Goal: Task Accomplishment & Management: Use online tool/utility

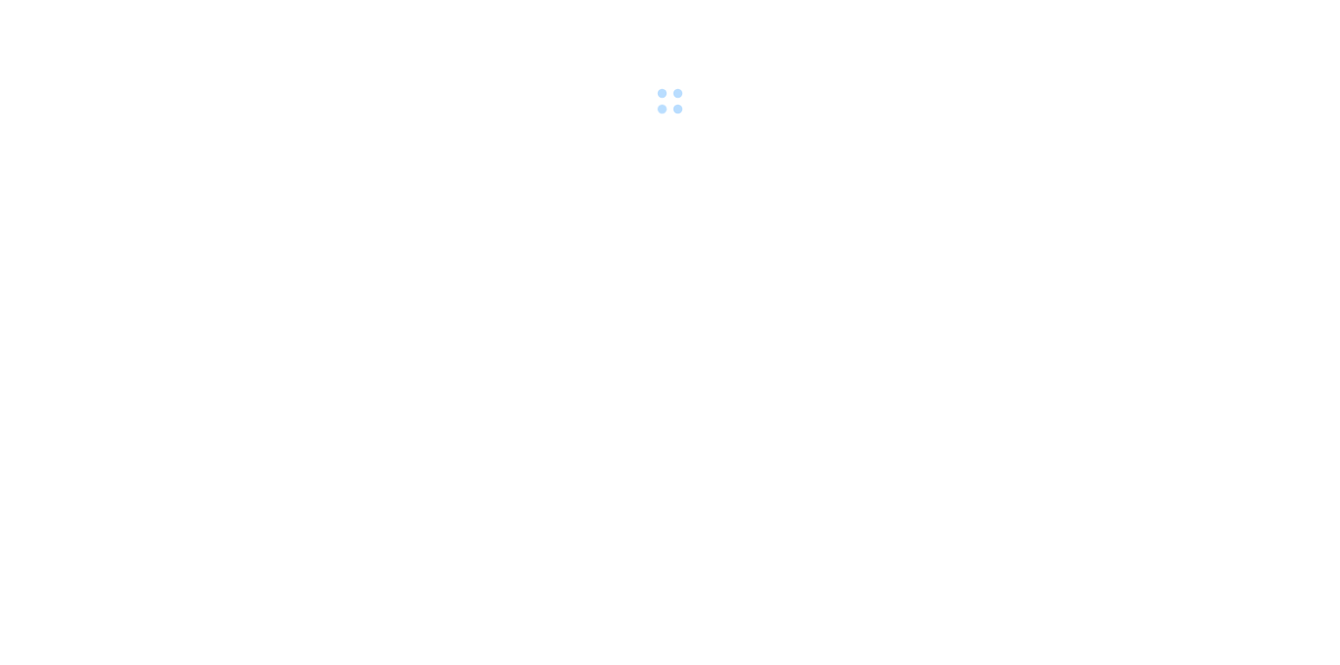
drag, startPoint x: 0, startPoint y: 0, endPoint x: 775, endPoint y: 157, distance: 790.5
click at [775, 157] on body at bounding box center [670, 332] width 1340 height 665
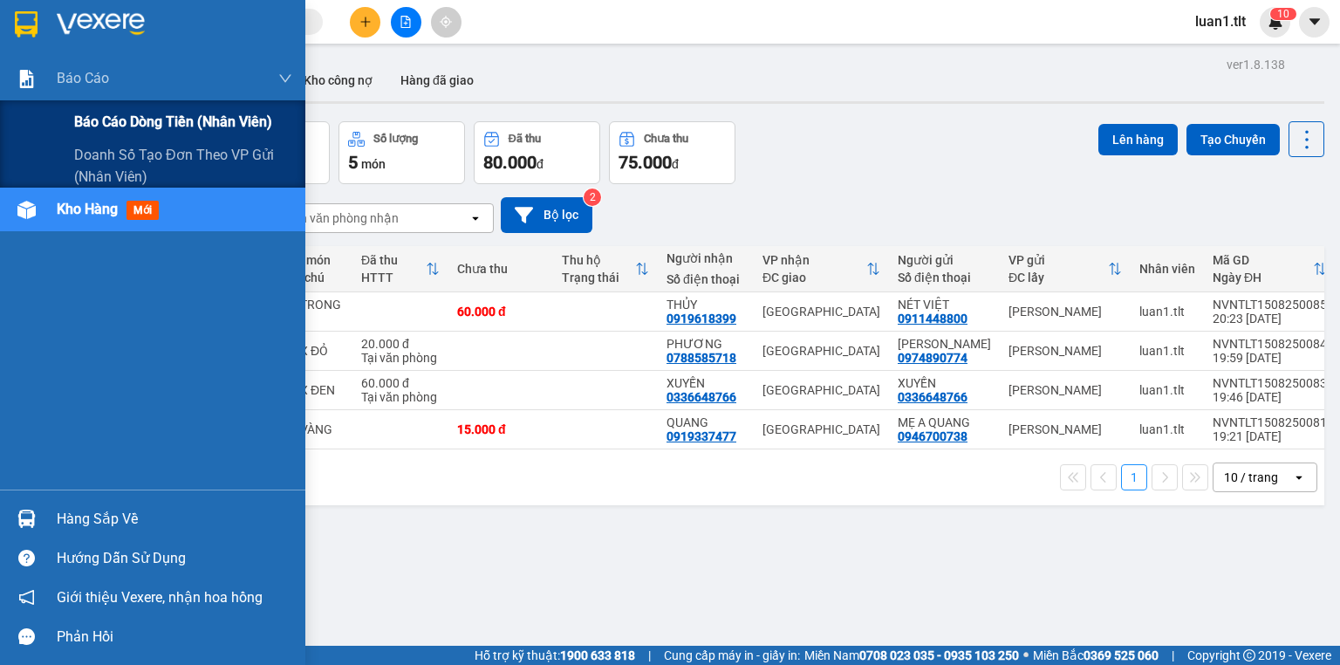
click at [112, 108] on div "Báo cáo dòng tiền (Nhân Viên)" at bounding box center [183, 122] width 218 height 44
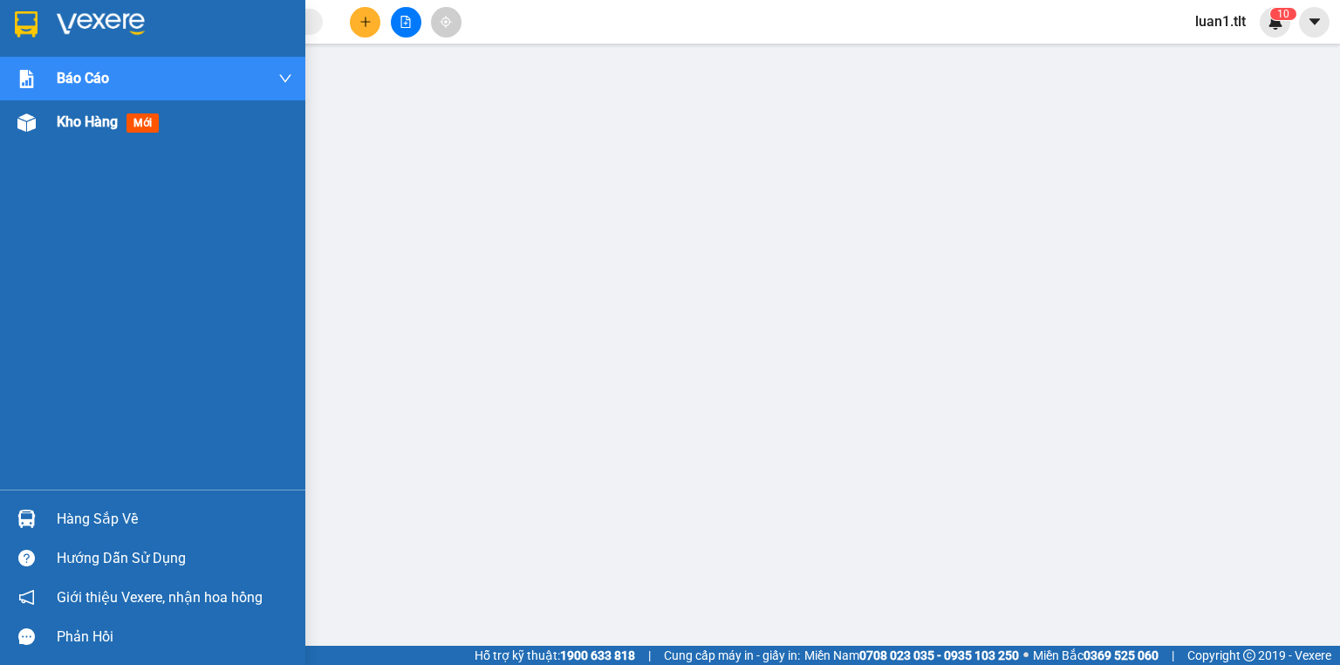
click at [39, 123] on div at bounding box center [26, 122] width 31 height 31
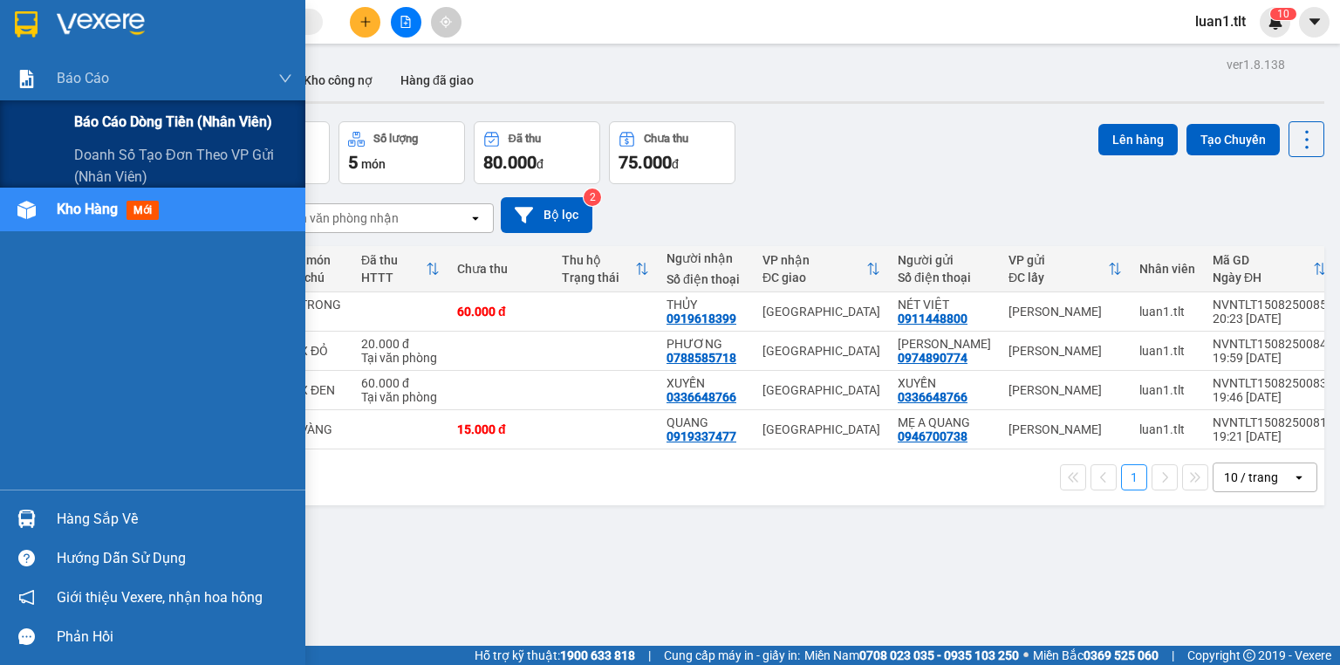
click at [101, 126] on span "Báo cáo dòng tiền (Nhân Viên)" at bounding box center [173, 122] width 198 height 22
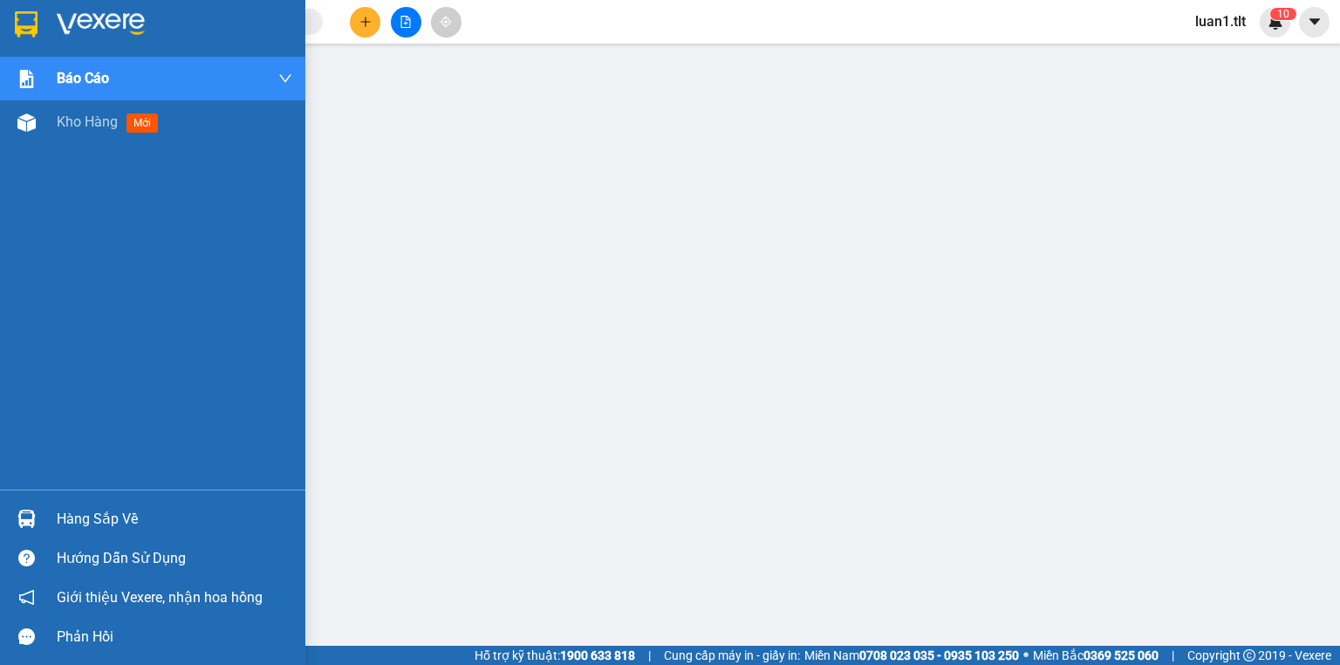
click at [24, 35] on img at bounding box center [26, 24] width 23 height 26
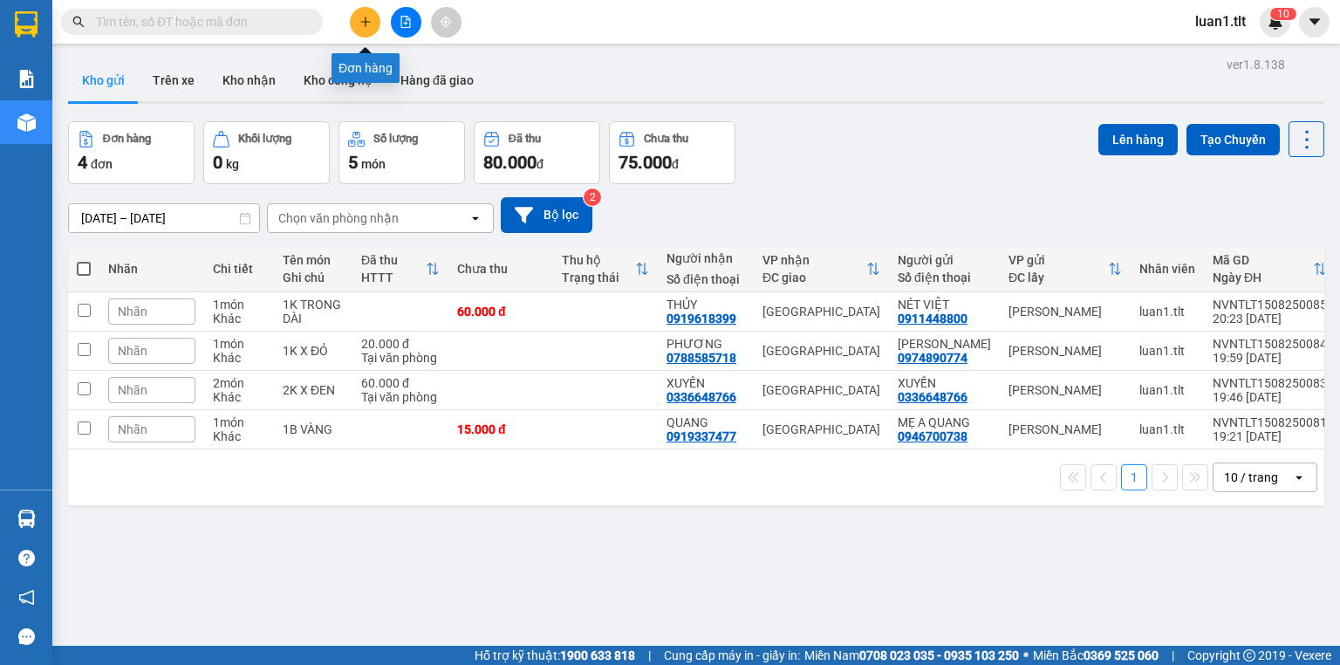
click at [363, 20] on icon "plus" at bounding box center [365, 22] width 12 height 12
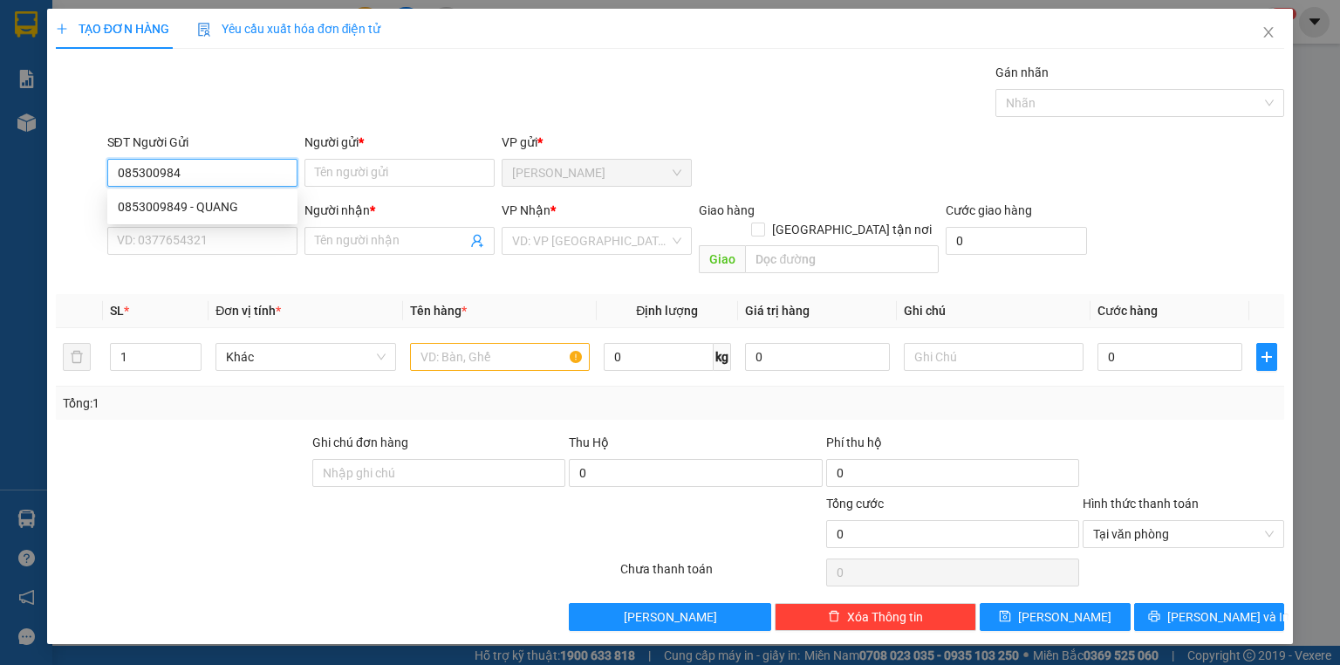
type input "0853009849"
click at [282, 207] on div "0853009849 - QUANG" at bounding box center [202, 206] width 169 height 19
type input "QUANG"
type input "0853009849"
click at [242, 255] on div "SĐT Người Nhận * VD: 0377654321" at bounding box center [202, 231] width 190 height 61
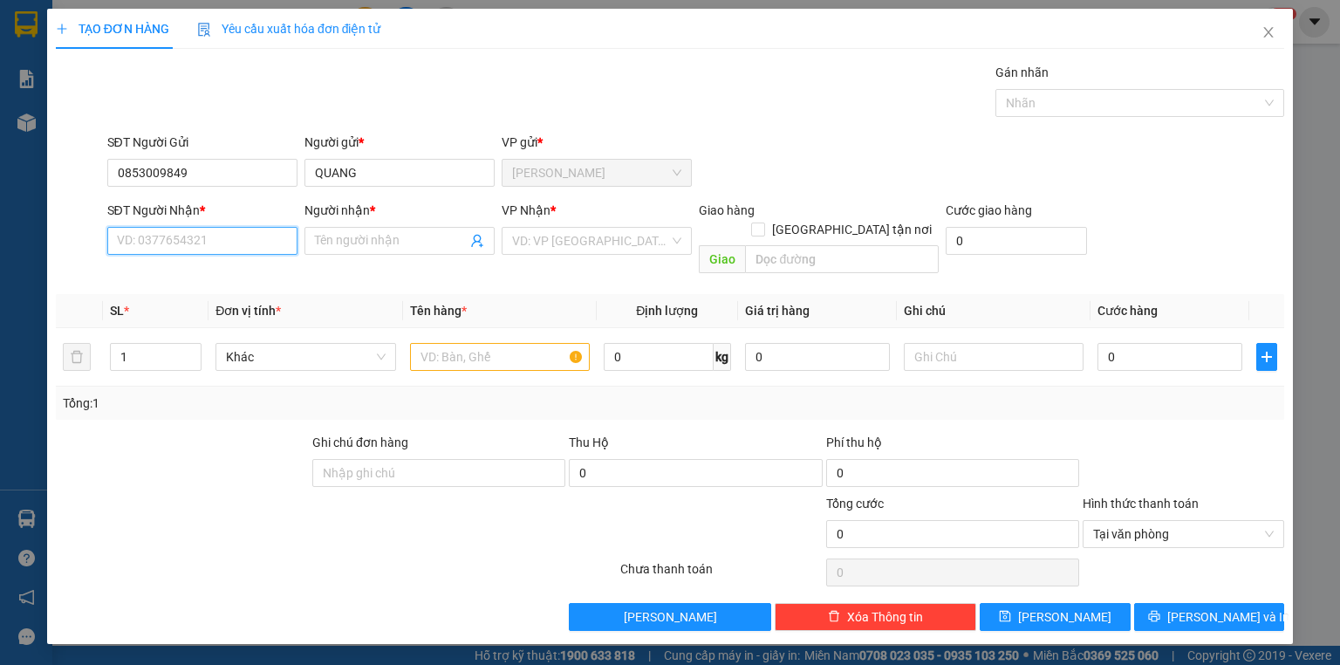
click at [239, 240] on input "SĐT Người Nhận *" at bounding box center [202, 241] width 190 height 28
click at [222, 298] on div "0935089872 - TUYẾT" at bounding box center [202, 302] width 169 height 19
type input "0935089872"
type input "TUYẾT"
click at [537, 228] on input "search" at bounding box center [590, 241] width 157 height 26
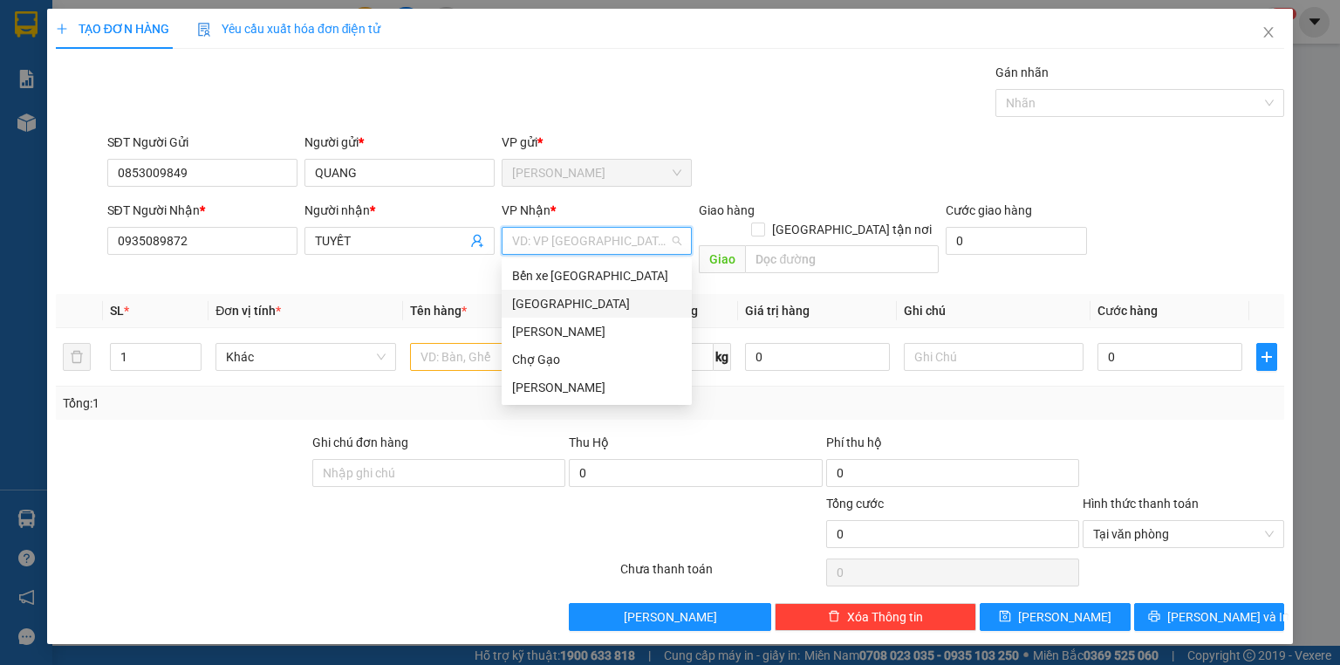
click at [535, 304] on div "[GEOGRAPHIC_DATA]" at bounding box center [596, 303] width 169 height 19
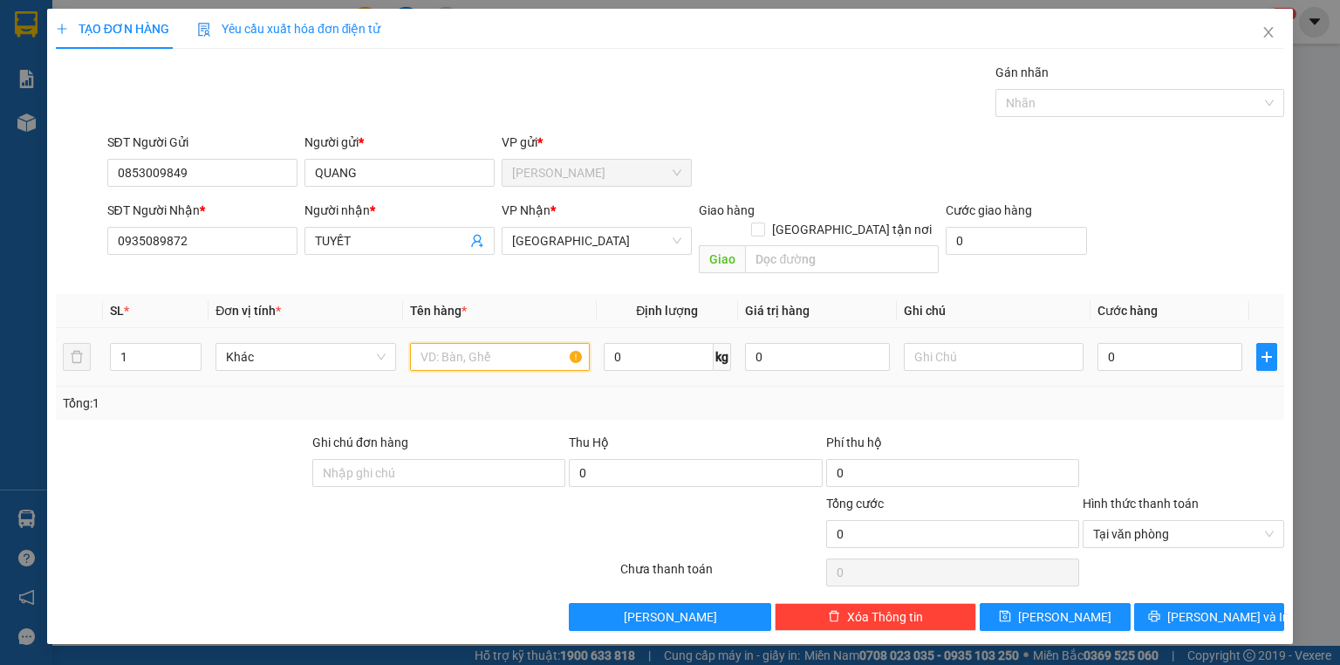
click at [471, 343] on input "text" at bounding box center [500, 357] width 180 height 28
type input "1 giỏ nâu nhiều màu"
click at [1138, 343] on input "0" at bounding box center [1170, 357] width 145 height 28
type input "3"
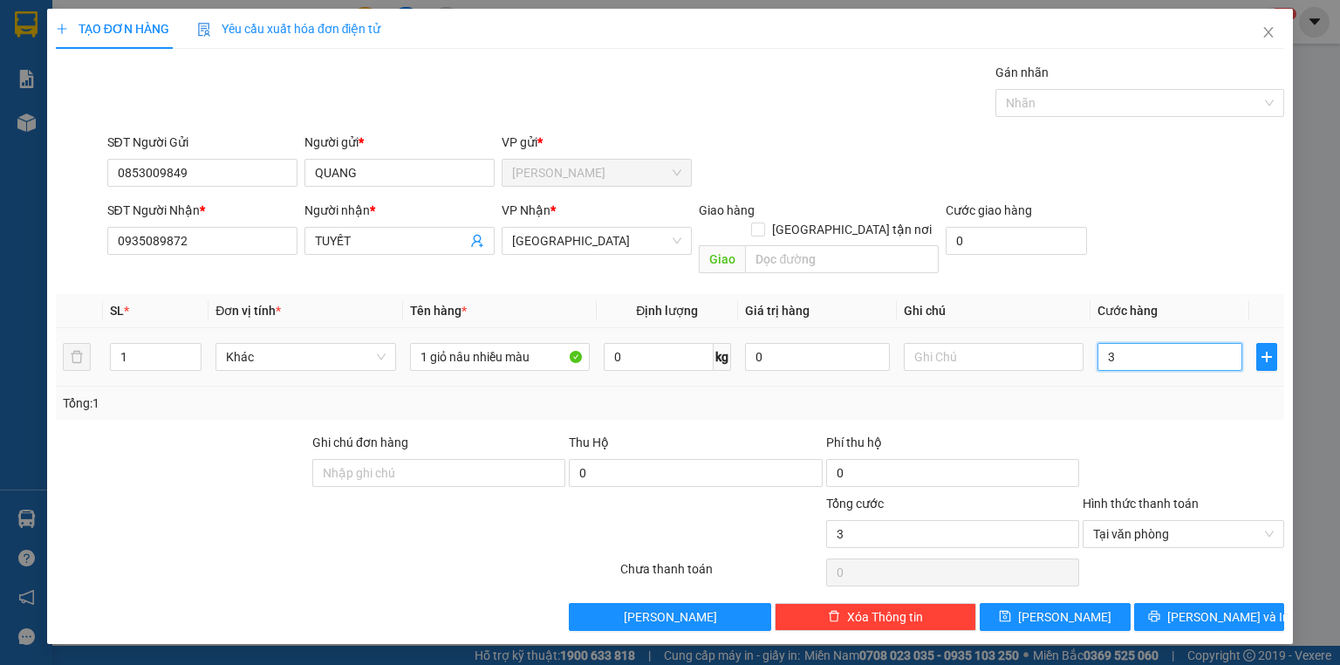
type input "30"
type input "30.000"
click at [1235, 573] on div "Transit Pickup Surcharge Ids Transit Deliver Surcharge Ids Transit Deliver Surc…" at bounding box center [670, 347] width 1228 height 568
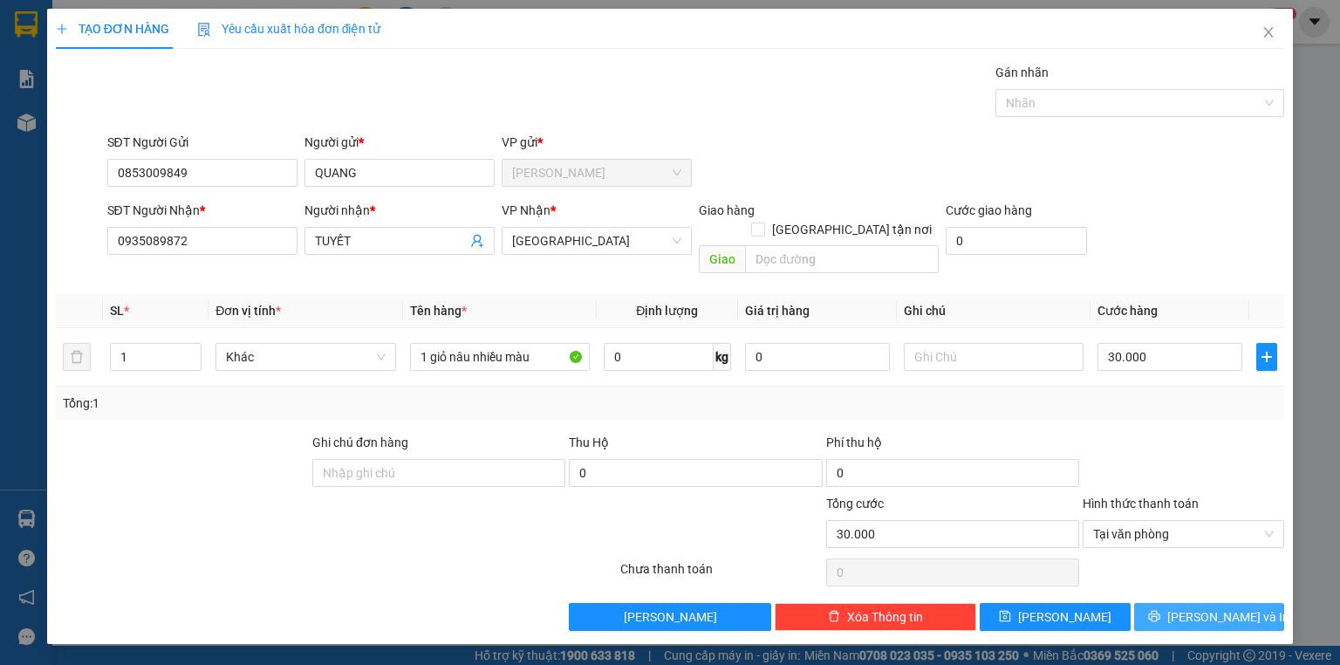
click at [1241, 607] on span "Lưu và In" at bounding box center [1228, 616] width 122 height 19
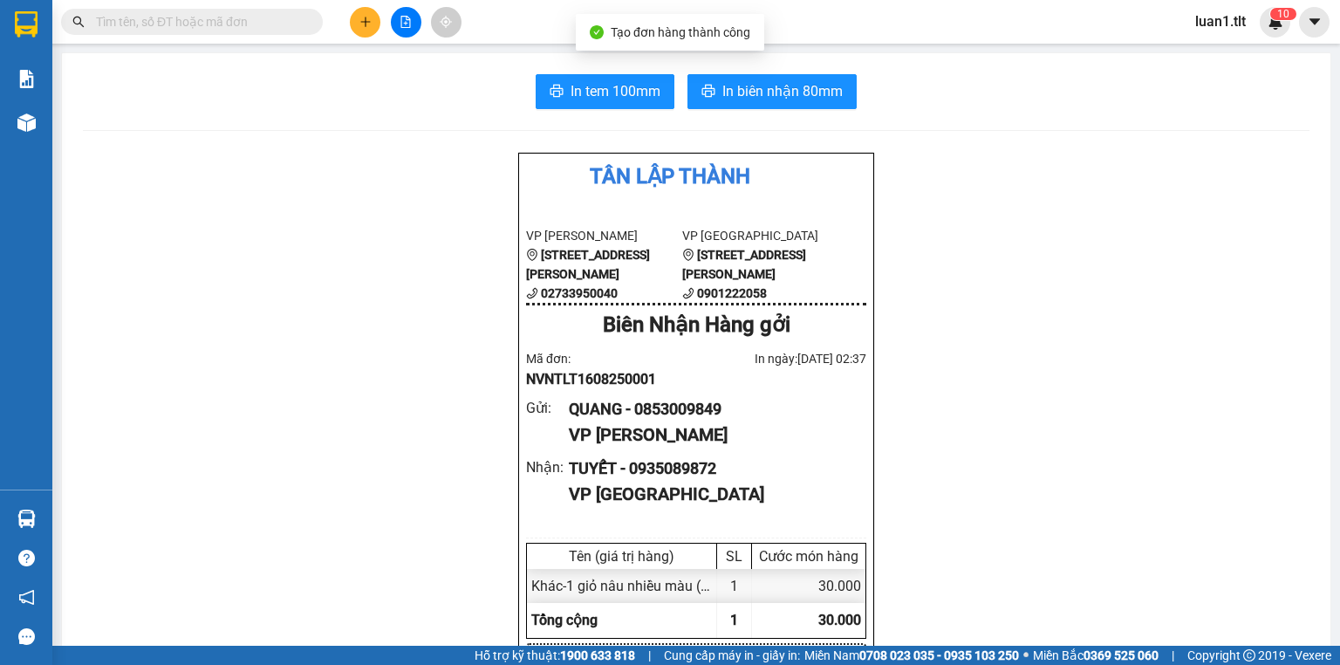
click at [775, 79] on button "In biên nhận 80mm" at bounding box center [772, 91] width 169 height 35
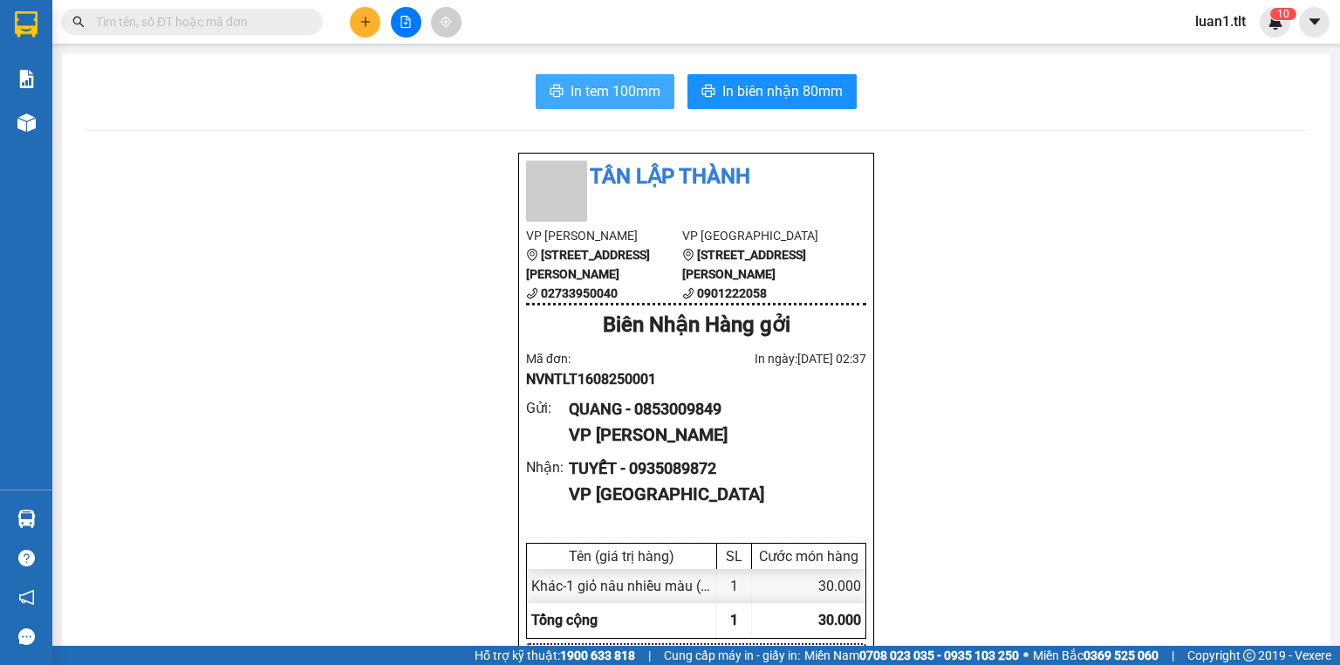
click at [578, 84] on span "In tem 100mm" at bounding box center [616, 91] width 90 height 22
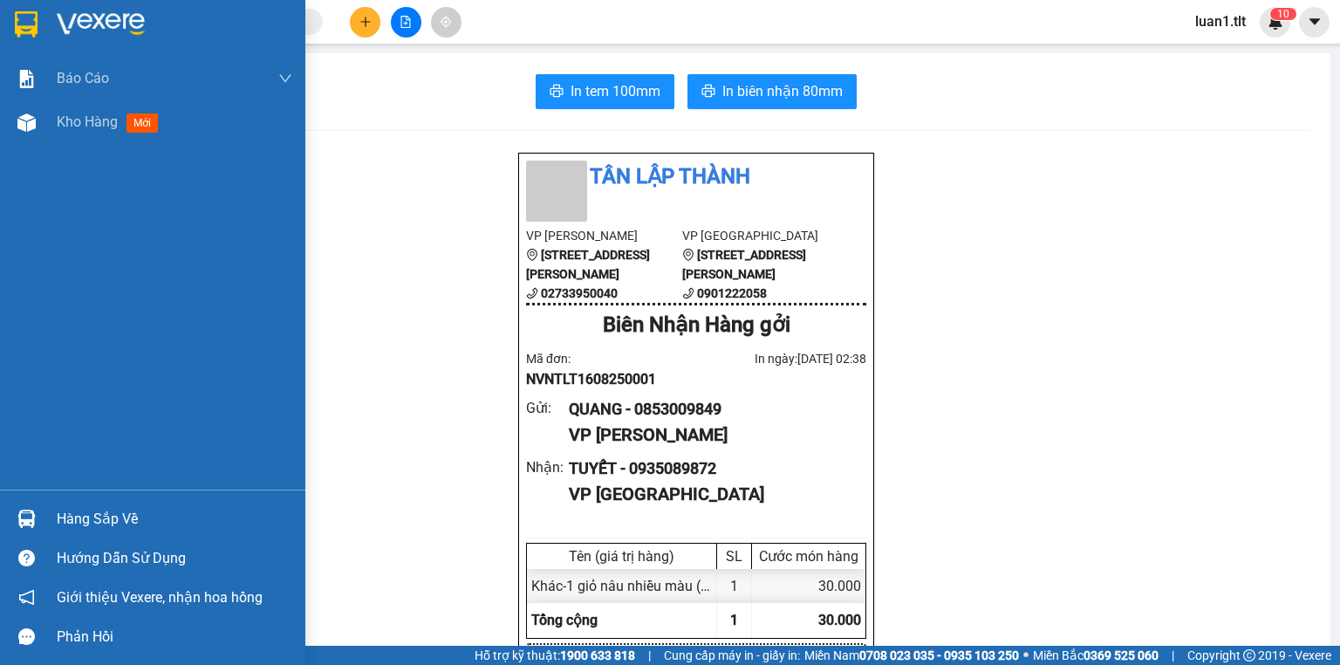
click at [58, 14] on img at bounding box center [101, 24] width 88 height 26
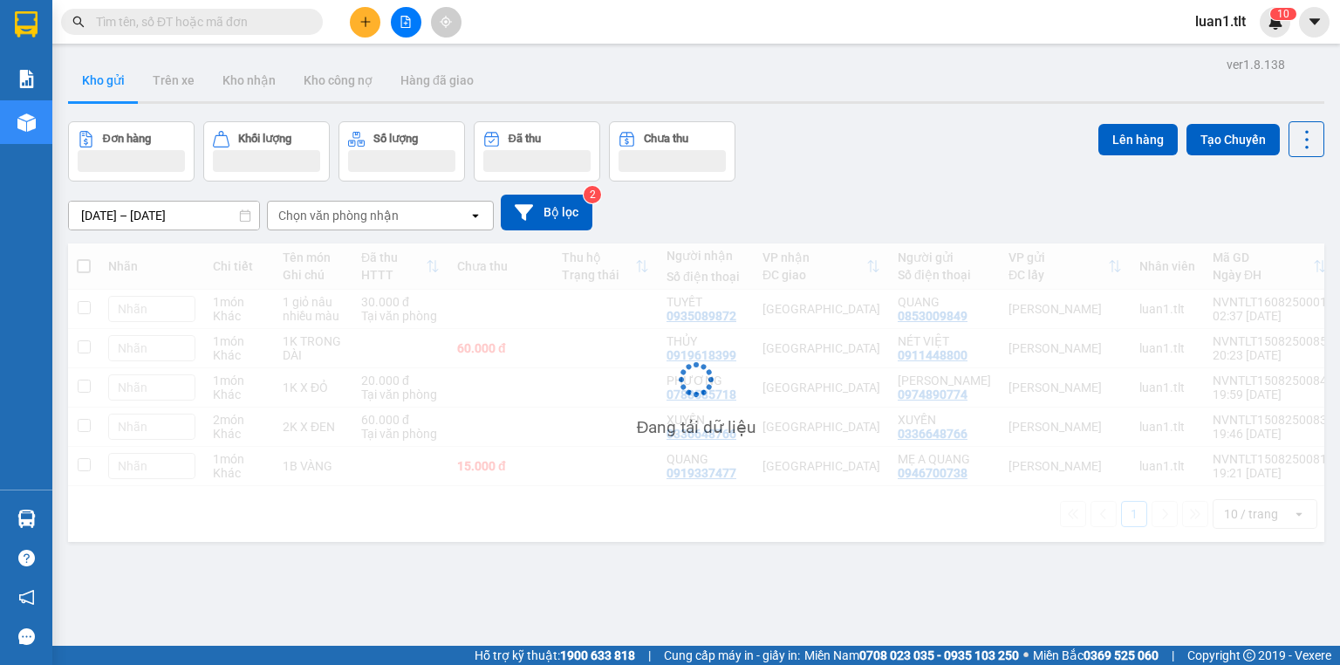
click at [843, 130] on div "Đơn hàng Khối lượng Số lượng Đã thu Chưa thu Lên hàng Tạo Chuyến" at bounding box center [696, 151] width 1256 height 60
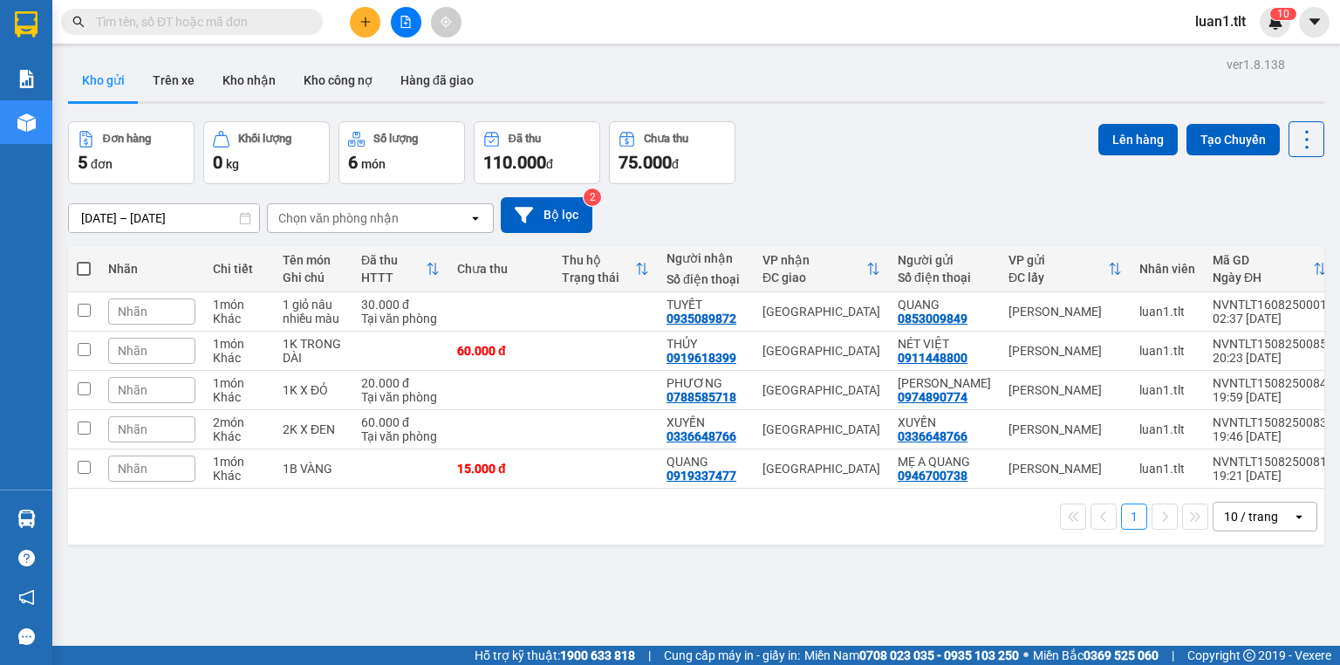
click at [810, 154] on div "Đơn hàng 5 đơn Khối lượng 0 kg Số lượng 6 món Đã thu 110.000 đ Chưa thu 75.000 …" at bounding box center [696, 152] width 1256 height 63
click at [430, 295] on td "30.000 đ Tại văn phòng" at bounding box center [400, 311] width 96 height 39
checkbox input "true"
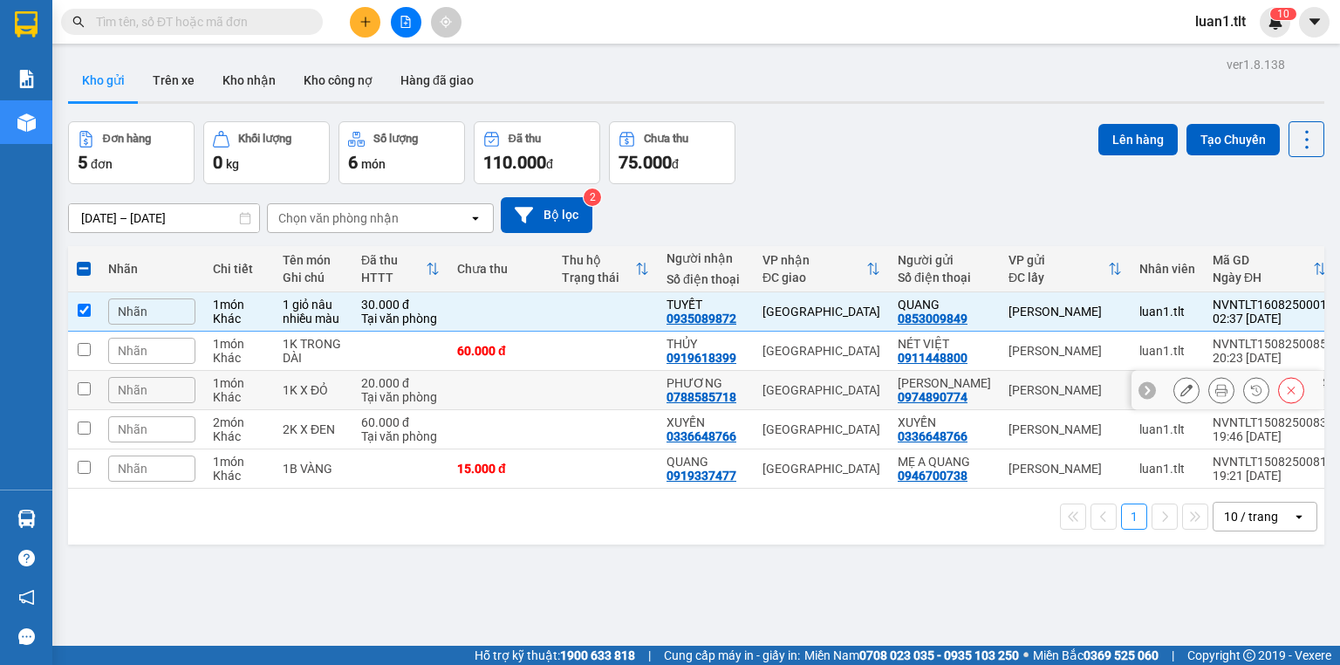
click at [337, 389] on div "1K X ĐỎ" at bounding box center [313, 390] width 61 height 14
checkbox input "true"
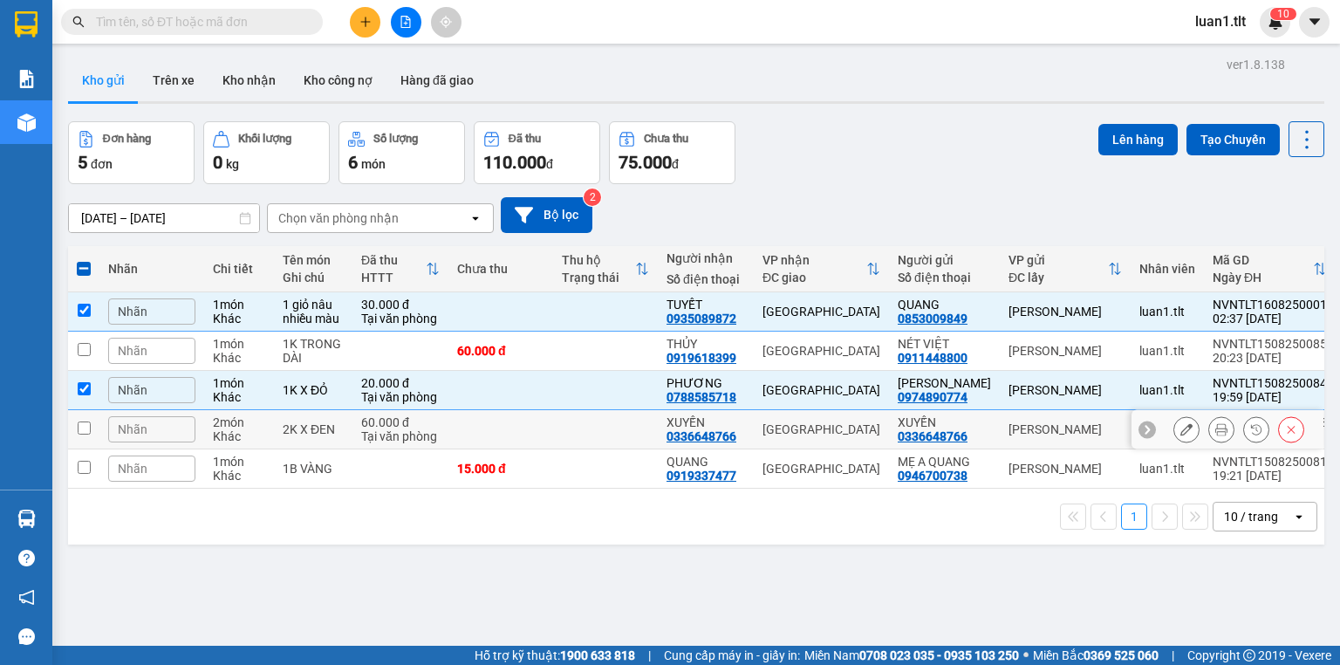
click at [339, 430] on div "2K X ĐEN" at bounding box center [313, 429] width 61 height 14
checkbox input "true"
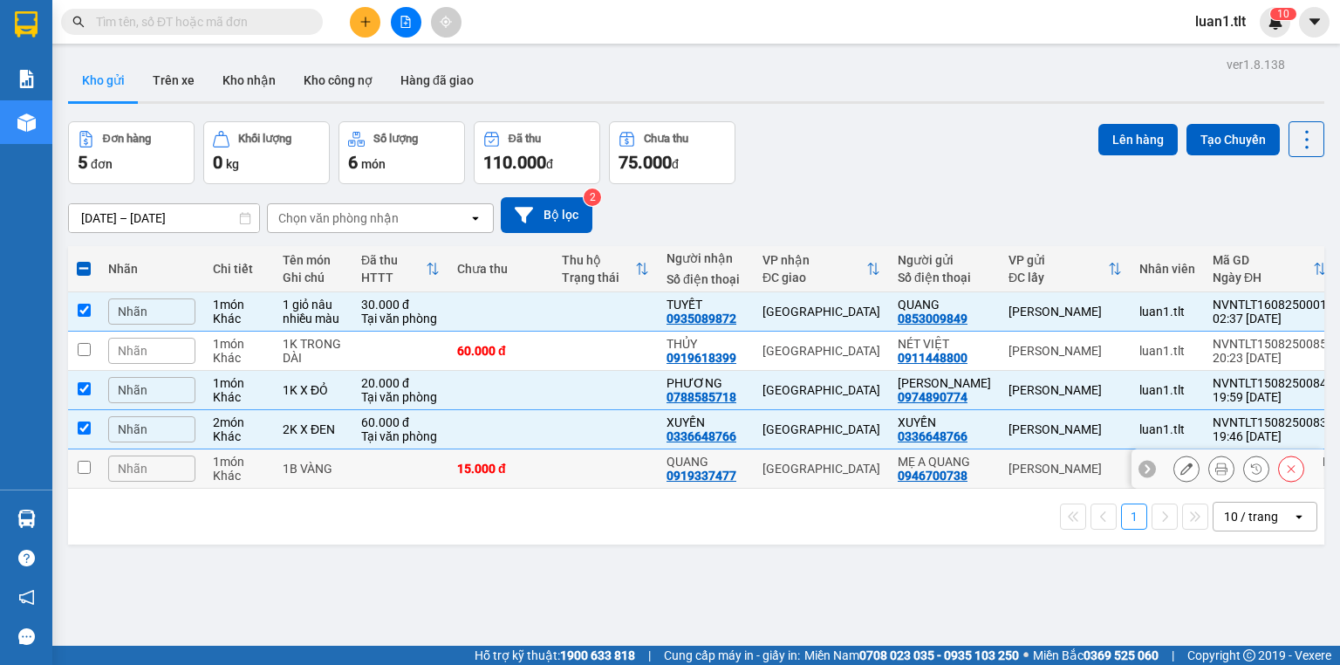
click at [352, 463] on td at bounding box center [400, 468] width 96 height 39
checkbox input "true"
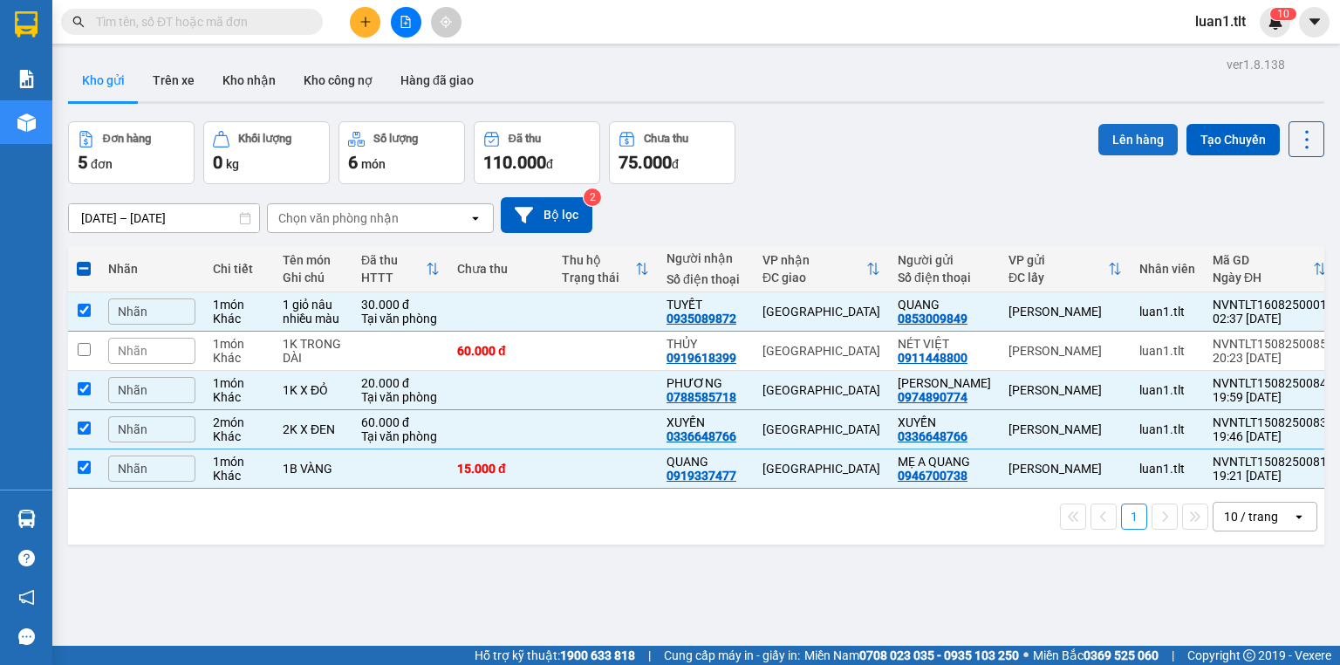
click at [1125, 127] on button "Lên hàng" at bounding box center [1137, 139] width 79 height 31
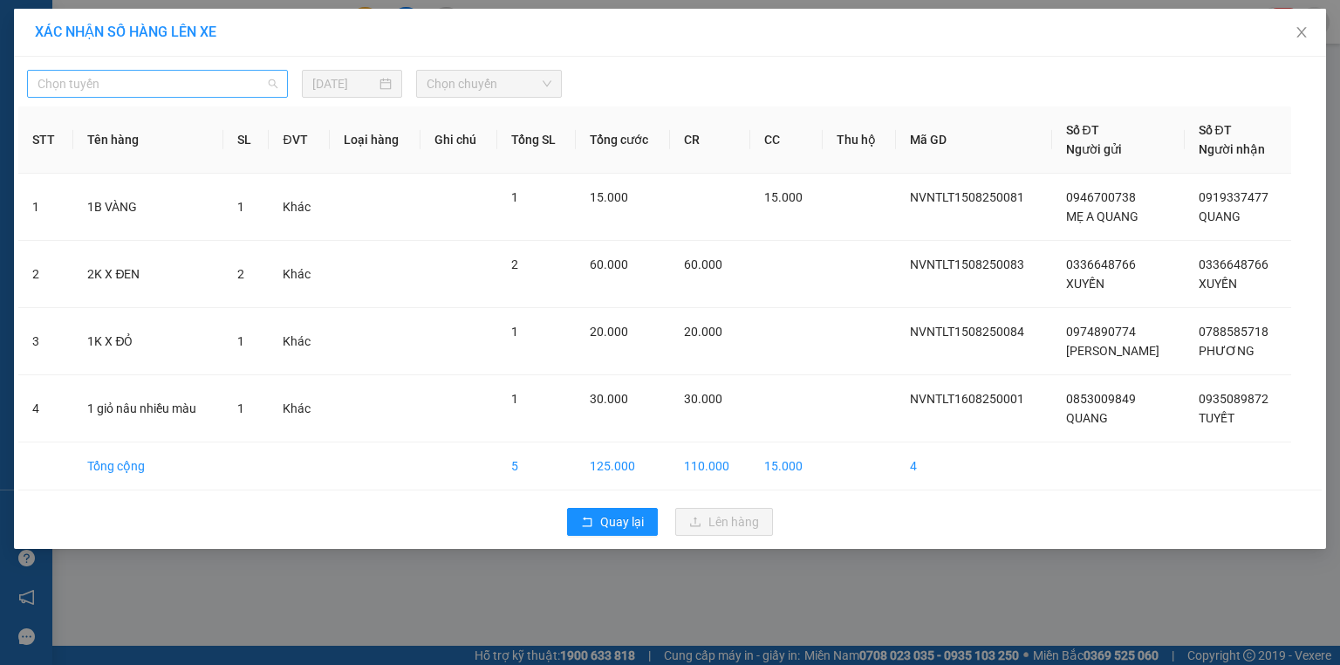
click at [229, 86] on span "Chọn tuyến" at bounding box center [158, 84] width 240 height 26
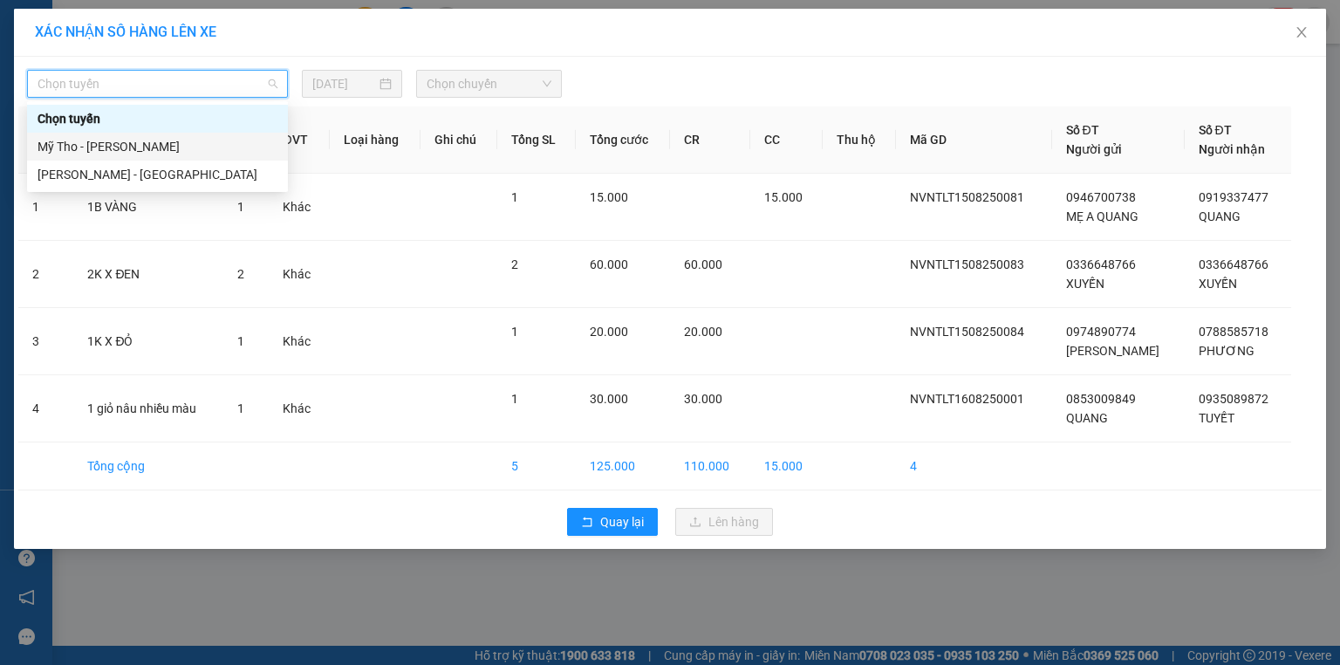
click at [136, 143] on div "Mỹ Tho - Hồ Chí Minh" at bounding box center [158, 146] width 240 height 19
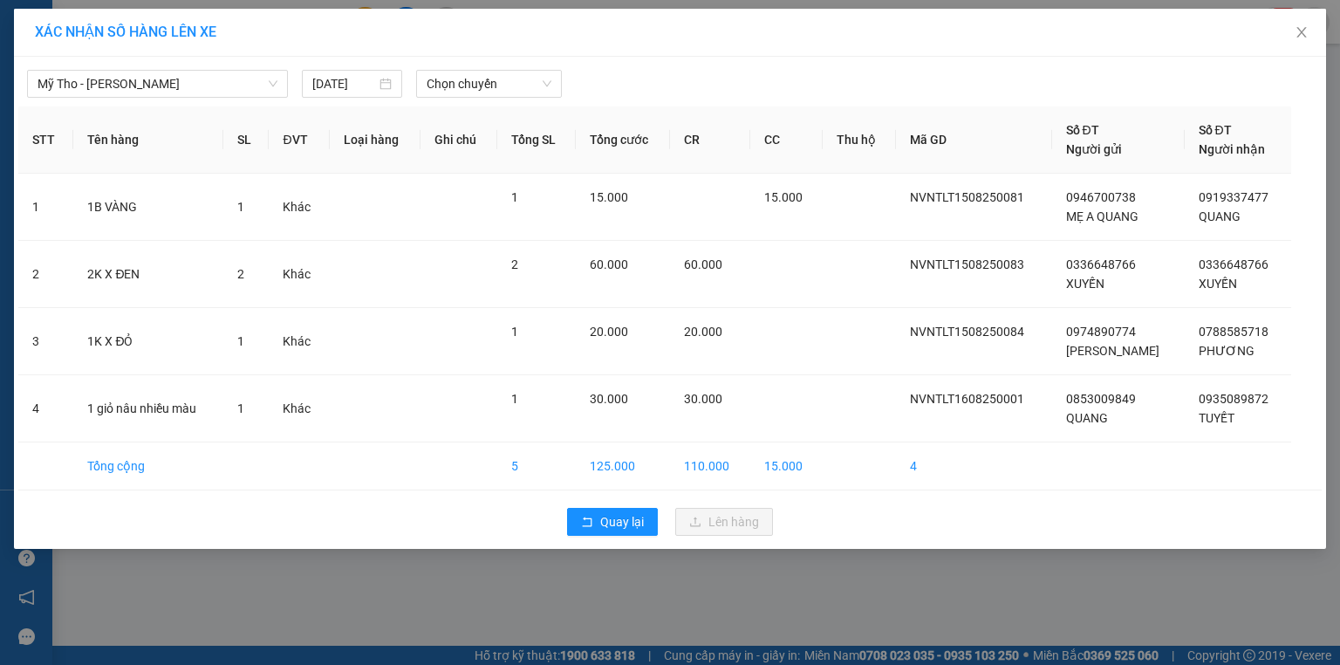
click at [467, 592] on div "XÁC NHẬN SỐ HÀNG LÊN XE Mỹ Tho - Hồ Chí Minh 16/08/2025 Chọn chuyến STT Tên hàn…" at bounding box center [670, 332] width 1340 height 665
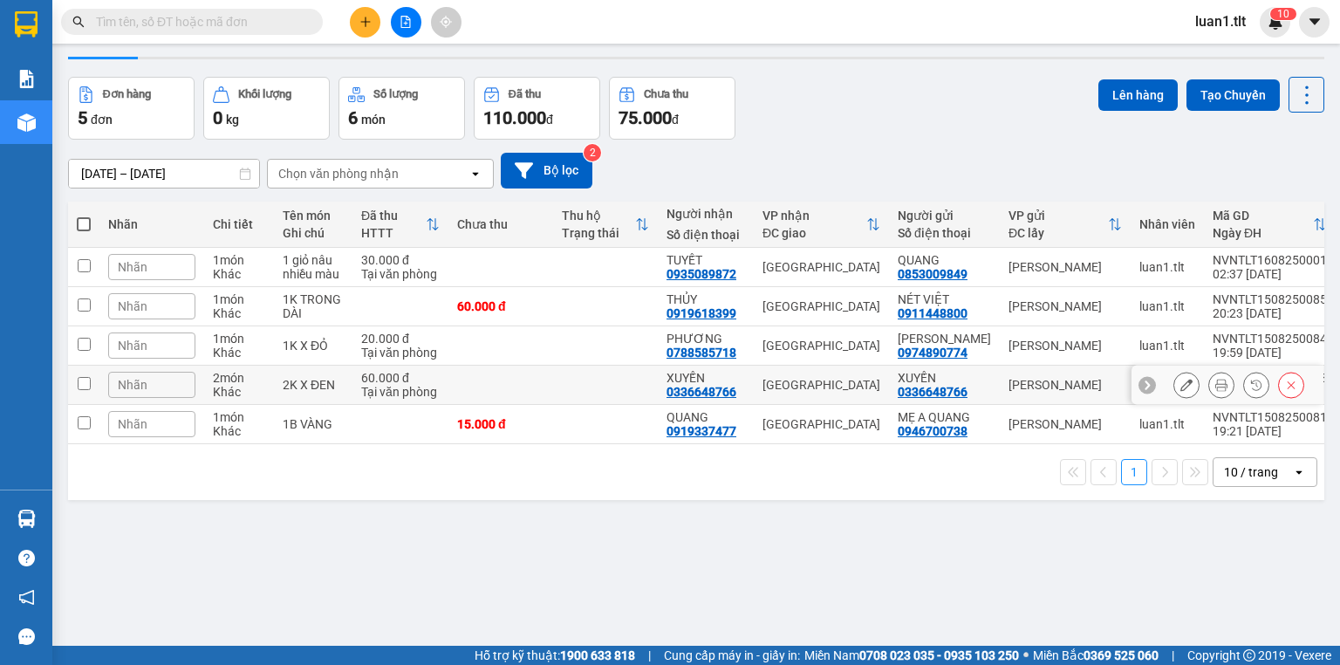
scroll to position [70, 0]
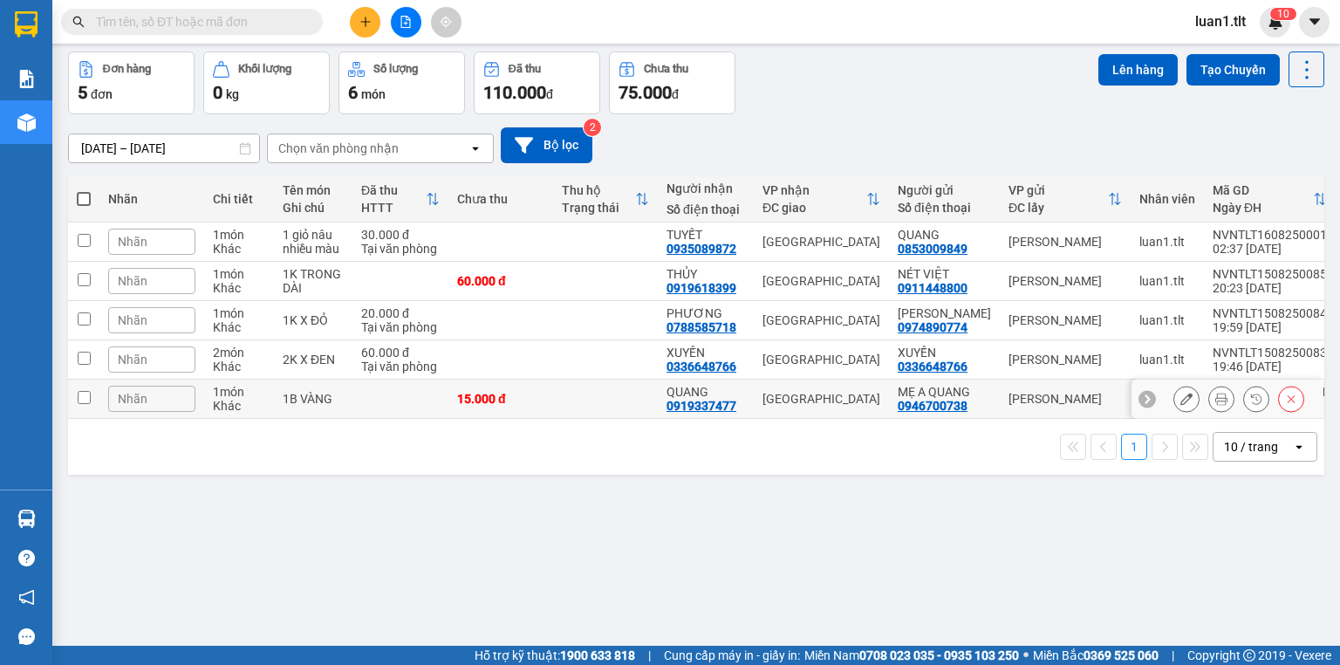
click at [352, 399] on td "1B VÀNG" at bounding box center [313, 399] width 79 height 39
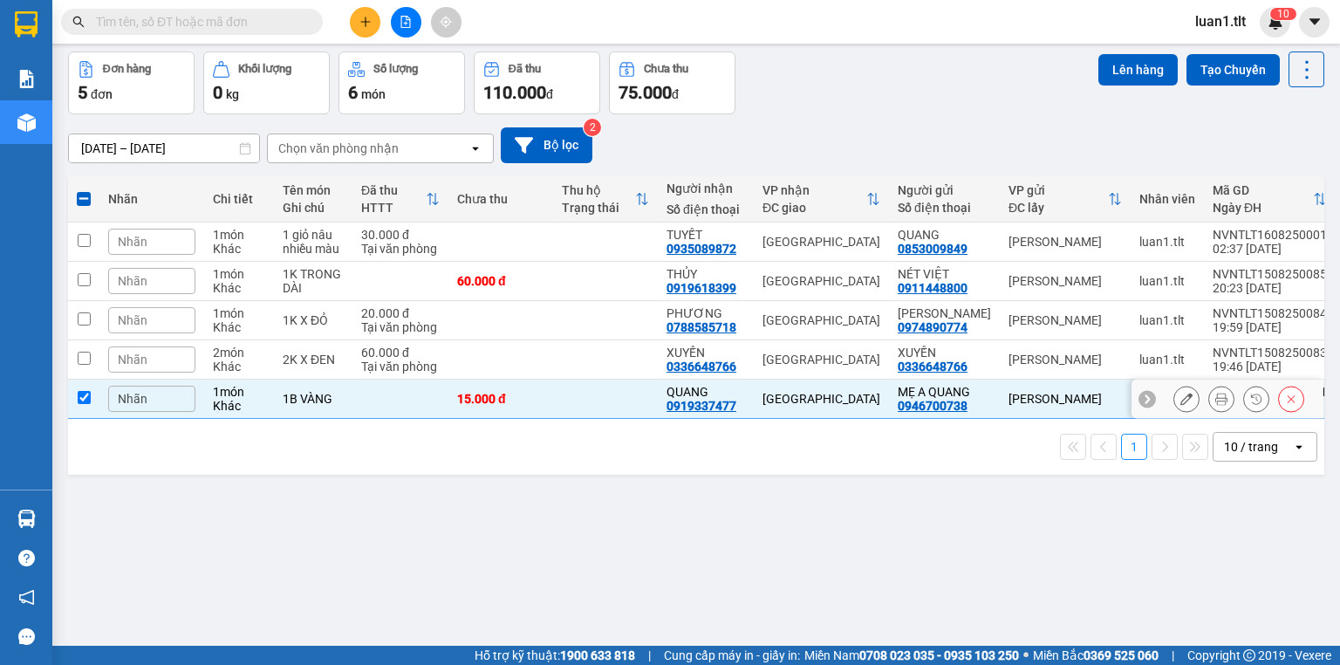
click at [373, 400] on td at bounding box center [400, 399] width 96 height 39
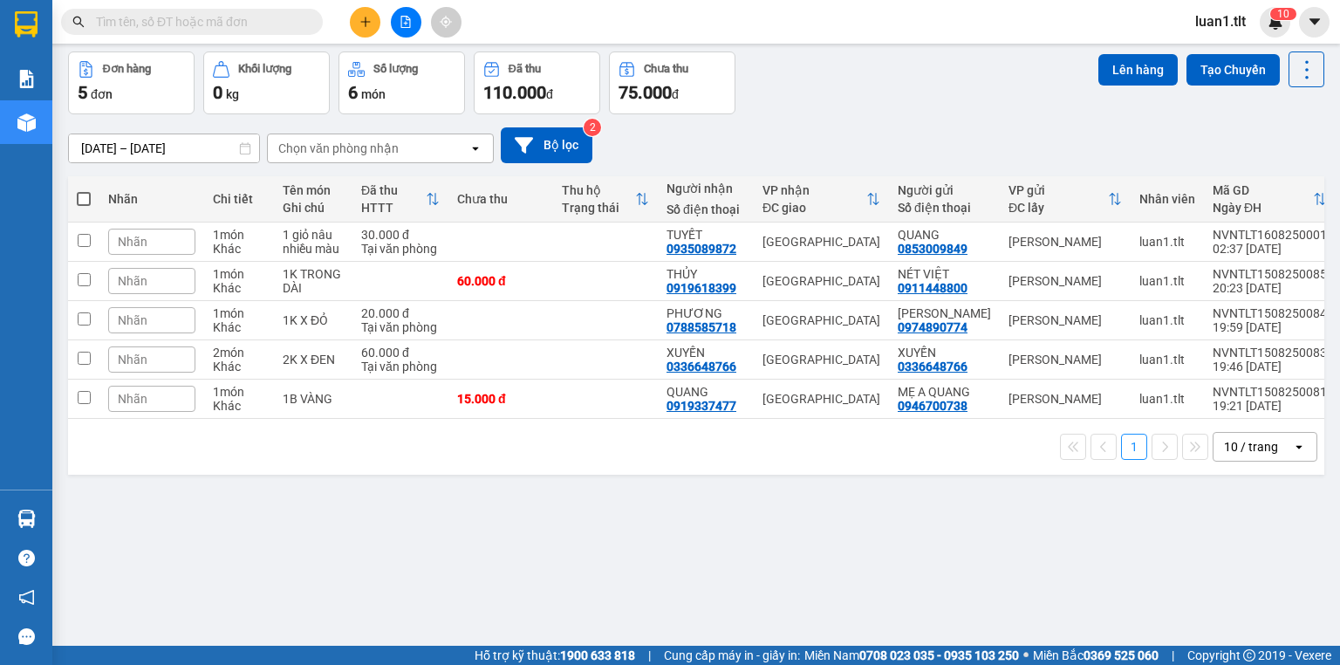
click at [429, 527] on div "ver 1.8.138 Kho gửi Trên xe Kho nhận Kho công nợ Hàng đã giao Đơn hàng 5 đơn Kh…" at bounding box center [696, 315] width 1270 height 665
click at [436, 494] on div "ver 1.8.138 Kho gửi Trên xe Kho nhận Kho công nợ Hàng đã giao Đơn hàng 5 đơn Kh…" at bounding box center [696, 315] width 1270 height 665
click at [393, 393] on td at bounding box center [400, 399] width 96 height 39
checkbox input "true"
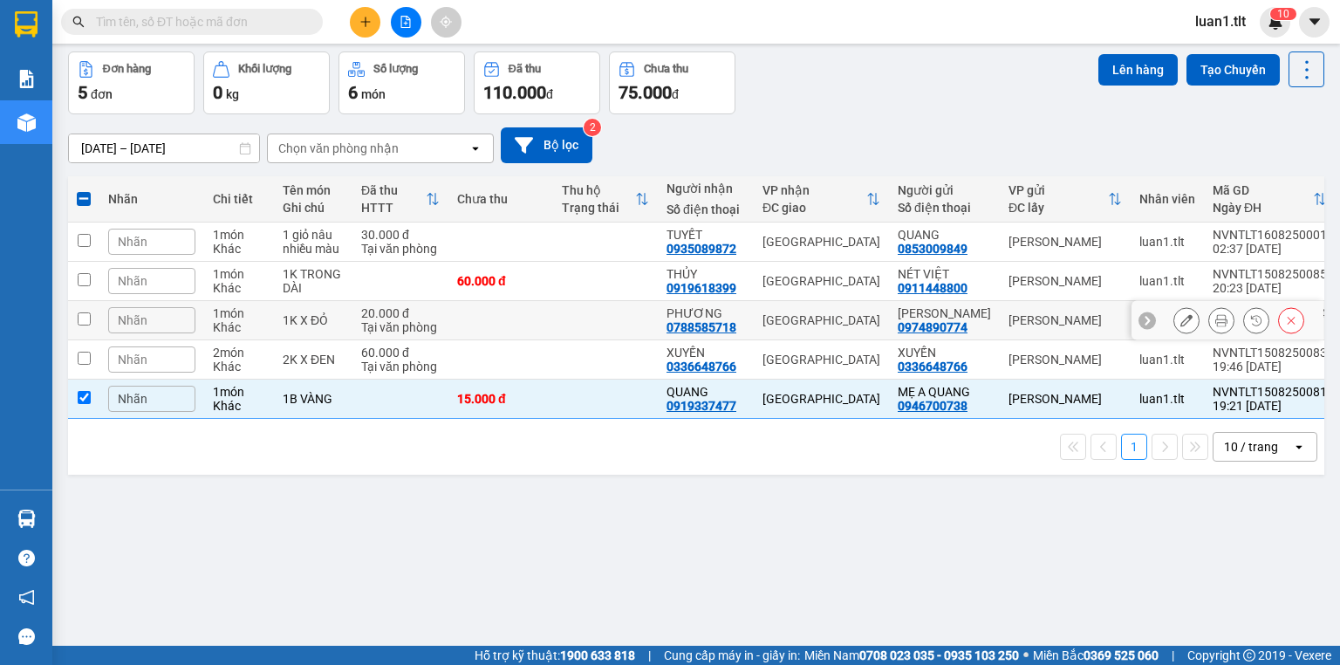
click at [333, 315] on div "1K X ĐỎ" at bounding box center [313, 320] width 61 height 14
checkbox input "true"
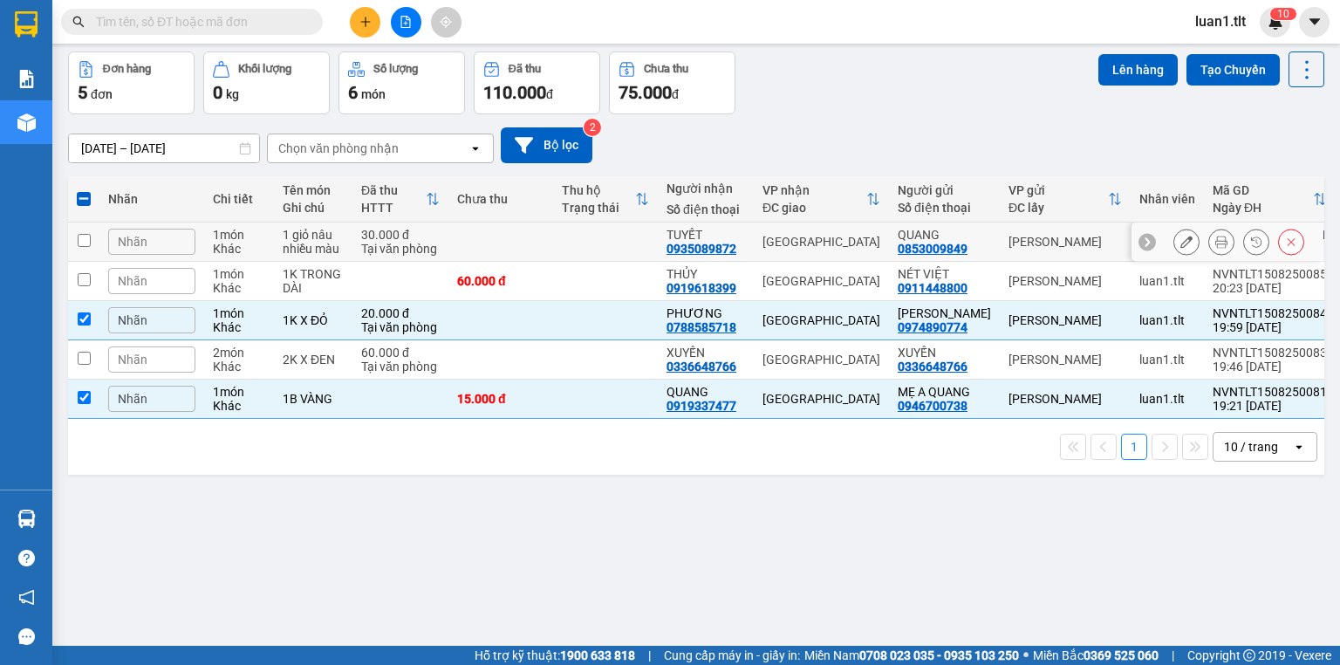
click at [441, 245] on td "30.000 đ Tại văn phòng" at bounding box center [400, 241] width 96 height 39
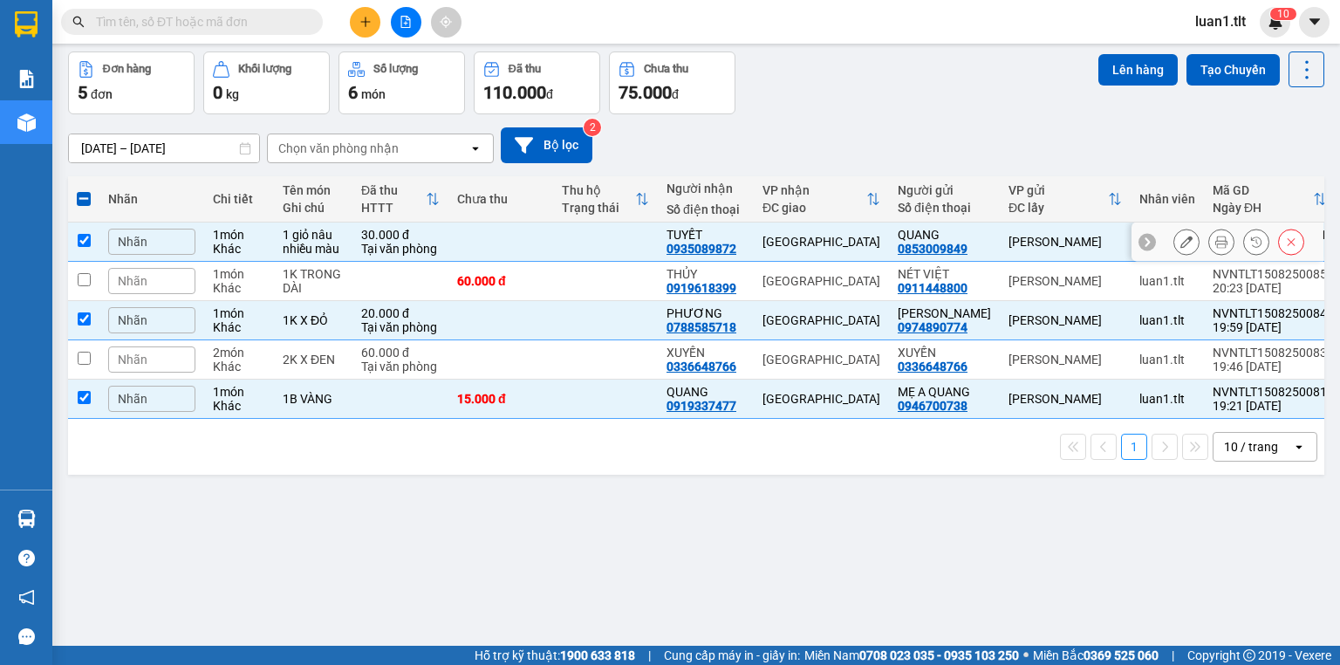
click at [567, 250] on td at bounding box center [605, 241] width 105 height 39
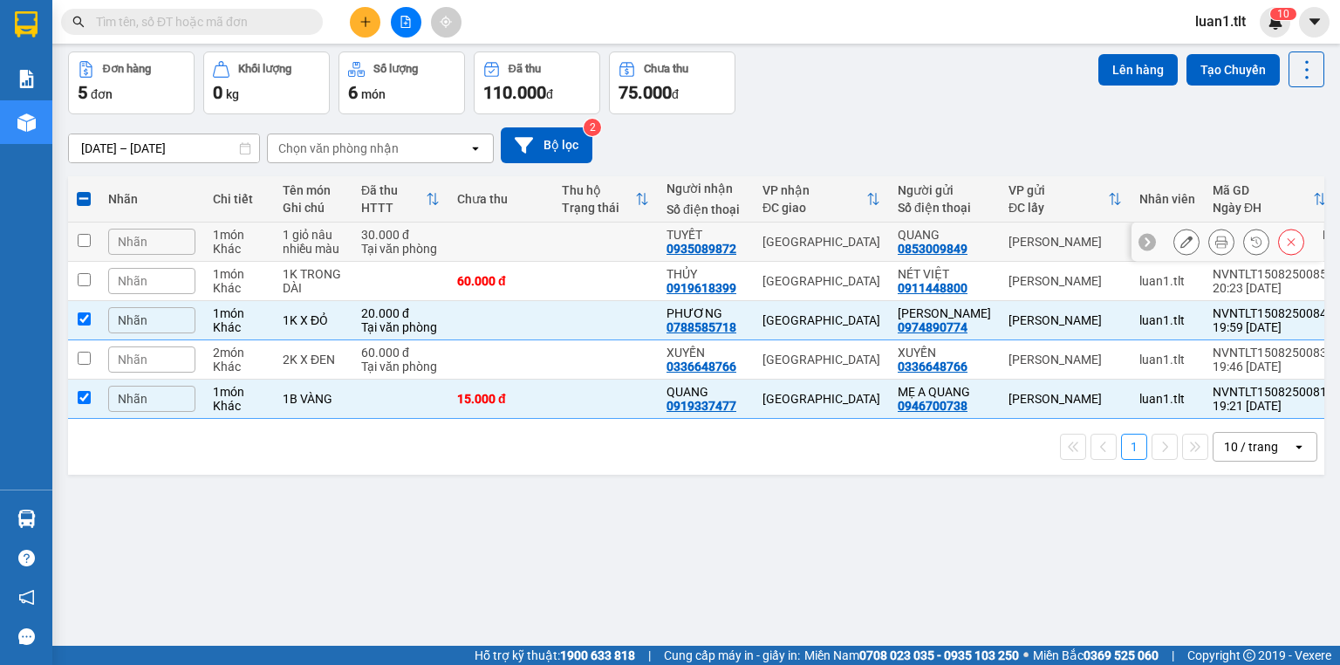
click at [551, 250] on td at bounding box center [500, 241] width 105 height 39
checkbox input "true"
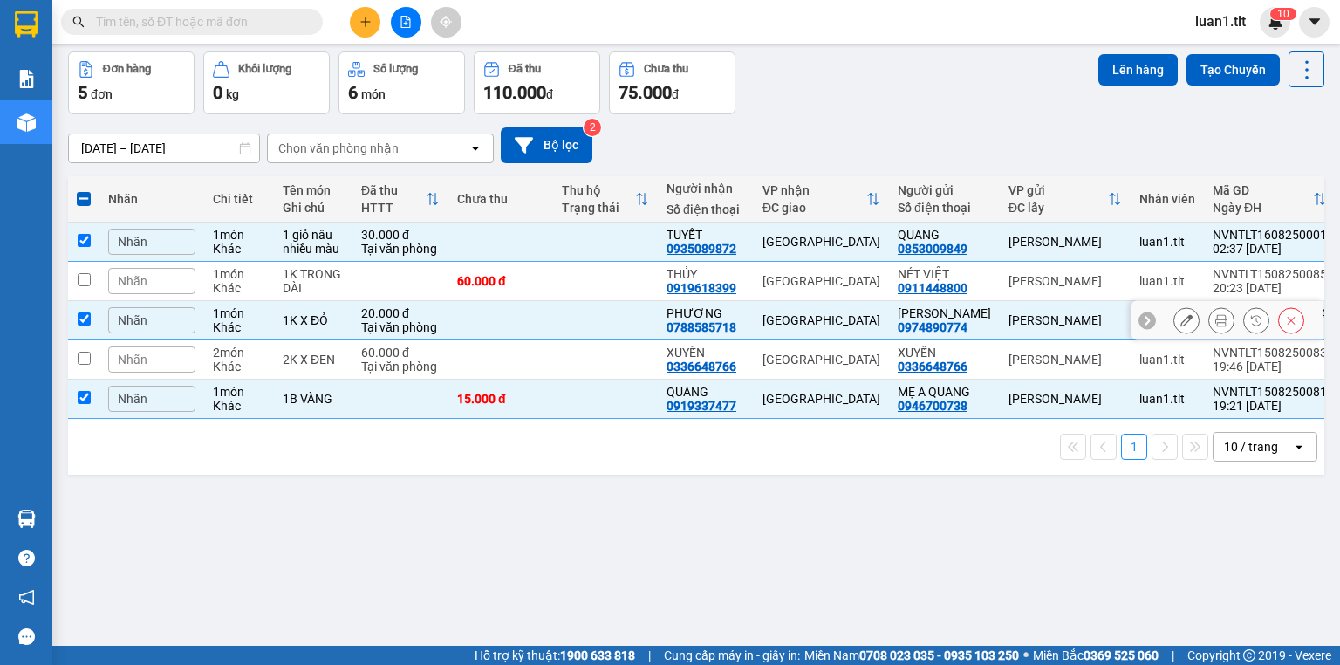
click at [520, 327] on td at bounding box center [500, 320] width 105 height 39
checkbox input "false"
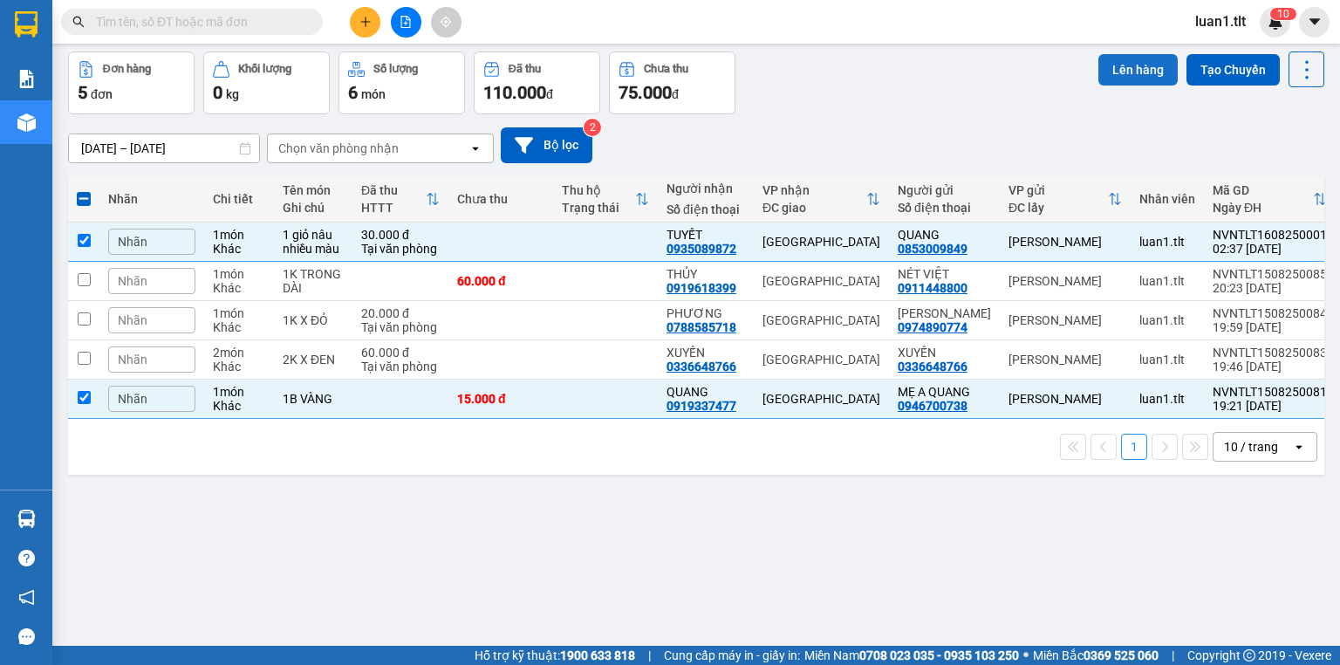
click at [1119, 74] on button "Lên hàng" at bounding box center [1137, 69] width 79 height 31
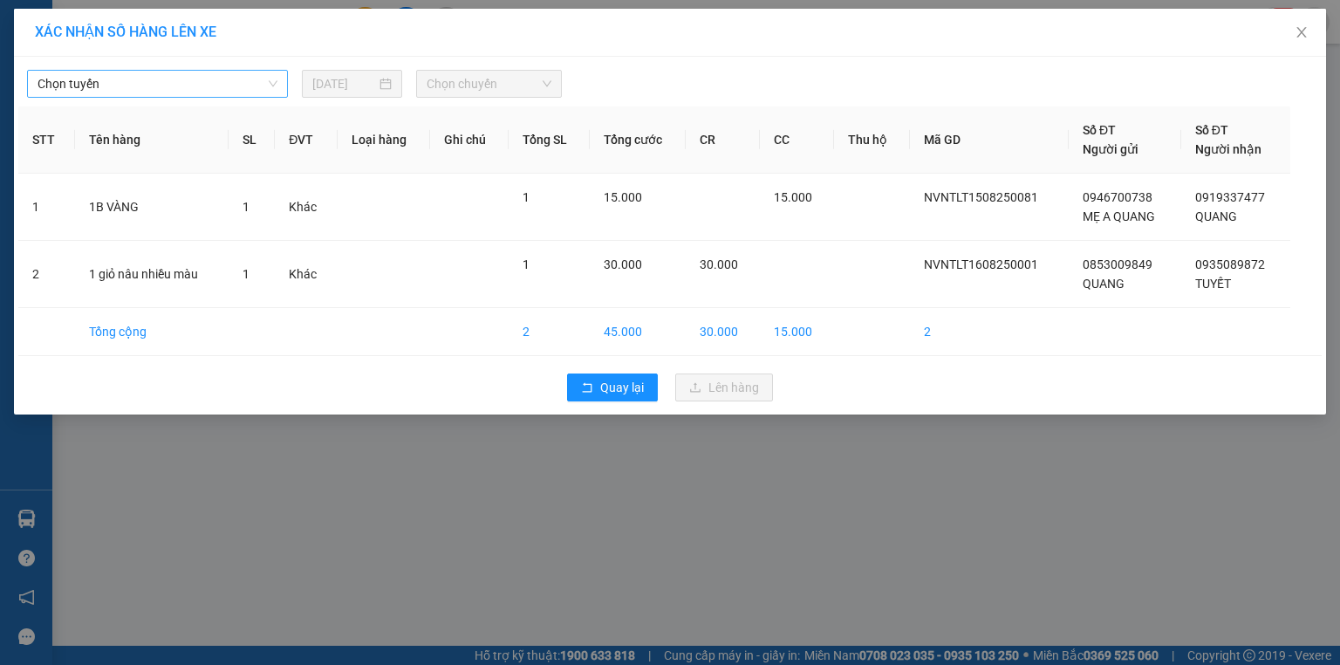
click at [226, 91] on span "Chọn tuyến" at bounding box center [158, 84] width 240 height 26
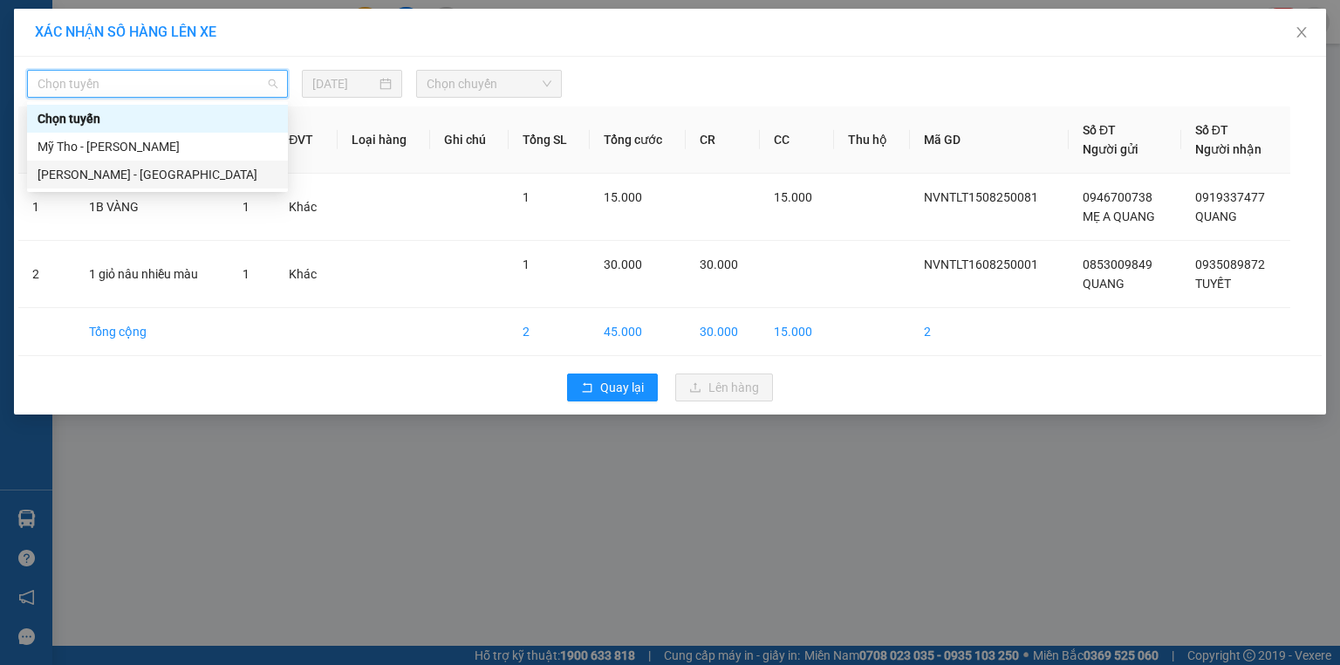
click at [175, 147] on div "Mỹ Tho - Hồ Chí Minh" at bounding box center [158, 146] width 240 height 19
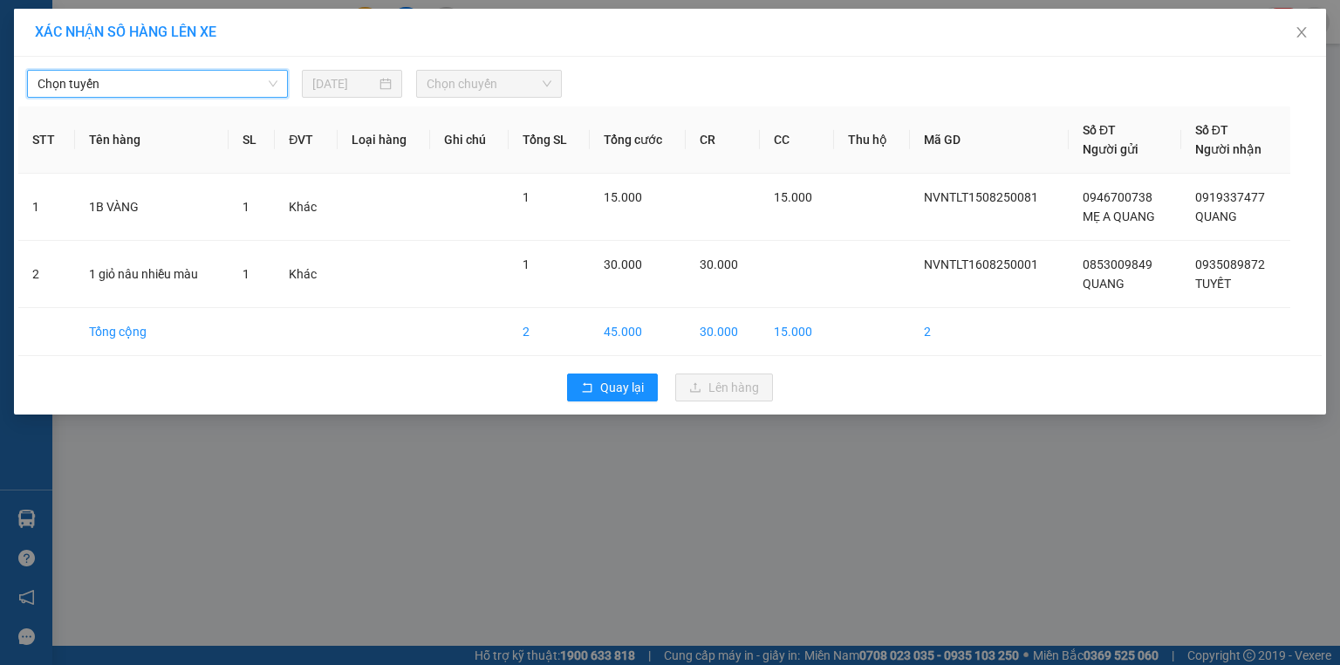
click at [498, 89] on span "Chọn chuyến" at bounding box center [490, 84] width 126 height 26
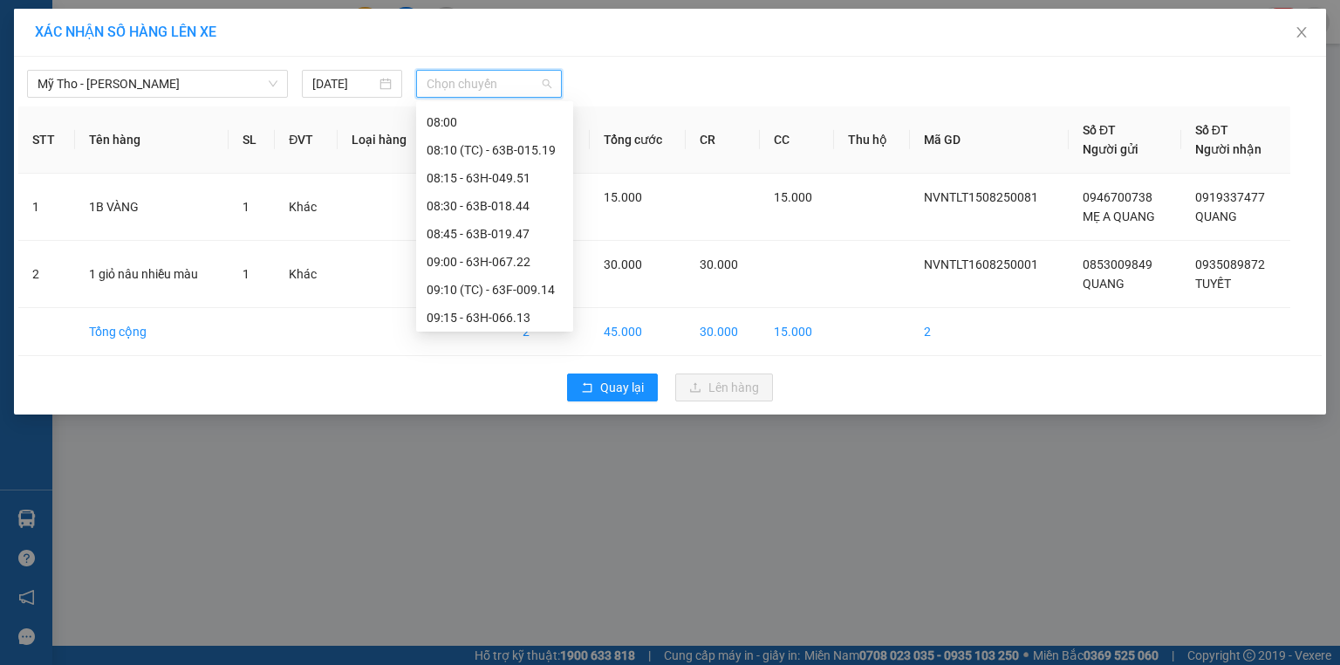
scroll to position [698, 0]
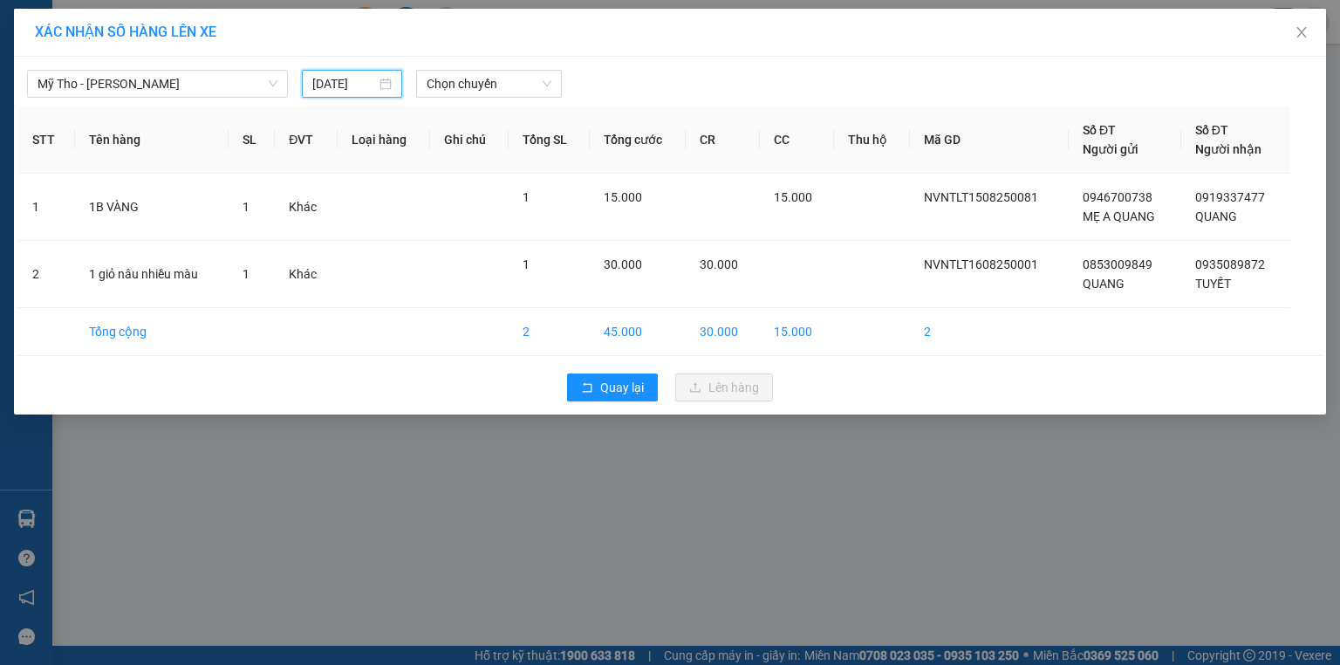
click at [360, 77] on input "15/08/2025" at bounding box center [344, 83] width 64 height 19
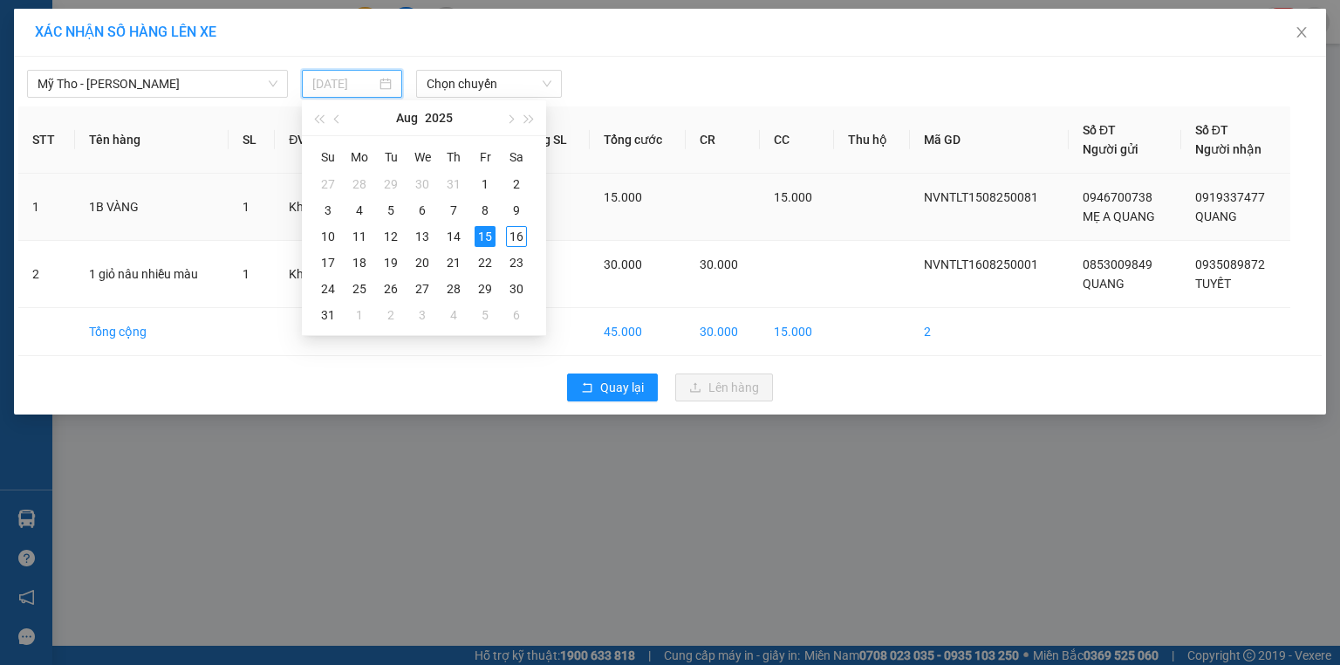
click at [513, 236] on div "16" at bounding box center [516, 236] width 21 height 21
type input "16/08/2025"
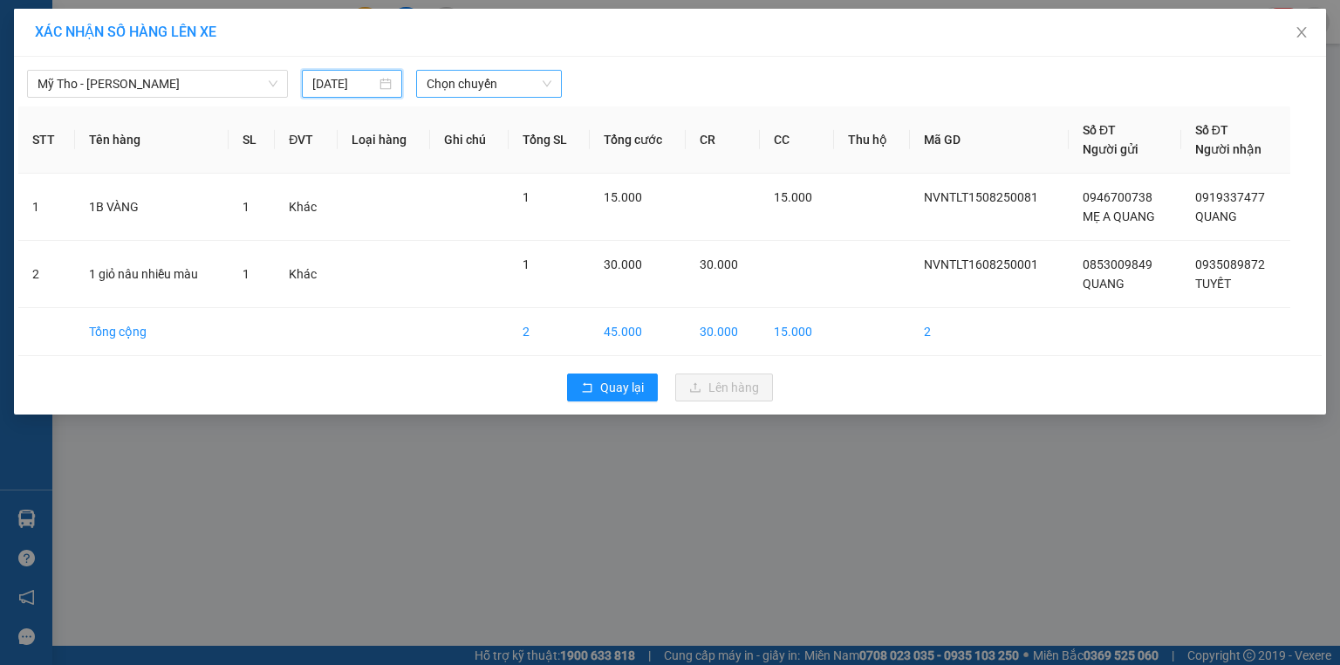
click at [503, 80] on span "Chọn chuyến" at bounding box center [490, 84] width 126 height 26
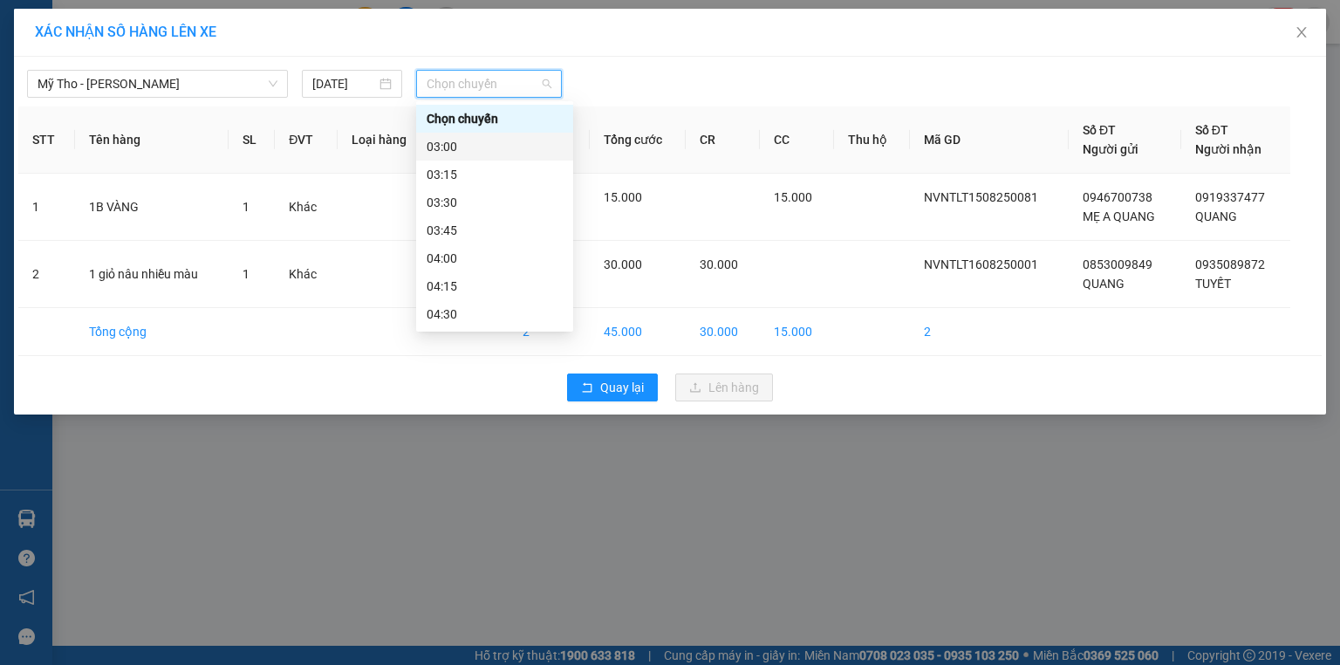
click at [495, 139] on div "03:00" at bounding box center [495, 146] width 136 height 19
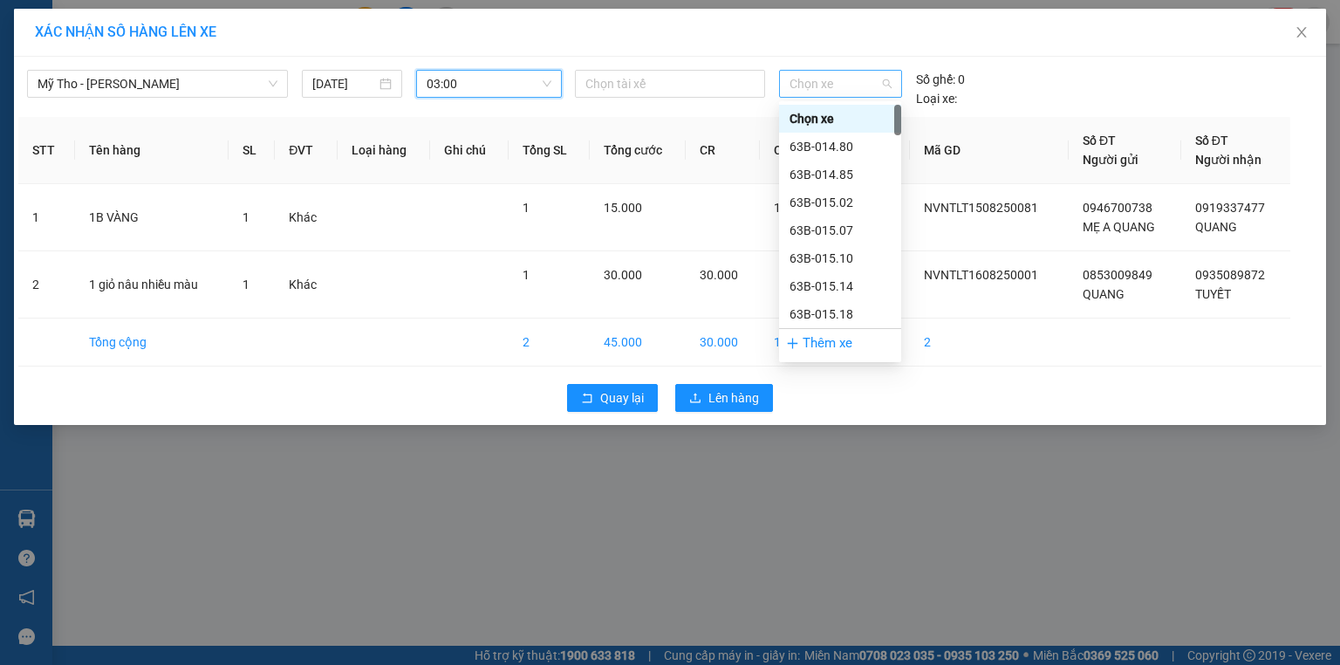
click at [797, 86] on span "Chọn xe" at bounding box center [840, 84] width 101 height 26
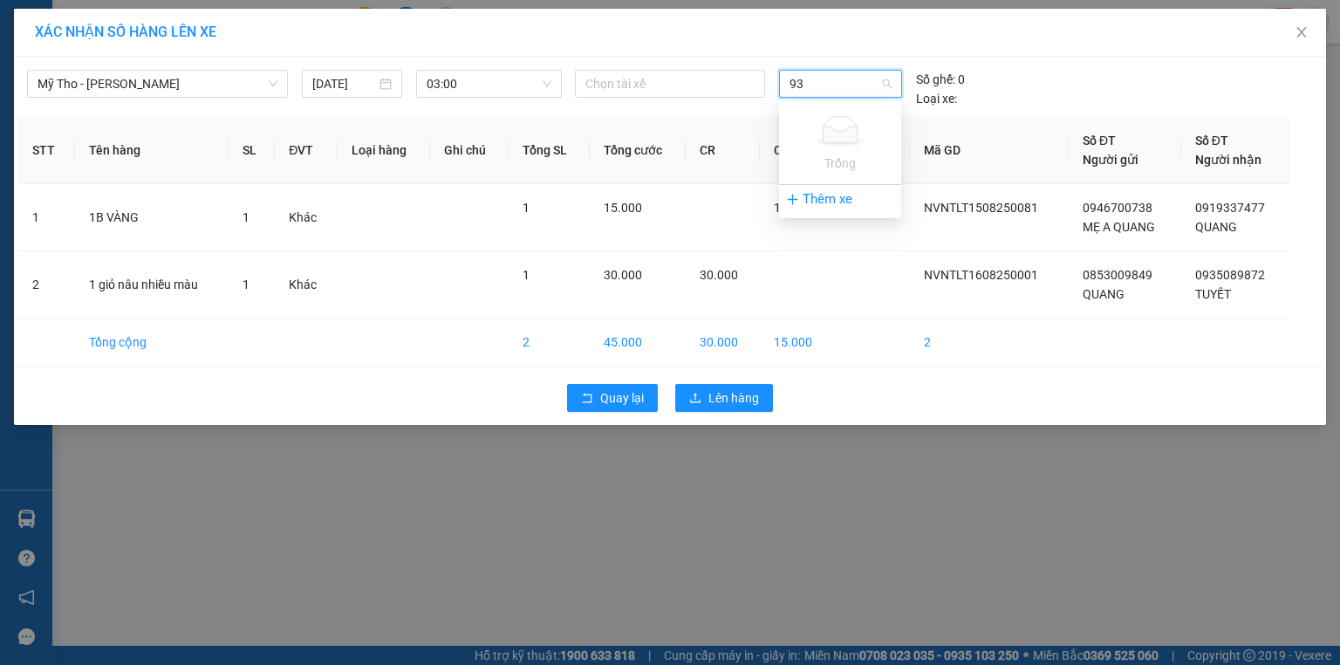
type input "9"
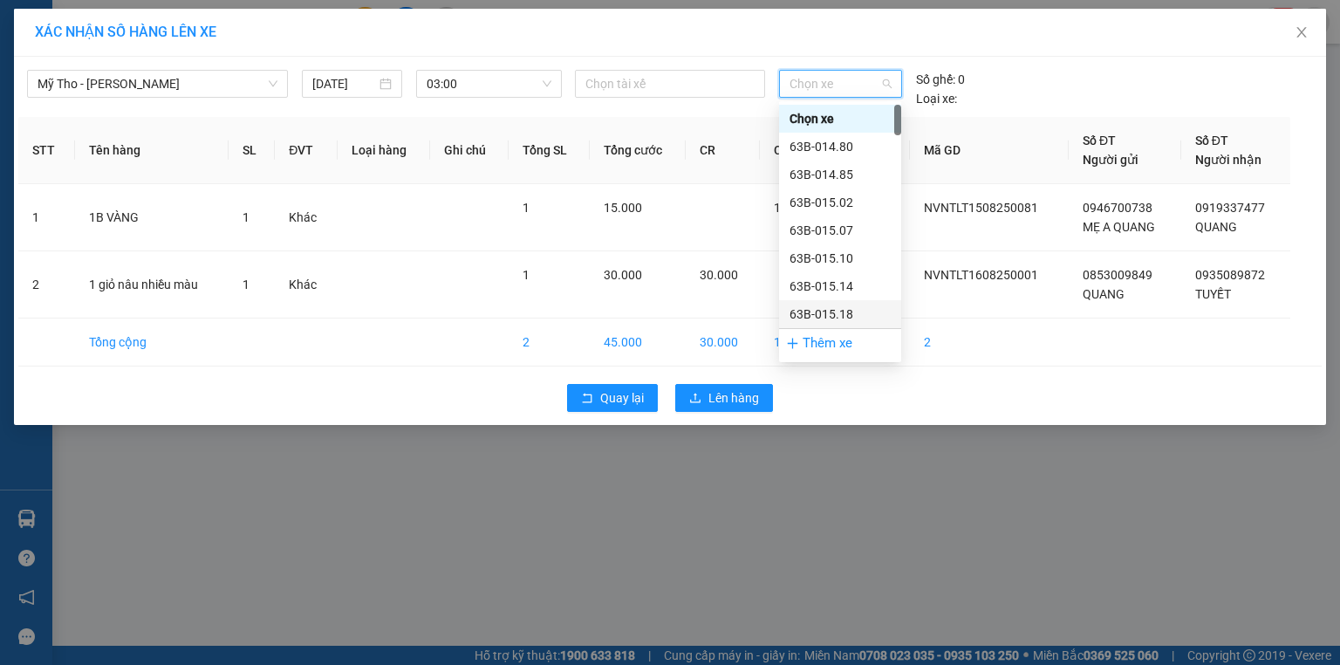
click at [849, 349] on div "Thêm xe" at bounding box center [840, 343] width 122 height 31
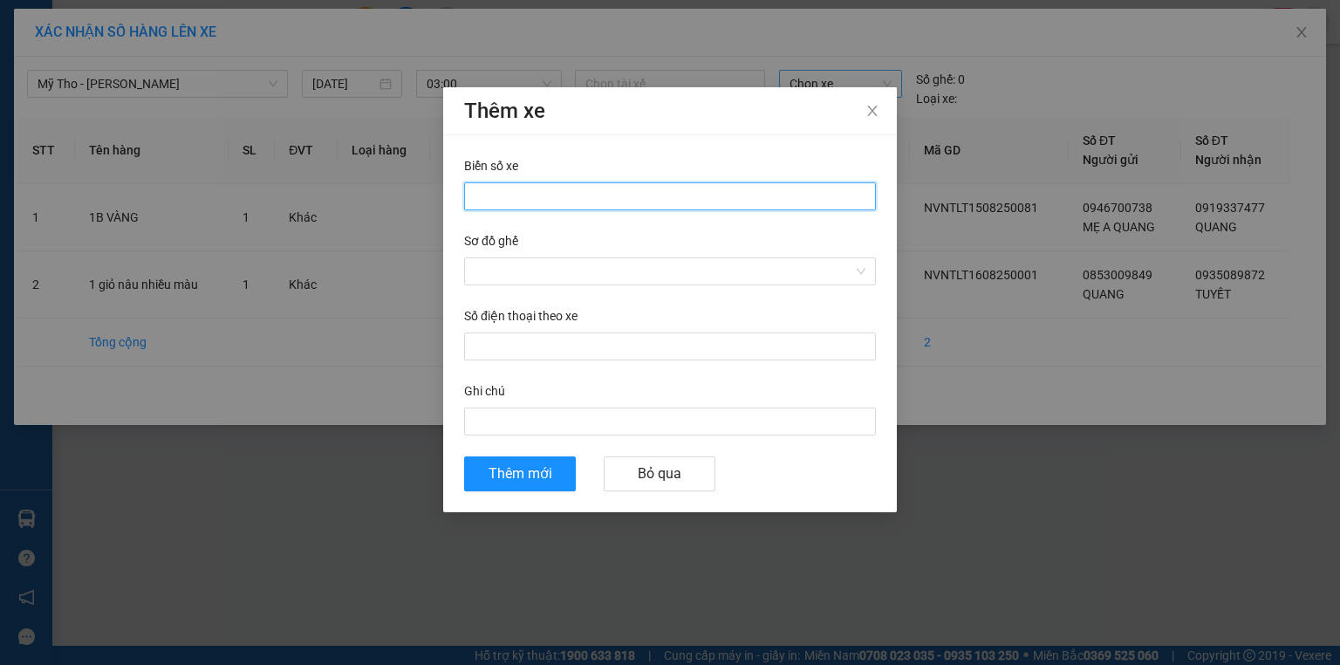
click at [489, 199] on input "Biển số xe" at bounding box center [670, 196] width 412 height 28
type input "66H-059.34"
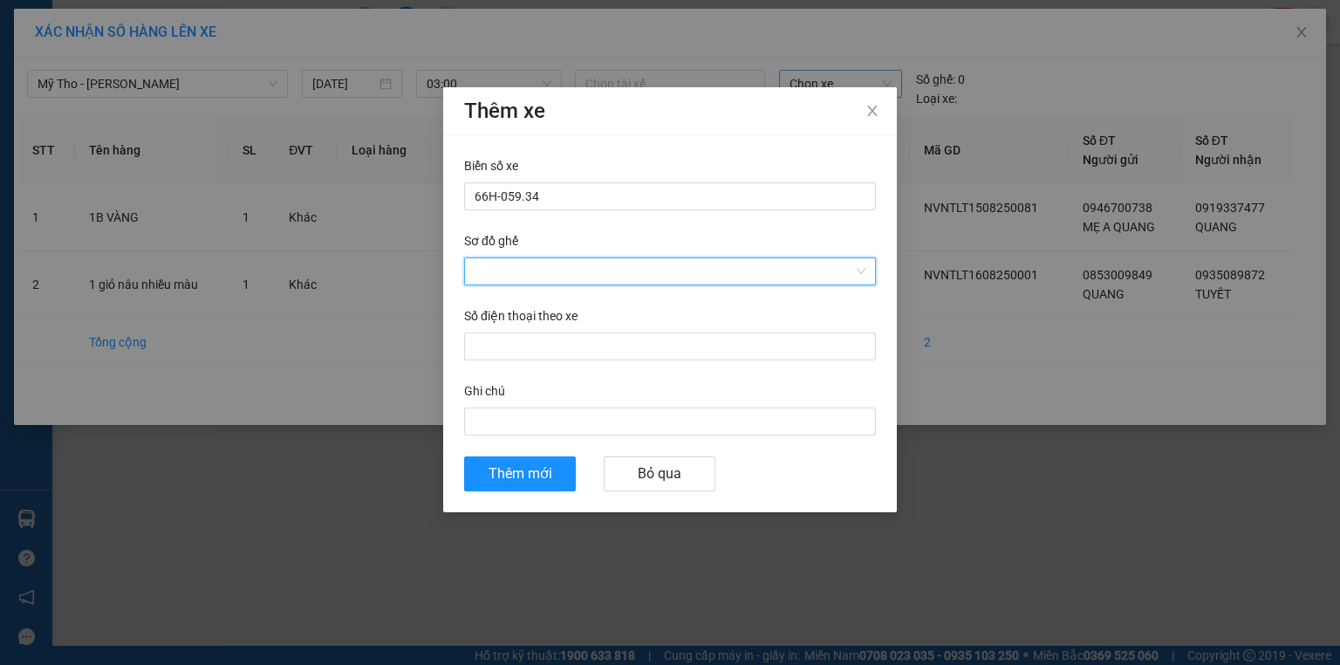
click at [556, 261] on input "Sơ đồ ghế" at bounding box center [664, 271] width 379 height 26
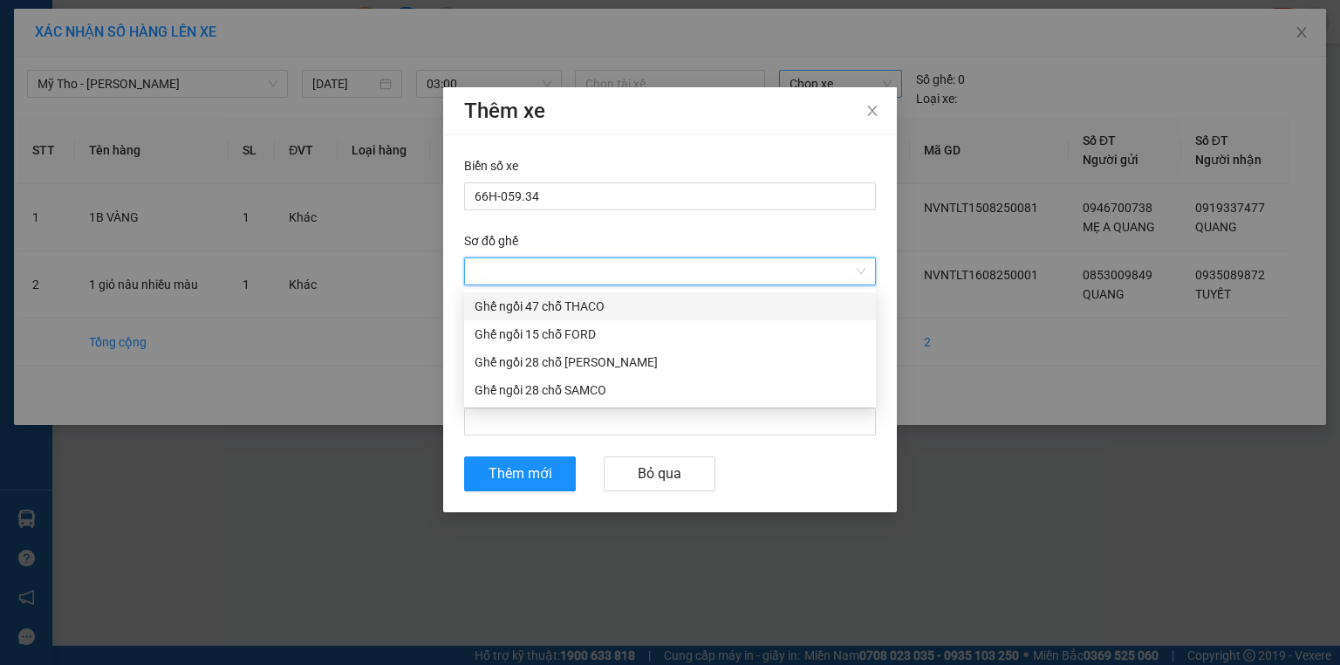
click at [585, 306] on div "Ghế ngồi 47 chỗ THACO" at bounding box center [670, 306] width 391 height 19
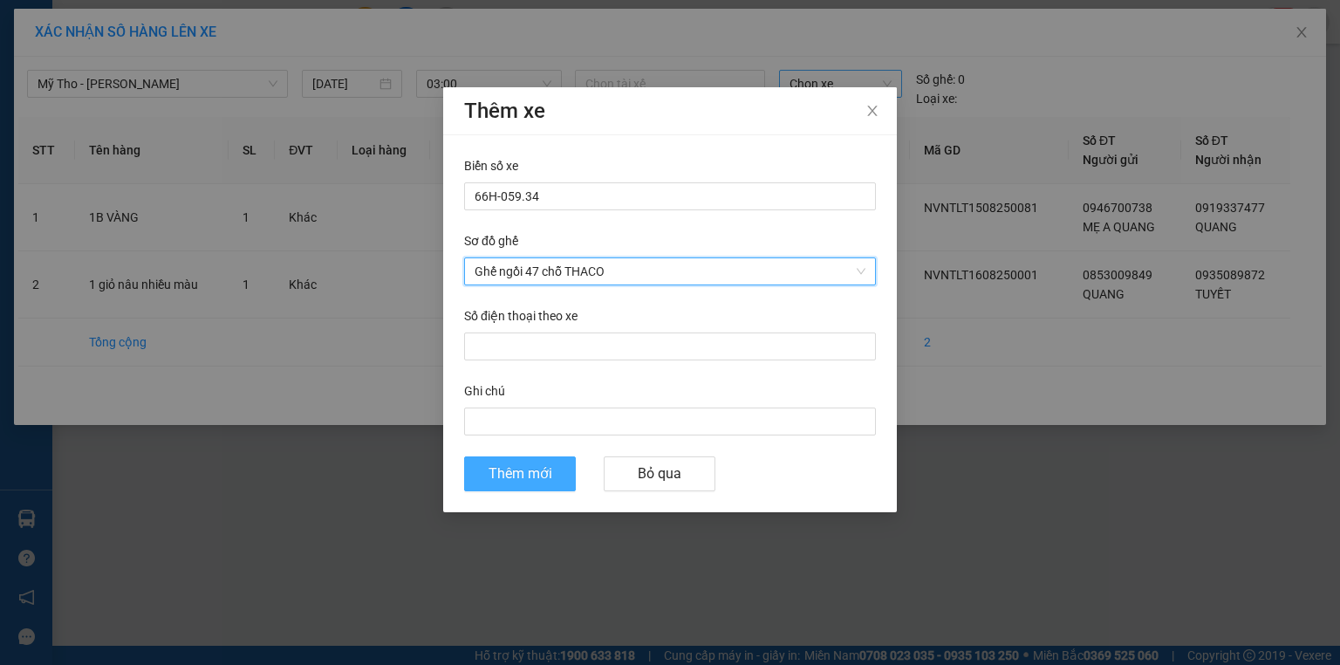
click at [525, 478] on span "Thêm mới" at bounding box center [521, 473] width 64 height 22
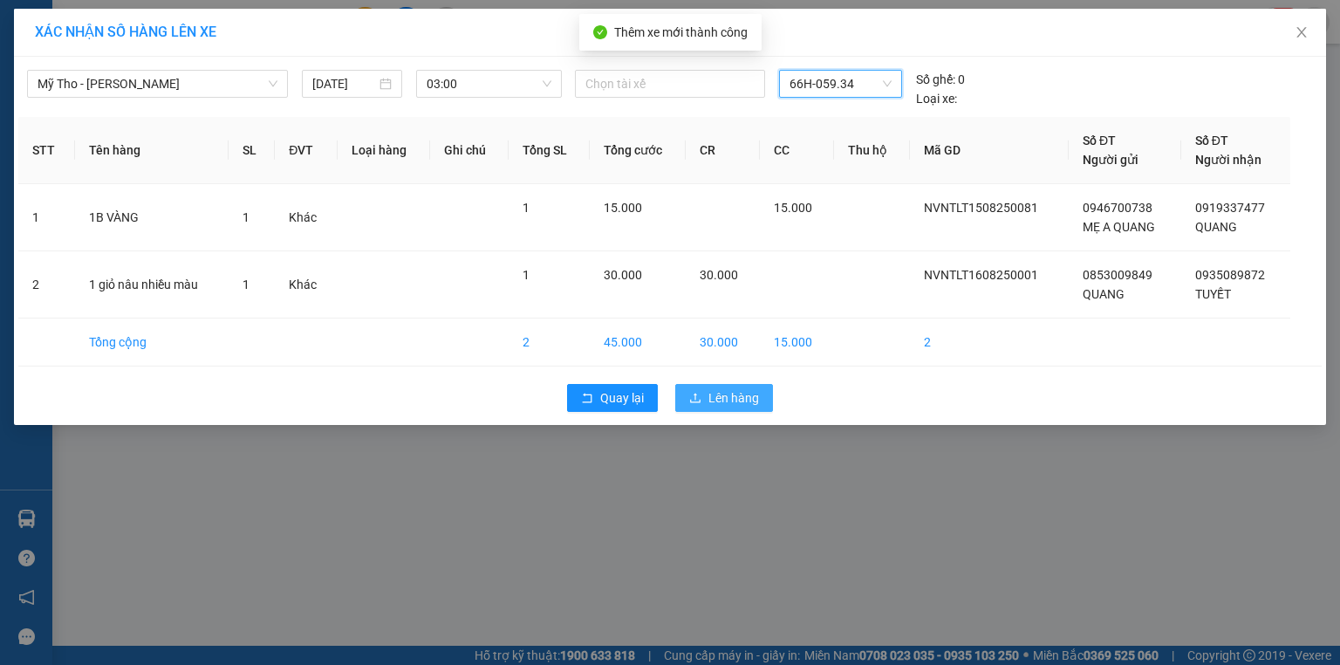
click at [726, 397] on span "Lên hàng" at bounding box center [733, 397] width 51 height 19
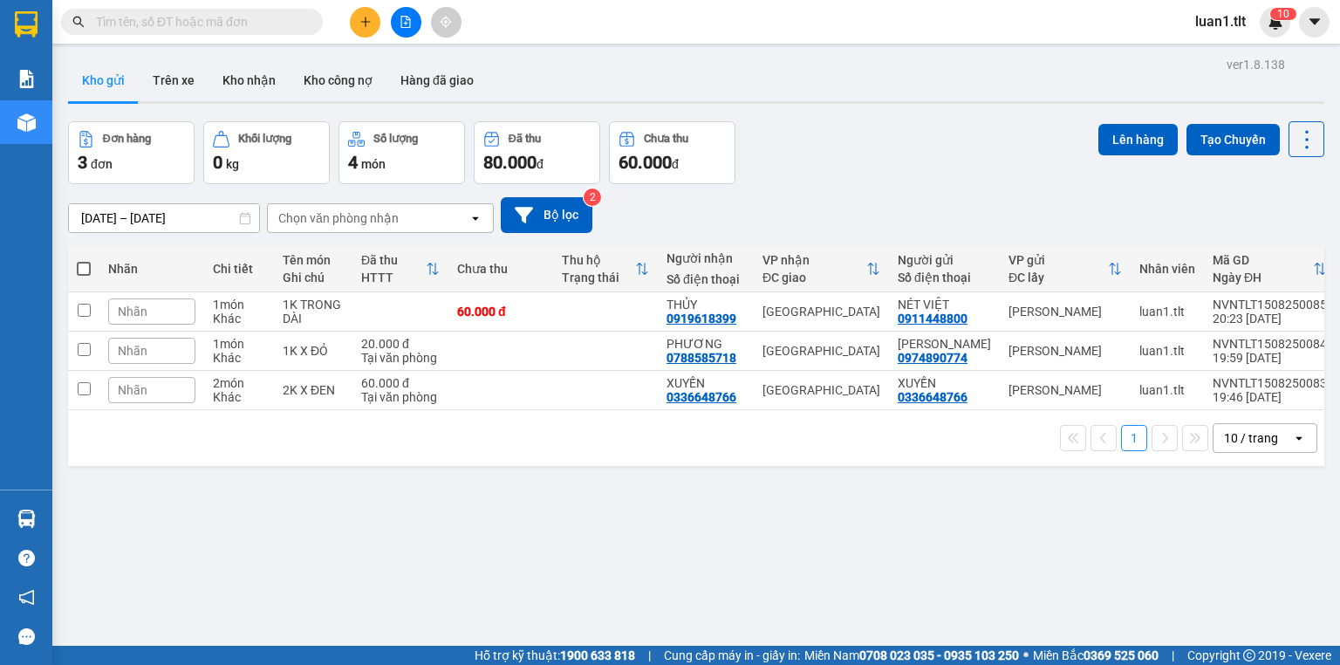
click at [415, 20] on button at bounding box center [406, 22] width 31 height 31
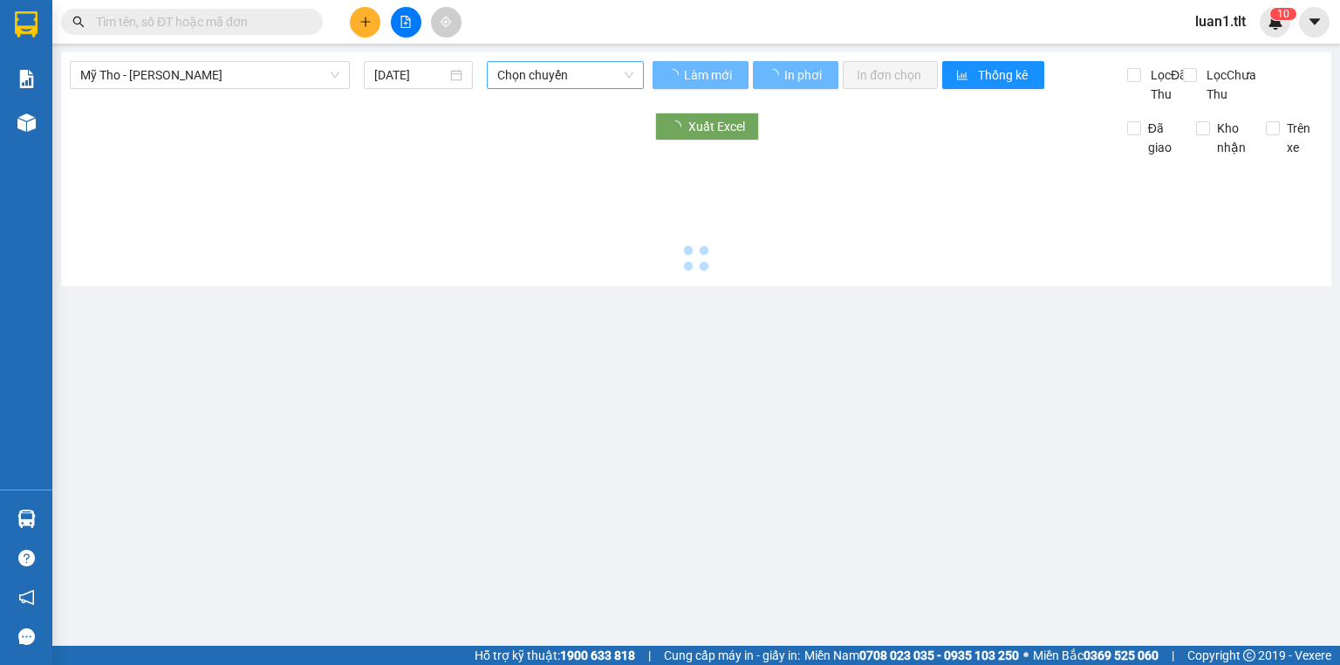
type input "16/08/2025"
click at [522, 85] on span "Chọn chuyến" at bounding box center [565, 75] width 137 height 26
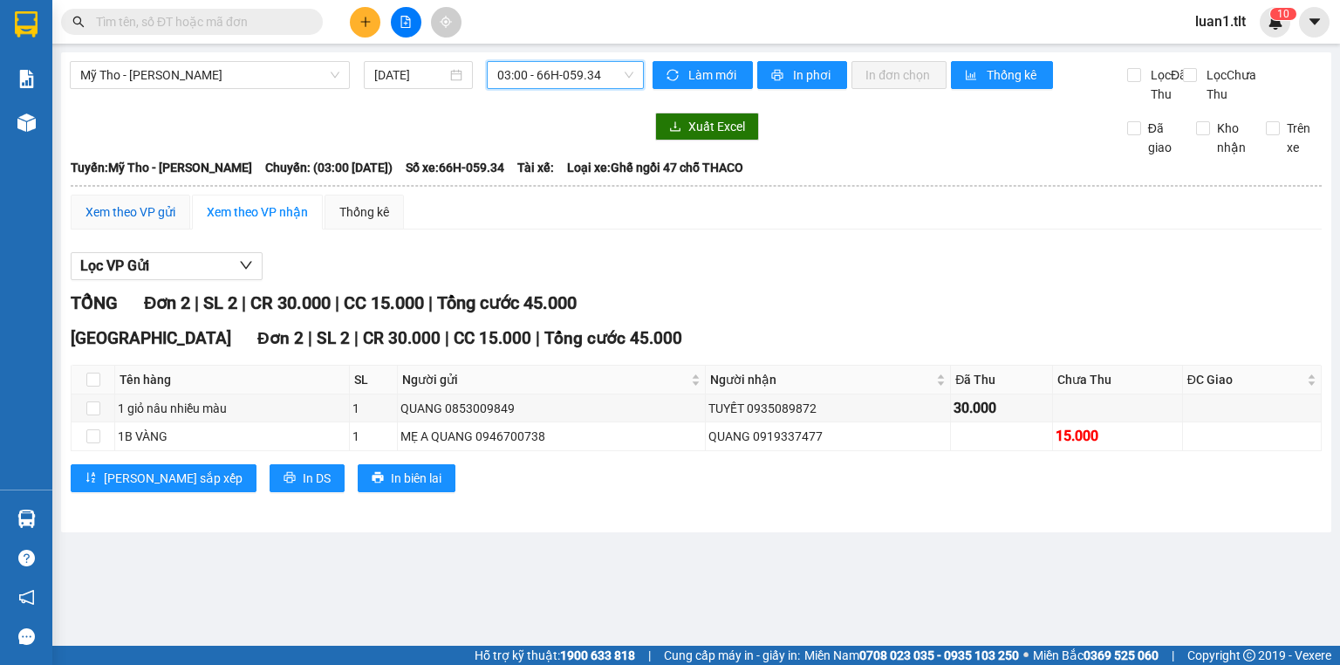
click at [171, 222] on div "Xem theo VP gửi" at bounding box center [131, 211] width 90 height 19
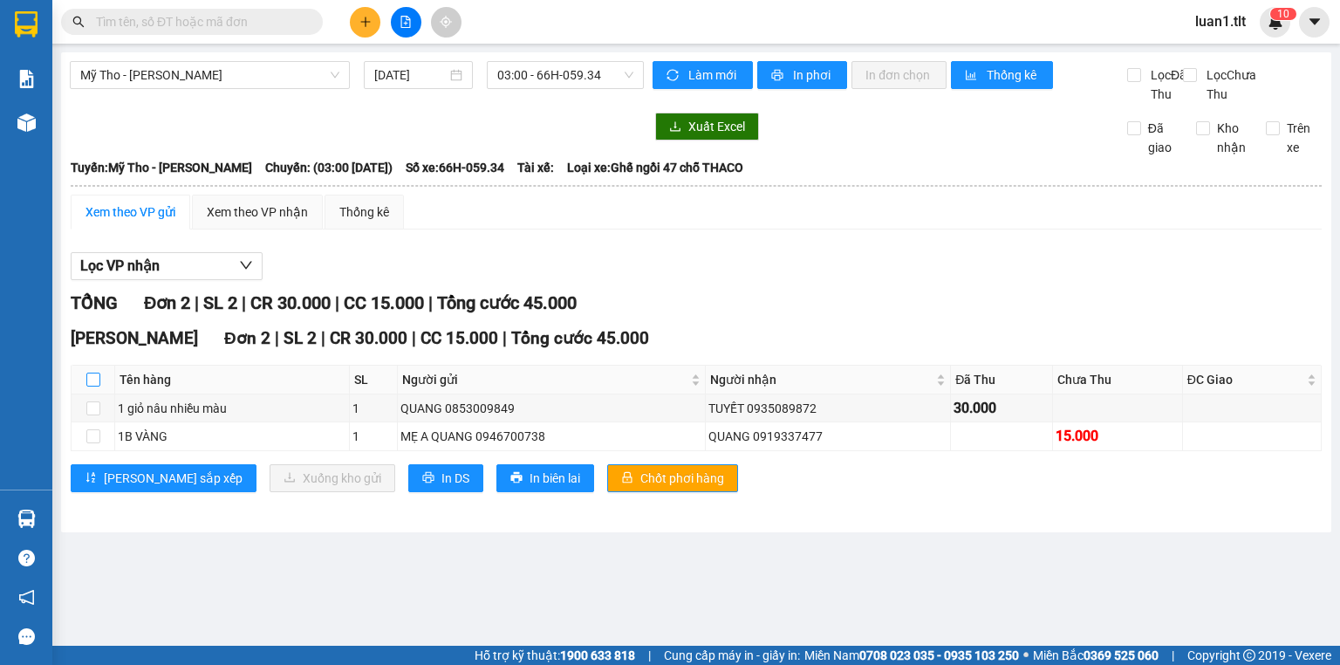
drag, startPoint x: 90, startPoint y: 393, endPoint x: 98, endPoint y: 408, distance: 16.8
click at [91, 387] on input "checkbox" at bounding box center [93, 380] width 14 height 14
checkbox input "true"
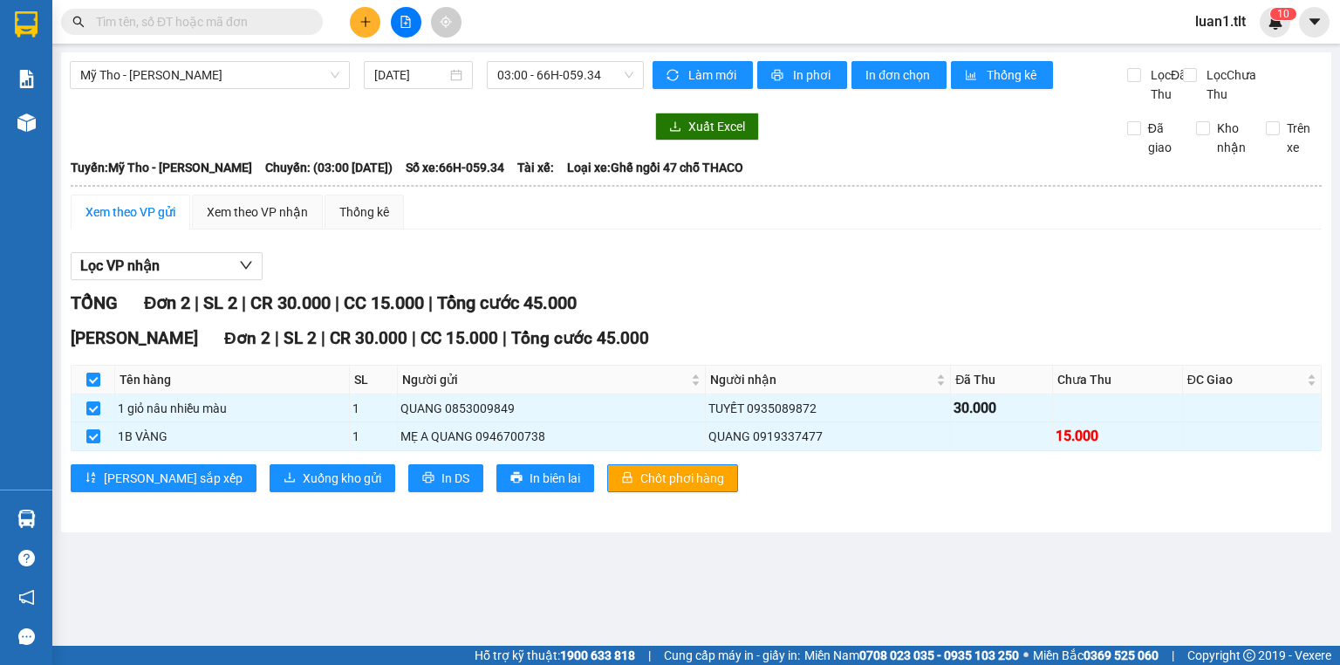
click at [253, 514] on div "TỔNG Đơn 2 | SL 2 | CR 30.000 | CC 15.000 | Tổng cước 45.000 Nguyễn Văn Nguyễn …" at bounding box center [696, 402] width 1251 height 224
click at [303, 488] on span "Xuống kho gửi" at bounding box center [342, 478] width 79 height 19
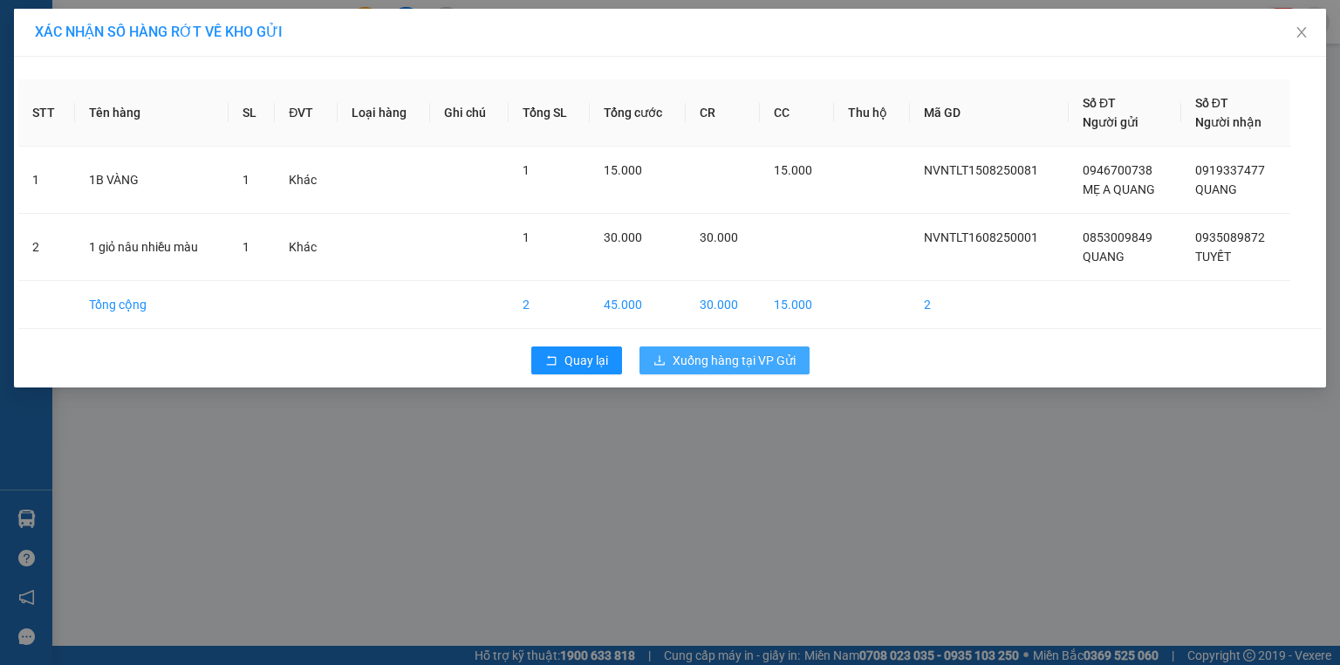
click at [715, 370] on button "Xuống hàng tại VP Gửi" at bounding box center [725, 360] width 170 height 28
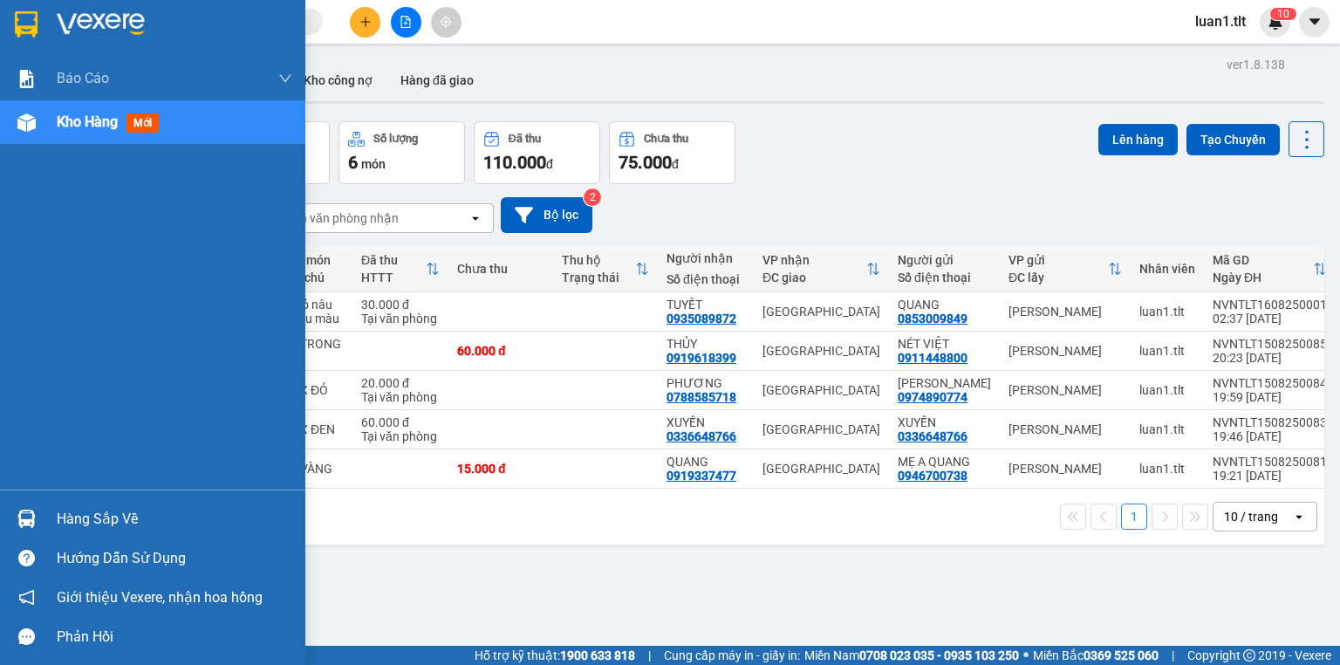
click at [15, 524] on div at bounding box center [26, 518] width 31 height 31
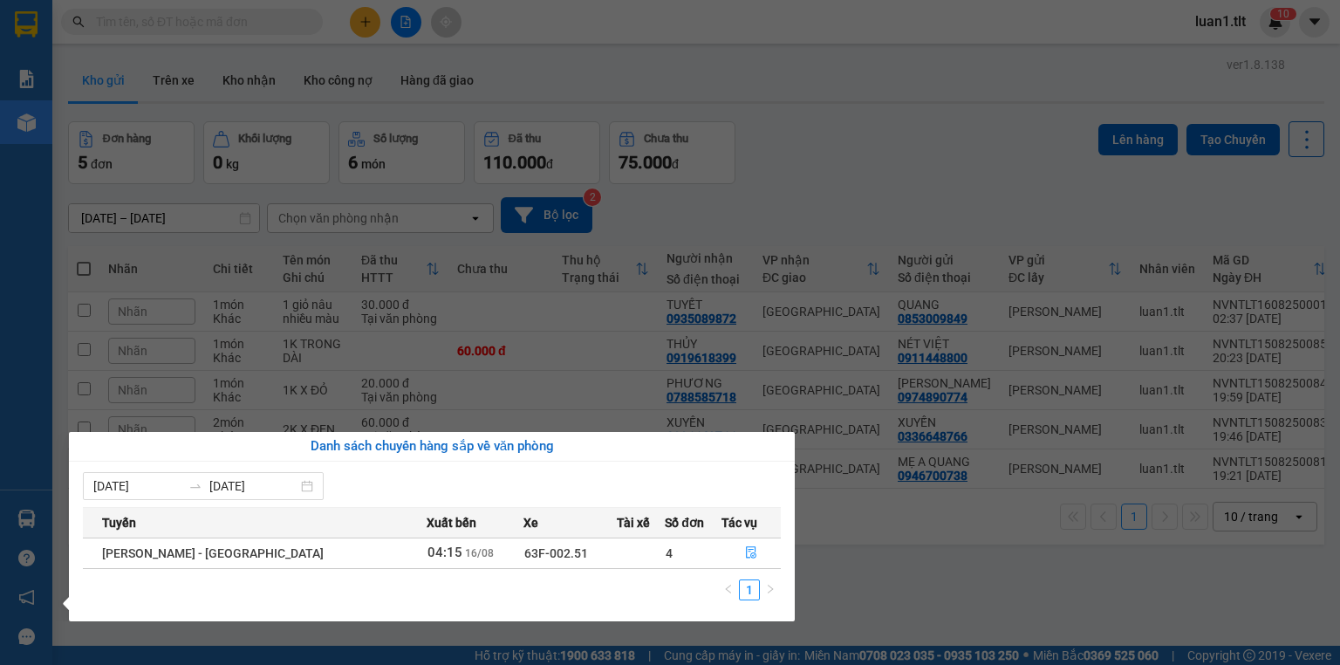
click at [998, 553] on section "Kết quả tìm kiếm ( 0 ) Bộ lọc Ngày tạo đơn gần nhất No Data luan1.tlt 1 0 Báo c…" at bounding box center [670, 332] width 1340 height 665
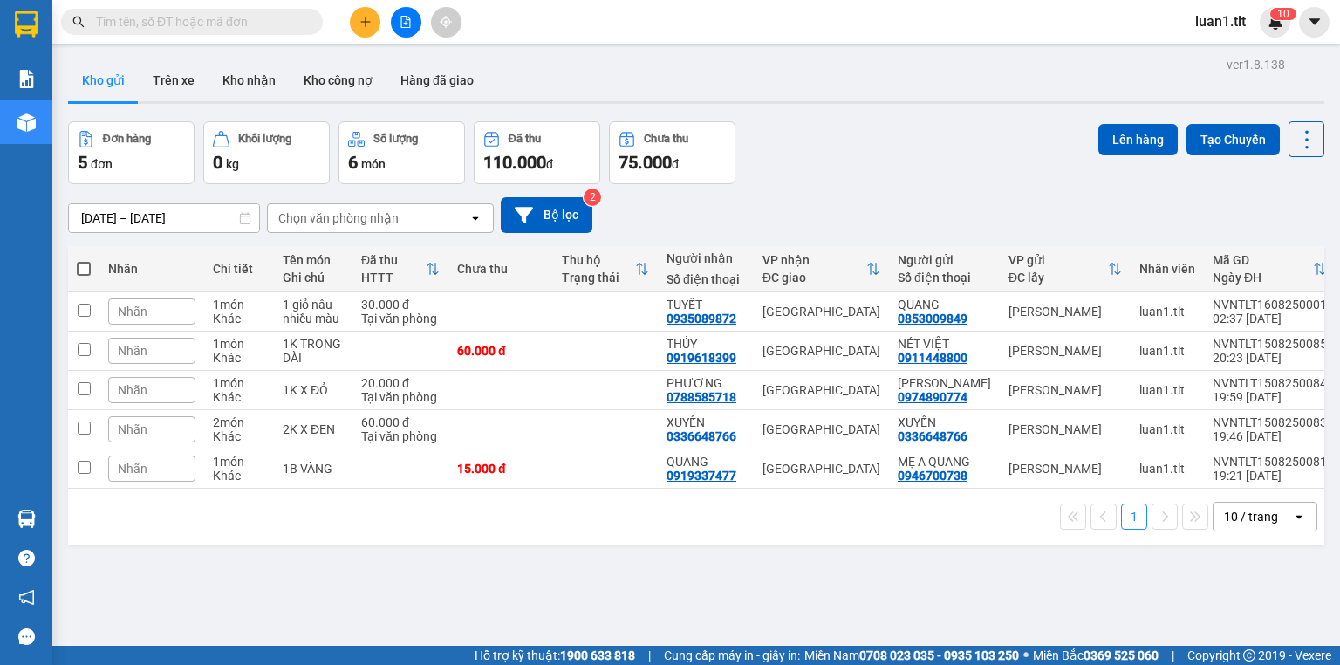
click at [352, 24] on button at bounding box center [365, 22] width 31 height 31
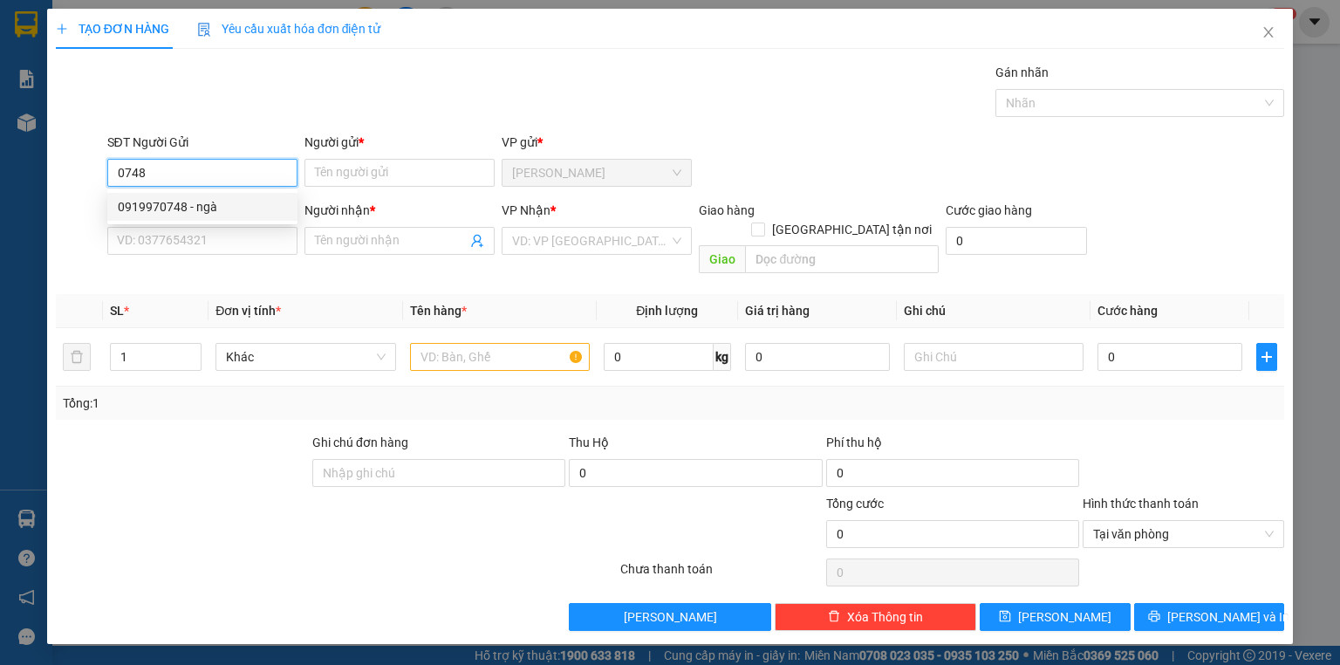
click at [255, 199] on div "0919970748 - ngà" at bounding box center [202, 206] width 169 height 19
type input "0919970748"
type input "ngà"
type input "0919970748"
click at [262, 244] on input "SĐT Người Nhận *" at bounding box center [202, 241] width 190 height 28
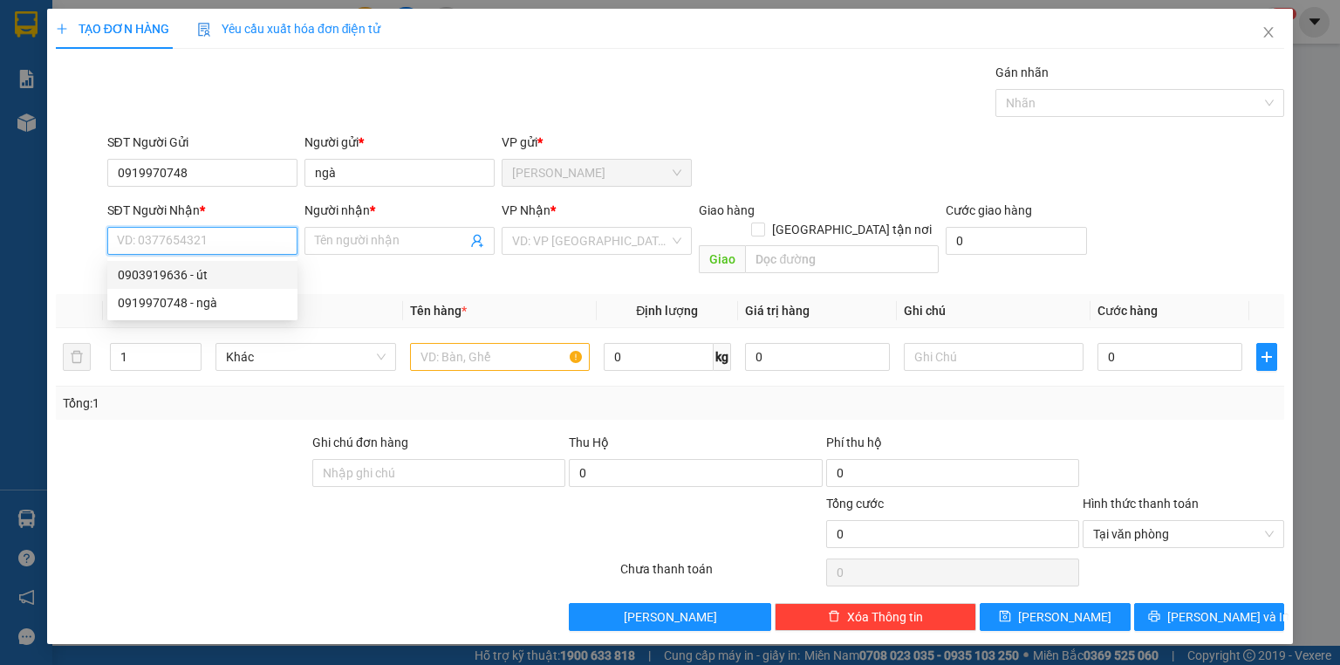
click at [201, 270] on div "0903919636 - út" at bounding box center [202, 274] width 169 height 19
type input "0903919636"
type input "út"
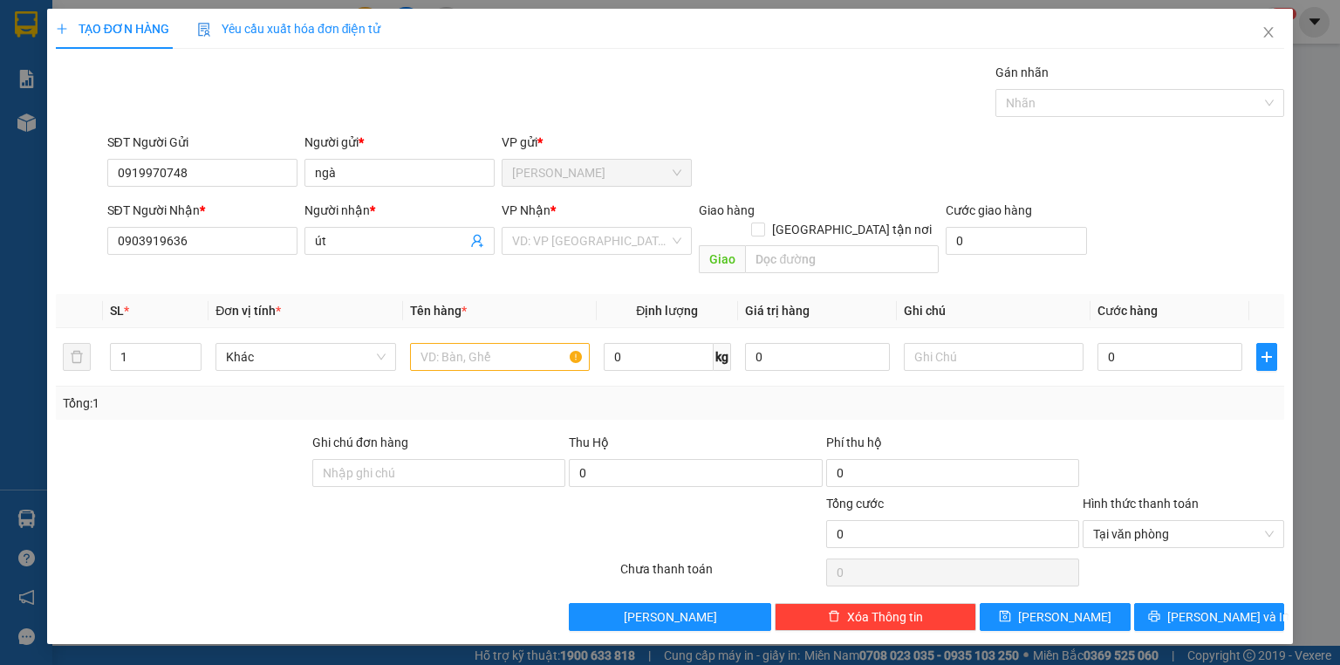
click at [561, 264] on div "Transit Pickup Surcharge Ids Transit Deliver Surcharge Ids Transit Deliver Surc…" at bounding box center [670, 347] width 1228 height 568
click at [557, 233] on input "search" at bounding box center [590, 241] width 157 height 26
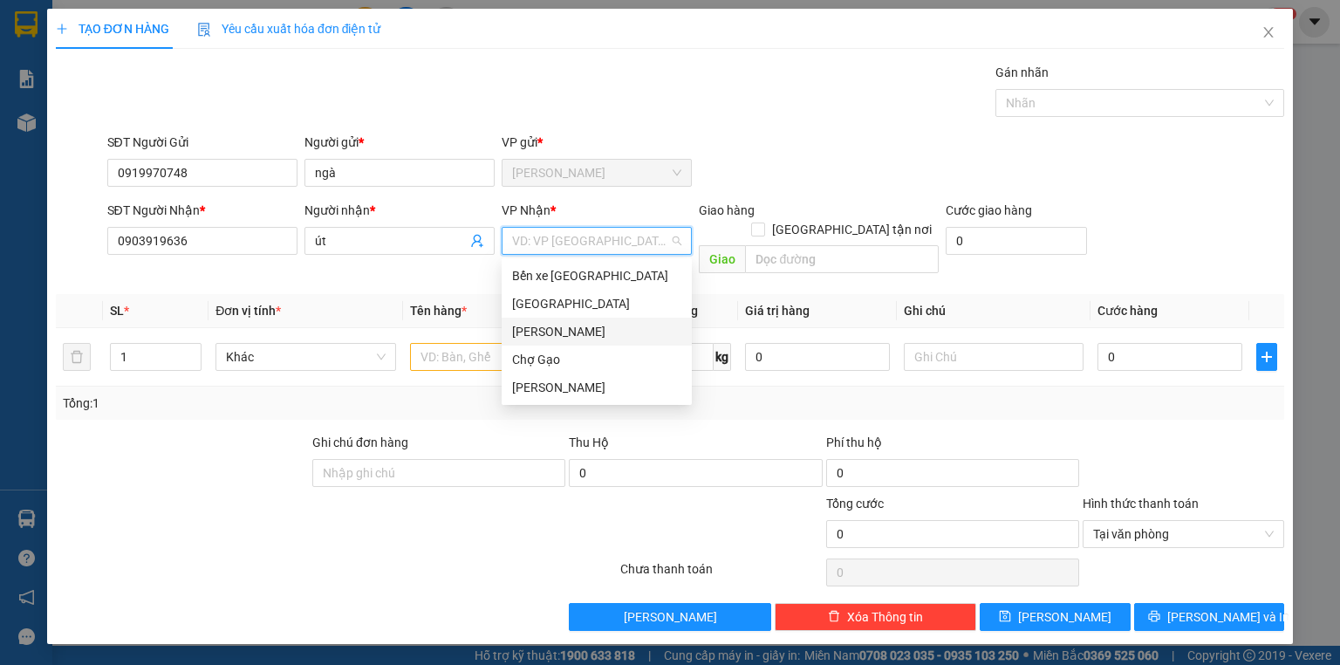
click at [538, 301] on div "[GEOGRAPHIC_DATA]" at bounding box center [596, 303] width 169 height 19
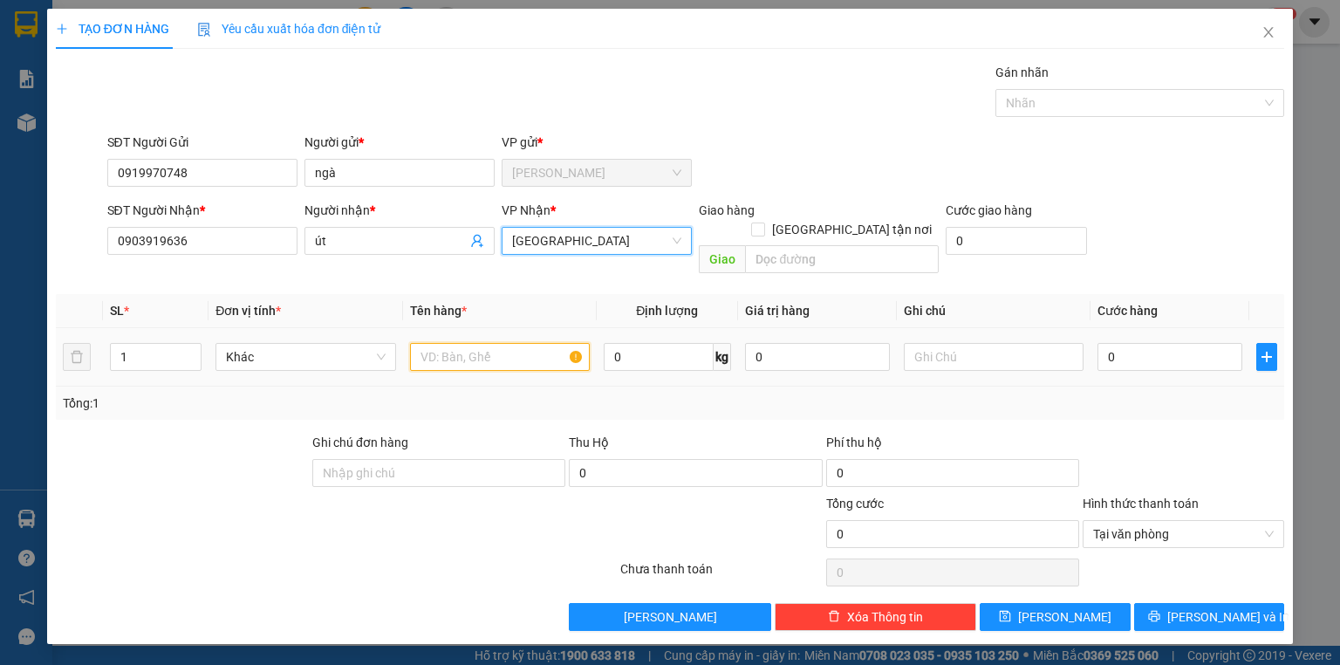
click at [497, 343] on input "text" at bounding box center [500, 357] width 180 height 28
type input "1 giỏ xanh"
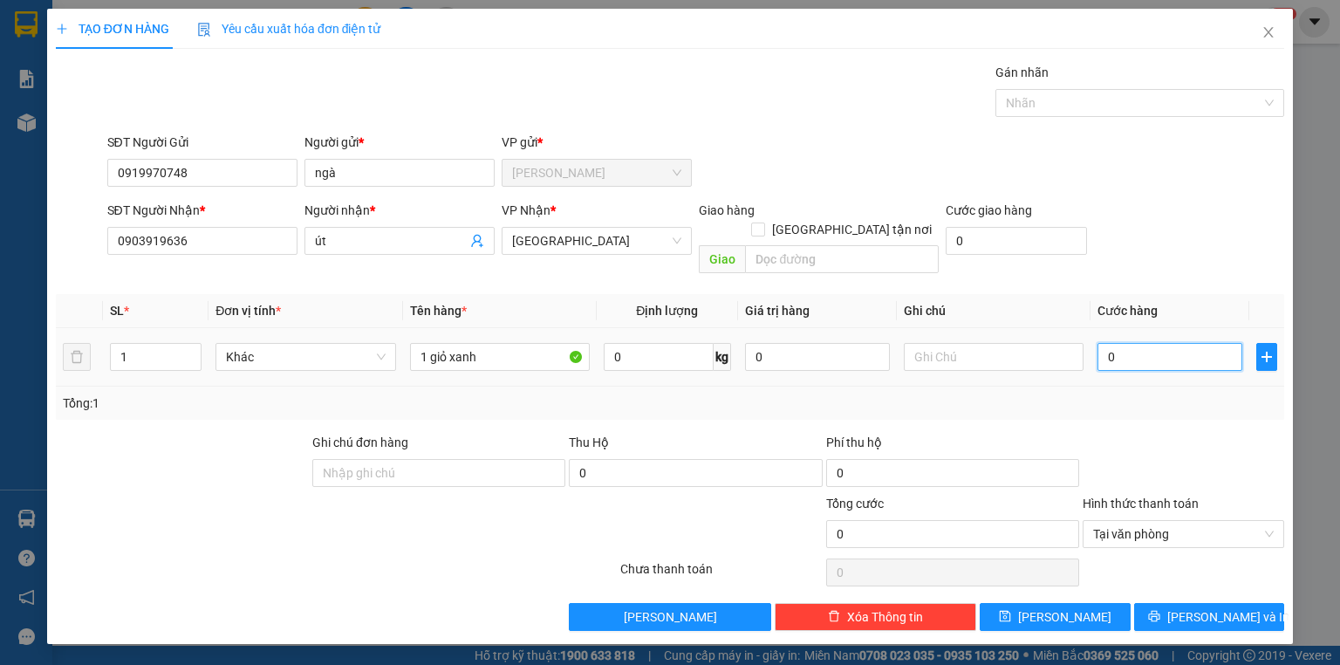
click at [1145, 343] on input "0" at bounding box center [1170, 357] width 145 height 28
type input "4"
type input "40"
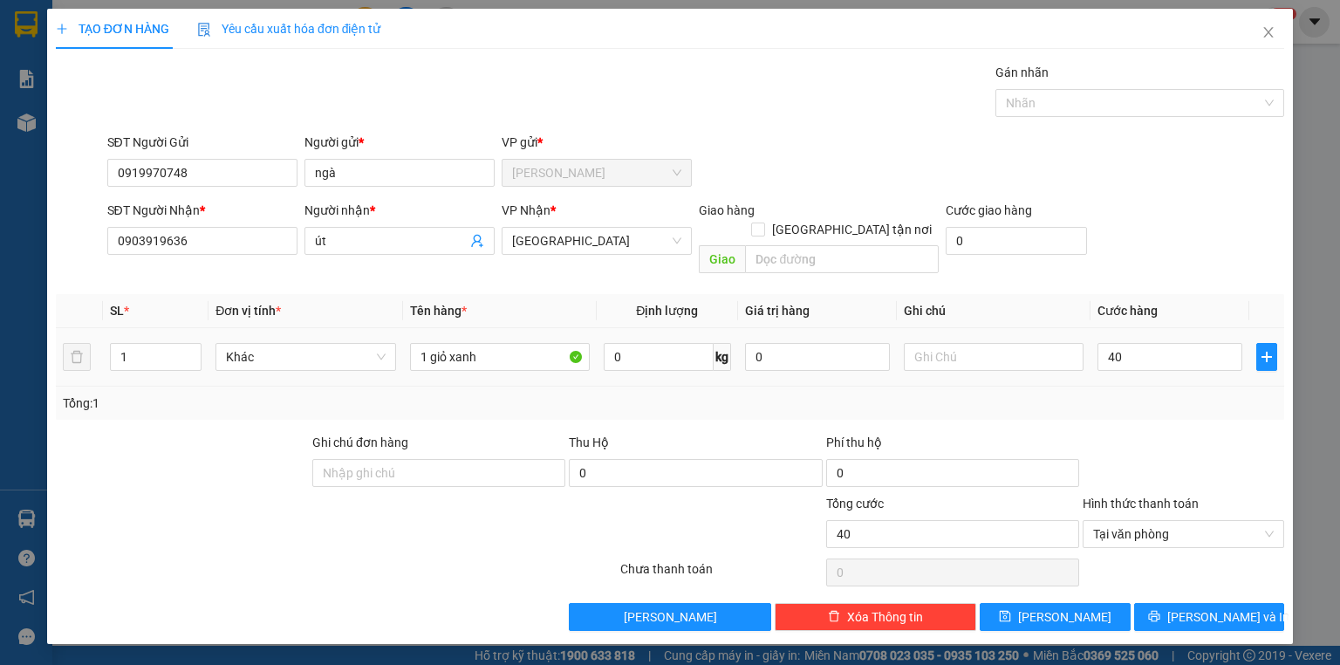
type input "40.000"
click at [1182, 444] on div at bounding box center [1183, 463] width 205 height 61
click at [1204, 607] on span "Lưu và In" at bounding box center [1228, 616] width 122 height 19
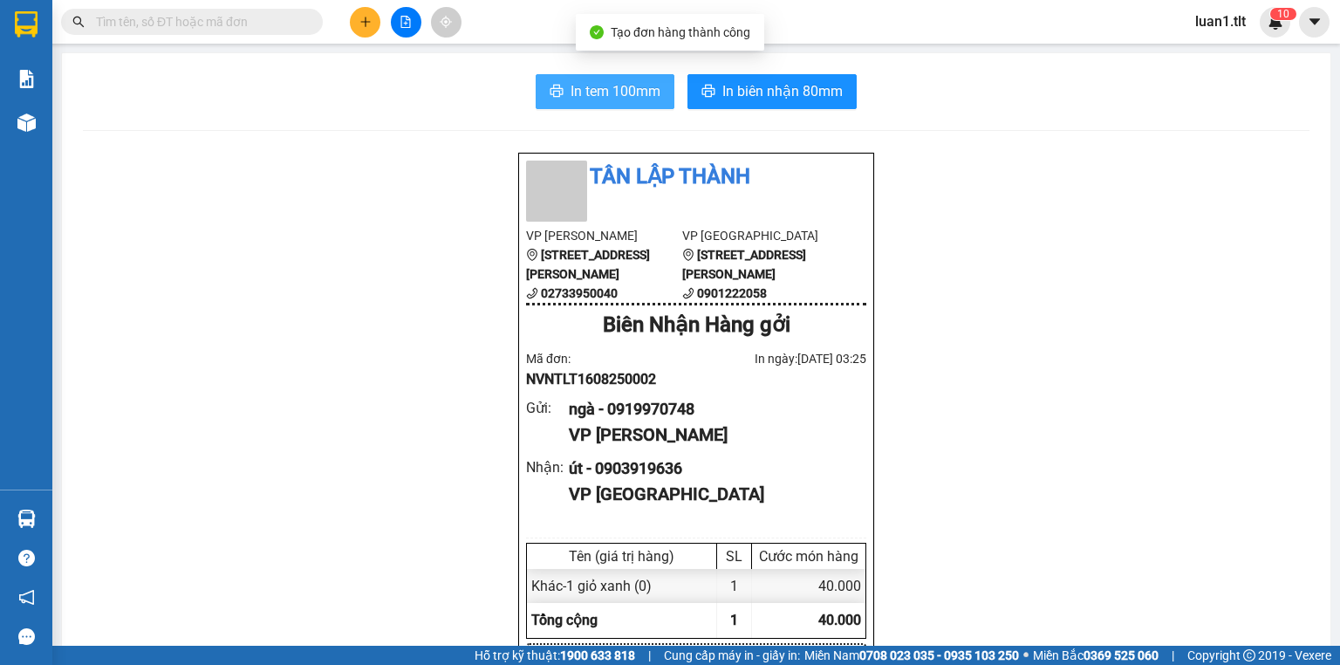
click at [613, 92] on span "In tem 100mm" at bounding box center [616, 91] width 90 height 22
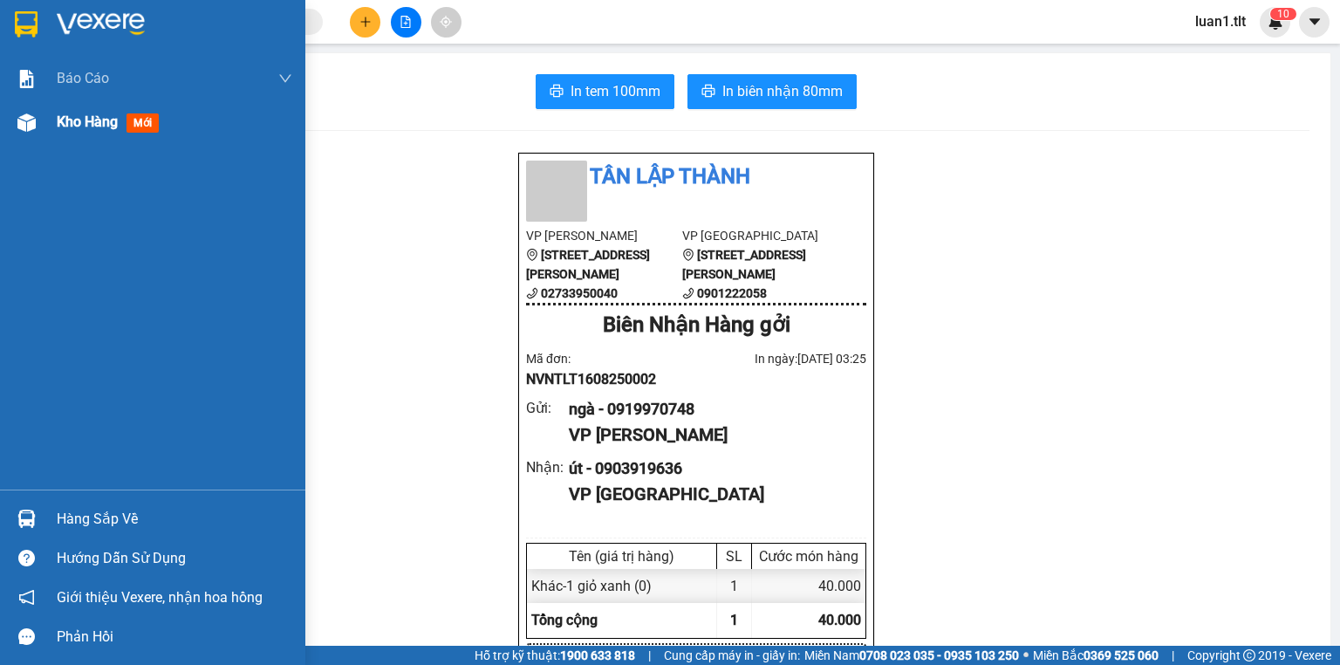
click at [41, 118] on div at bounding box center [26, 122] width 31 height 31
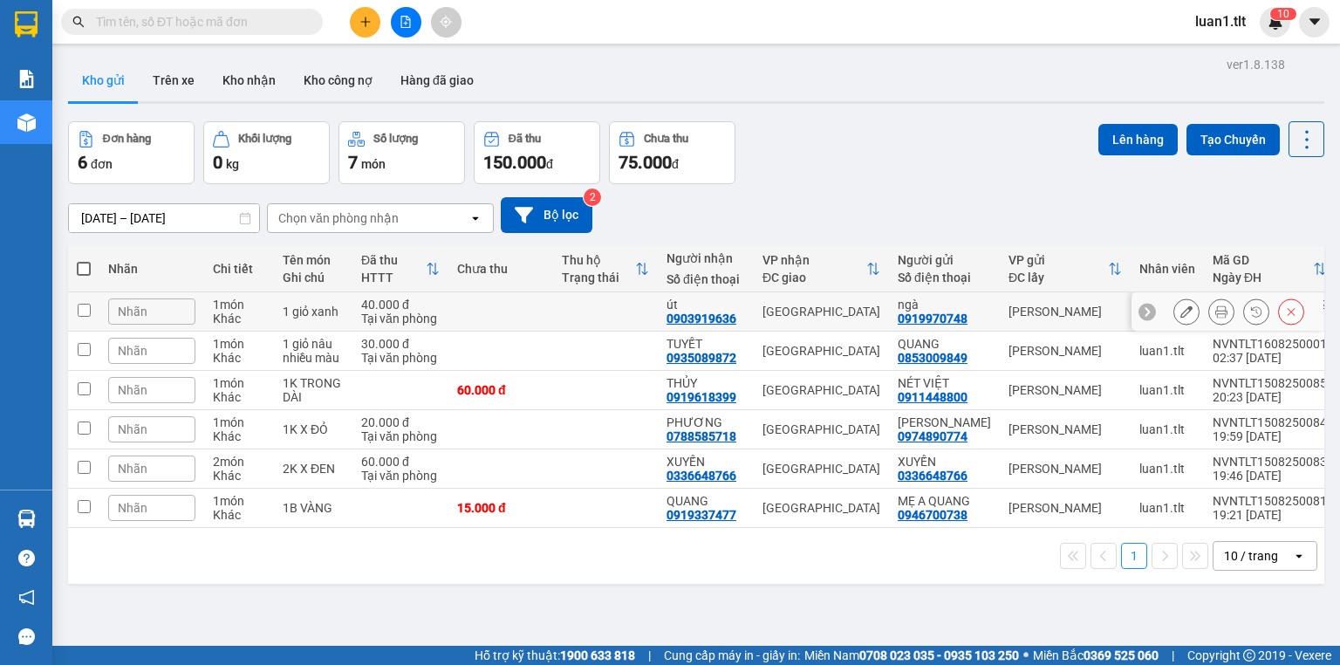
click at [400, 298] on div "40.000 đ" at bounding box center [400, 305] width 79 height 14
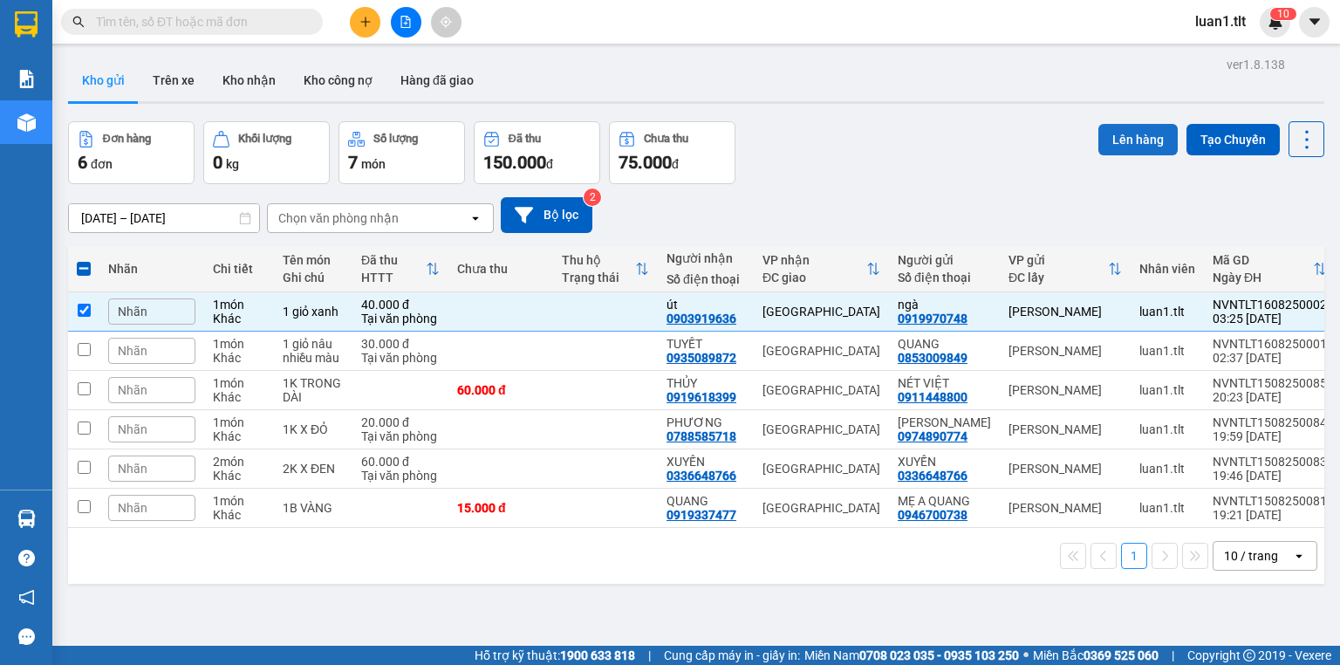
click at [1118, 135] on button "Lên hàng" at bounding box center [1137, 139] width 79 height 31
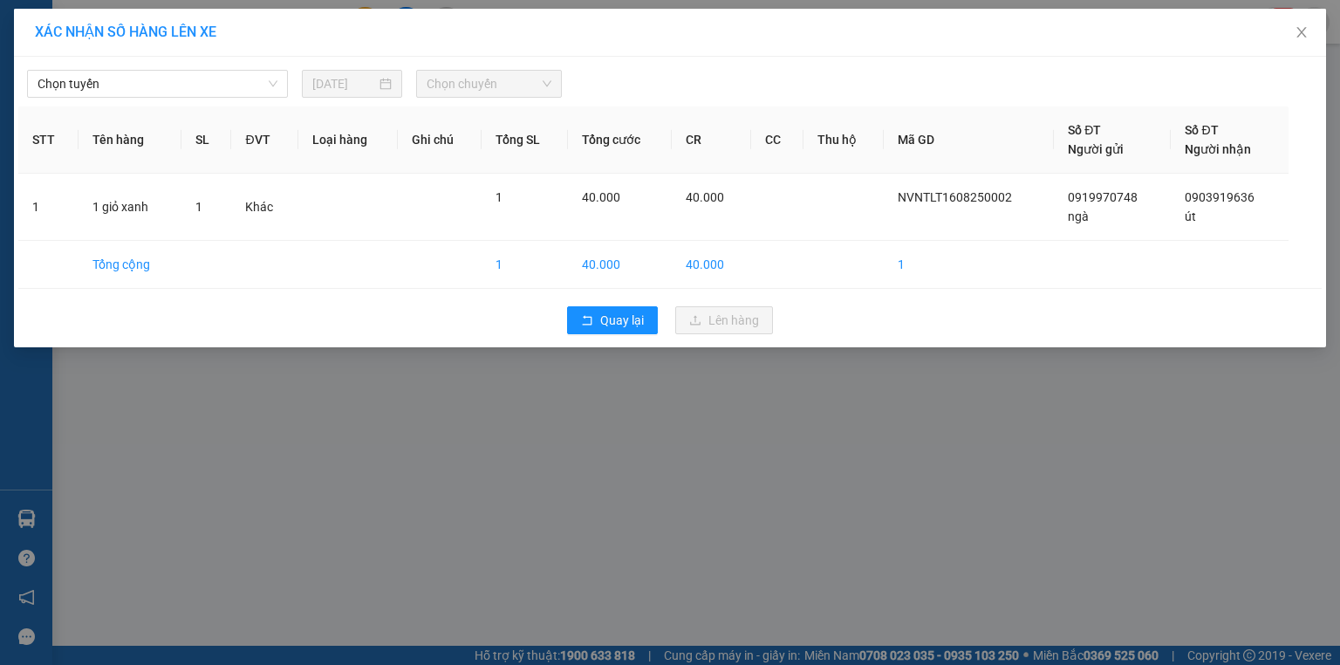
click at [189, 68] on div "Chọn tuyến 15/08/2025 Chọn chuyến" at bounding box center [670, 79] width 1304 height 37
click at [137, 88] on span "Chọn tuyến" at bounding box center [158, 84] width 240 height 26
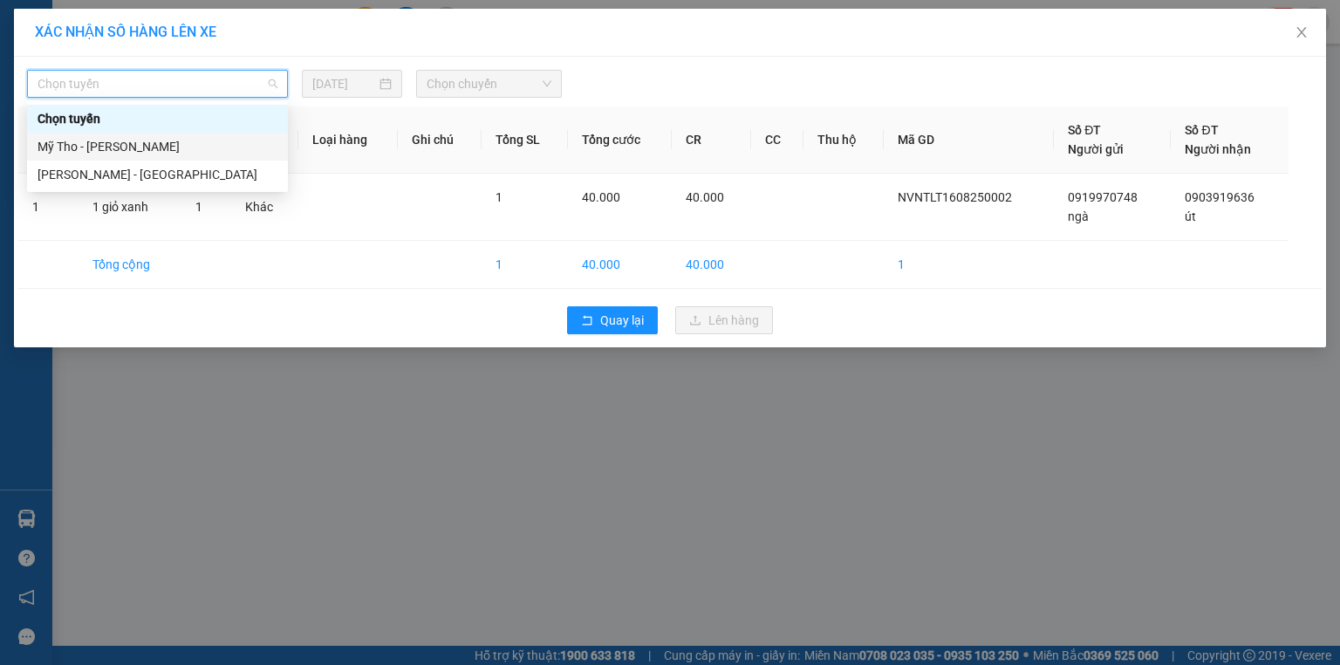
click at [127, 140] on div "Mỹ Tho - Hồ Chí Minh" at bounding box center [158, 146] width 240 height 19
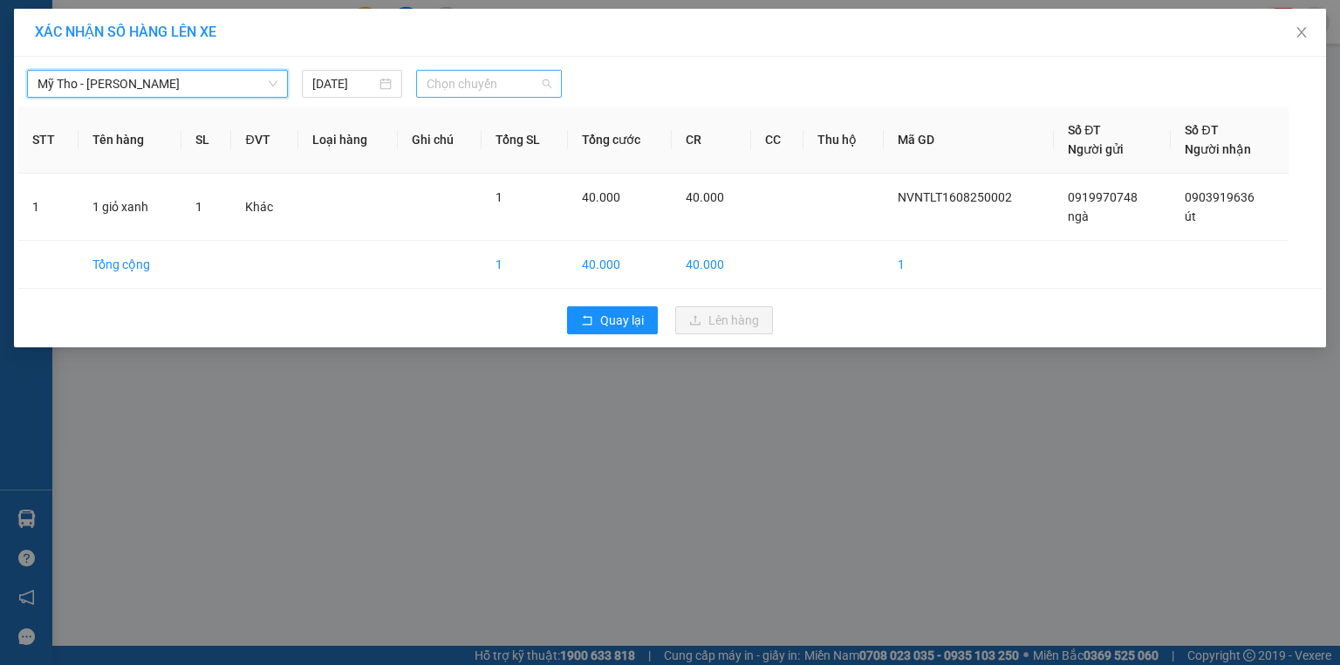
drag, startPoint x: 551, startPoint y: 89, endPoint x: 534, endPoint y: 86, distance: 16.8
click at [546, 86] on span "Chọn chuyến" at bounding box center [490, 84] width 126 height 26
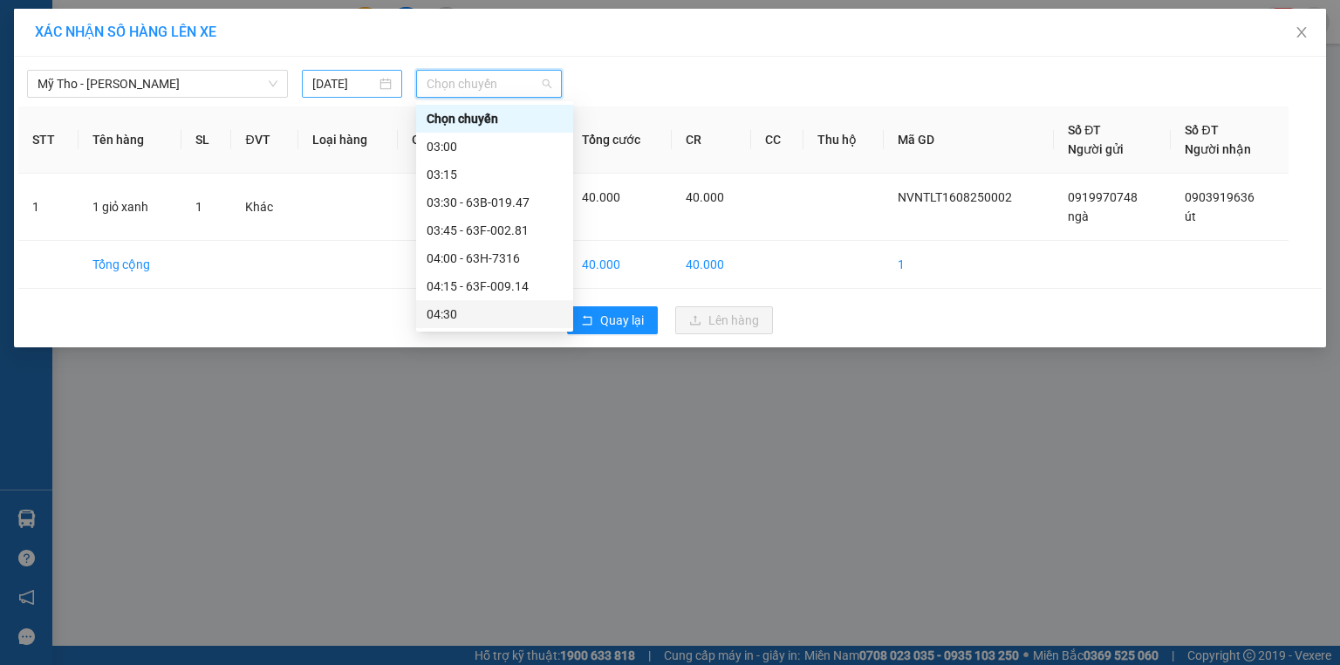
click at [389, 94] on div "15/08/2025" at bounding box center [352, 84] width 100 height 28
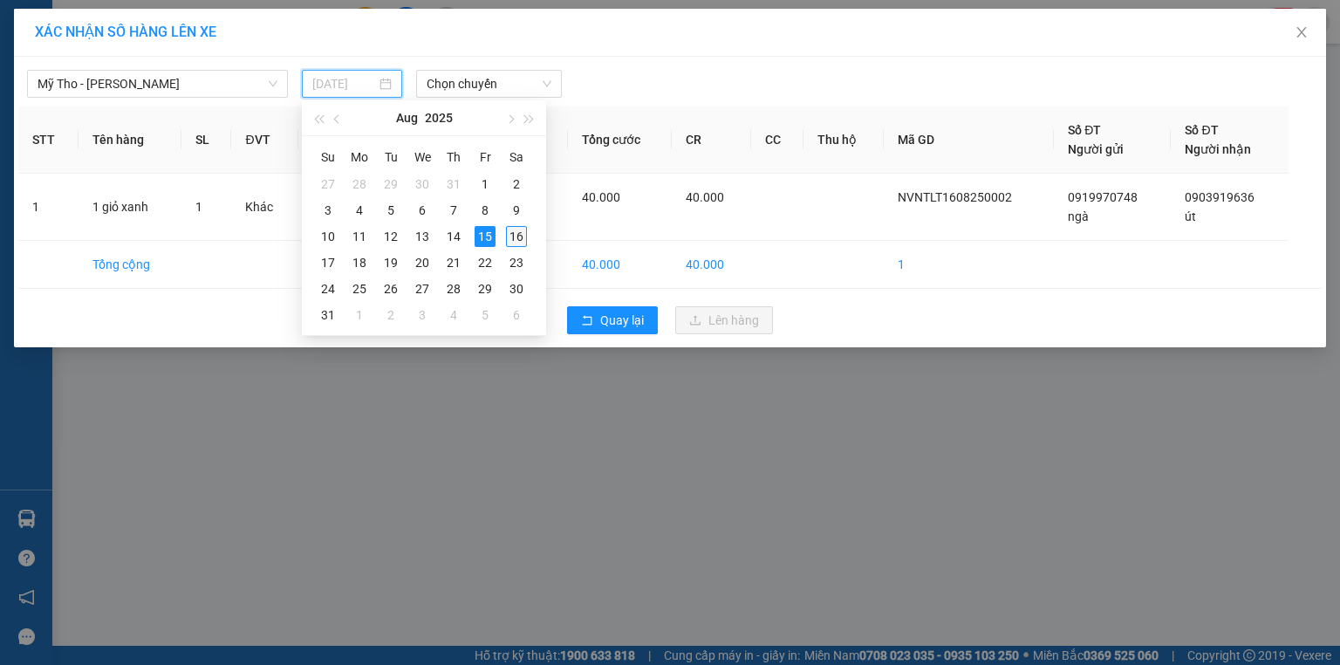
click at [525, 229] on div "16" at bounding box center [516, 236] width 21 height 21
type input "16/08/2025"
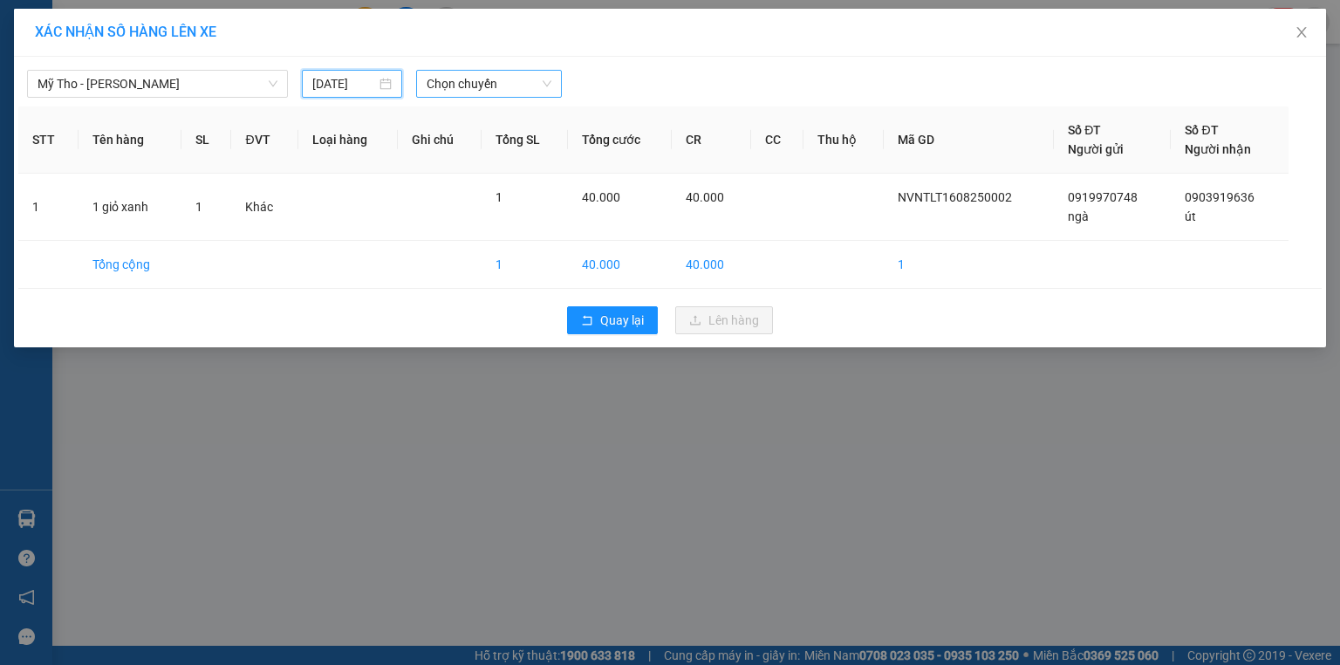
click at [510, 80] on span "Chọn chuyến" at bounding box center [490, 84] width 126 height 26
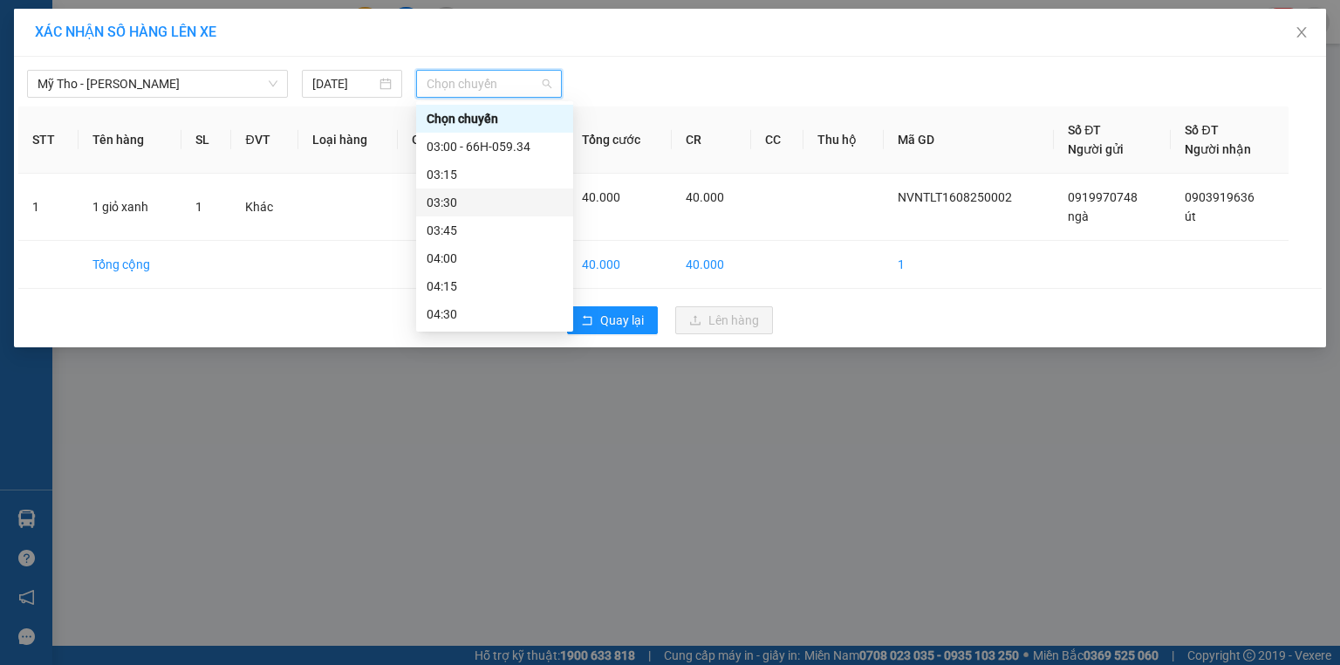
click at [474, 194] on div "03:30" at bounding box center [495, 202] width 136 height 19
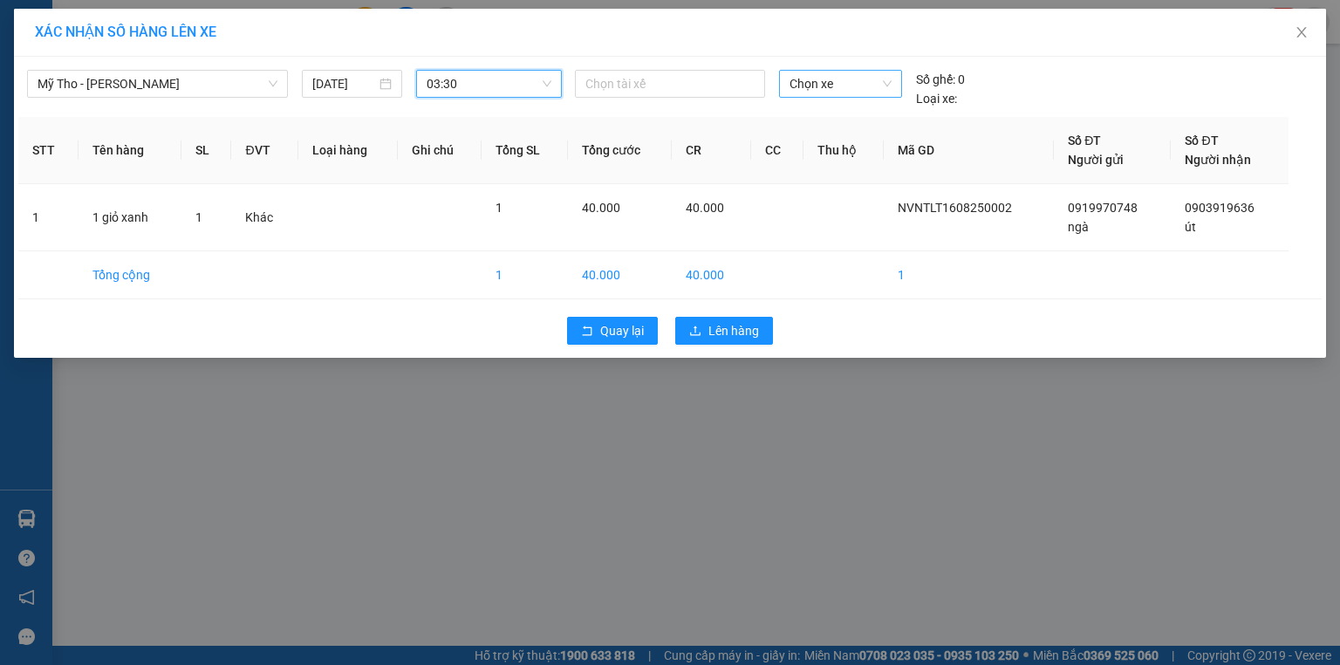
click at [831, 88] on span "Chọn xe" at bounding box center [840, 84] width 101 height 26
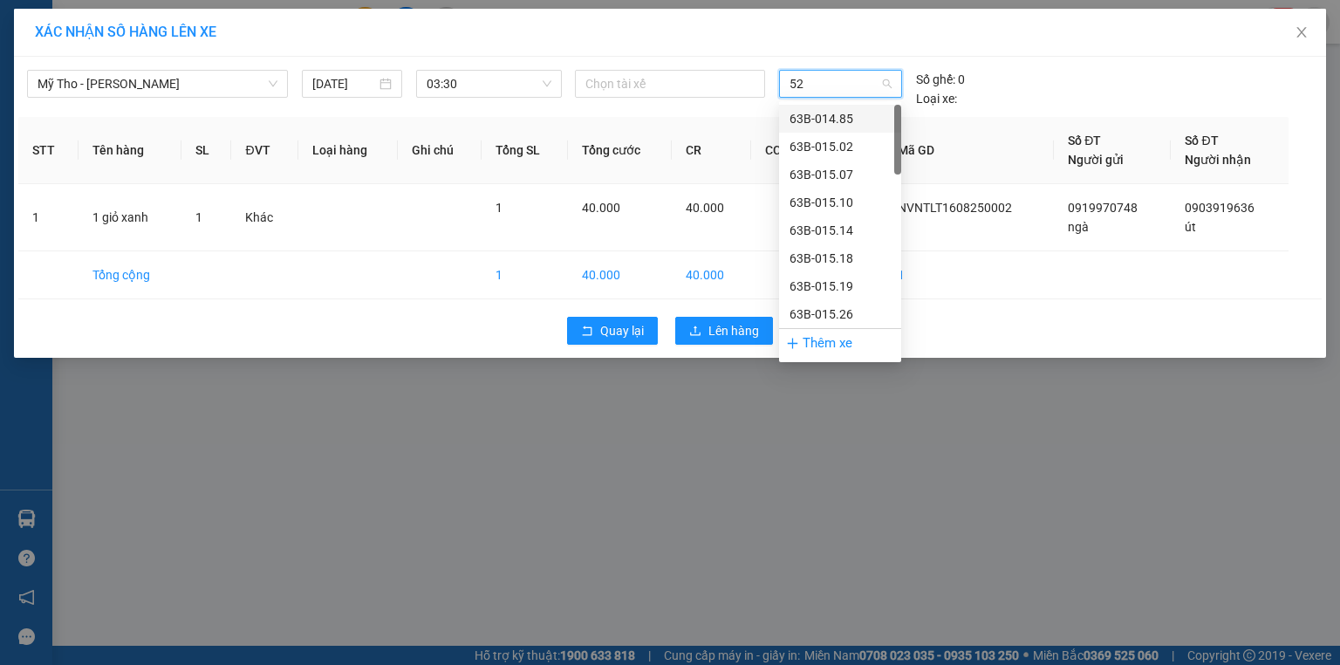
type input "526"
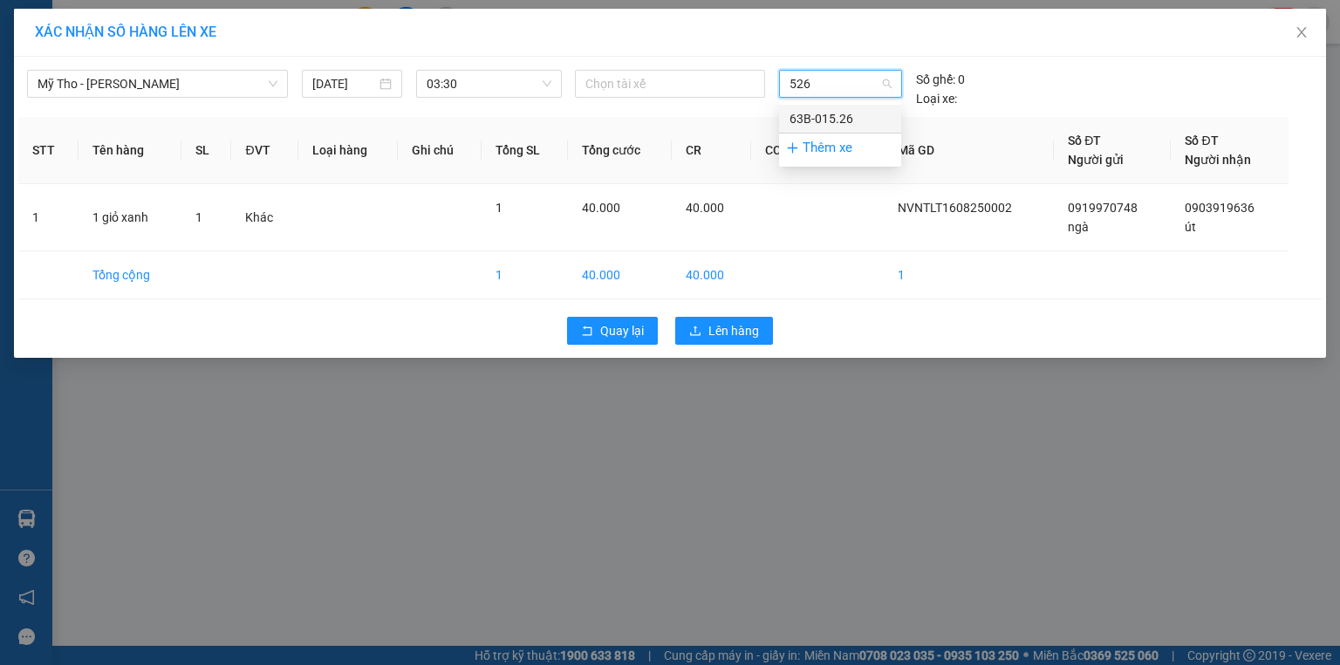
click at [807, 120] on div "63B-015.26" at bounding box center [840, 118] width 101 height 19
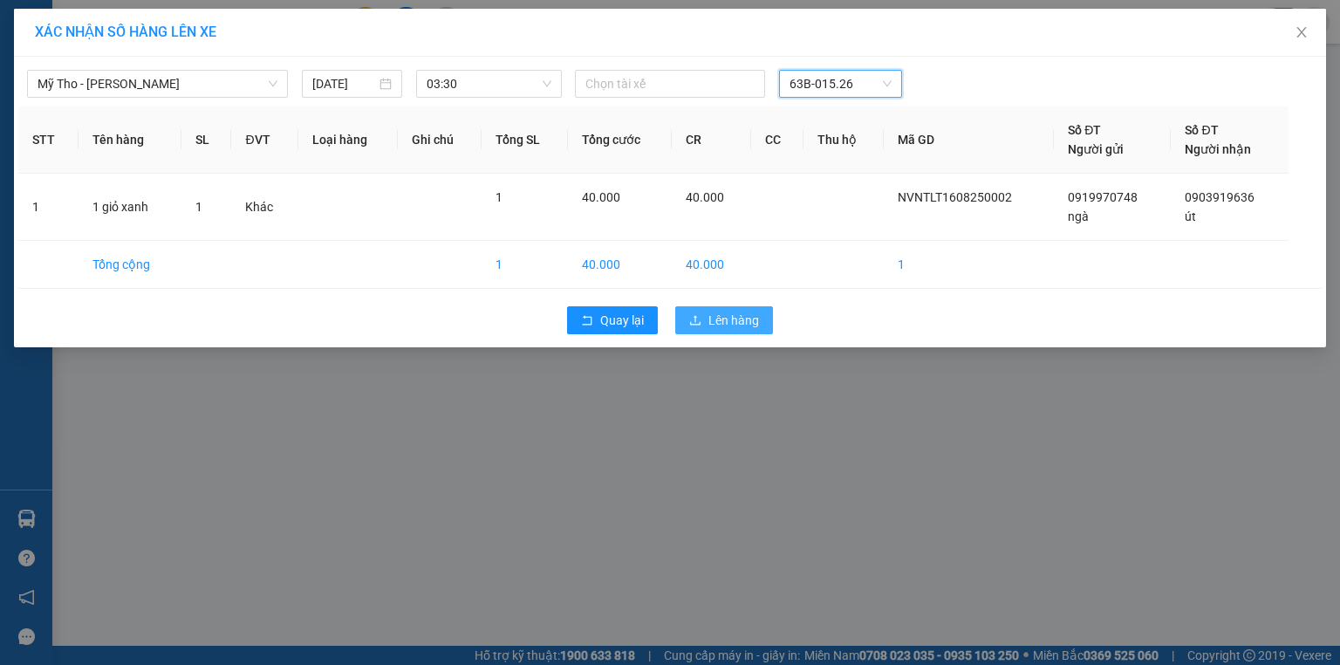
click at [748, 315] on span "Lên hàng" at bounding box center [733, 320] width 51 height 19
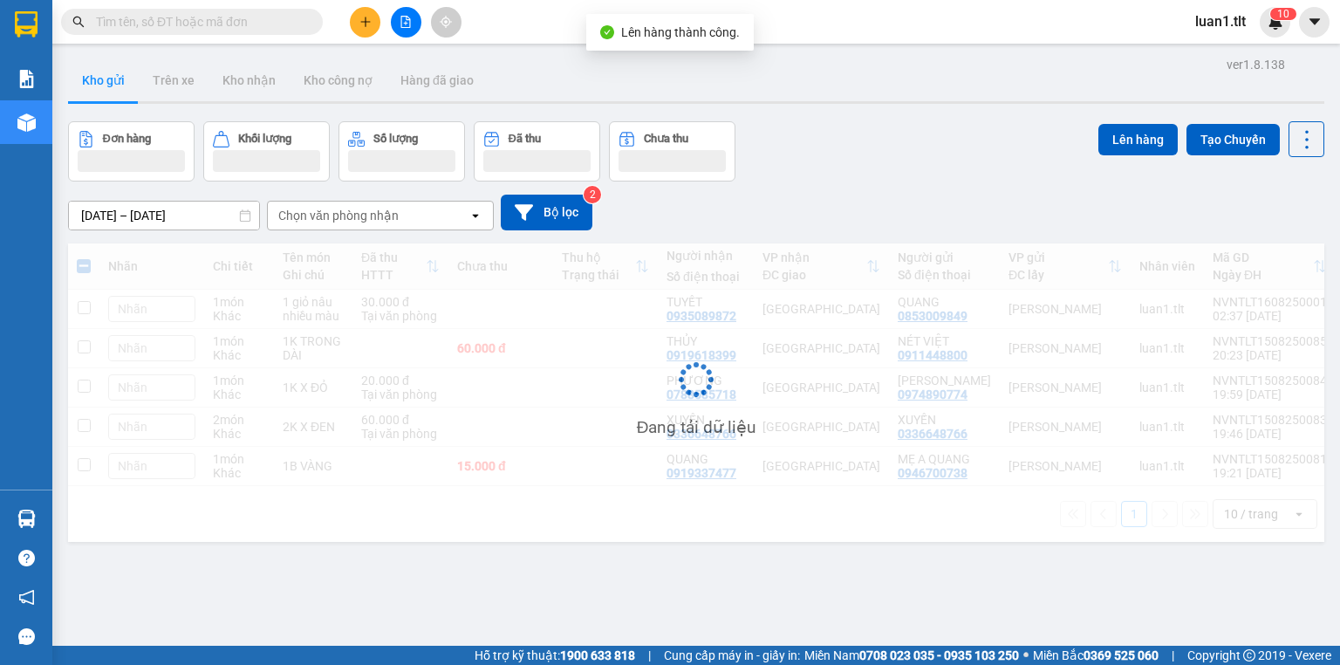
click at [400, 16] on icon "file-add" at bounding box center [406, 22] width 12 height 12
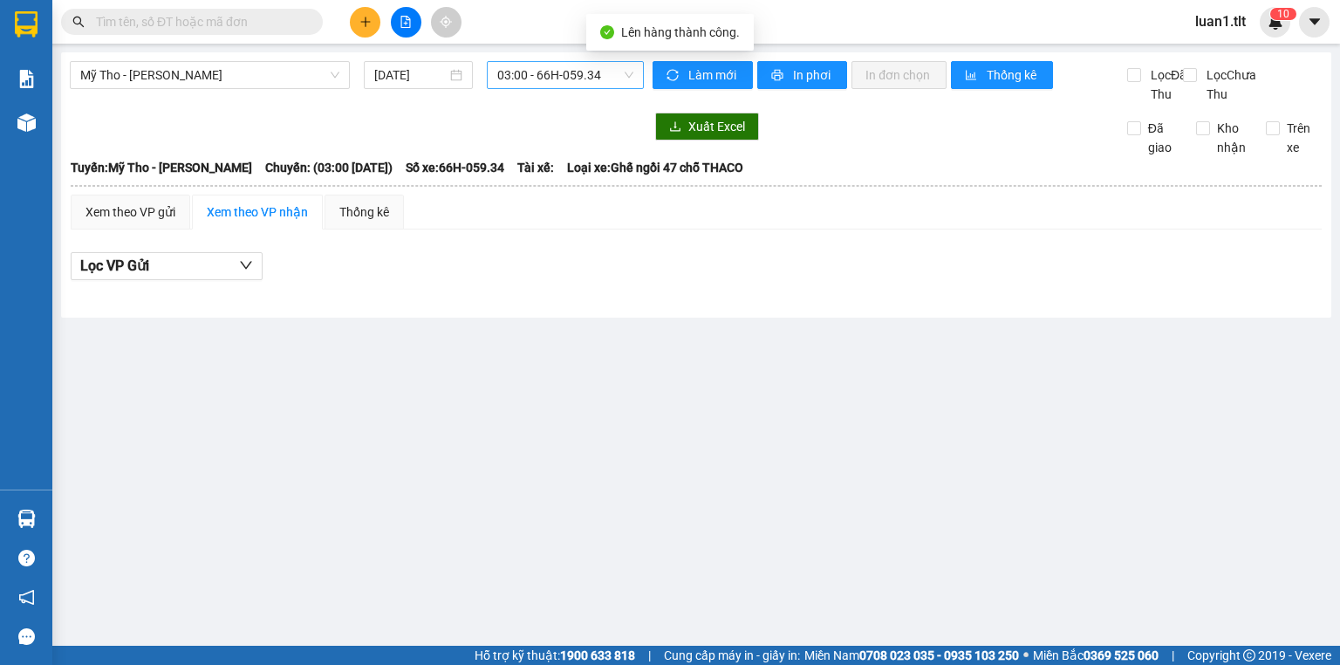
drag, startPoint x: 514, startPoint y: 65, endPoint x: 518, endPoint y: 74, distance: 10.5
click at [514, 66] on span "03:00 - 66H-059.34" at bounding box center [565, 75] width 137 height 26
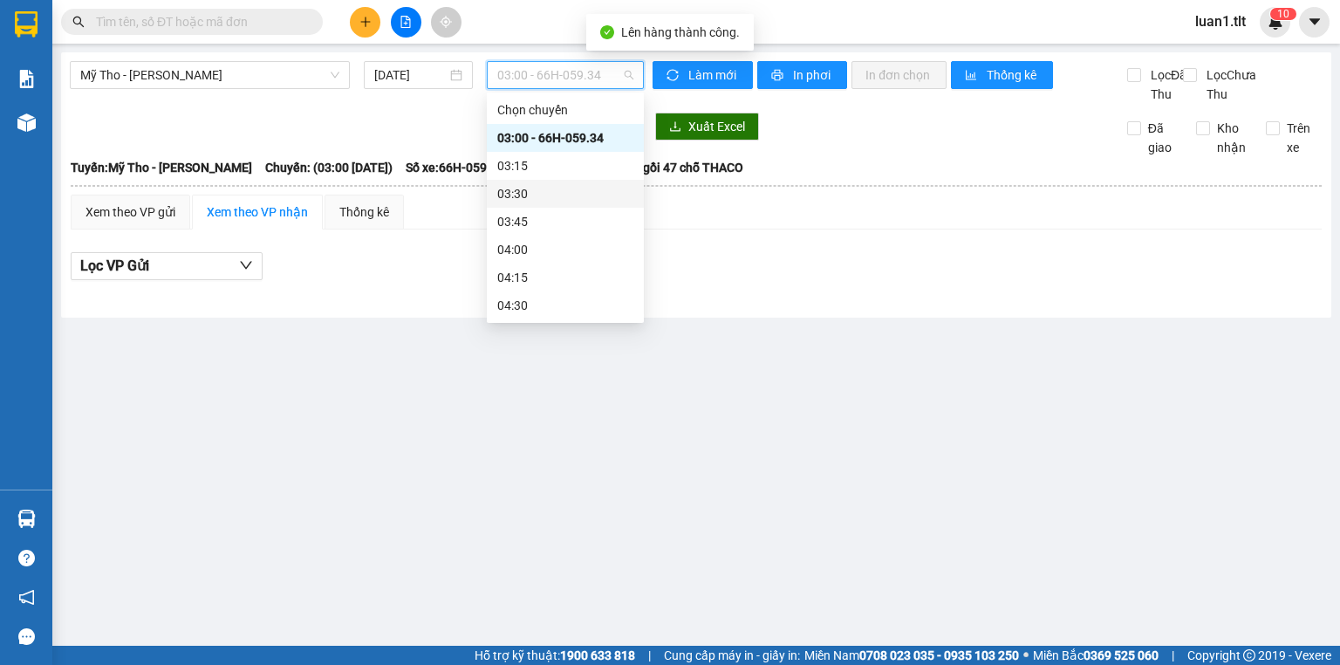
click at [541, 196] on div "03:30" at bounding box center [565, 193] width 136 height 19
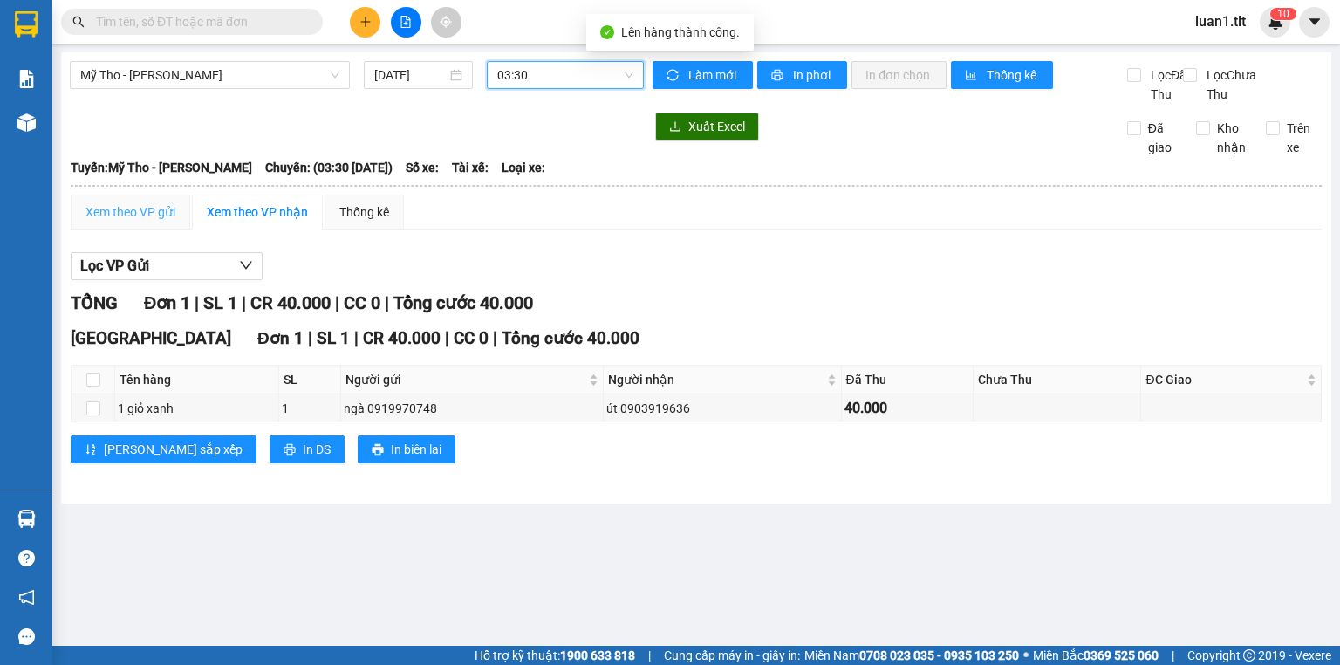
click at [124, 229] on div "Xem theo VP gửi" at bounding box center [131, 212] width 120 height 35
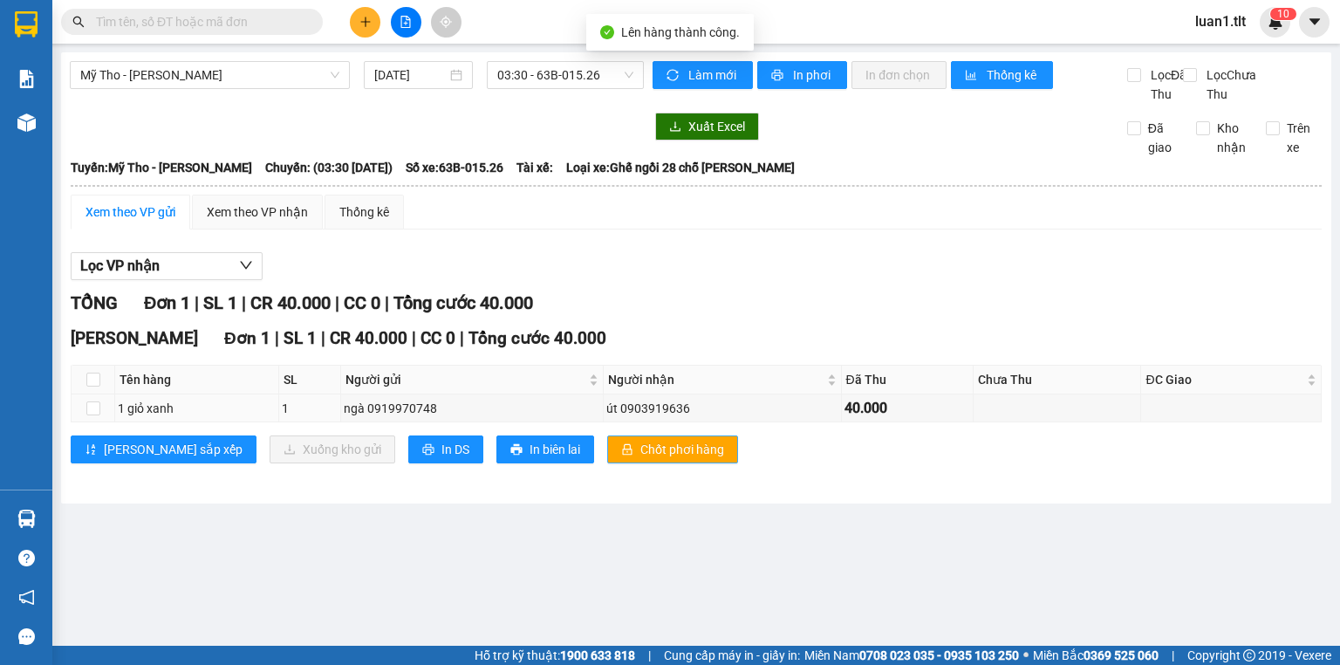
click at [640, 459] on span "Chốt phơi hàng" at bounding box center [682, 449] width 84 height 19
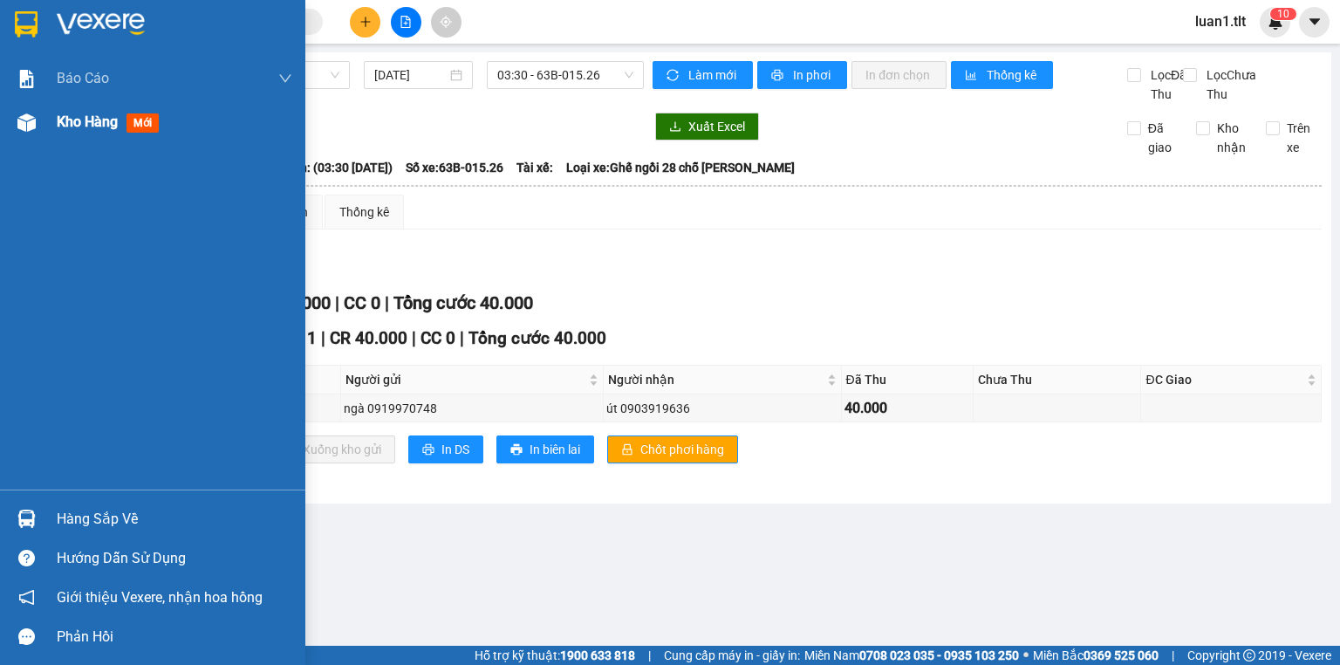
click at [41, 133] on div at bounding box center [26, 122] width 31 height 31
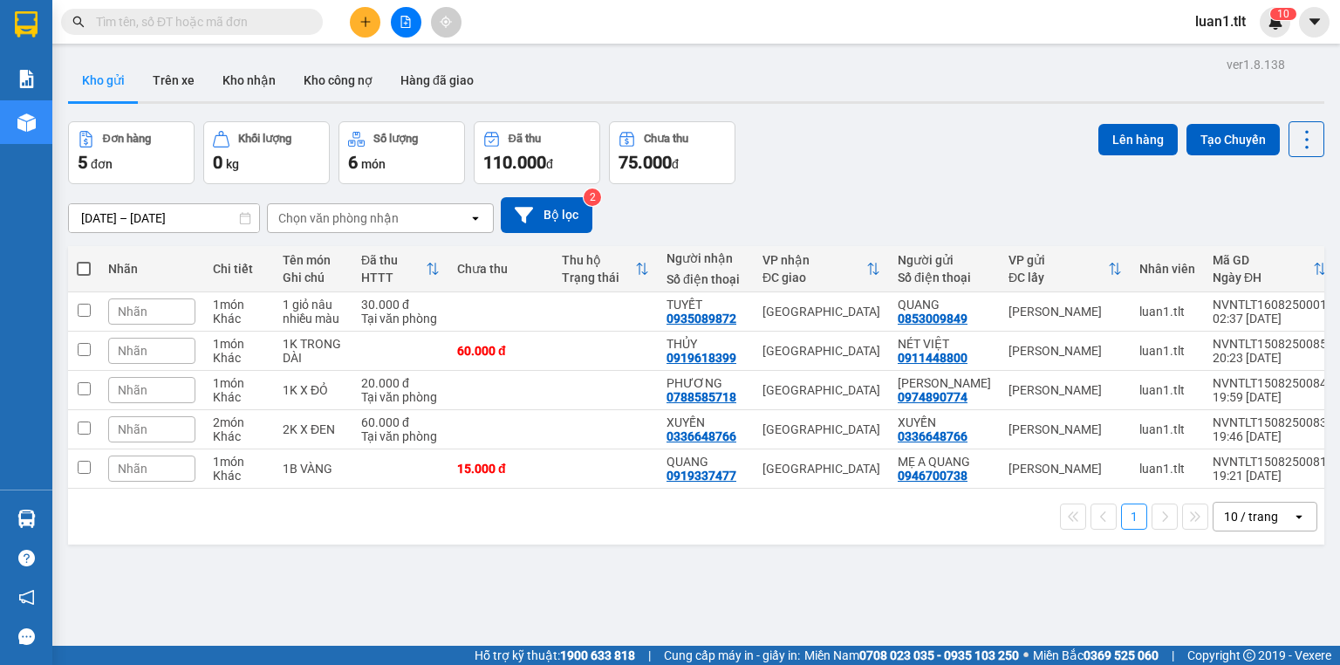
click at [79, 274] on span at bounding box center [84, 269] width 14 height 14
click at [84, 260] on input "checkbox" at bounding box center [84, 260] width 0 height 0
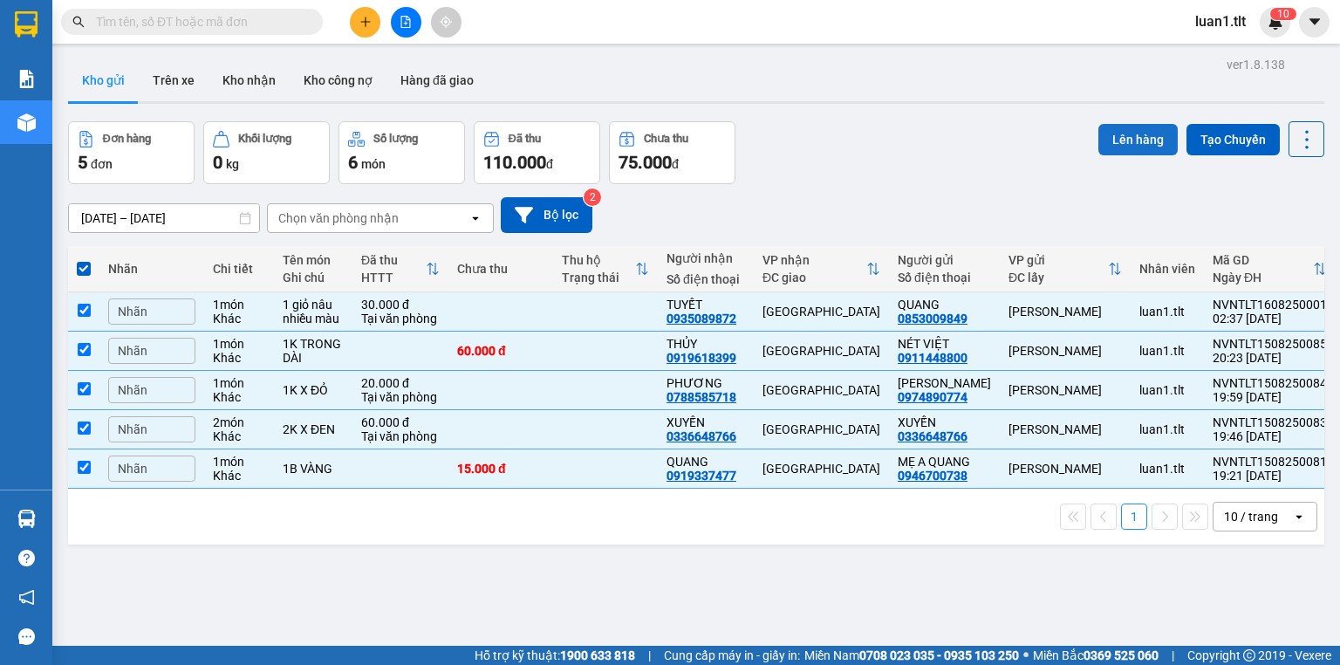
click at [1133, 148] on button "Lên hàng" at bounding box center [1137, 139] width 79 height 31
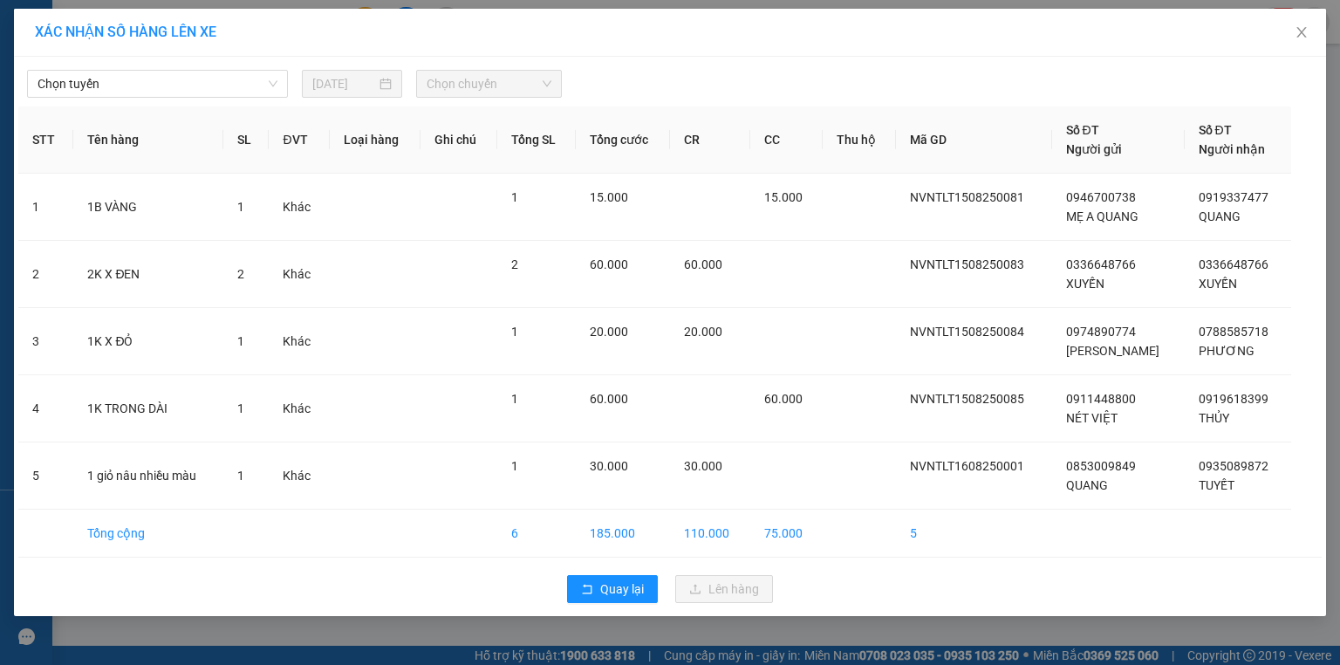
click at [138, 64] on div "Chọn tuyến 15/08/2025 Chọn chuyến" at bounding box center [670, 79] width 1304 height 37
click at [138, 86] on span "Chọn tuyến" at bounding box center [158, 84] width 240 height 26
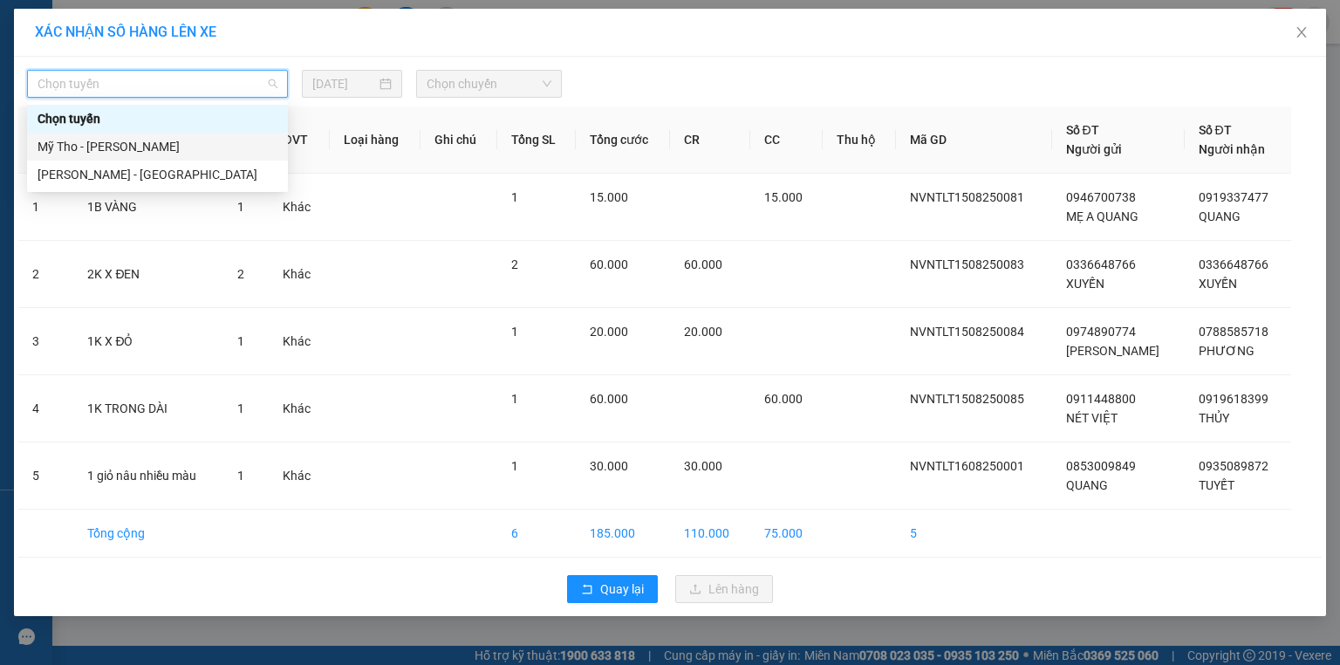
click at [106, 150] on div "Mỹ Tho - Hồ Chí Minh" at bounding box center [158, 146] width 240 height 19
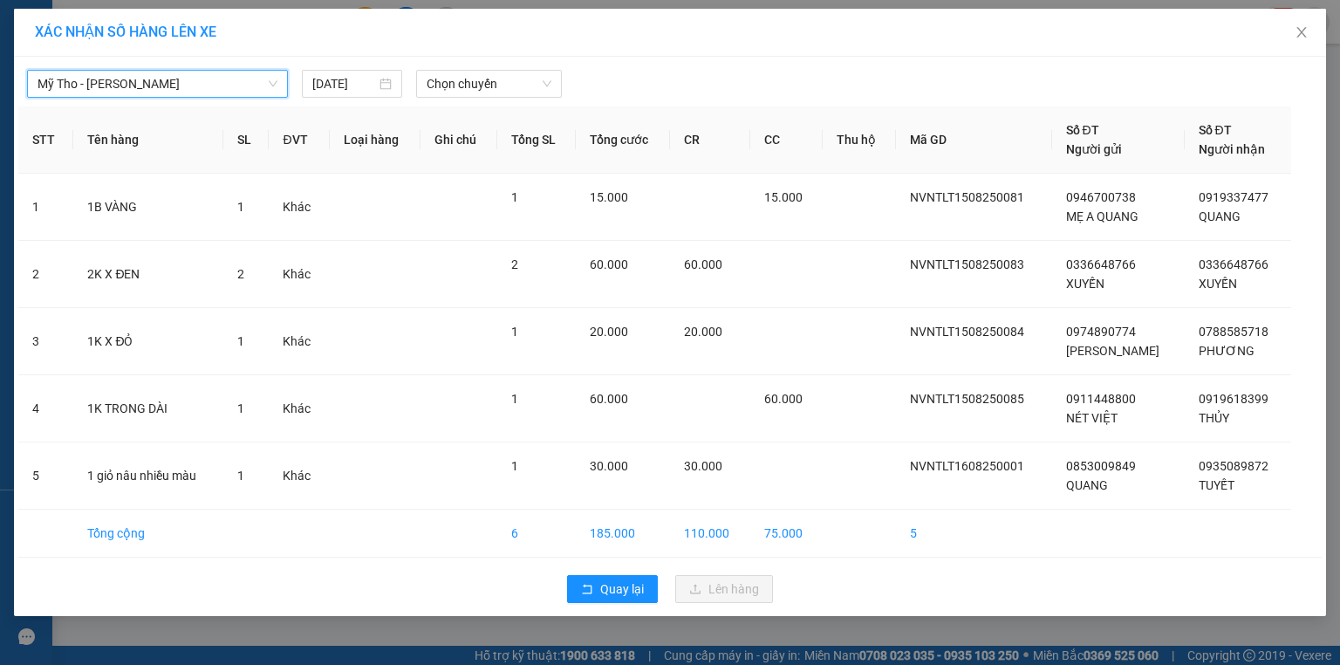
click at [342, 102] on div "Mỹ Tho - Hồ Chí Minh Mỹ Tho - Hồ Chí Minh 15/08/2025 Chọn chuyến STT Tên hàng S…" at bounding box center [670, 336] width 1312 height 559
drag, startPoint x: 342, startPoint y: 102, endPoint x: 346, endPoint y: 80, distance: 22.1
click at [342, 94] on div "Mỹ Tho - Hồ Chí Minh 15/08/2025 Chọn chuyến STT Tên hàng SL ĐVT Loại hàng Ghi c…" at bounding box center [670, 336] width 1312 height 559
click at [346, 80] on input "15/08/2025" at bounding box center [344, 83] width 64 height 19
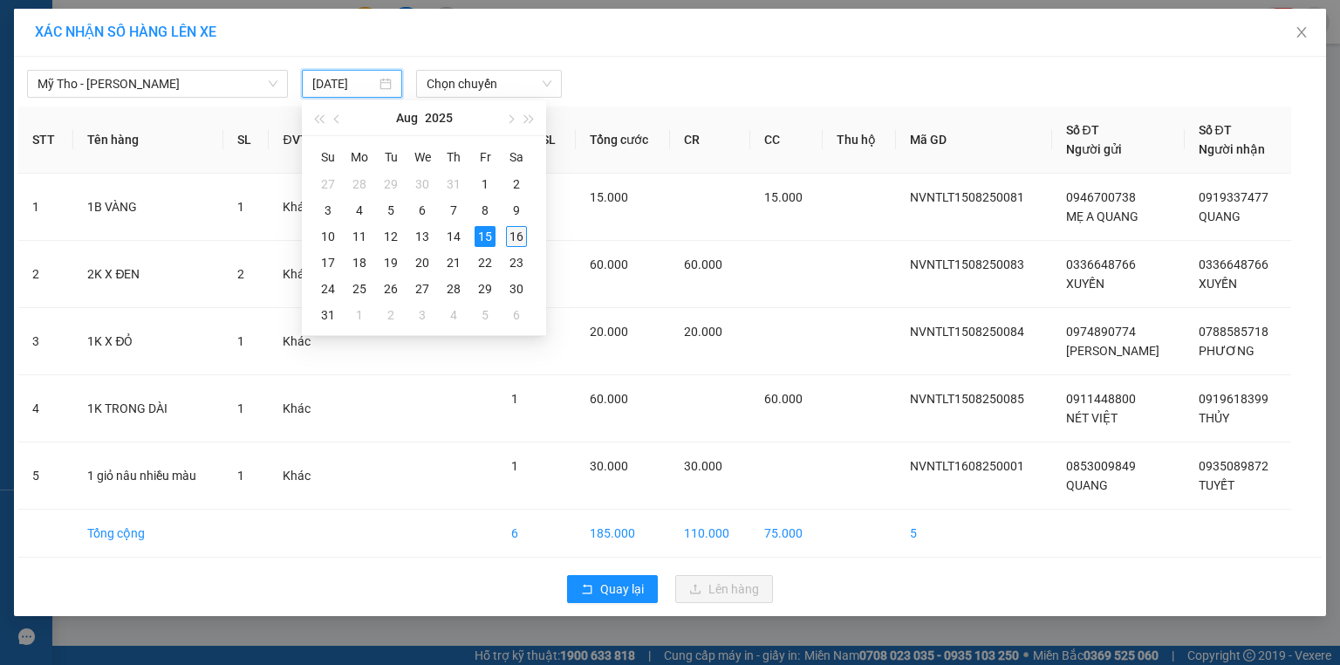
click at [526, 234] on div "16" at bounding box center [516, 236] width 21 height 21
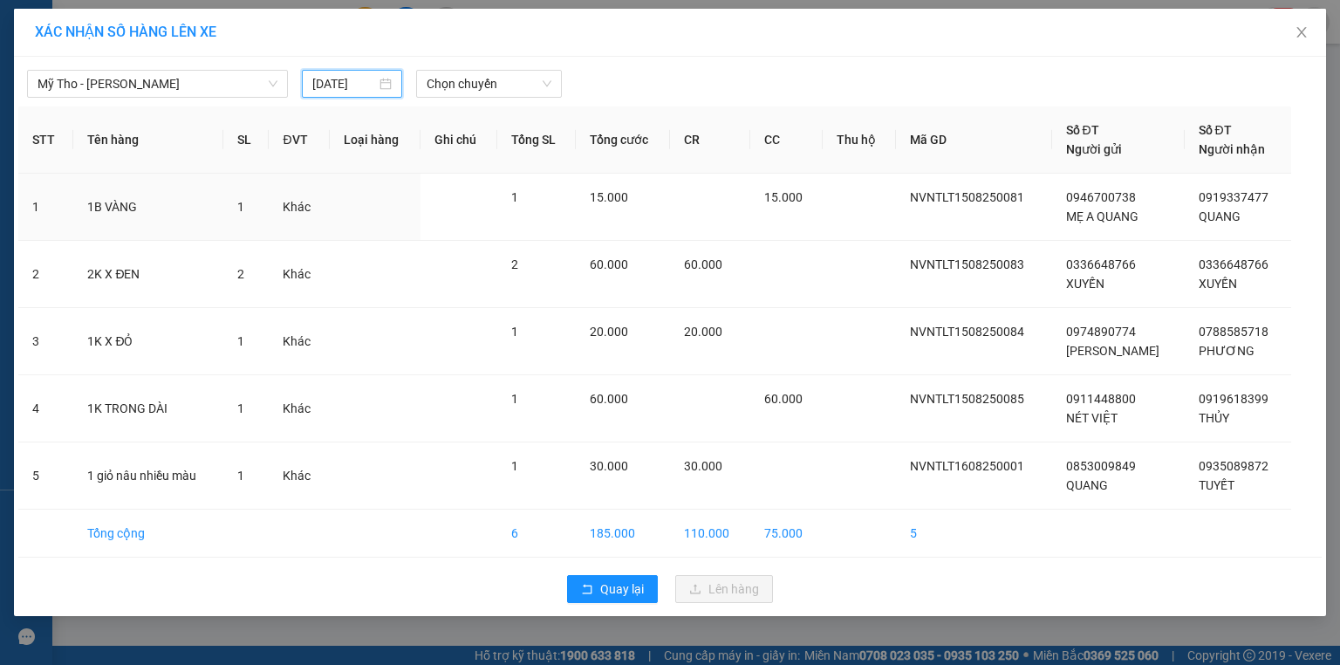
type input "16/08/2025"
click at [518, 107] on th "Tổng SL" at bounding box center [536, 139] width 79 height 67
click at [522, 98] on div "Mỹ Tho - Hồ Chí Minh 16/08/2025 Chọn chuyến STT Tên hàng SL ĐVT Loại hàng Ghi c…" at bounding box center [670, 336] width 1312 height 559
click at [524, 90] on span "Chọn chuyến" at bounding box center [490, 84] width 126 height 26
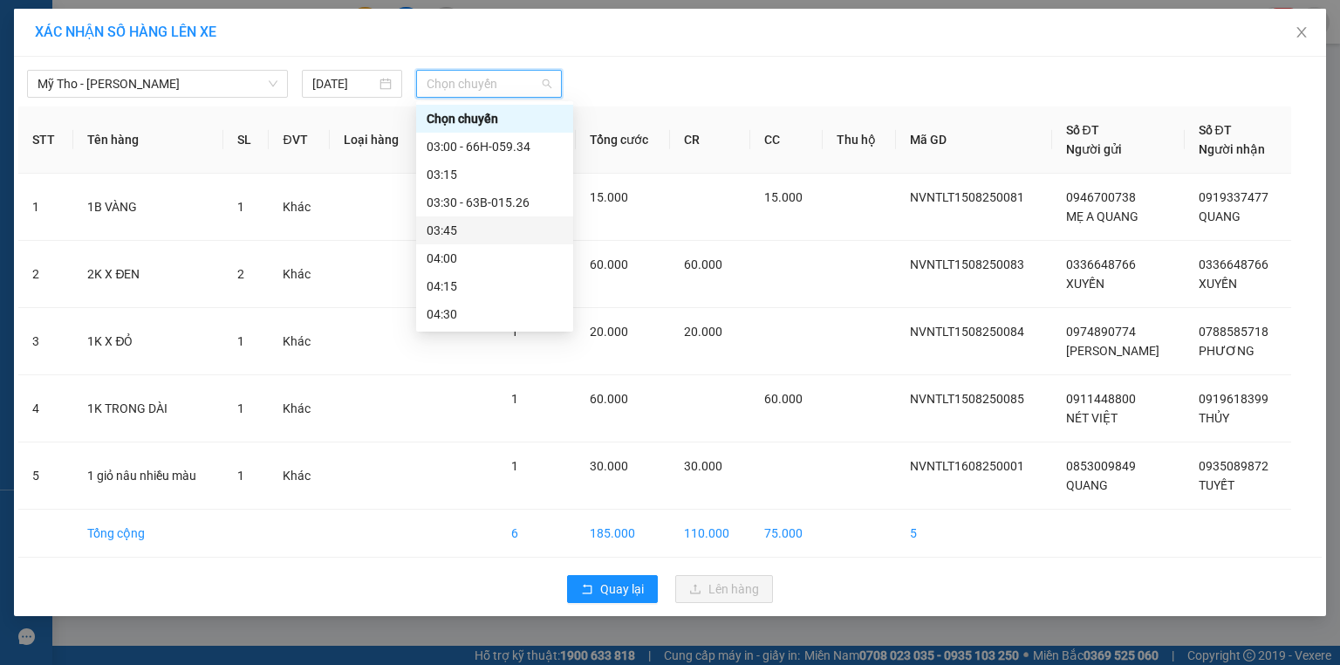
click at [478, 233] on div "03:45" at bounding box center [495, 230] width 136 height 19
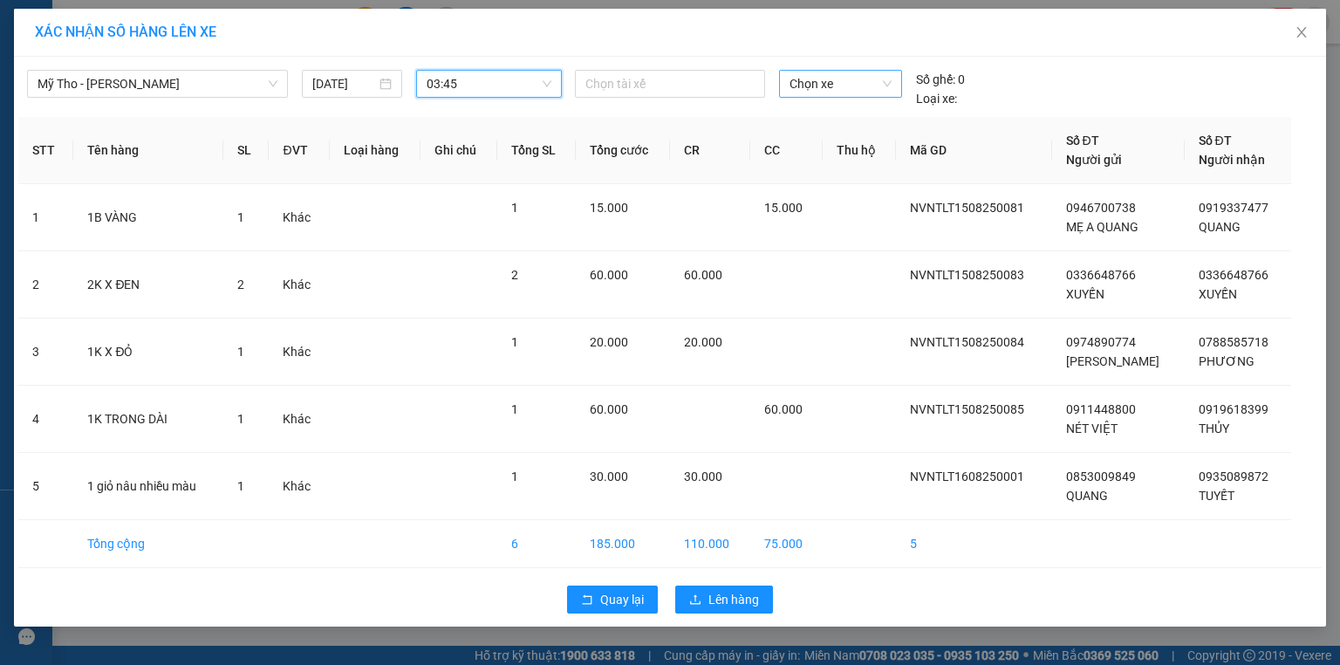
click at [821, 87] on span "Chọn xe" at bounding box center [840, 84] width 101 height 26
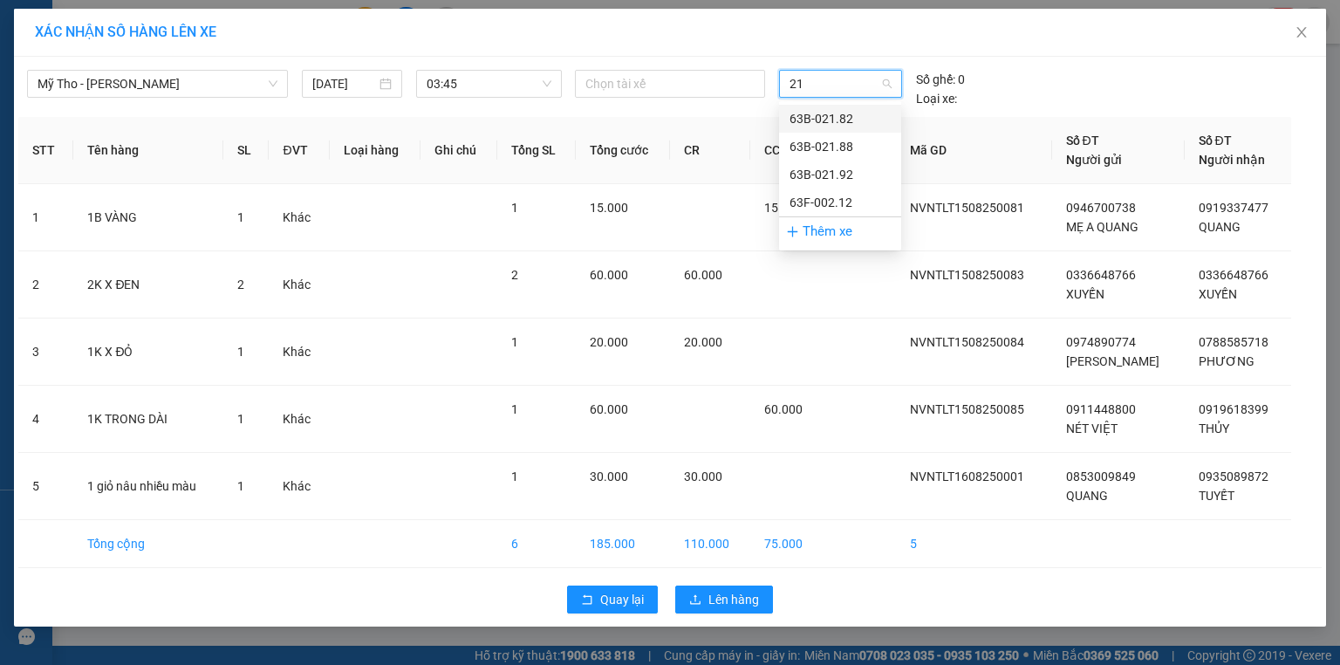
type input "212"
click at [821, 120] on div "63F-002.12" at bounding box center [840, 118] width 101 height 19
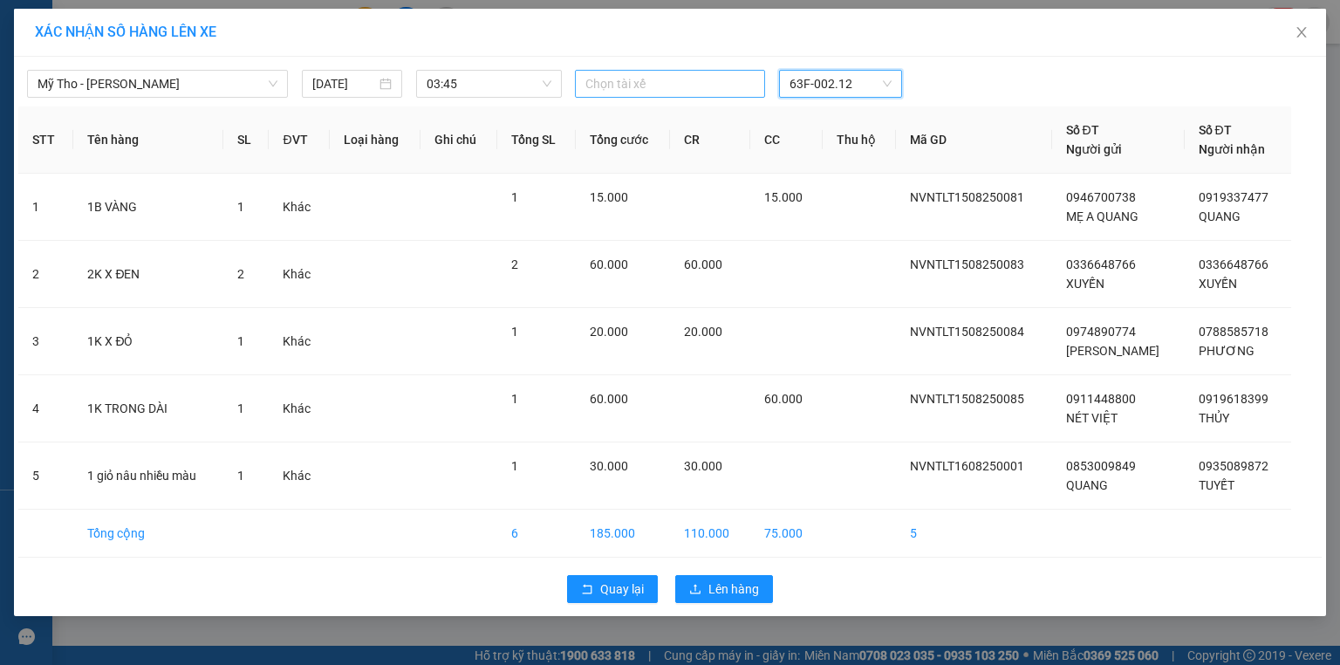
click at [670, 74] on div at bounding box center [669, 83] width 181 height 21
click at [754, 591] on span "Lên hàng" at bounding box center [733, 588] width 51 height 19
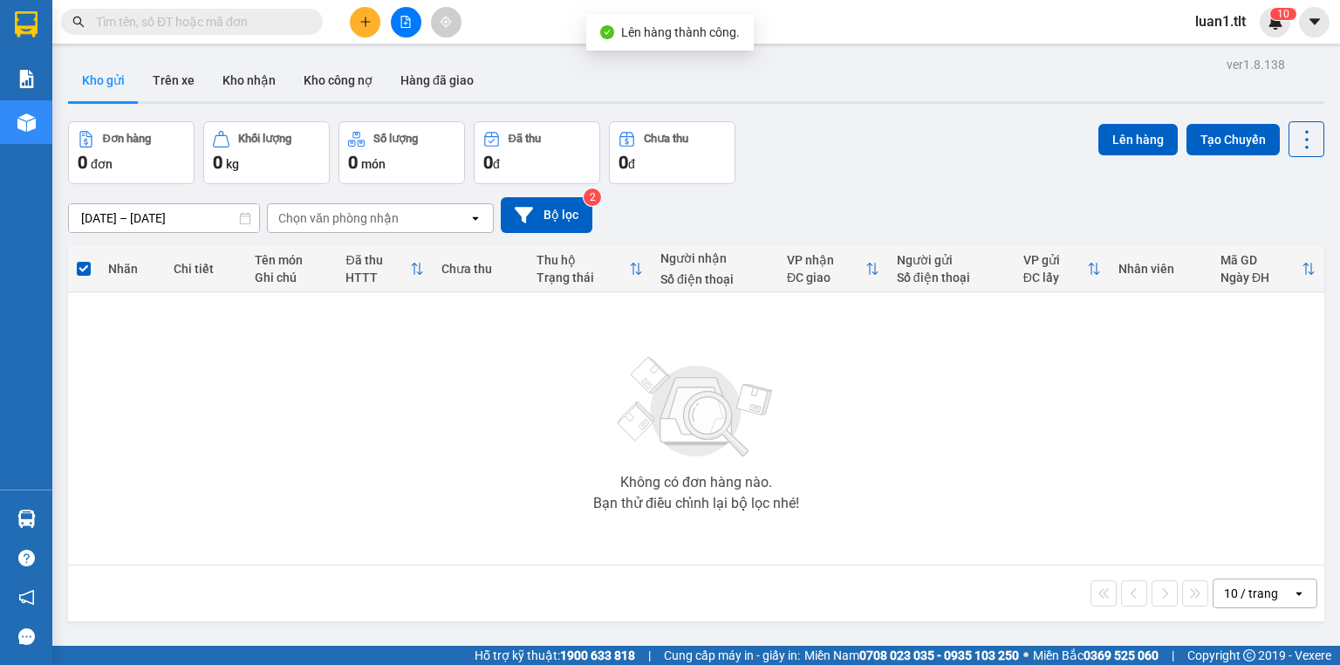
click at [410, 24] on icon "file-add" at bounding box center [406, 22] width 10 height 12
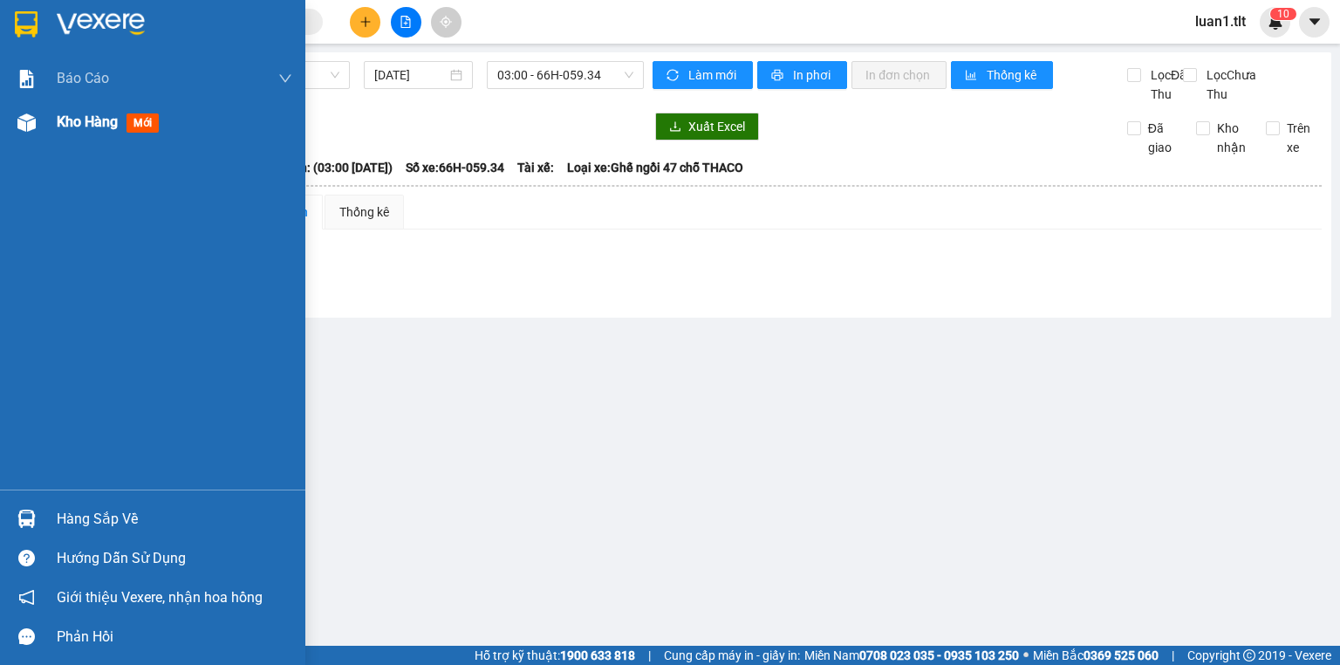
click at [22, 129] on img at bounding box center [26, 122] width 18 height 18
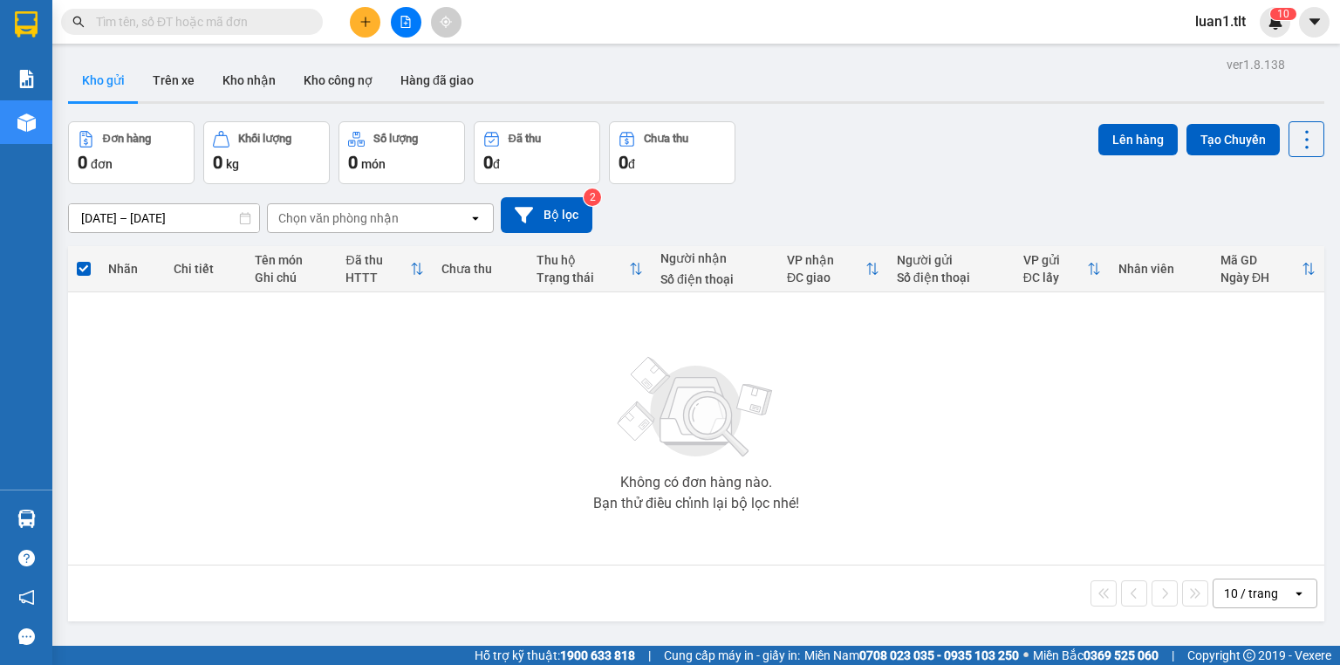
click at [434, 38] on div "Kết quả tìm kiếm ( 0 ) Bộ lọc Ngày tạo đơn gần nhất No Data luan1.tlt 1 0" at bounding box center [670, 22] width 1340 height 44
click at [426, 37] on div at bounding box center [405, 22] width 131 height 31
click at [407, 27] on button at bounding box center [406, 22] width 31 height 31
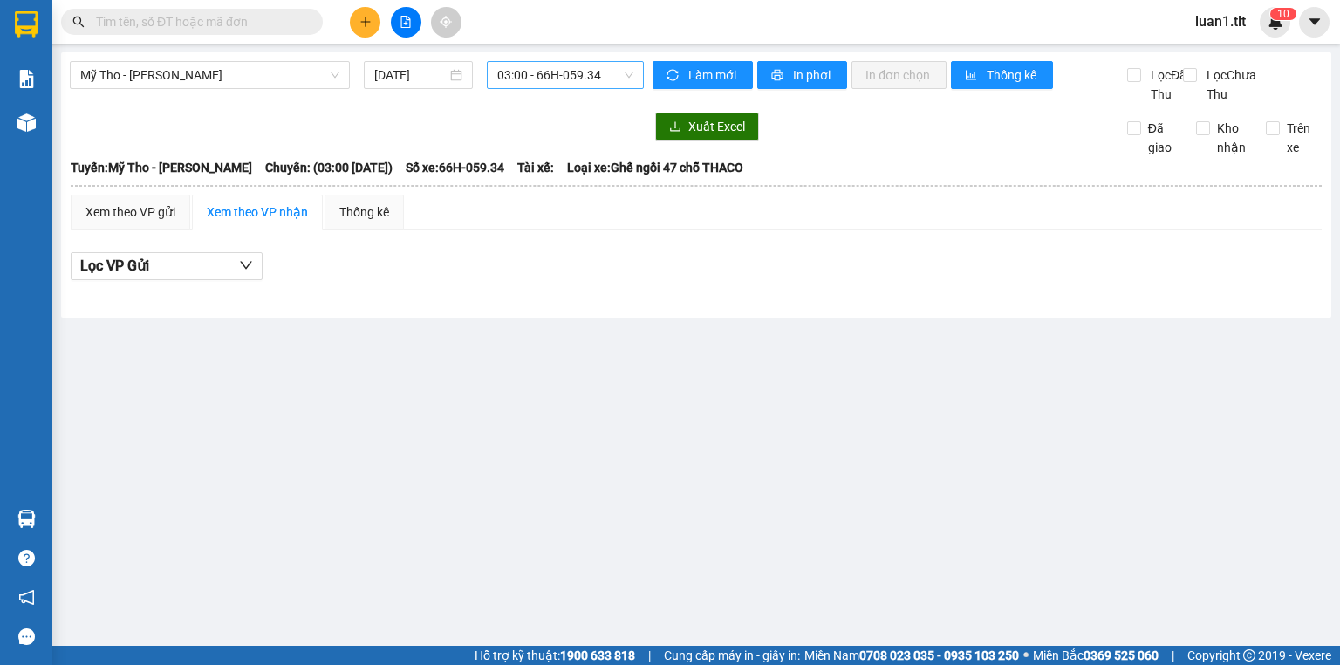
click at [544, 77] on span "03:00 - 66H-059.34" at bounding box center [565, 75] width 137 height 26
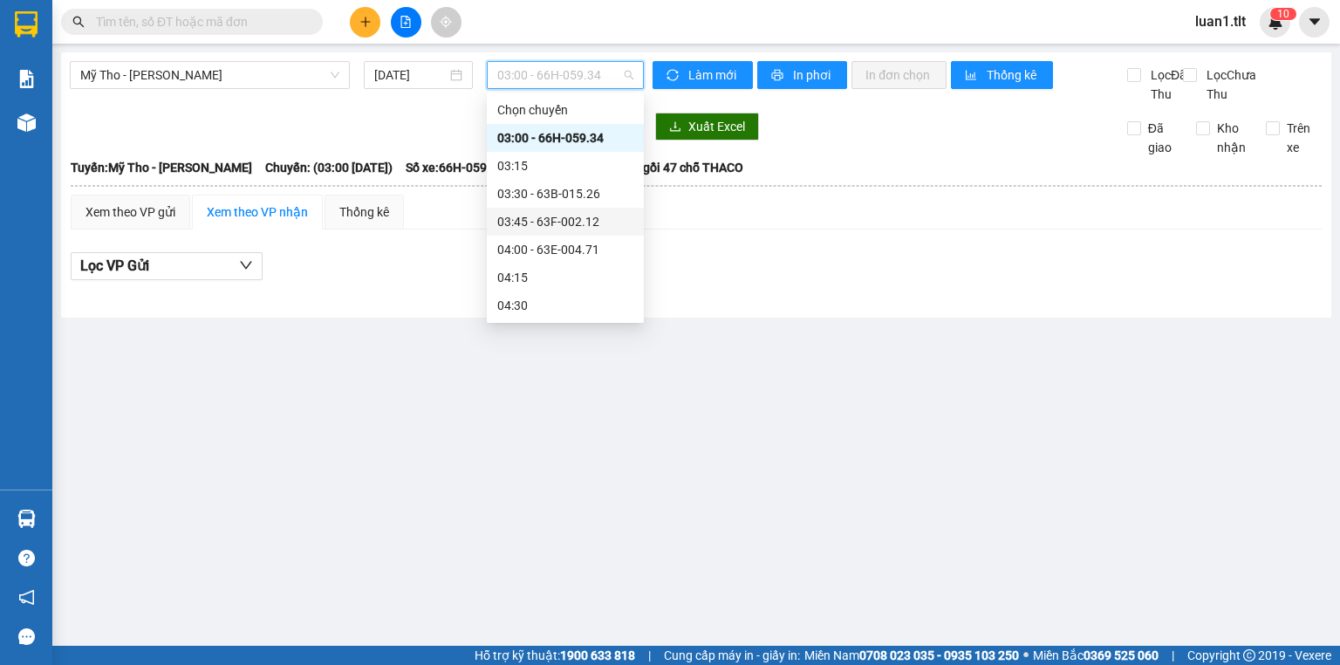
click at [590, 220] on div "03:45 - 63F-002.12" at bounding box center [565, 221] width 136 height 19
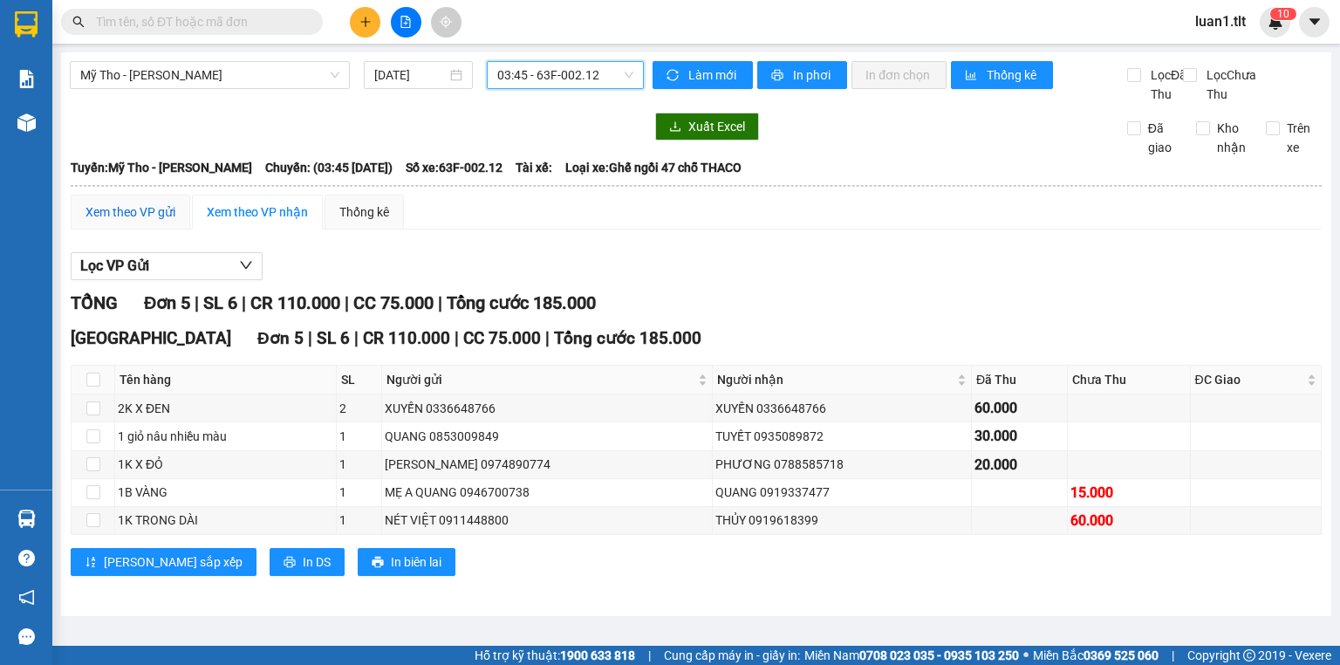
click at [158, 222] on div "Xem theo VP gửi" at bounding box center [131, 211] width 90 height 19
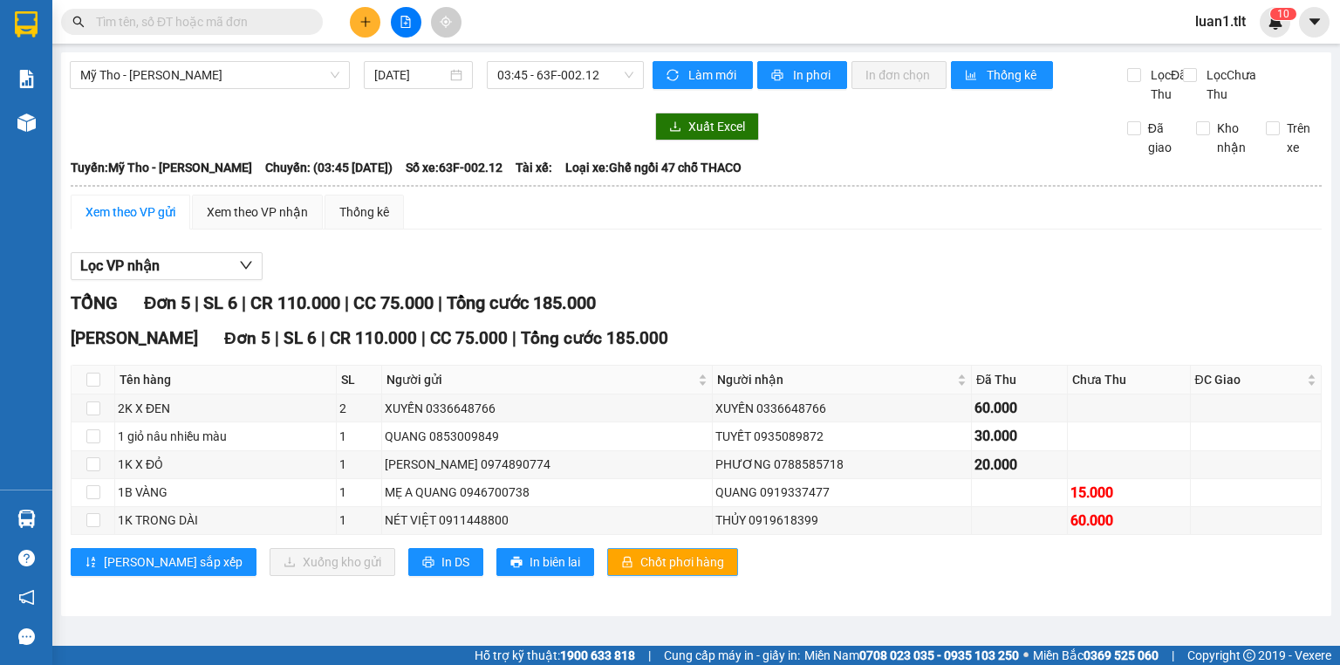
click at [640, 569] on span "Chốt phơi hàng" at bounding box center [682, 561] width 84 height 19
click at [352, 26] on button at bounding box center [365, 22] width 31 height 31
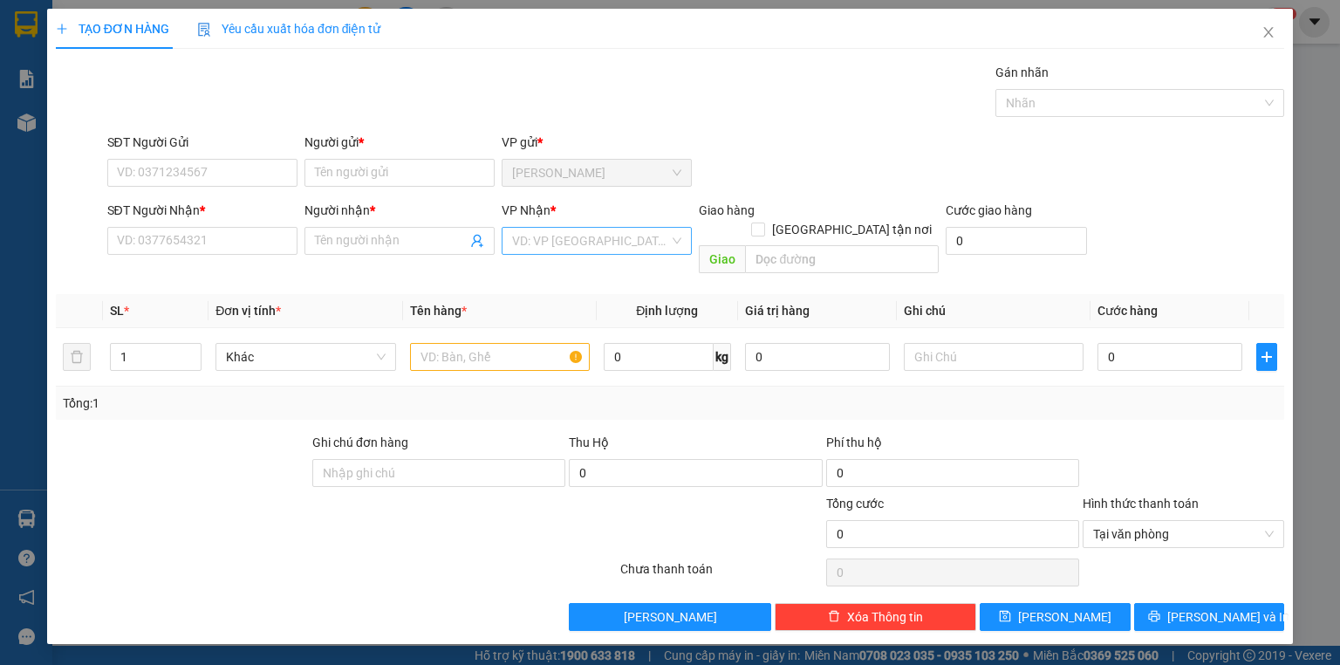
click at [548, 242] on input "search" at bounding box center [590, 241] width 157 height 26
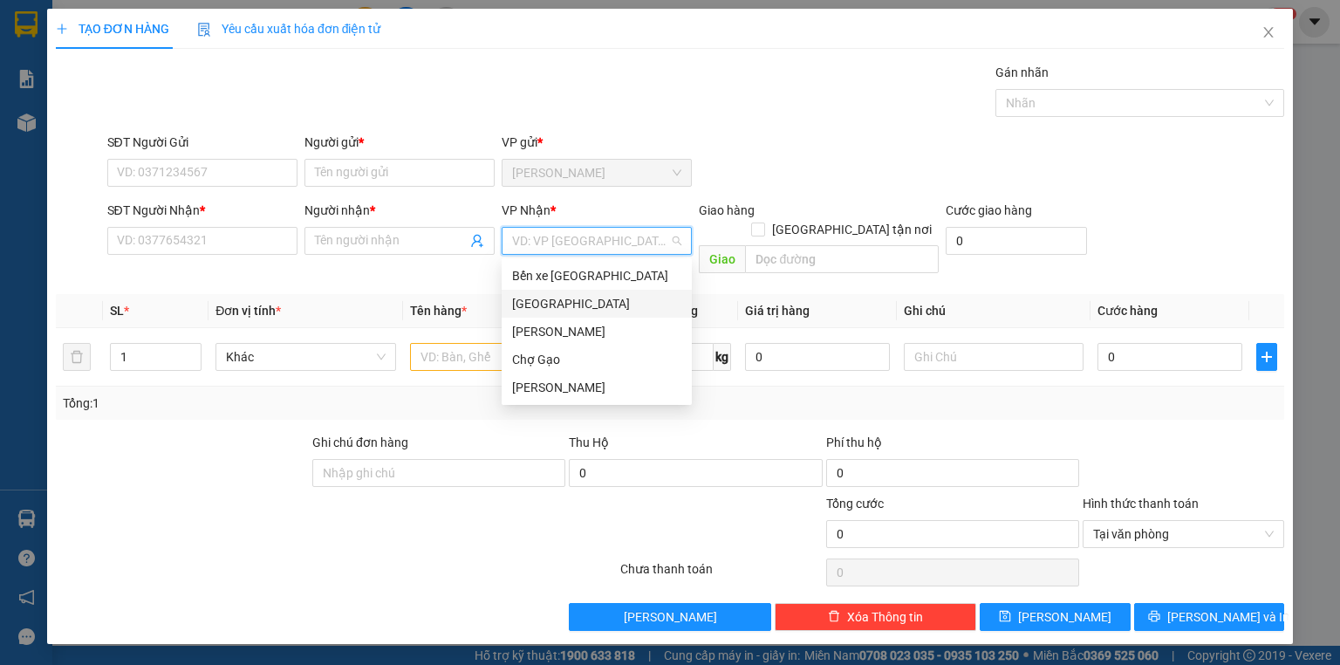
click at [540, 300] on div "[GEOGRAPHIC_DATA]" at bounding box center [596, 303] width 169 height 19
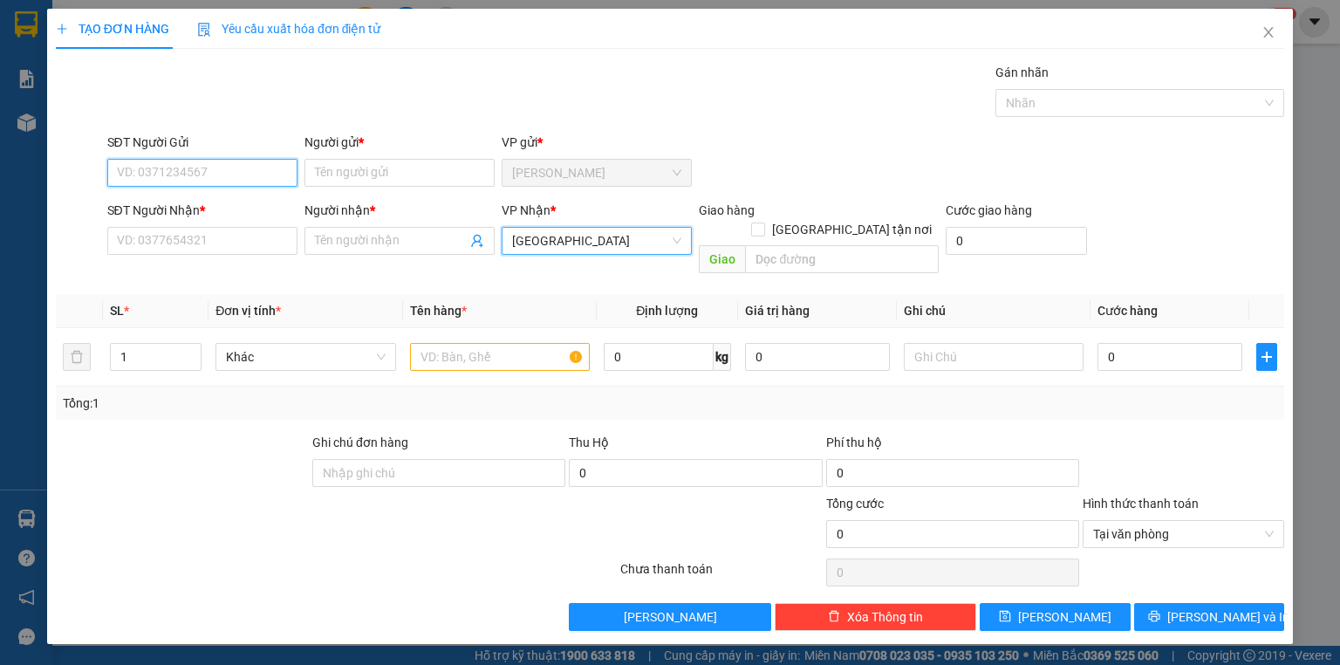
click at [248, 174] on input "SĐT Người Gửi" at bounding box center [202, 173] width 190 height 28
click at [489, 349] on input "text" at bounding box center [500, 357] width 180 height 28
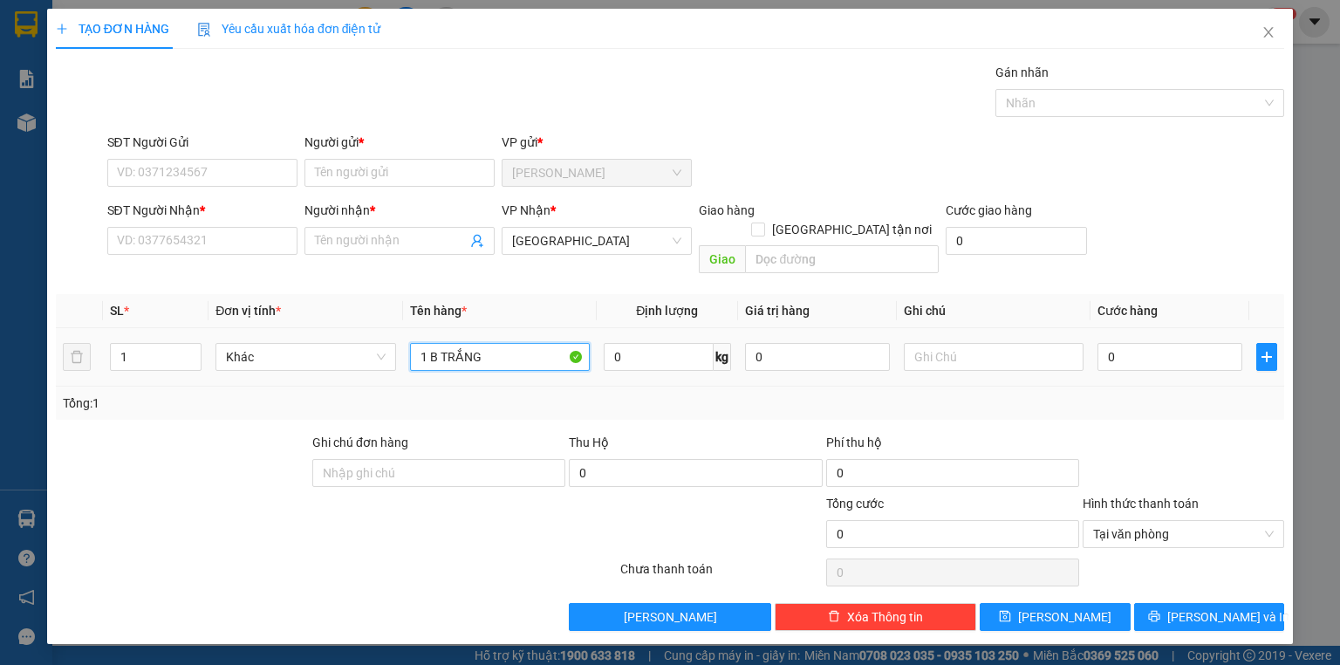
type input "1 B TRẮNG"
click at [1127, 352] on div "0" at bounding box center [1170, 356] width 145 height 35
click at [1138, 343] on input "0" at bounding box center [1170, 357] width 145 height 28
type input "3"
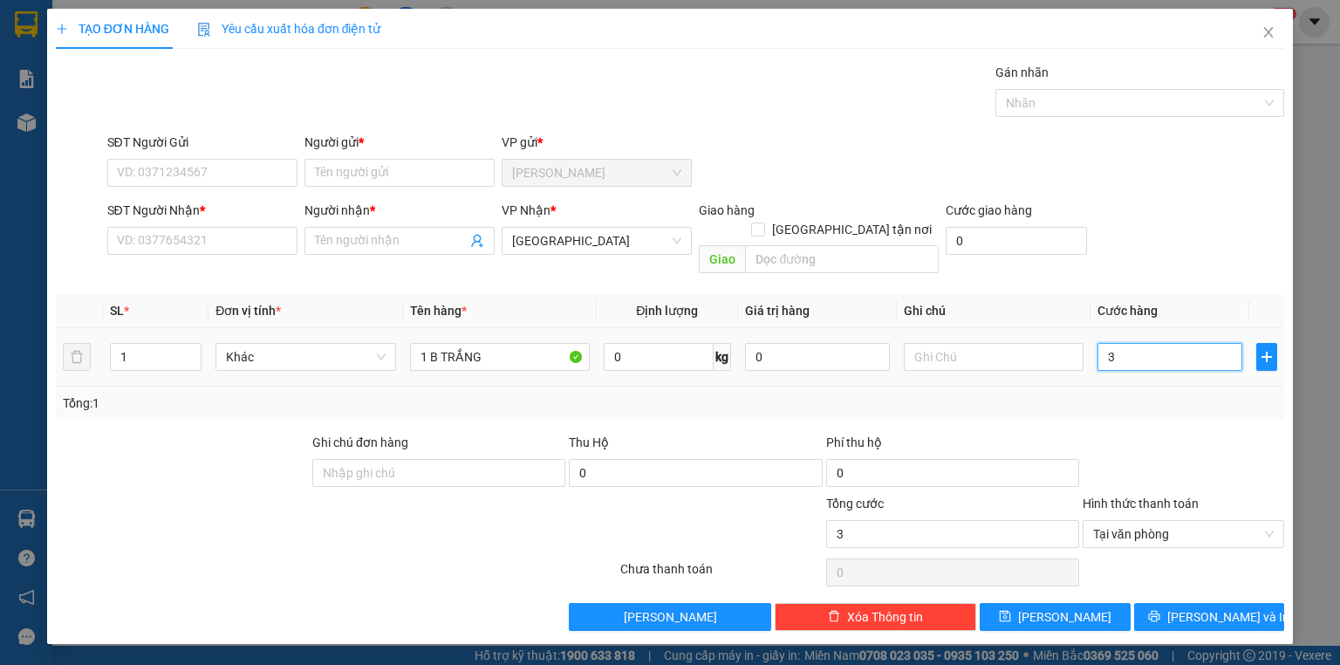
type input "30"
type input "30.000"
click at [244, 188] on div "SĐT Người Gửi VD: 0371234567" at bounding box center [202, 163] width 190 height 61
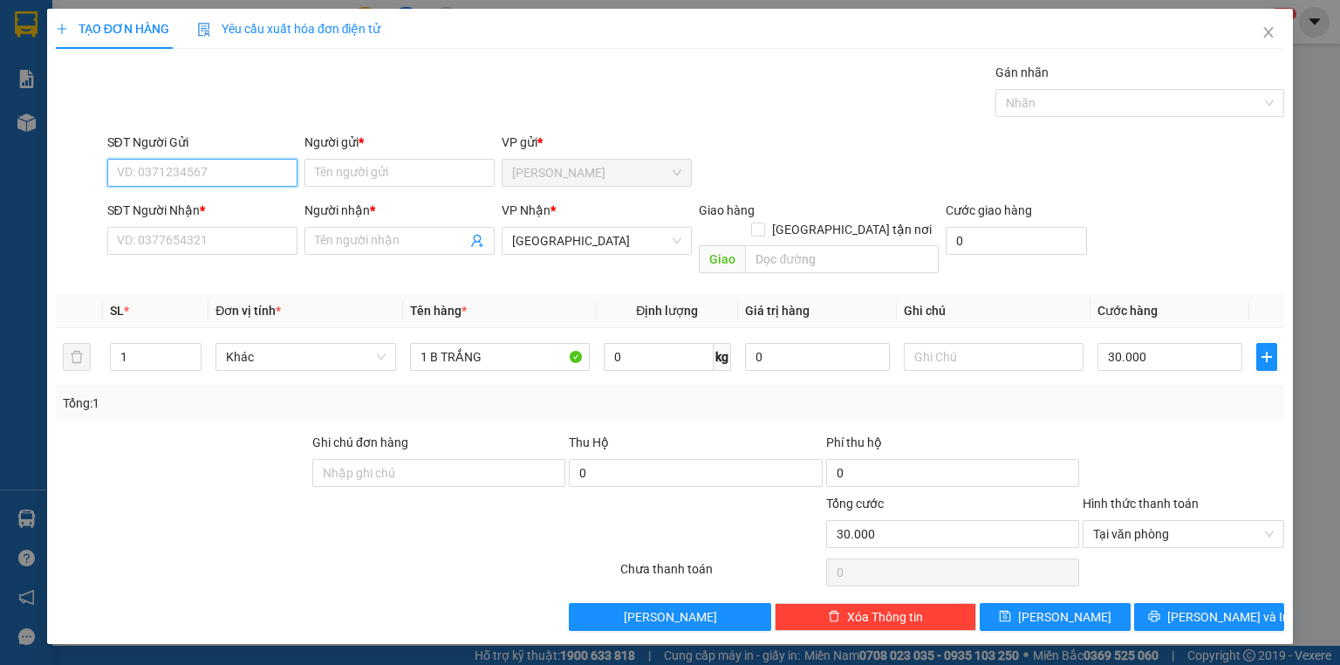
click at [242, 181] on input "SĐT Người Gửi" at bounding box center [202, 173] width 190 height 28
type input "0944542507"
click at [244, 199] on div "0944542507 - PHƯƠNG" at bounding box center [202, 206] width 169 height 19
type input "PHƯƠNG"
type input "0944542507"
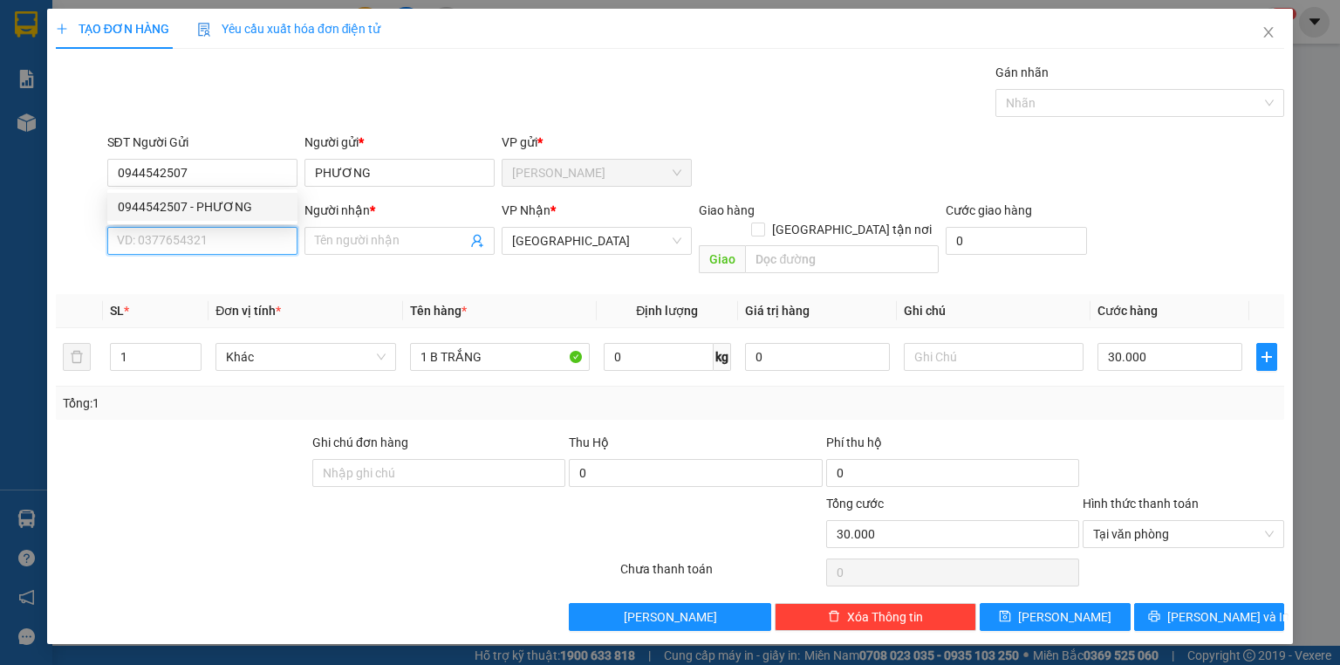
click at [248, 241] on input "SĐT Người Nhận *" at bounding box center [202, 241] width 190 height 28
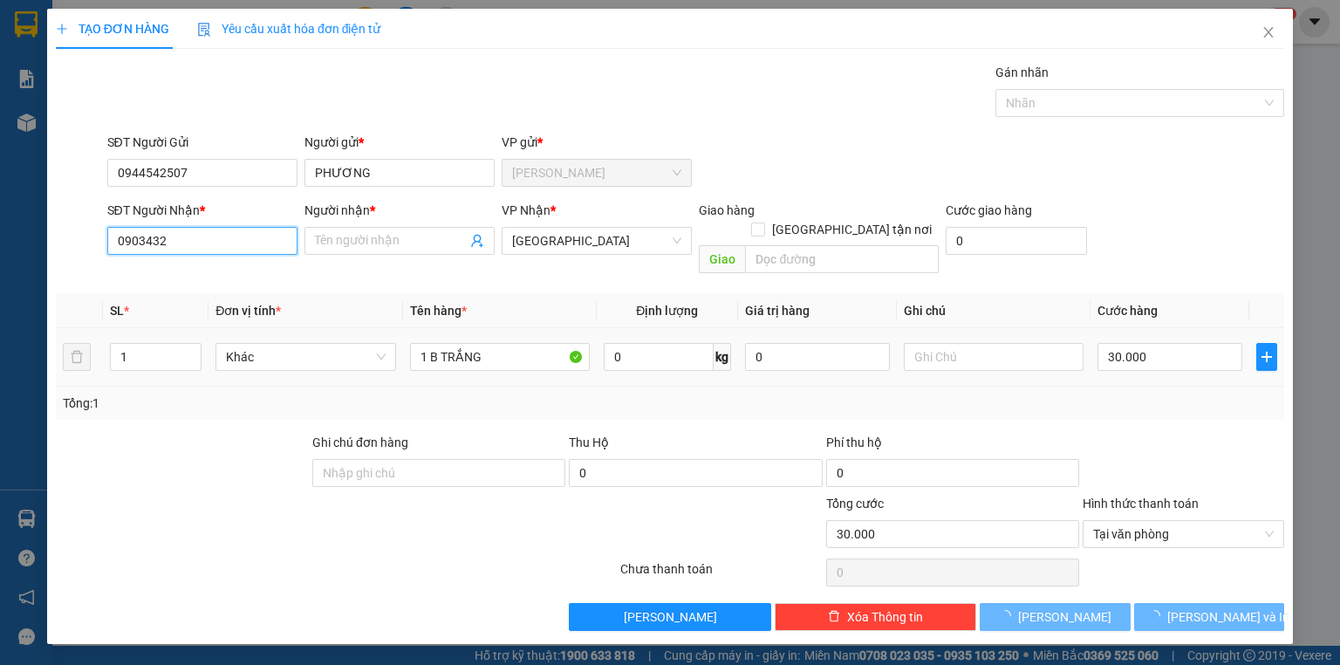
type input "09034322"
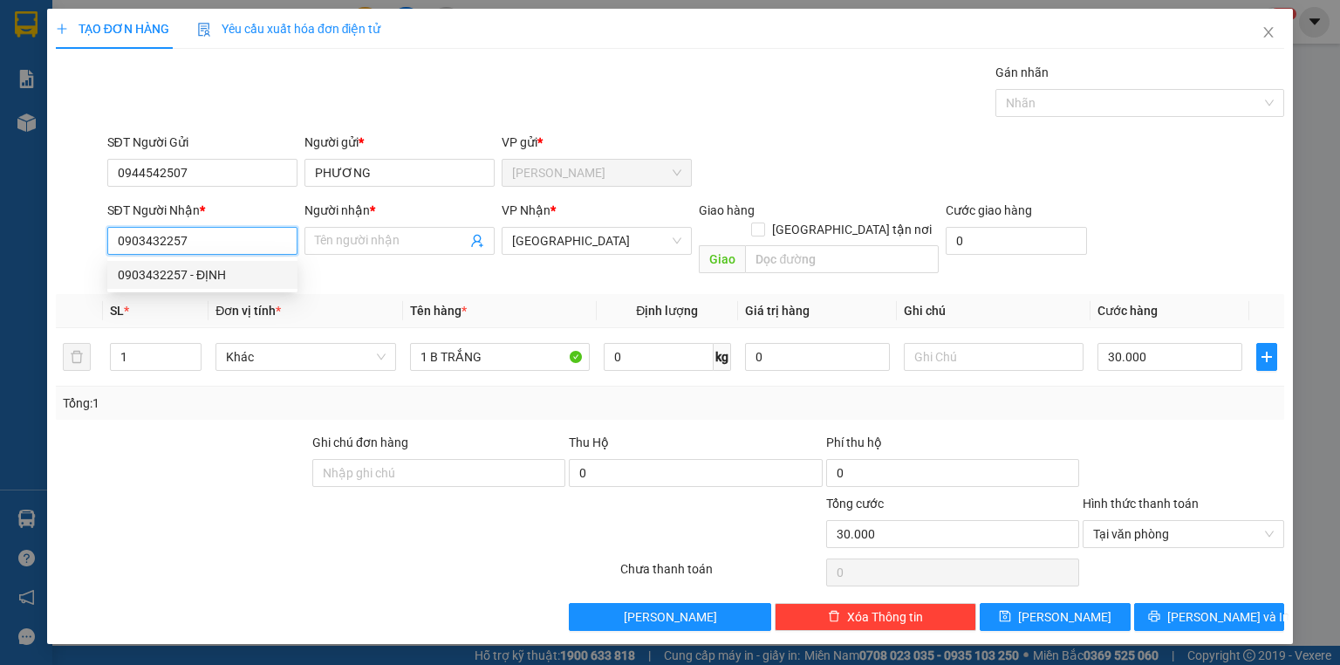
click at [213, 269] on div "0903432257 - ĐỊNH" at bounding box center [202, 274] width 169 height 19
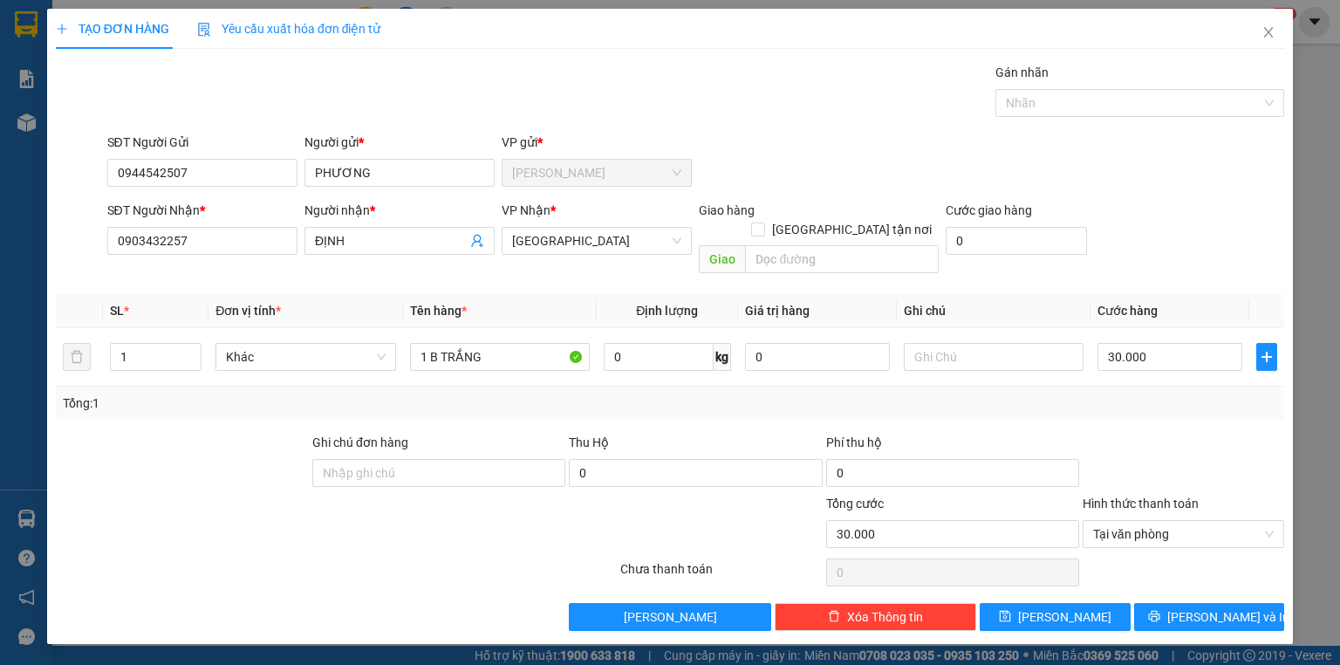
click at [1179, 393] on div "Tổng: 1" at bounding box center [670, 402] width 1215 height 19
click at [1210, 394] on div "Tổng: 1" at bounding box center [670, 403] width 1228 height 33
click at [1216, 607] on span "Lưu và In" at bounding box center [1228, 616] width 122 height 19
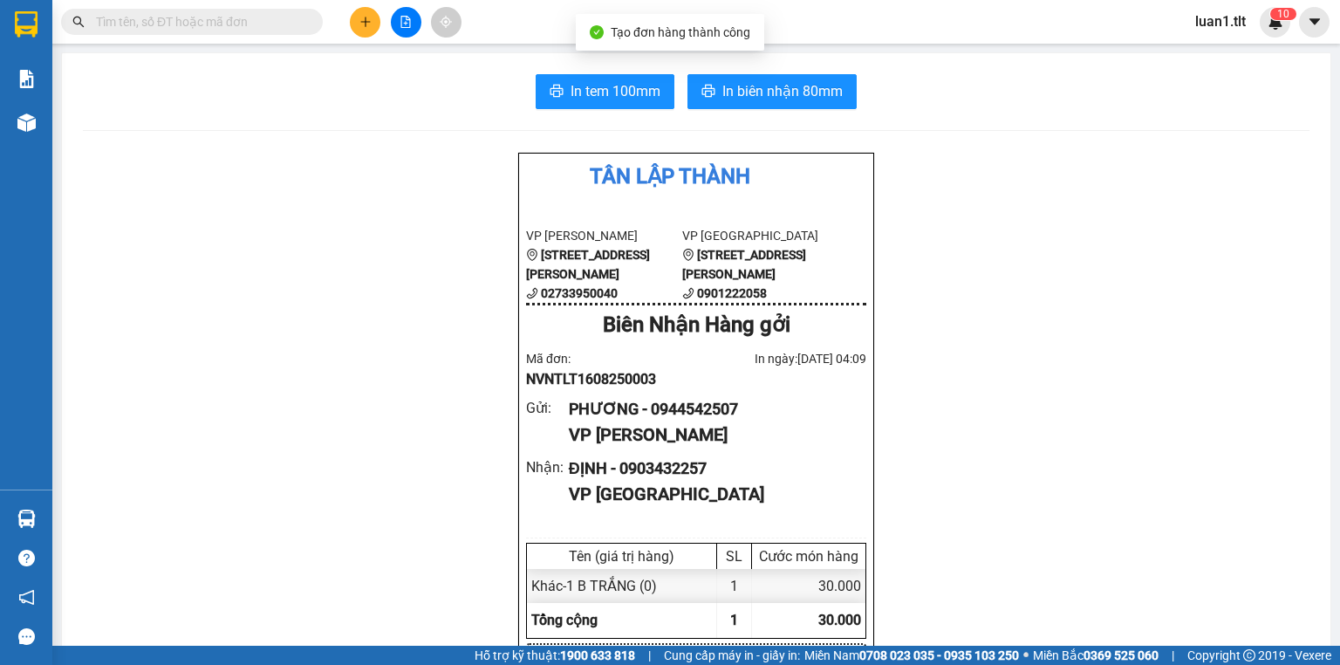
click at [776, 87] on span "In biên nhận 80mm" at bounding box center [782, 91] width 120 height 22
click at [634, 92] on span "In tem 100mm" at bounding box center [616, 91] width 90 height 22
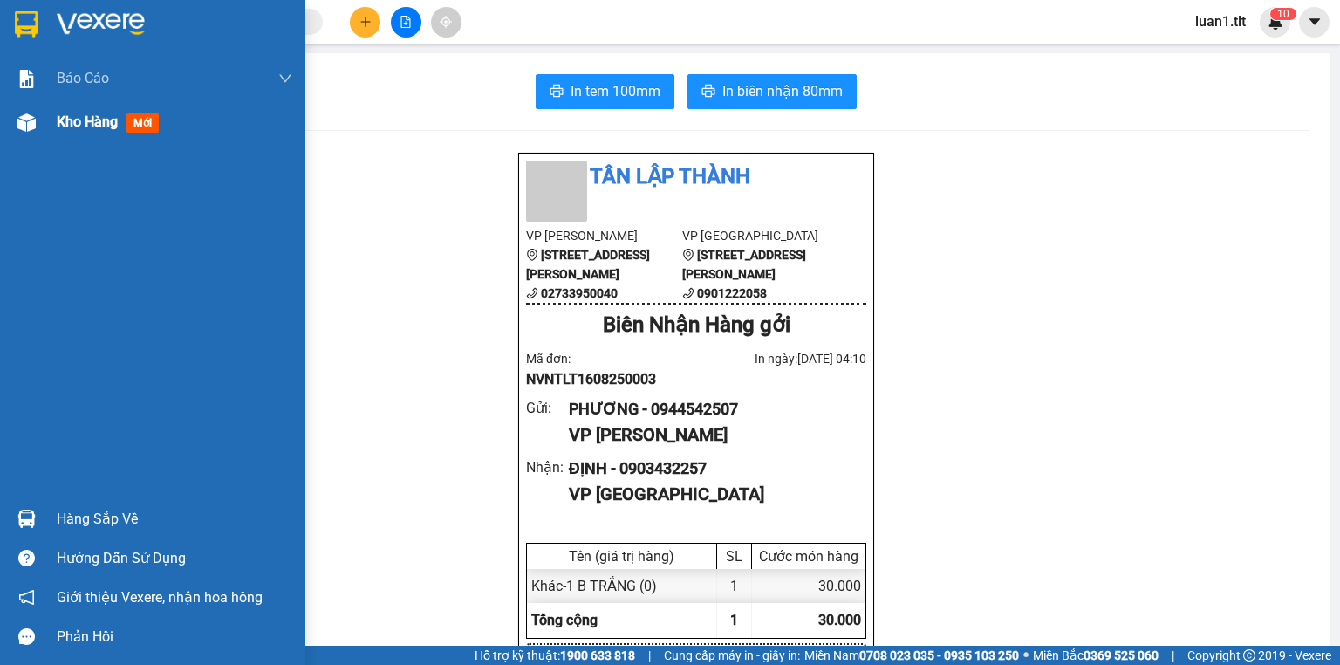
click at [8, 134] on div "Kho hàng mới" at bounding box center [152, 122] width 305 height 44
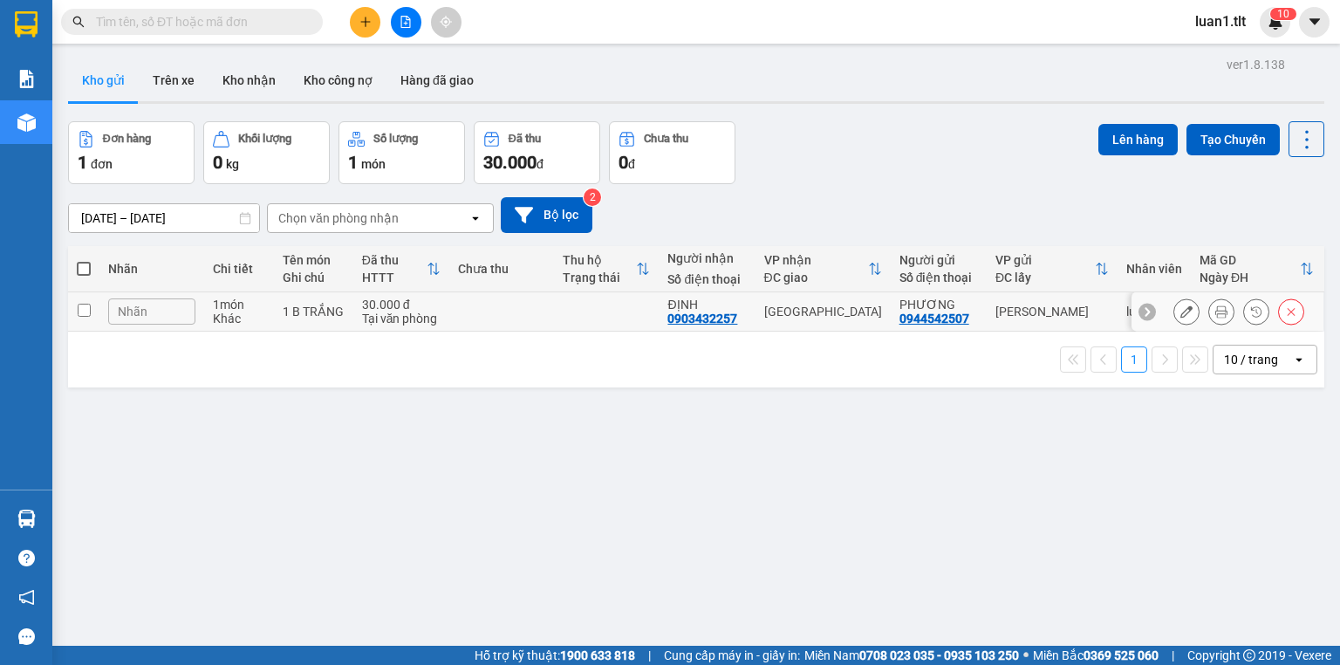
click at [415, 321] on div "Tại văn phòng" at bounding box center [401, 318] width 79 height 14
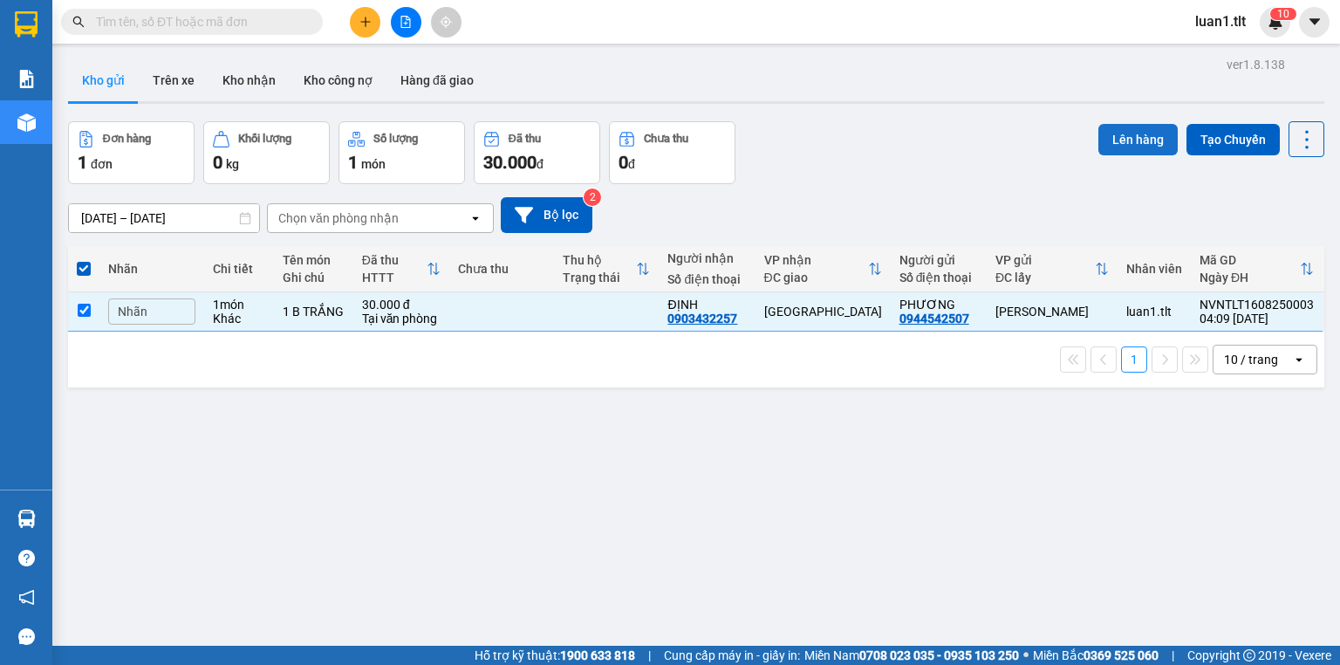
click at [1131, 148] on button "Lên hàng" at bounding box center [1137, 139] width 79 height 31
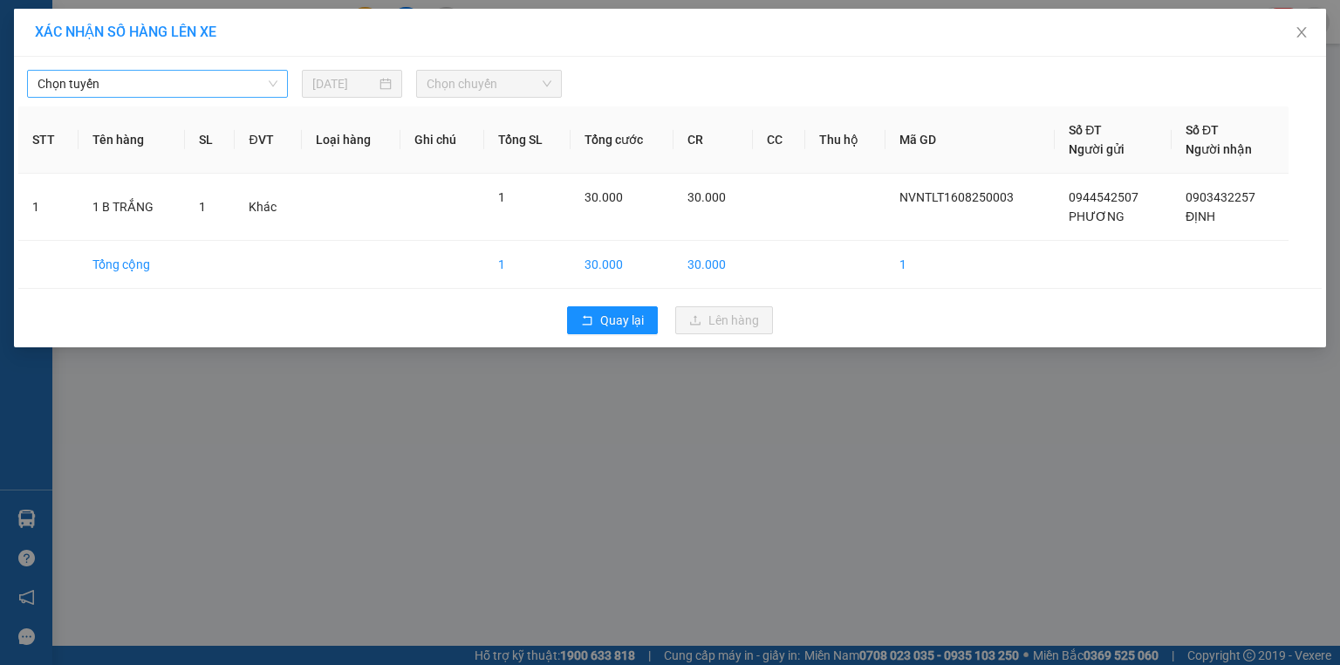
click at [136, 71] on span "Chọn tuyến" at bounding box center [158, 84] width 240 height 26
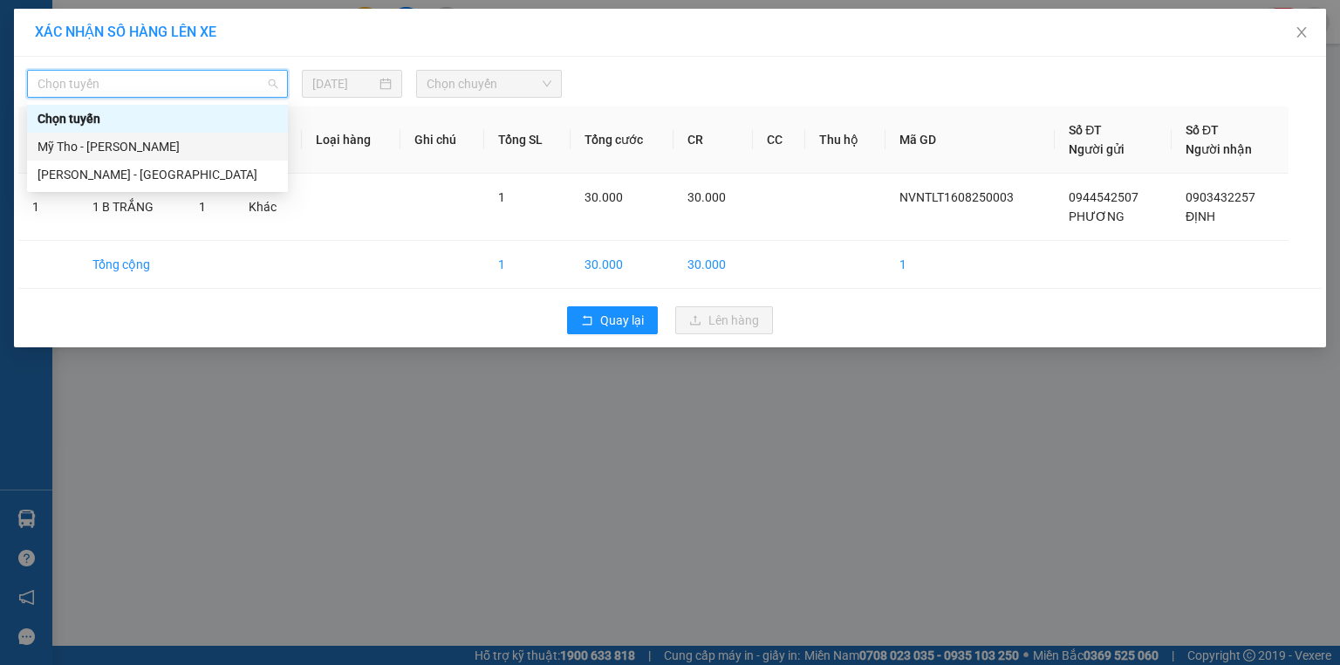
click at [127, 143] on div "Mỹ Tho - Hồ Chí Minh" at bounding box center [158, 146] width 240 height 19
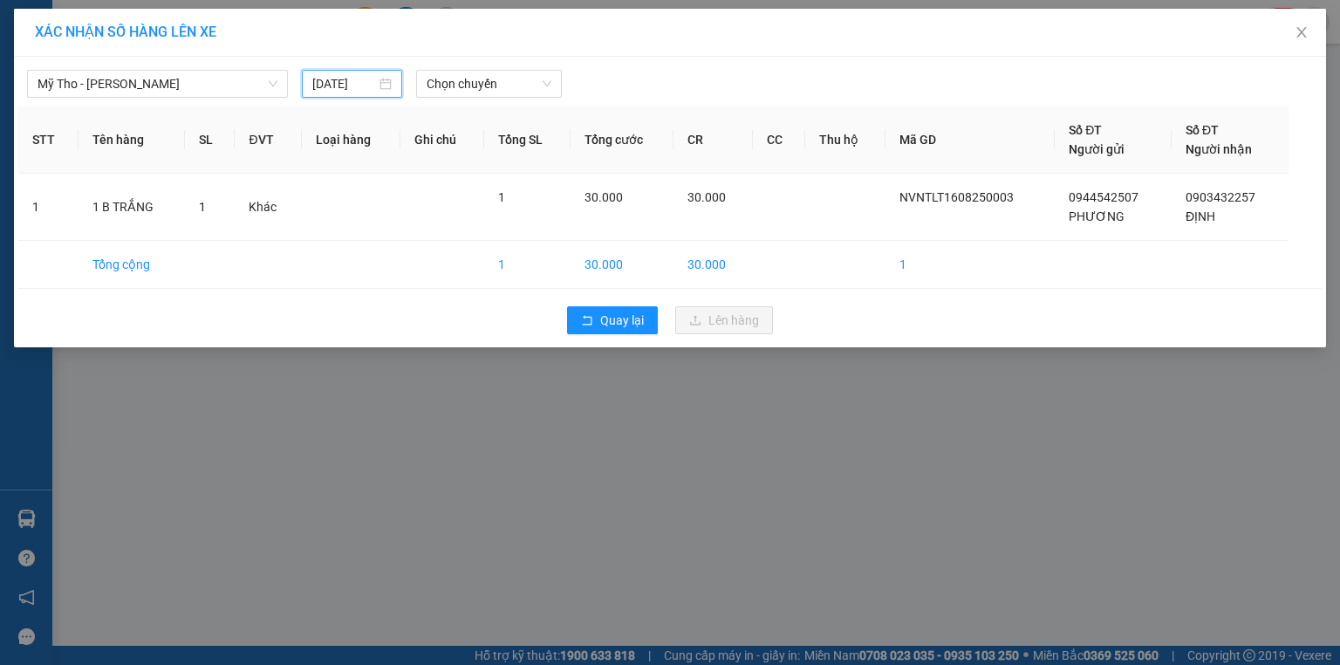
click at [340, 91] on input "15/08/2025" at bounding box center [344, 83] width 64 height 19
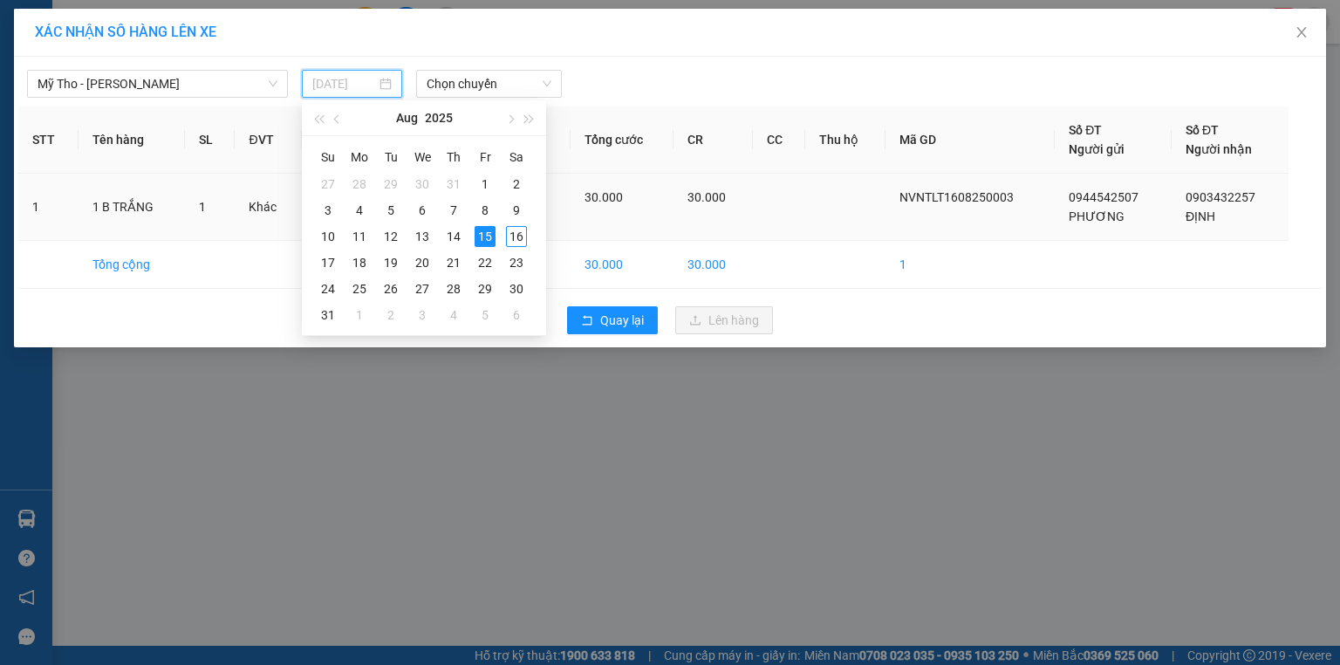
click at [521, 235] on div "16" at bounding box center [516, 236] width 21 height 21
type input "16/08/2025"
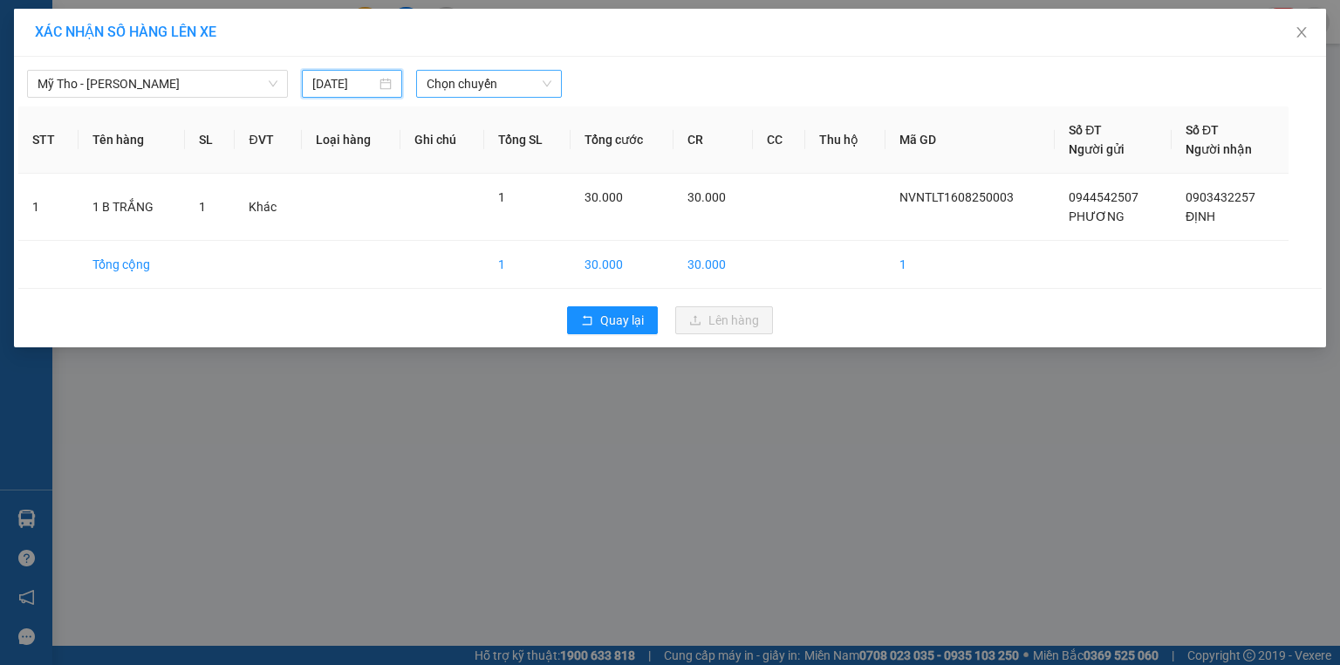
click at [548, 73] on span "Chọn chuyến" at bounding box center [490, 84] width 126 height 26
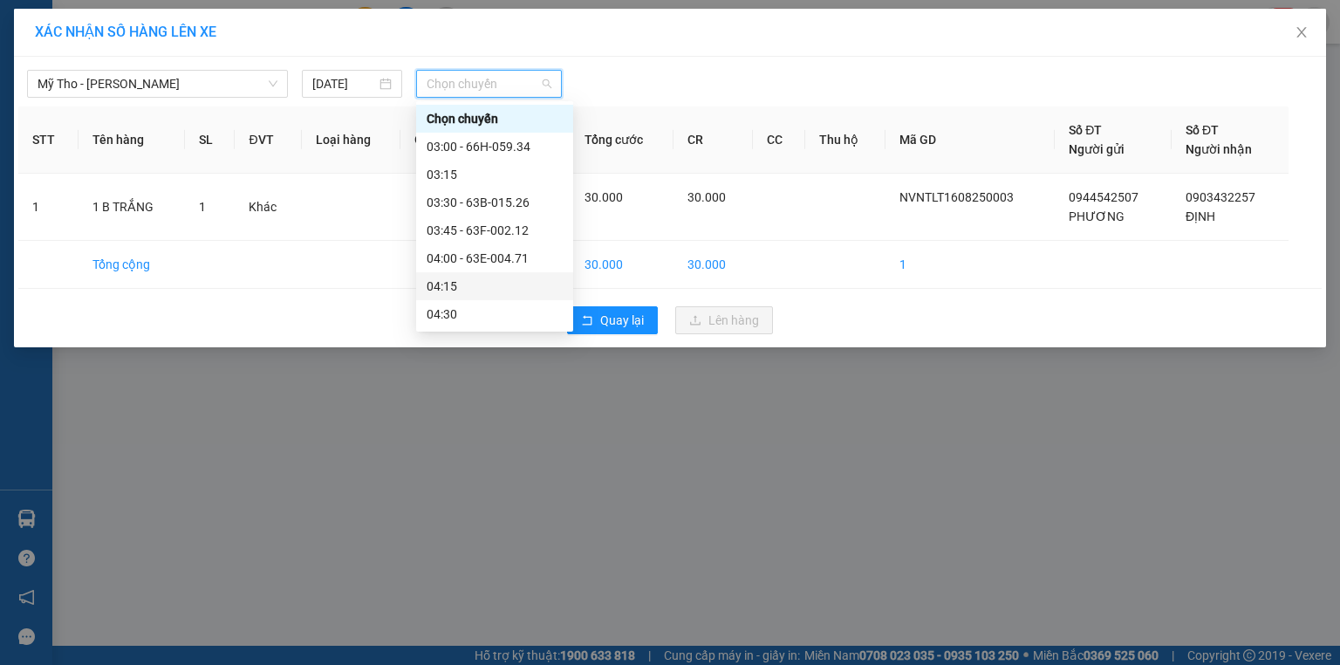
click at [469, 281] on div "04:15" at bounding box center [495, 286] width 136 height 19
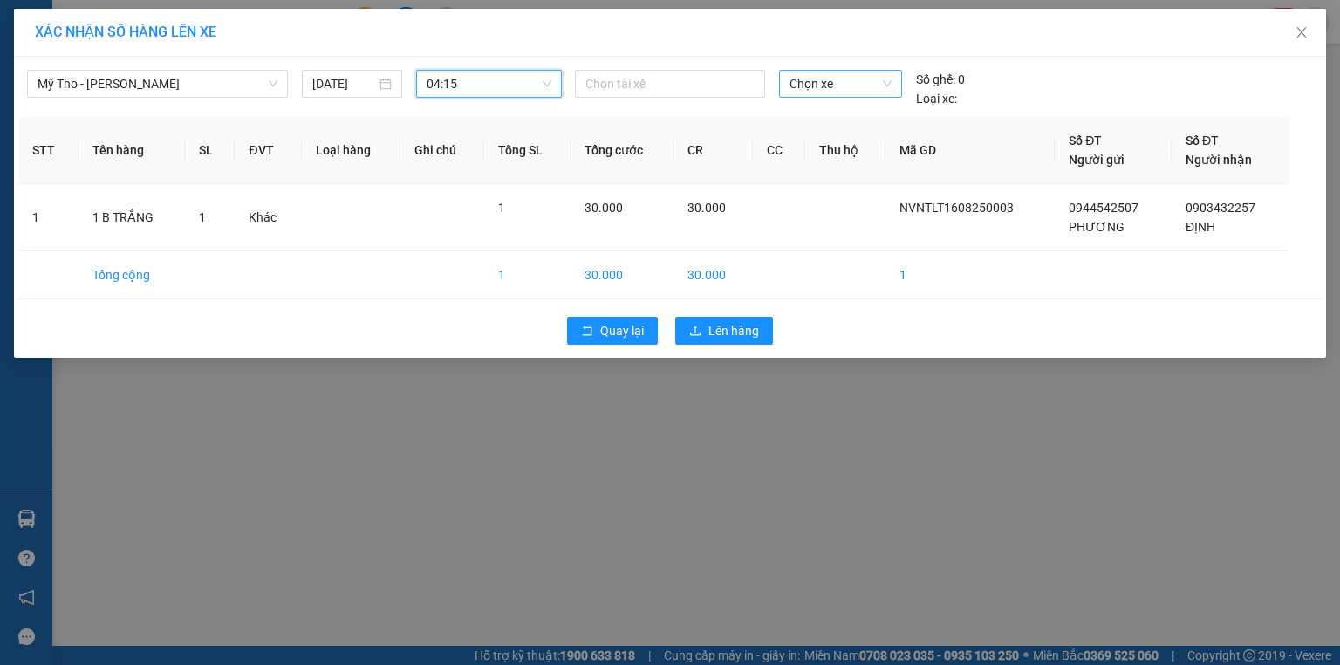
click at [850, 87] on span "Chọn xe" at bounding box center [840, 84] width 101 height 26
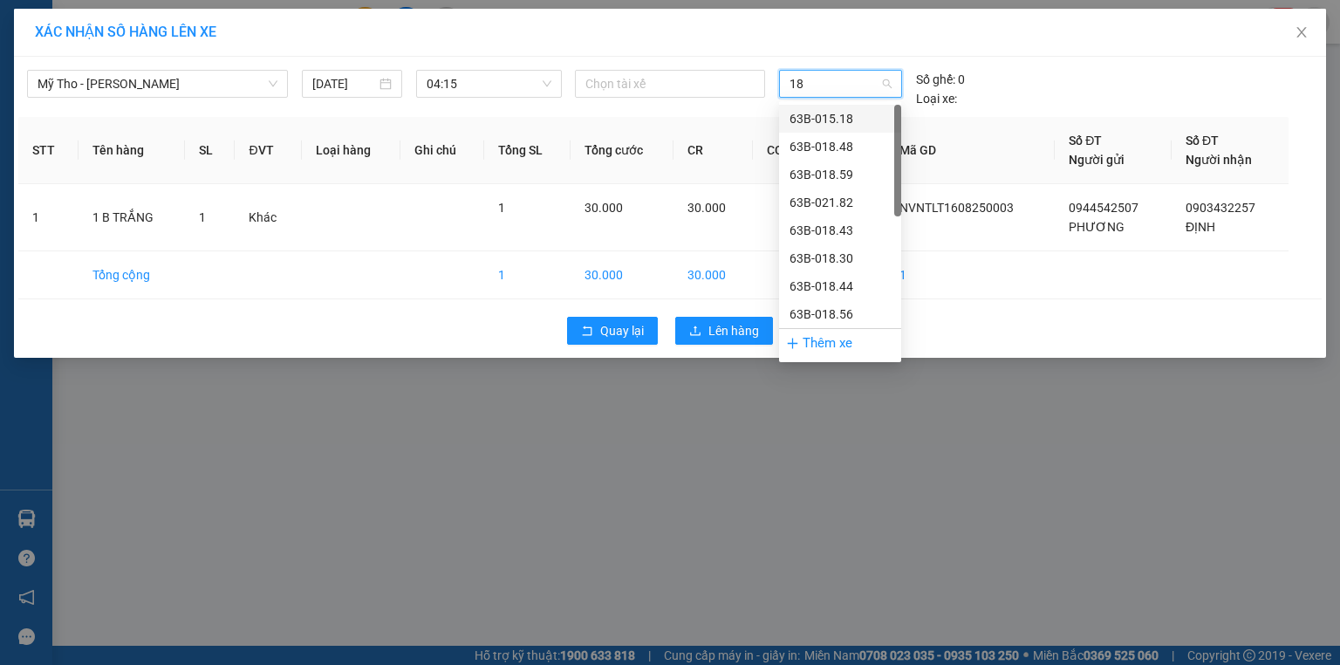
type input "182"
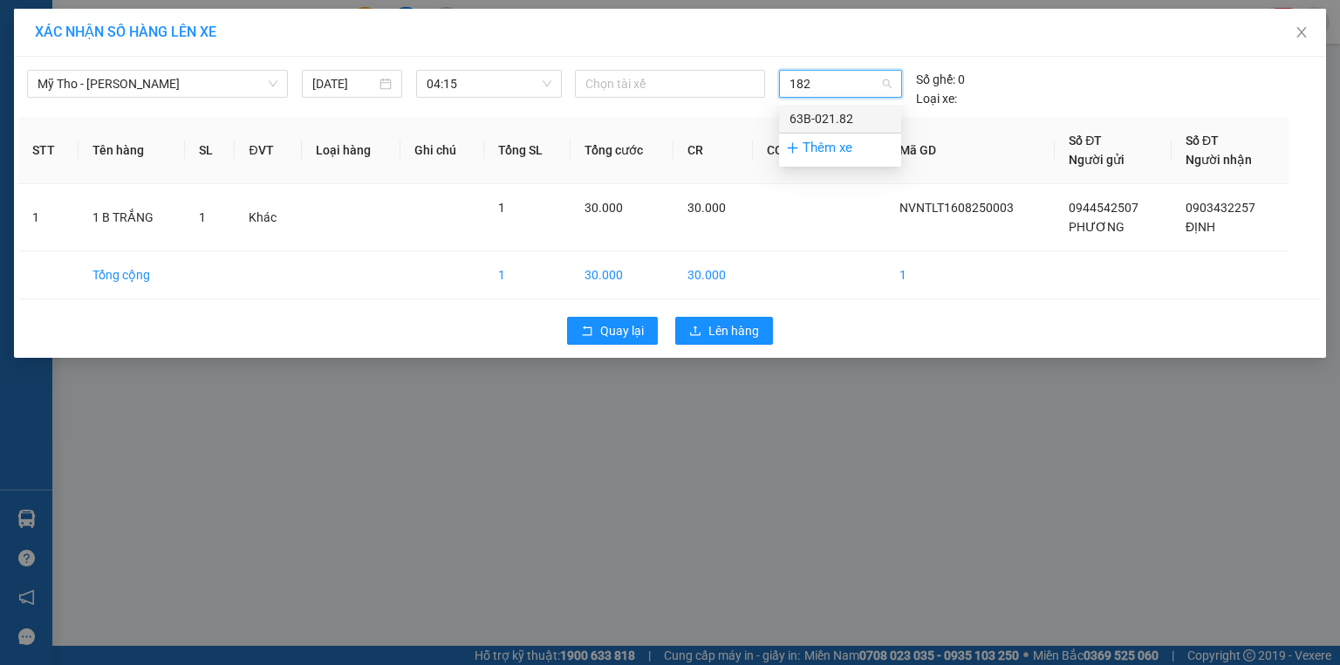
click at [849, 120] on div "63B-021.82" at bounding box center [840, 118] width 101 height 19
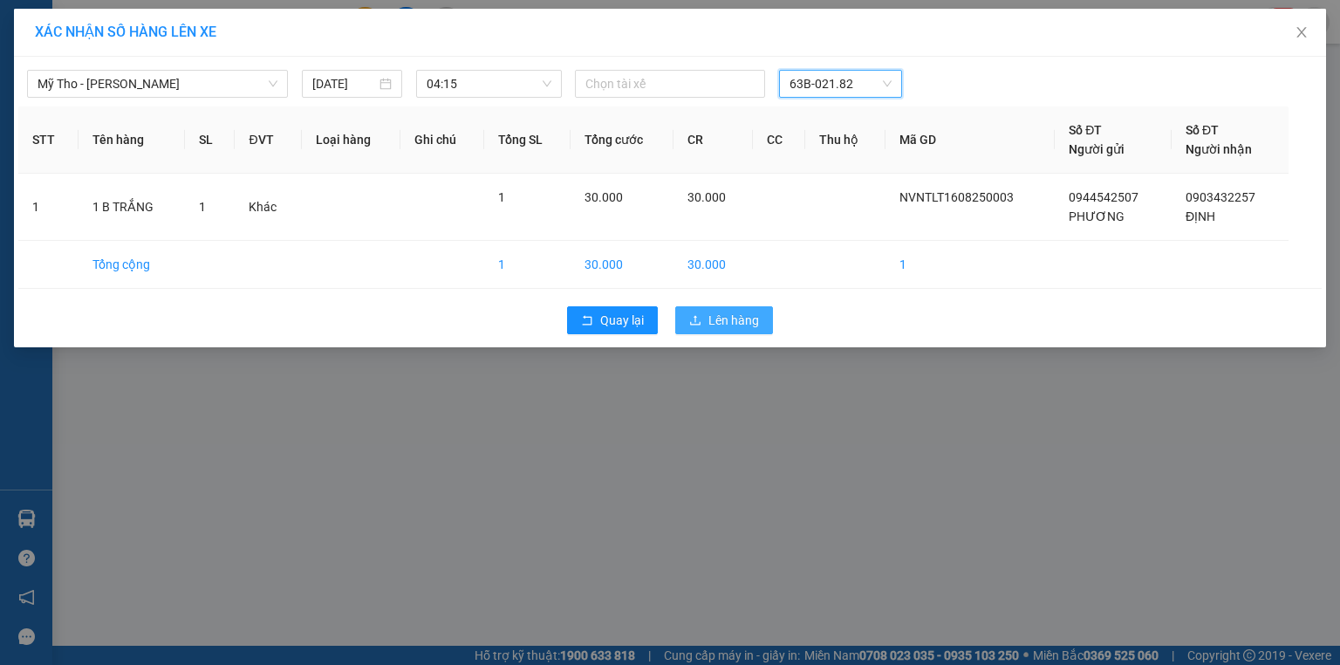
click at [723, 309] on button "Lên hàng" at bounding box center [724, 320] width 98 height 28
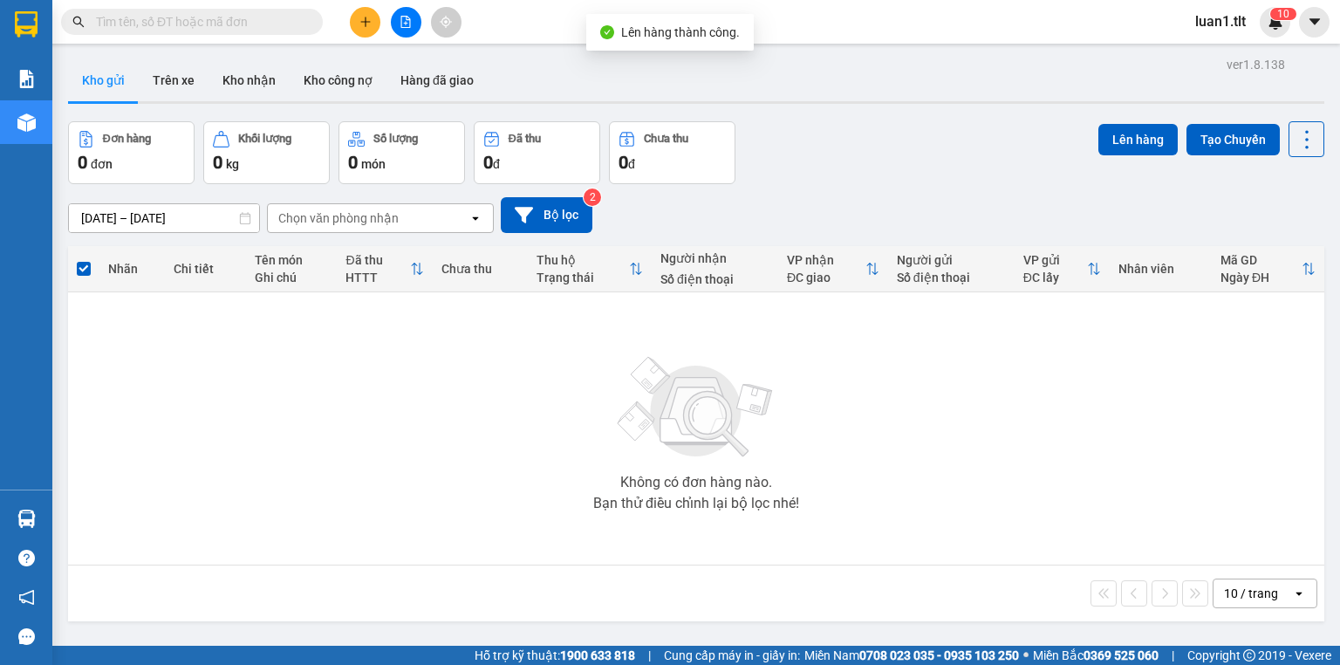
click at [402, 7] on button at bounding box center [406, 22] width 31 height 31
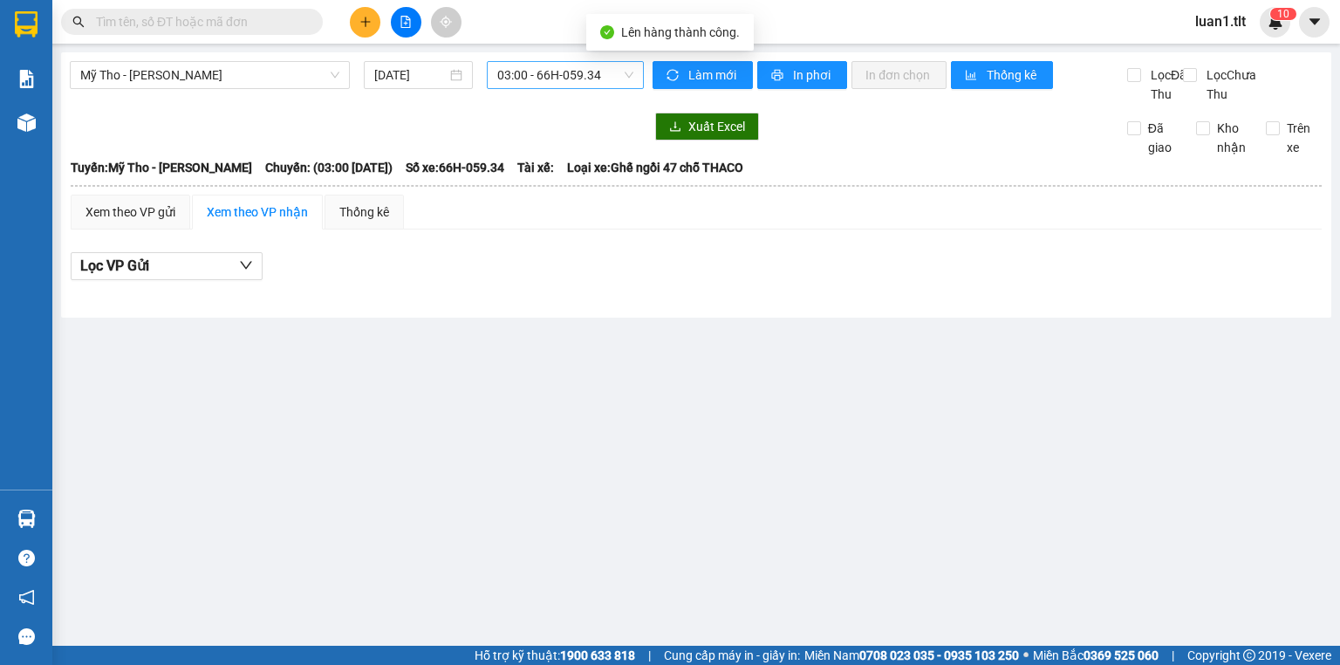
click at [517, 63] on div "03:00 - 66H-059.34" at bounding box center [566, 75] width 158 height 28
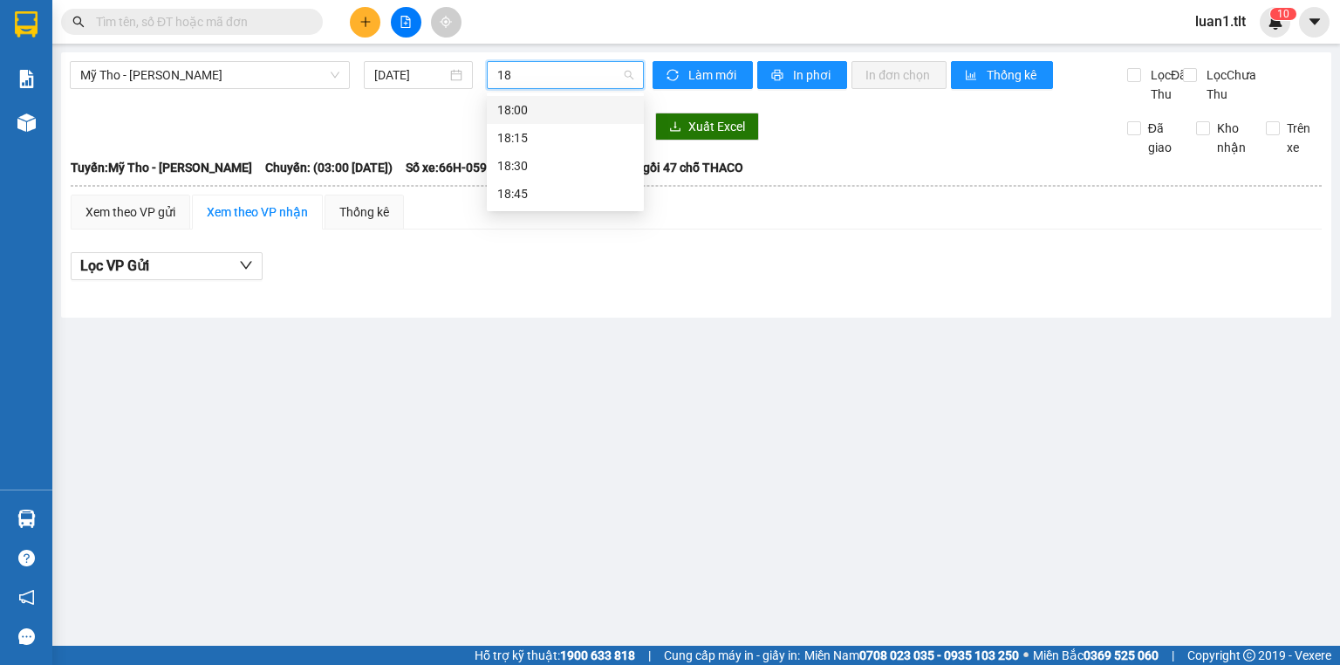
type input "1"
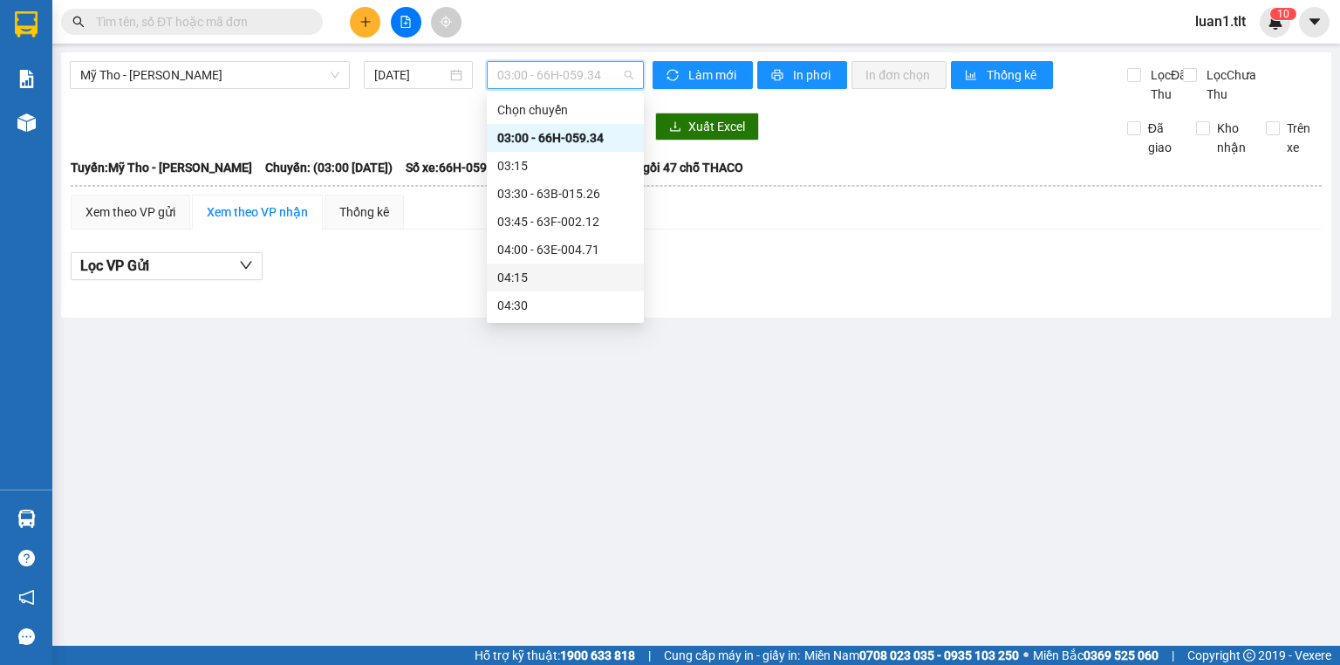
click at [570, 279] on div "04:15" at bounding box center [565, 277] width 136 height 19
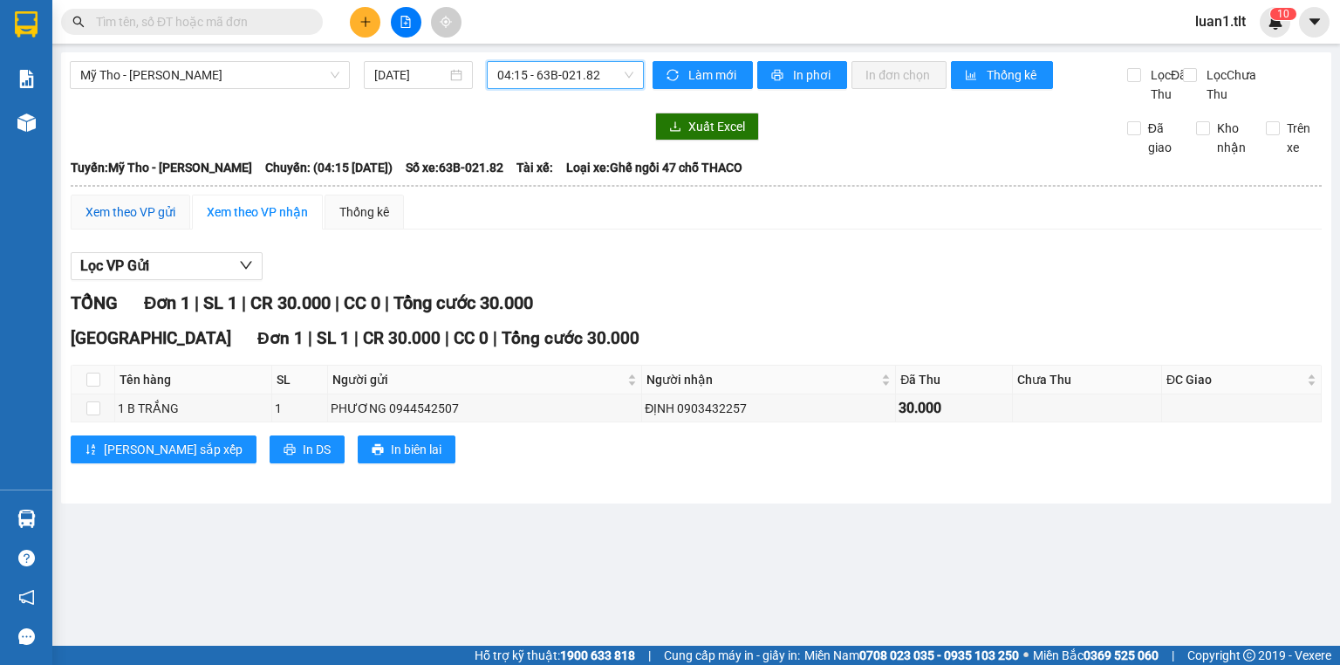
click at [105, 222] on div "Xem theo VP gửi" at bounding box center [131, 211] width 90 height 19
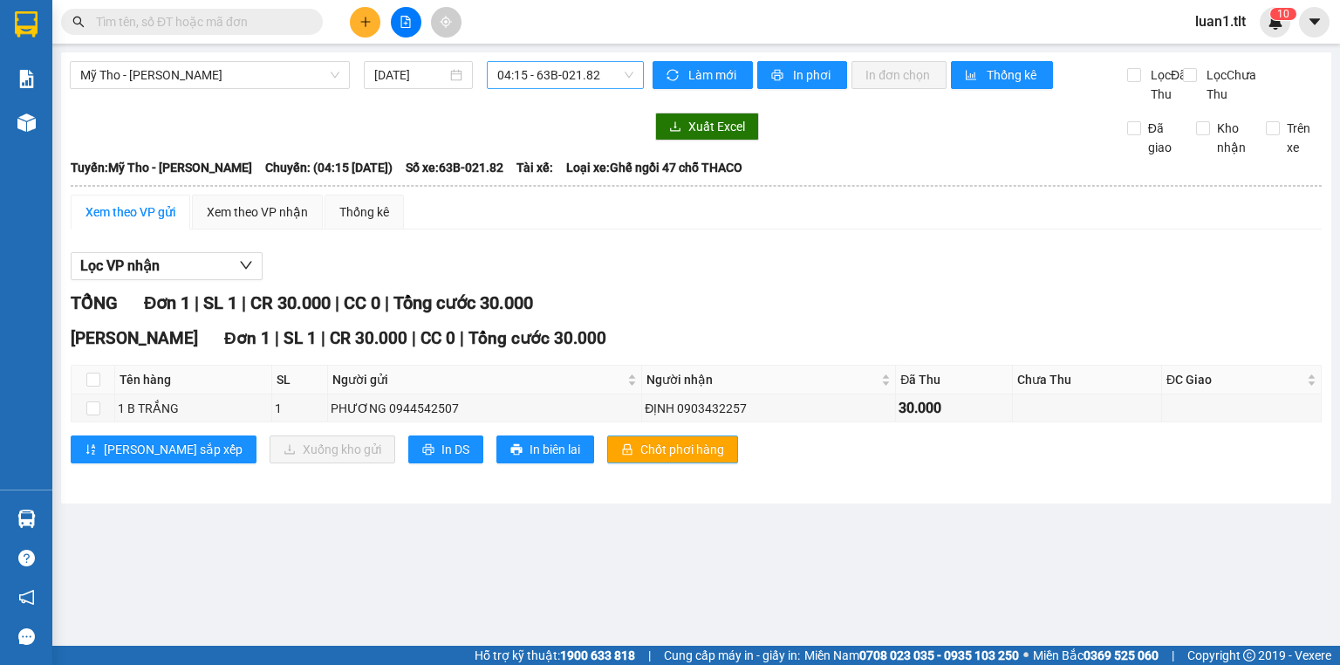
click at [640, 459] on span "Chốt phơi hàng" at bounding box center [682, 449] width 84 height 19
click at [686, 87] on button "Làm mới" at bounding box center [703, 75] width 100 height 28
click at [688, 74] on button "Làm mới" at bounding box center [703, 75] width 100 height 28
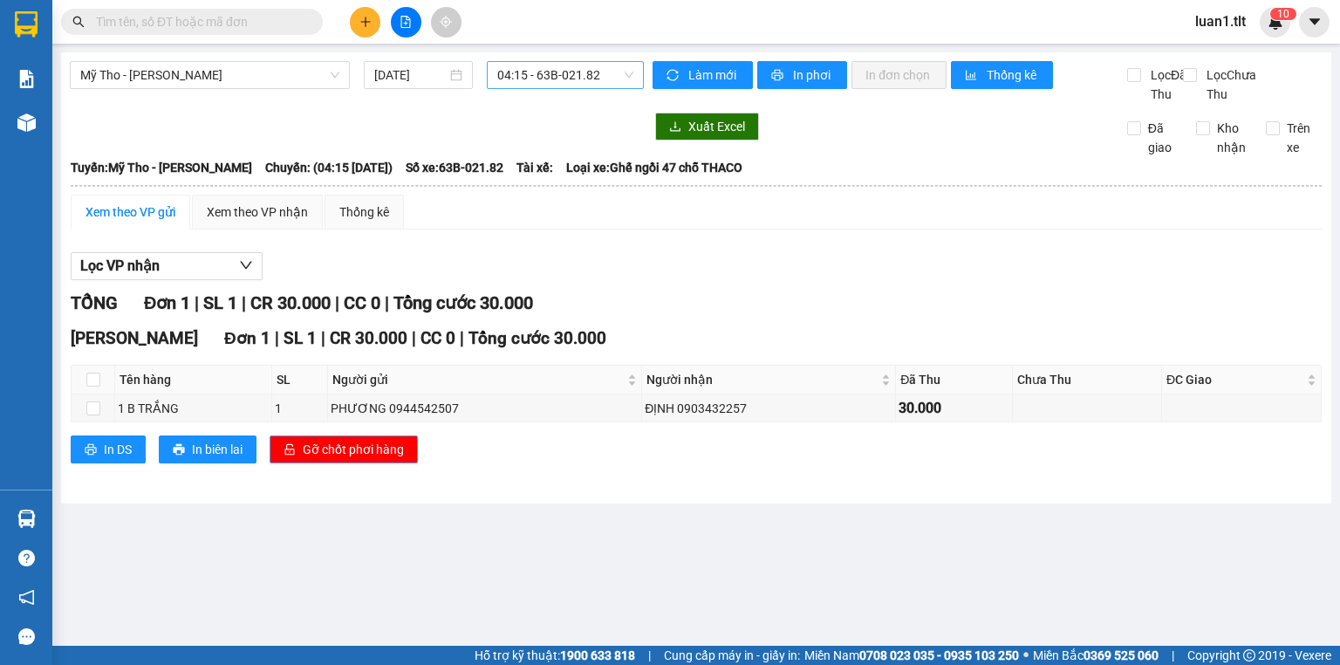
click at [357, 463] on button "Gỡ chốt phơi hàng" at bounding box center [344, 449] width 148 height 28
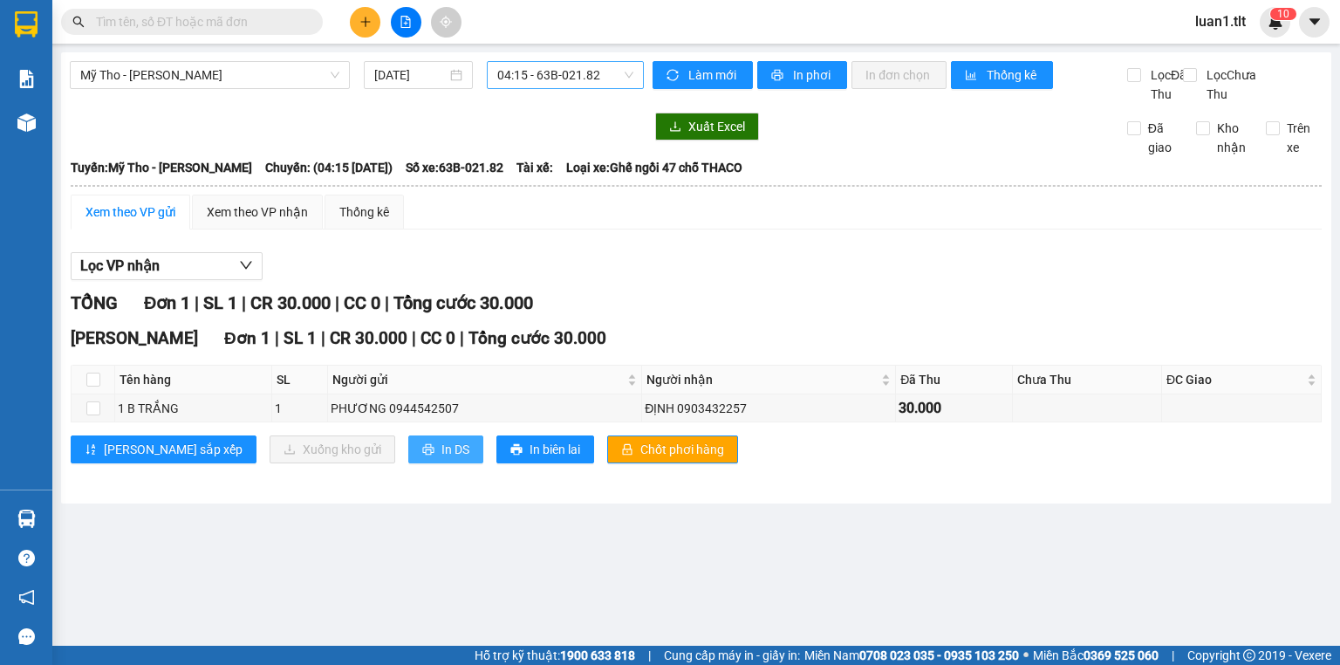
click at [408, 462] on button "In DS" at bounding box center [445, 449] width 75 height 28
click at [347, 24] on div at bounding box center [405, 22] width 131 height 31
click at [366, 24] on icon "plus" at bounding box center [365, 22] width 12 height 12
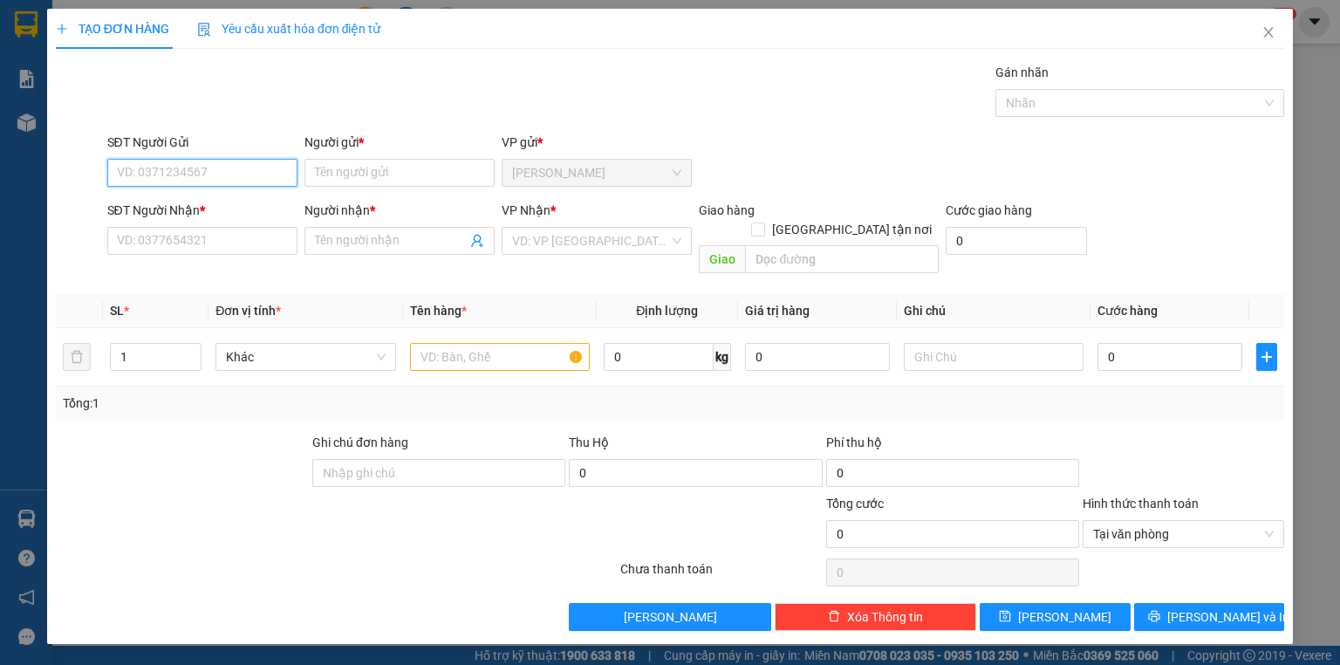
click at [199, 159] on input "SĐT Người Gửi" at bounding box center [202, 173] width 190 height 28
click at [206, 172] on input "SĐT Người Gửi" at bounding box center [202, 173] width 190 height 28
type input "0812777788"
click at [234, 236] on input "SĐT Người Nhận *" at bounding box center [202, 241] width 190 height 28
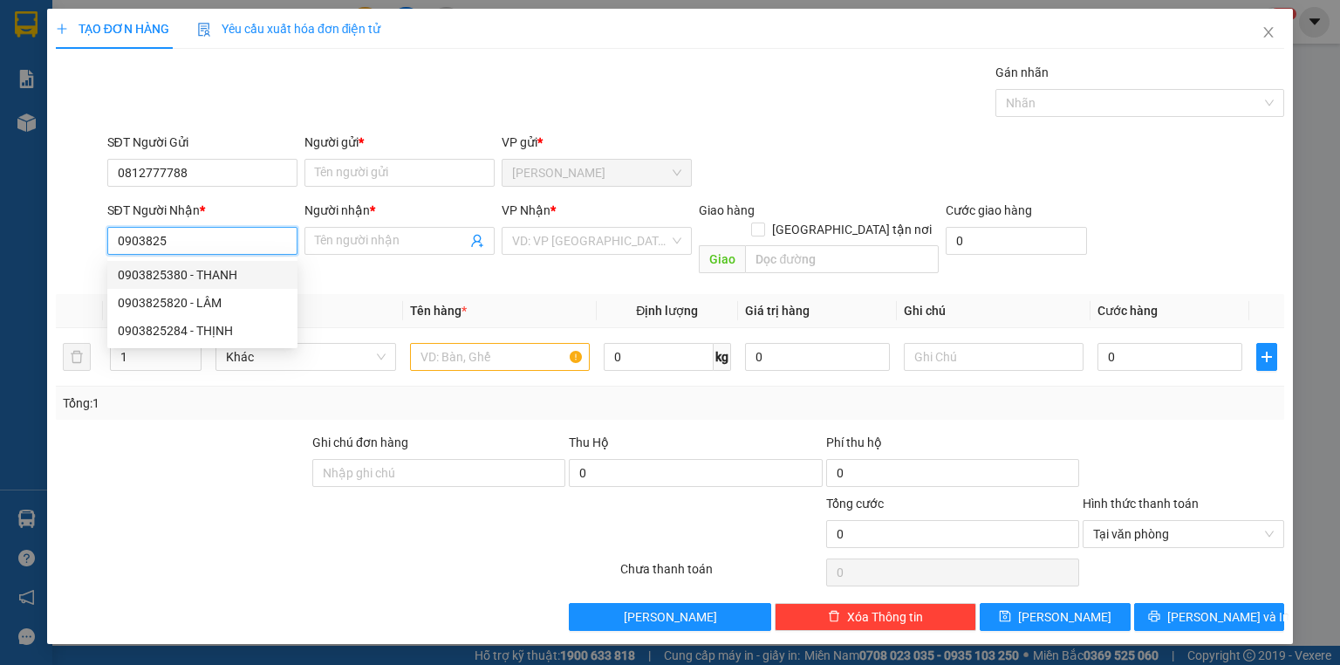
click at [229, 272] on div "0903825380 - THANH" at bounding box center [202, 274] width 169 height 19
type input "0903825380"
type input "THANH"
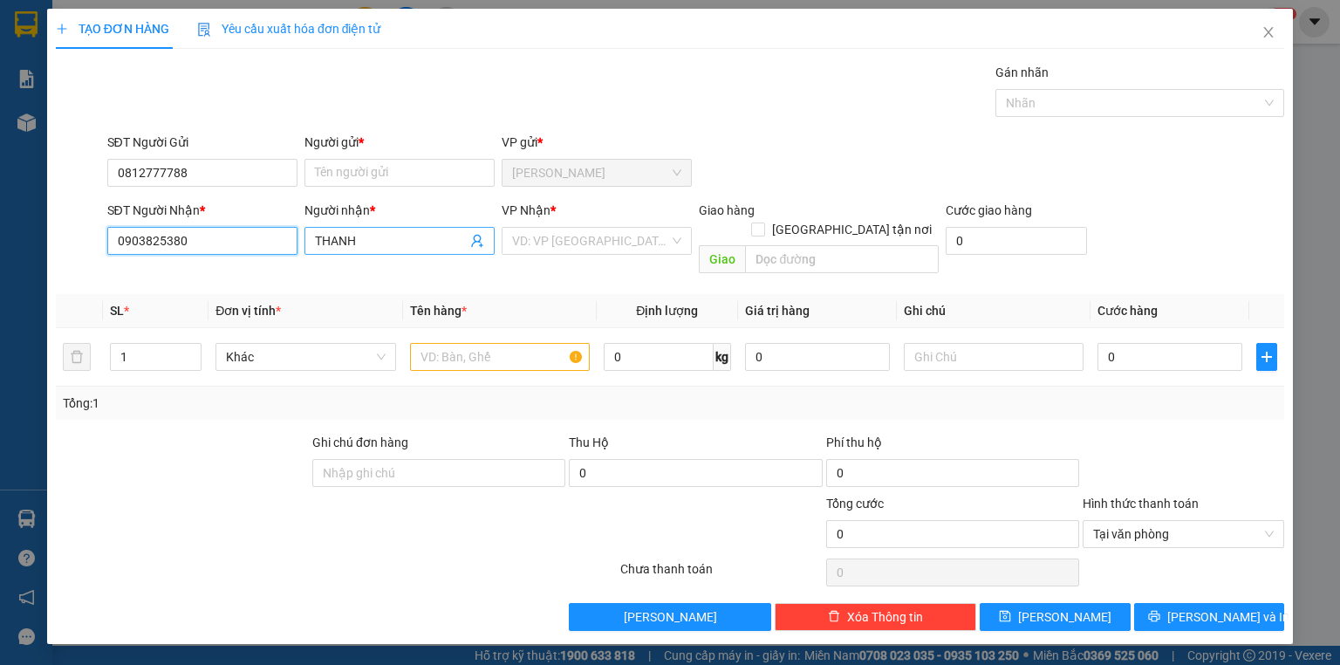
type input "0903825380"
click at [394, 244] on input "THANH" at bounding box center [391, 240] width 152 height 19
type input "CÔ LẮC"
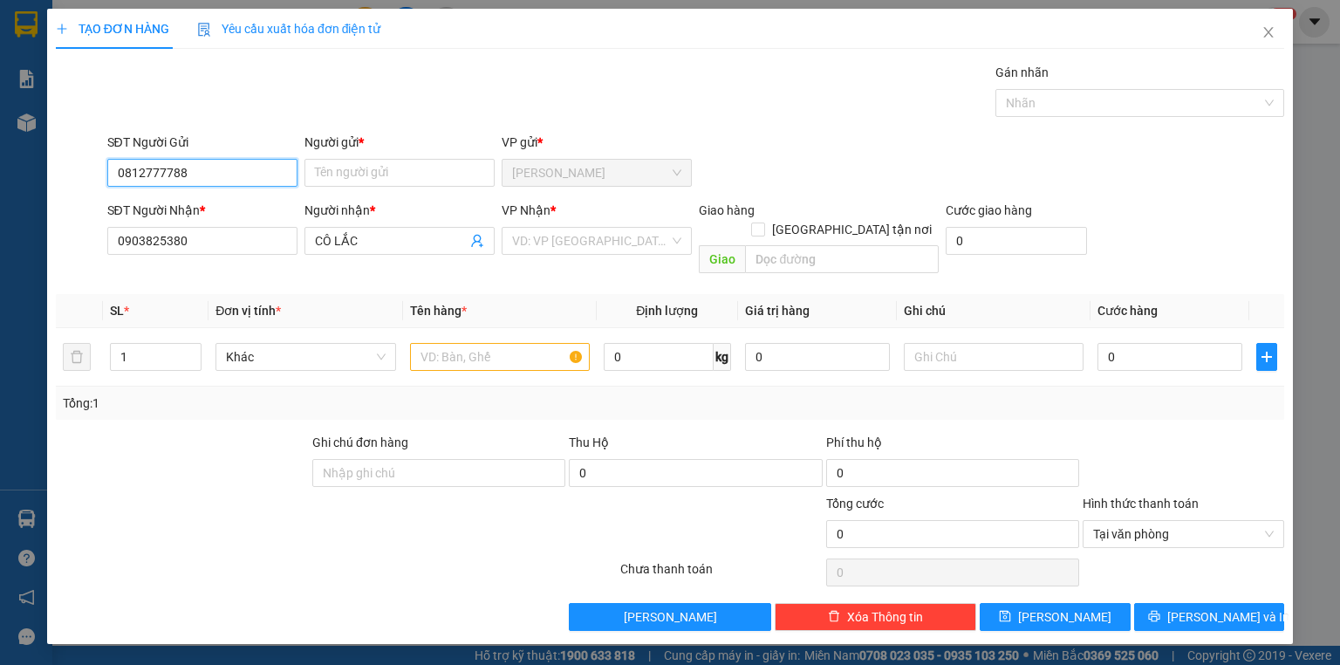
click at [258, 172] on input "0812777788" at bounding box center [202, 173] width 190 height 28
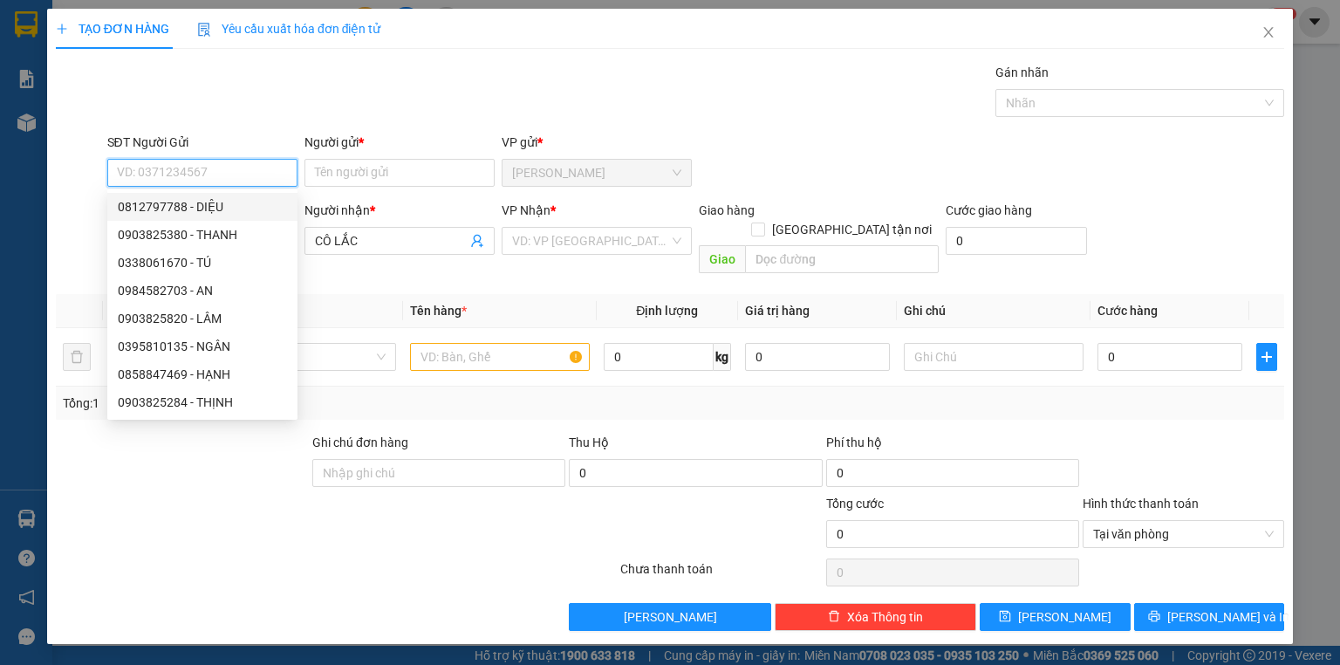
click at [230, 206] on div "0812797788 - DIỆU" at bounding box center [202, 206] width 169 height 19
type input "0812797788"
type input "DIỆU"
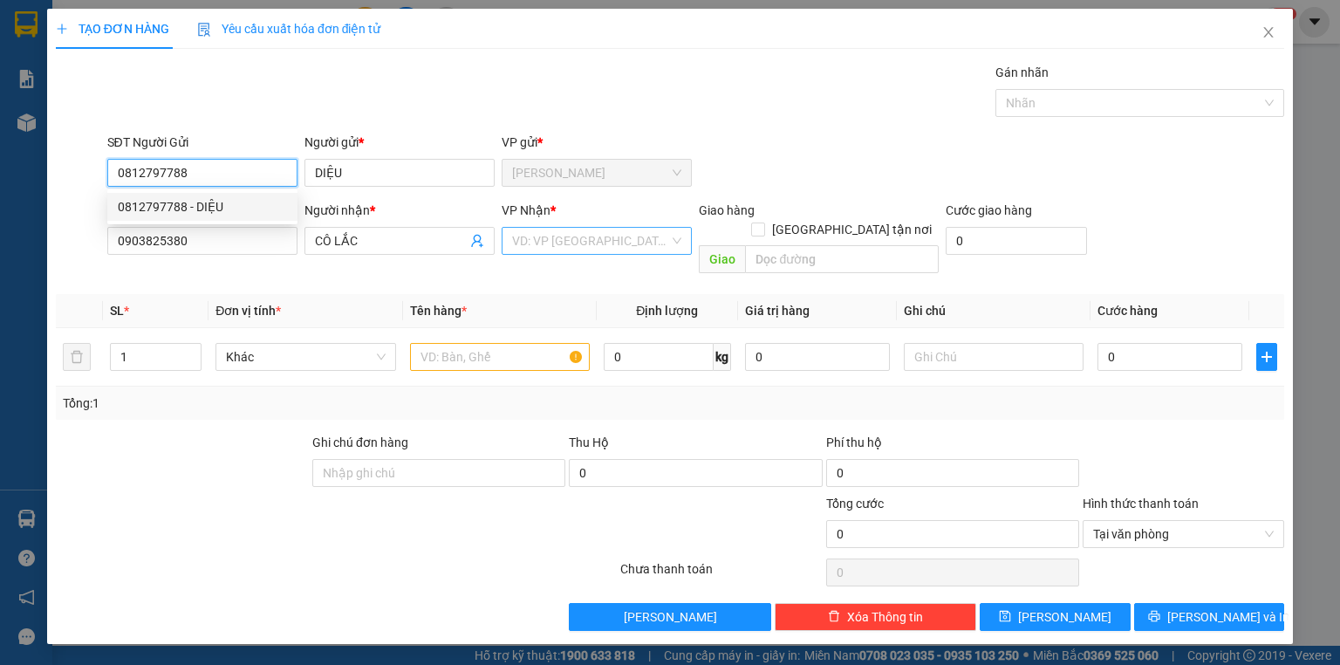
type input "0812797788"
click at [589, 240] on input "search" at bounding box center [590, 241] width 157 height 26
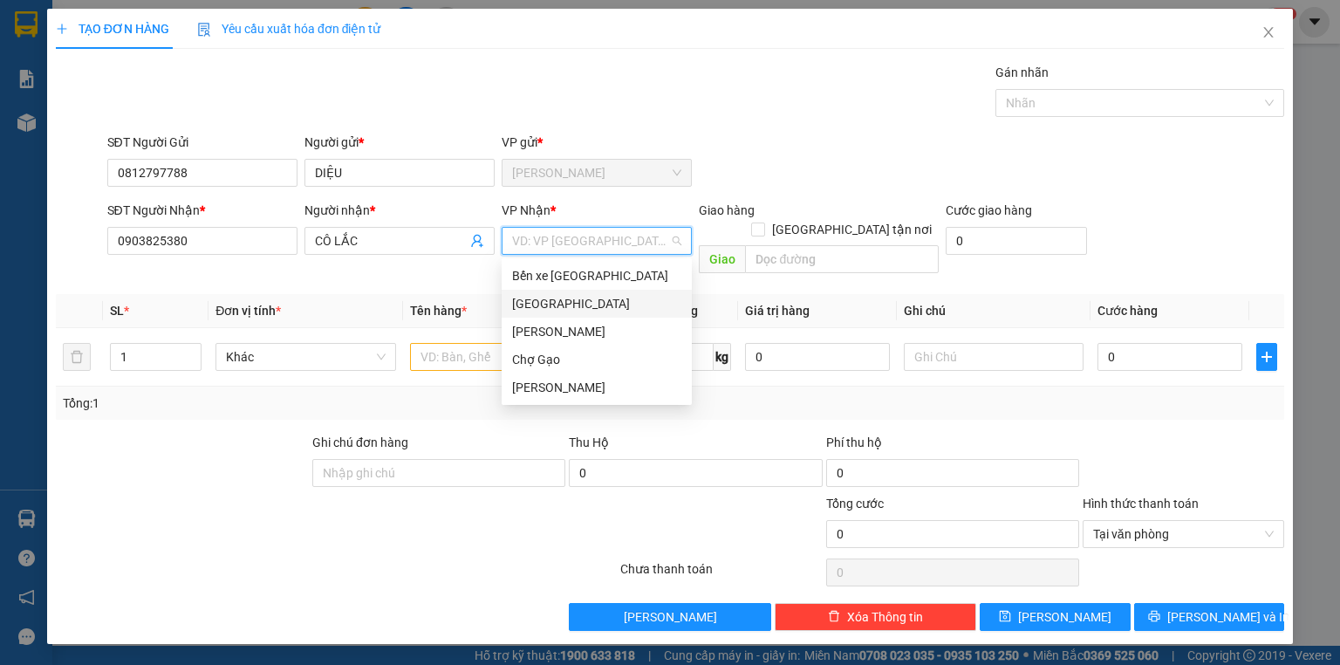
click at [534, 305] on div "[GEOGRAPHIC_DATA]" at bounding box center [596, 303] width 169 height 19
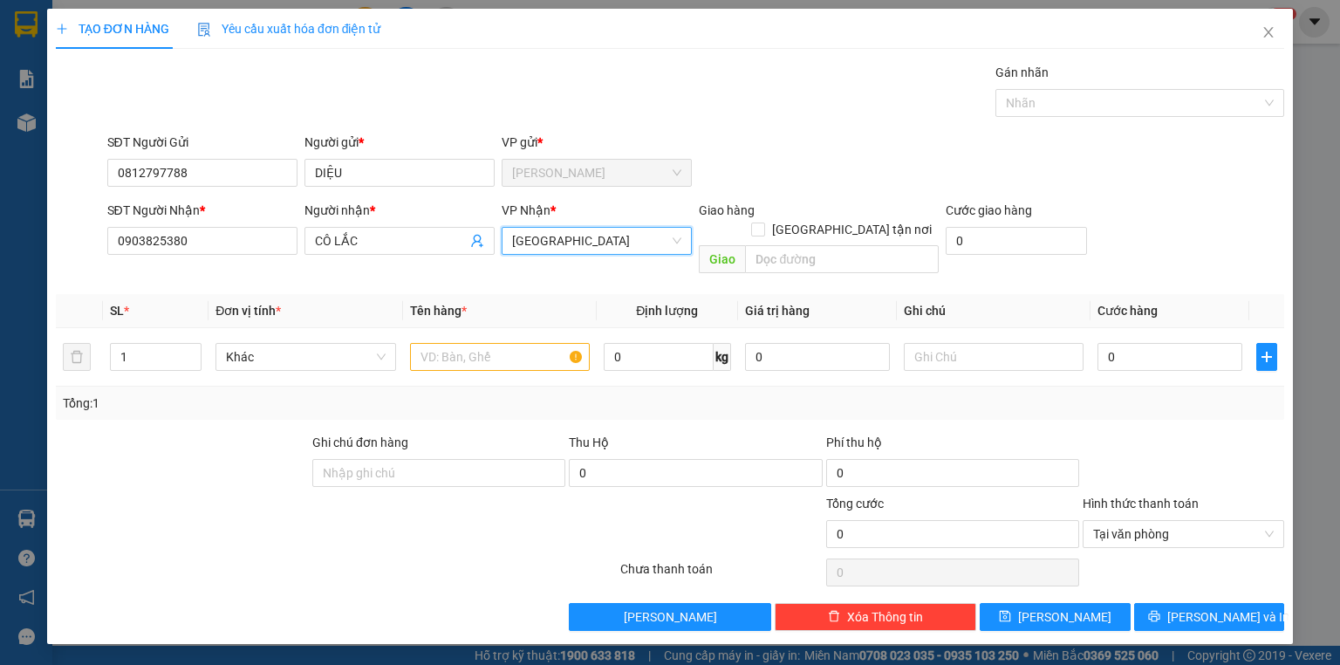
click at [464, 304] on span "*" at bounding box center [464, 311] width 5 height 14
click at [471, 343] on input "text" at bounding box center [500, 357] width 180 height 28
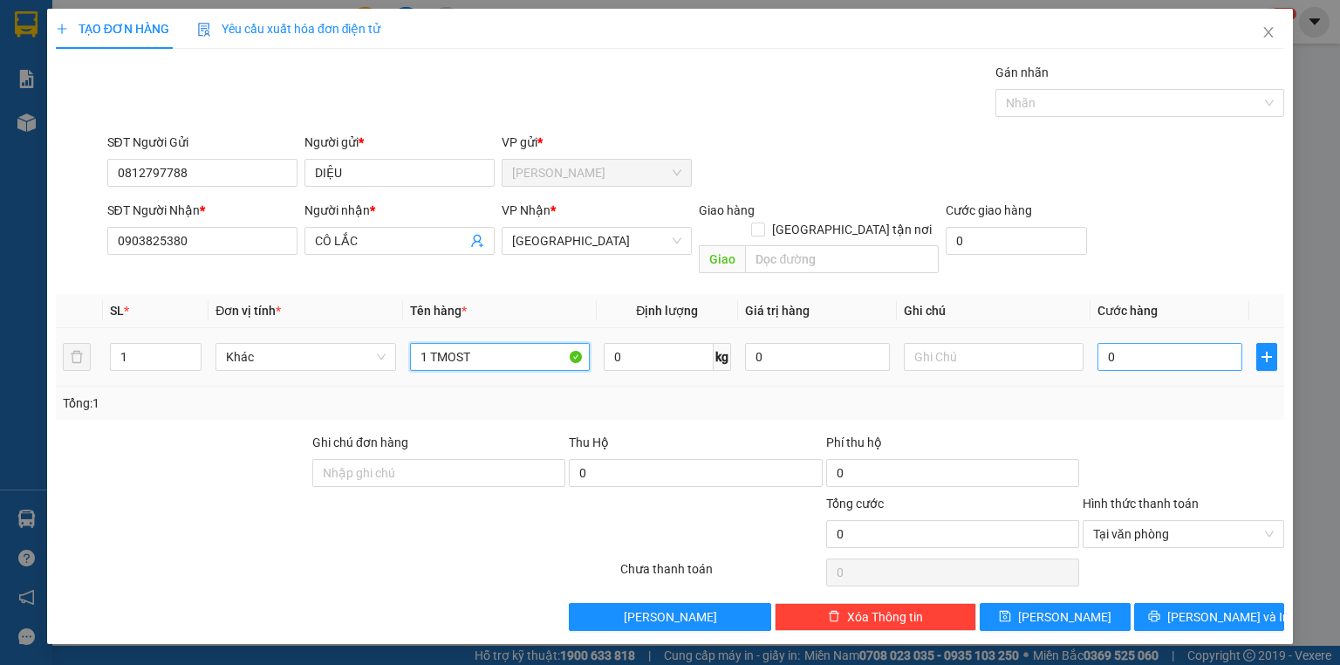
type input "1 TMOST"
click at [1160, 343] on input "0" at bounding box center [1170, 357] width 145 height 28
type input "3"
type input "30"
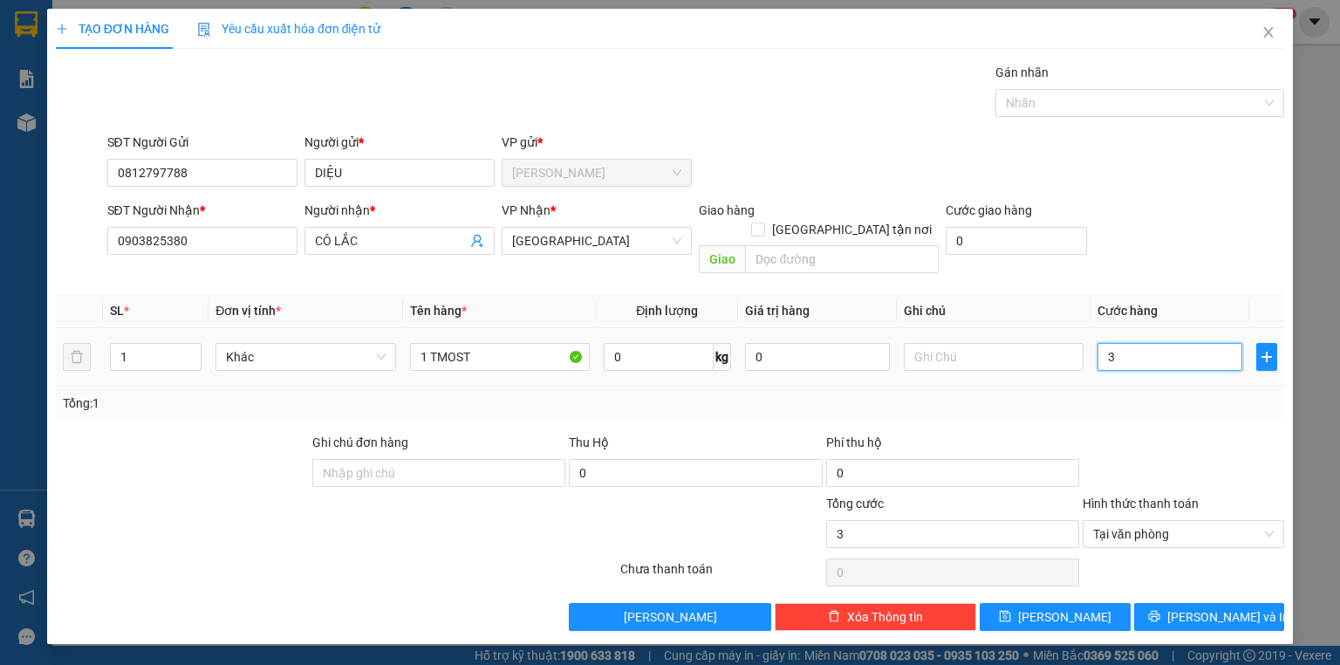
type input "30"
click at [1174, 407] on div "Transit Pickup Surcharge Ids Transit Deliver Surcharge Ids Transit Deliver Surc…" at bounding box center [670, 347] width 1228 height 568
click at [1194, 603] on button "Lưu và In" at bounding box center [1209, 617] width 151 height 28
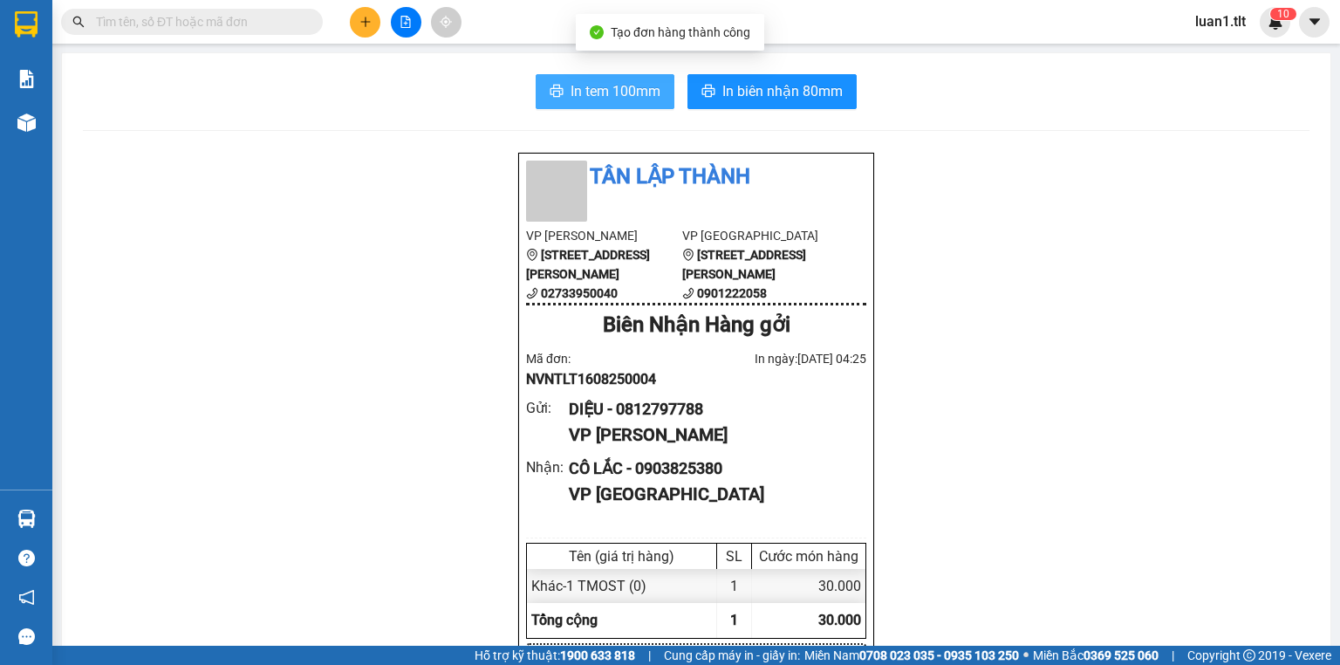
click at [626, 97] on span "In tem 100mm" at bounding box center [616, 91] width 90 height 22
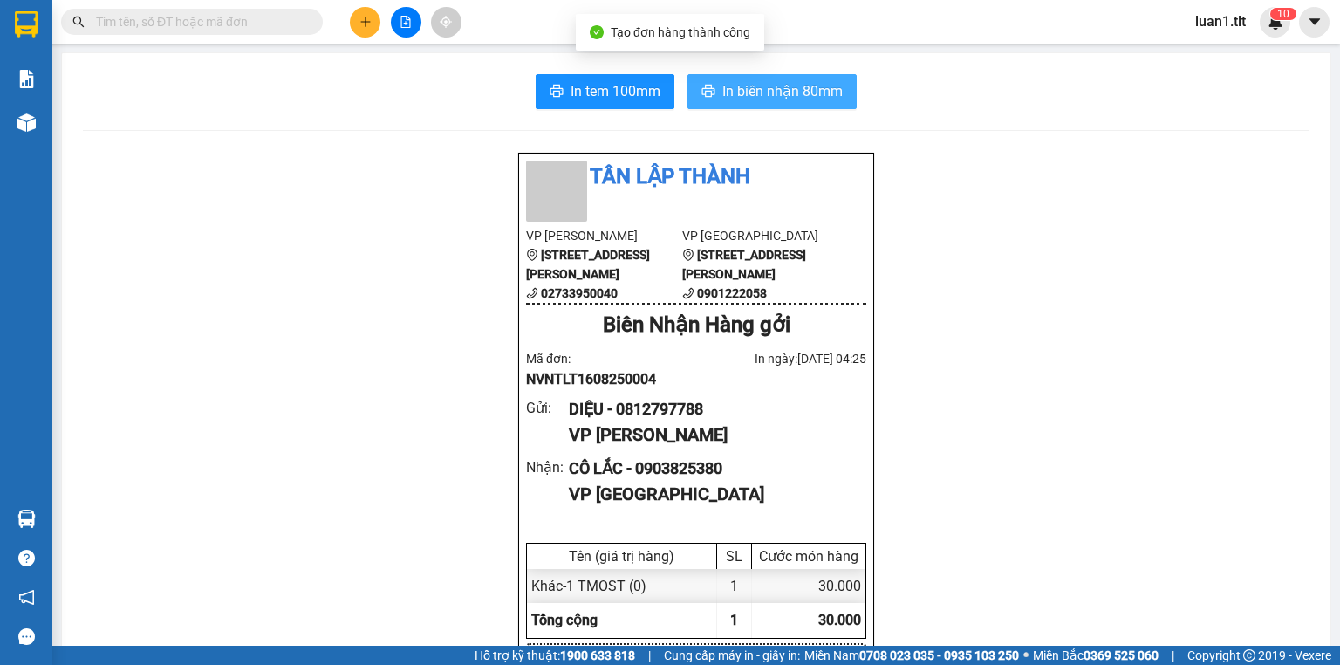
click at [775, 81] on span "In biên nhận 80mm" at bounding box center [782, 91] width 120 height 22
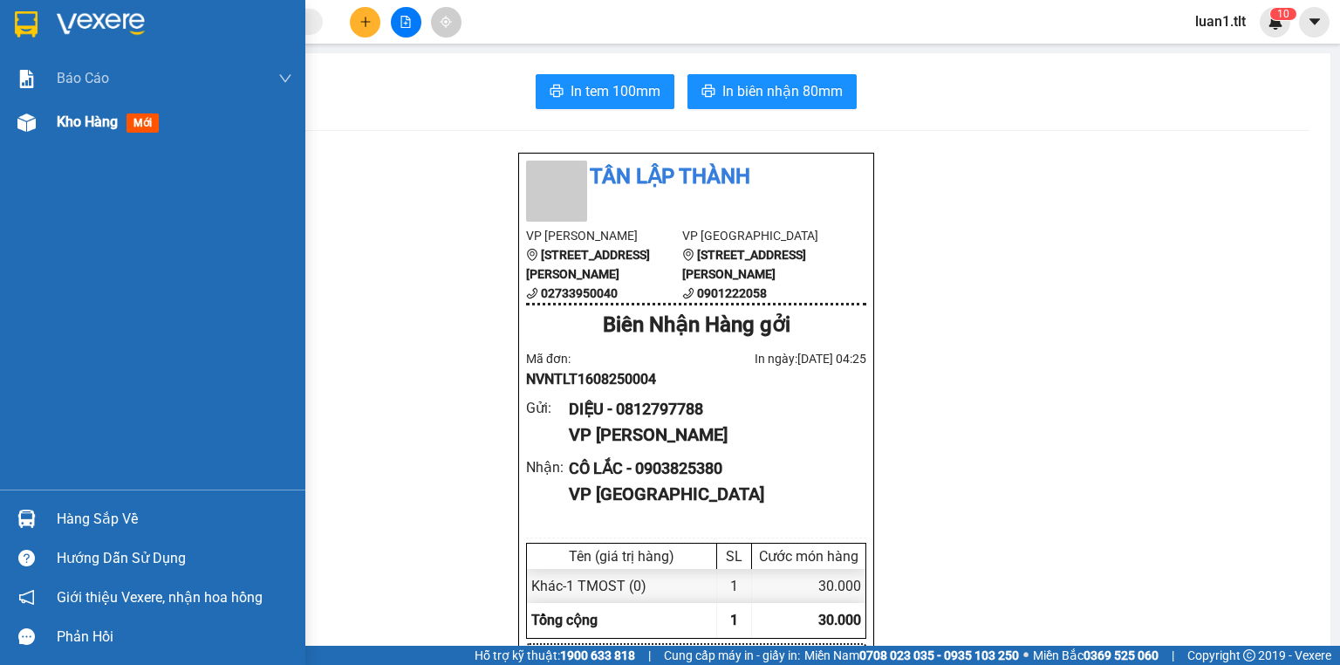
click at [35, 126] on div at bounding box center [26, 122] width 31 height 31
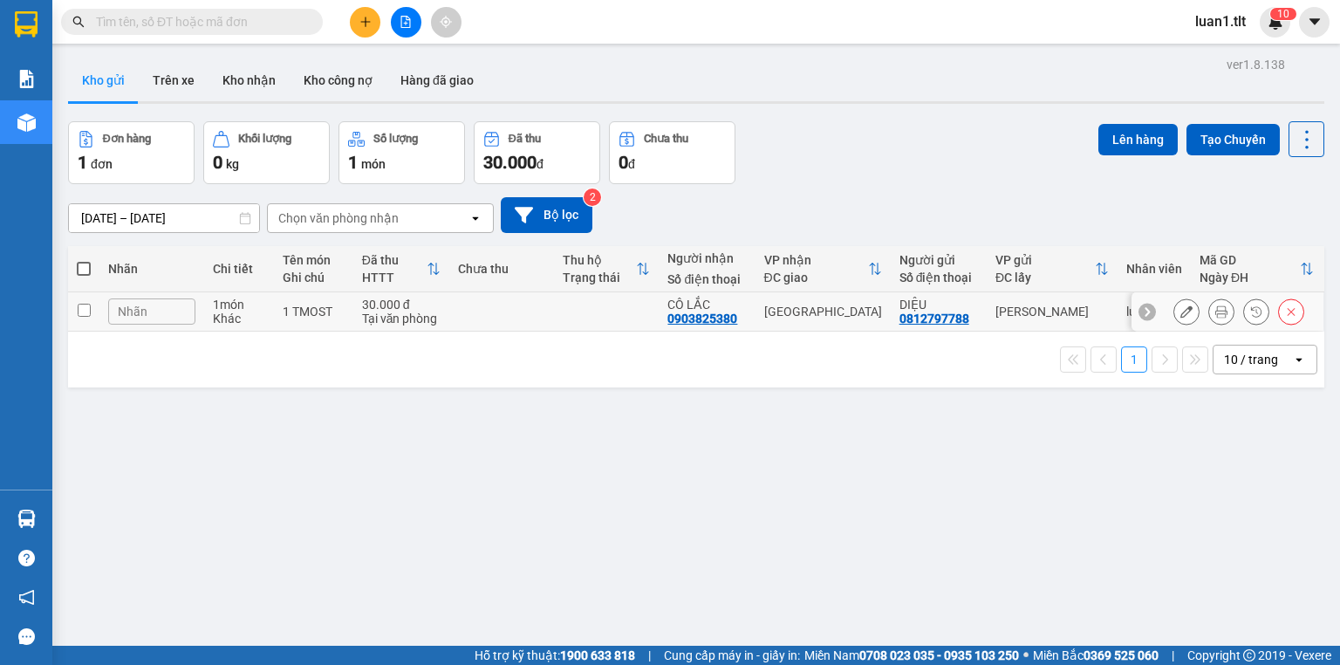
click at [423, 318] on div "Tại văn phòng" at bounding box center [401, 318] width 79 height 14
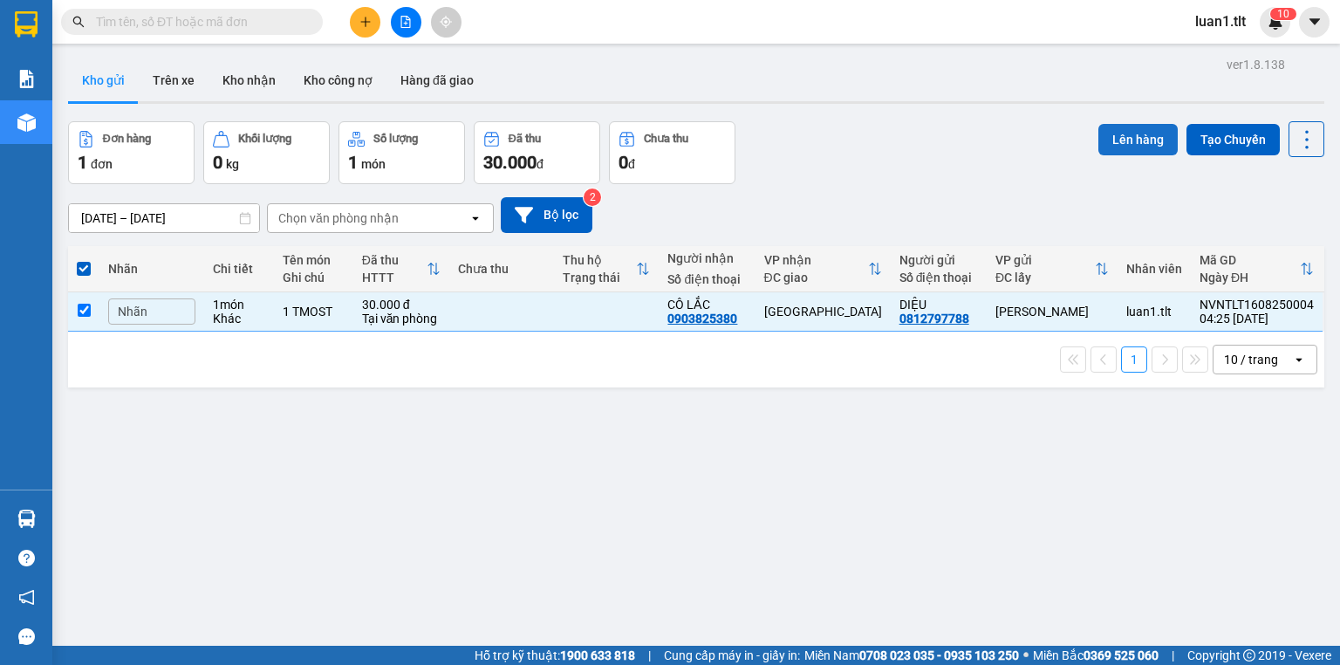
click at [1139, 142] on button "Lên hàng" at bounding box center [1137, 139] width 79 height 31
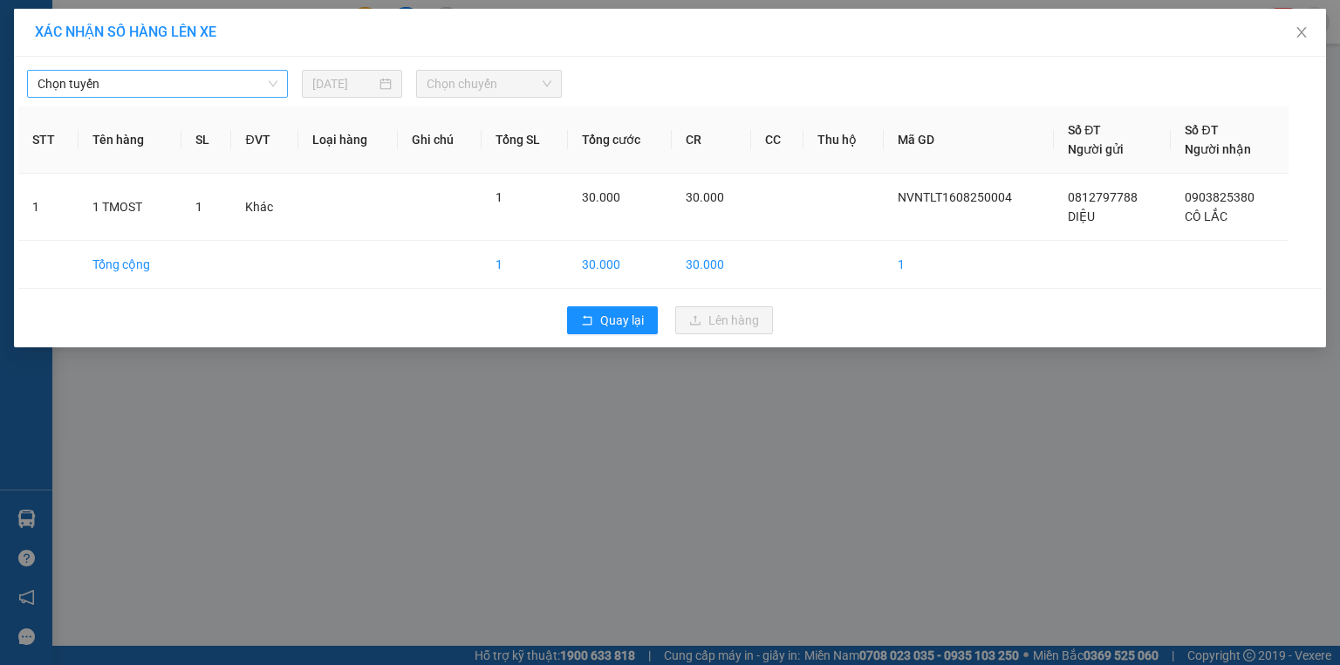
click at [161, 75] on span "Chọn tuyến" at bounding box center [158, 84] width 240 height 26
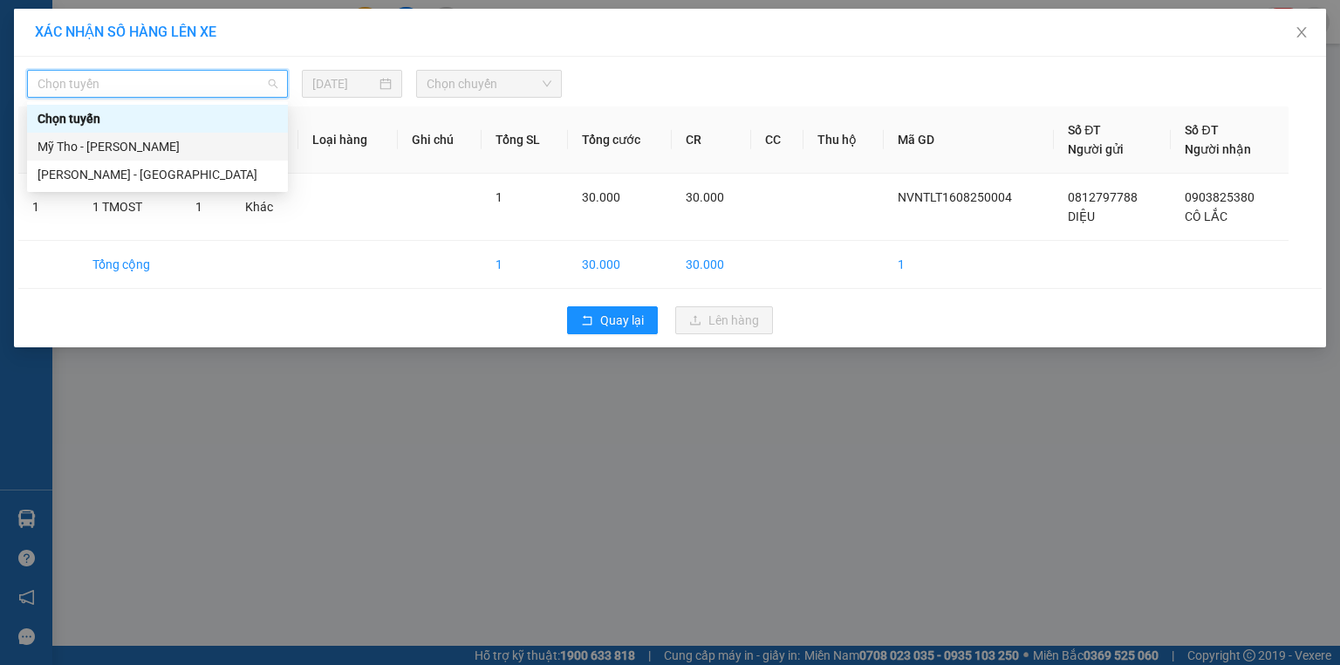
drag, startPoint x: 133, startPoint y: 147, endPoint x: 161, endPoint y: 140, distance: 28.6
click at [133, 147] on div "Mỹ Tho - Hồ Chí Minh" at bounding box center [158, 146] width 240 height 19
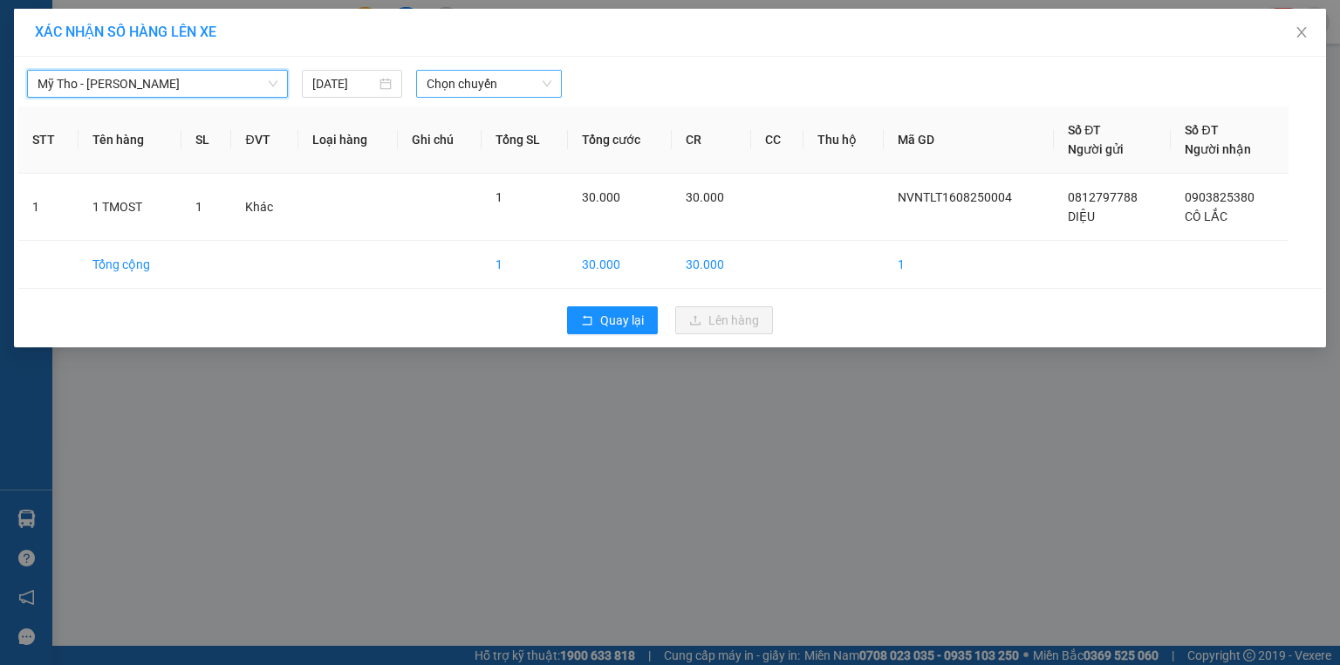
click at [503, 71] on span "Chọn chuyến" at bounding box center [490, 84] width 126 height 26
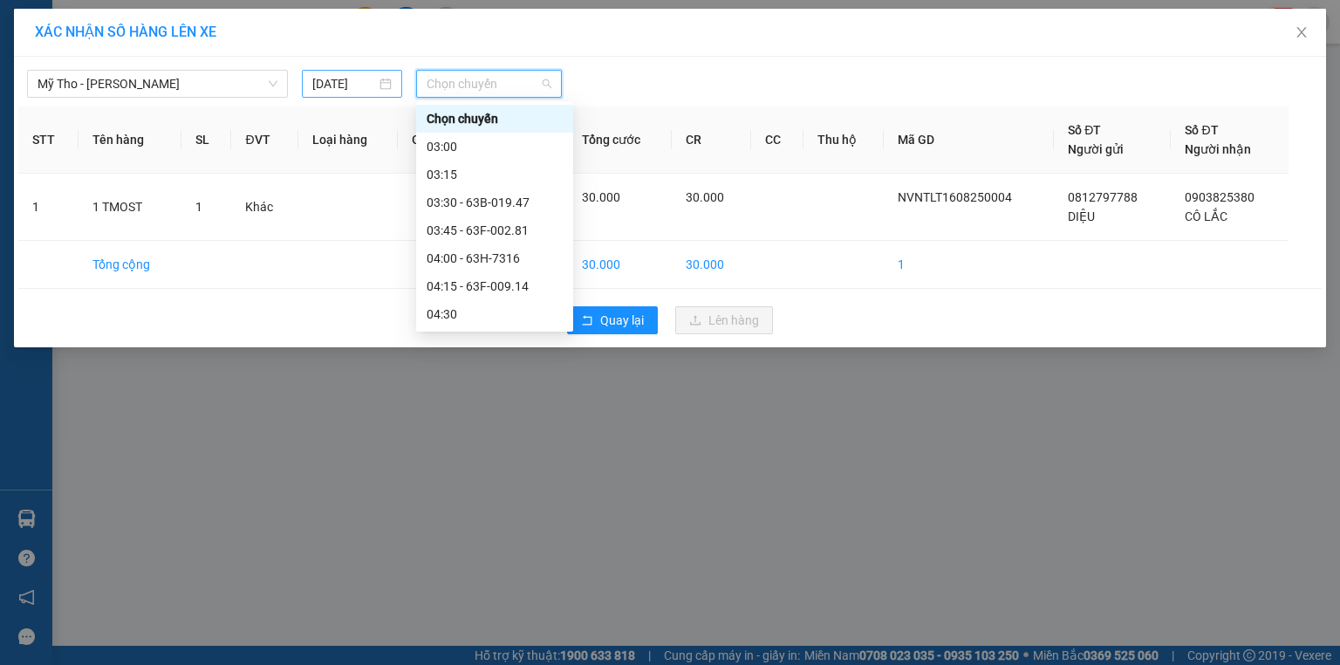
click at [339, 78] on input "15/08/2025" at bounding box center [344, 83] width 64 height 19
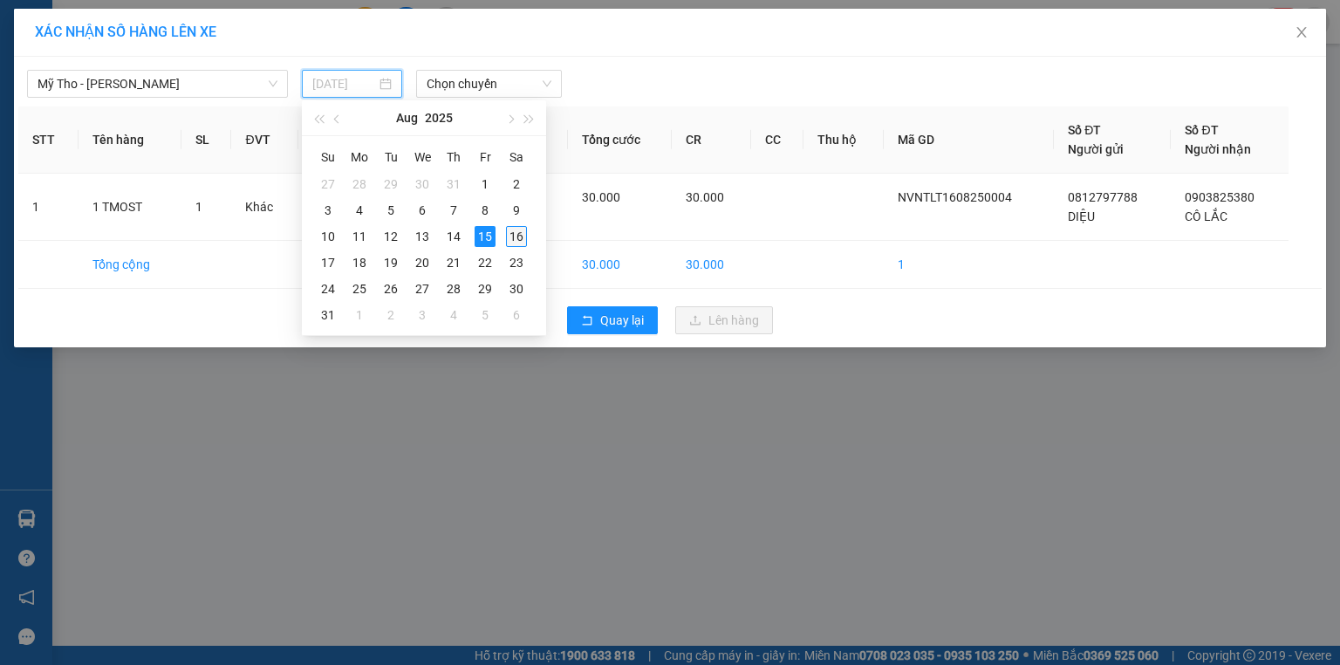
click at [519, 244] on div "16" at bounding box center [516, 236] width 21 height 21
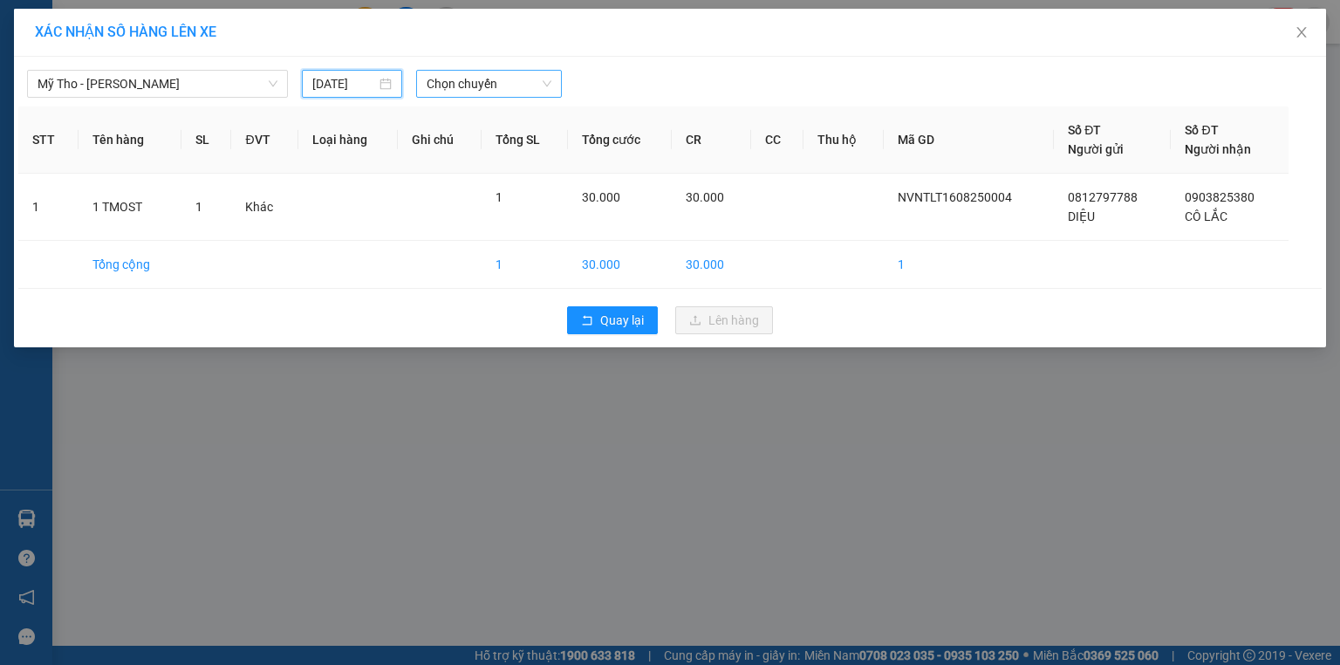
click at [475, 83] on span "Chọn chuyến" at bounding box center [490, 84] width 126 height 26
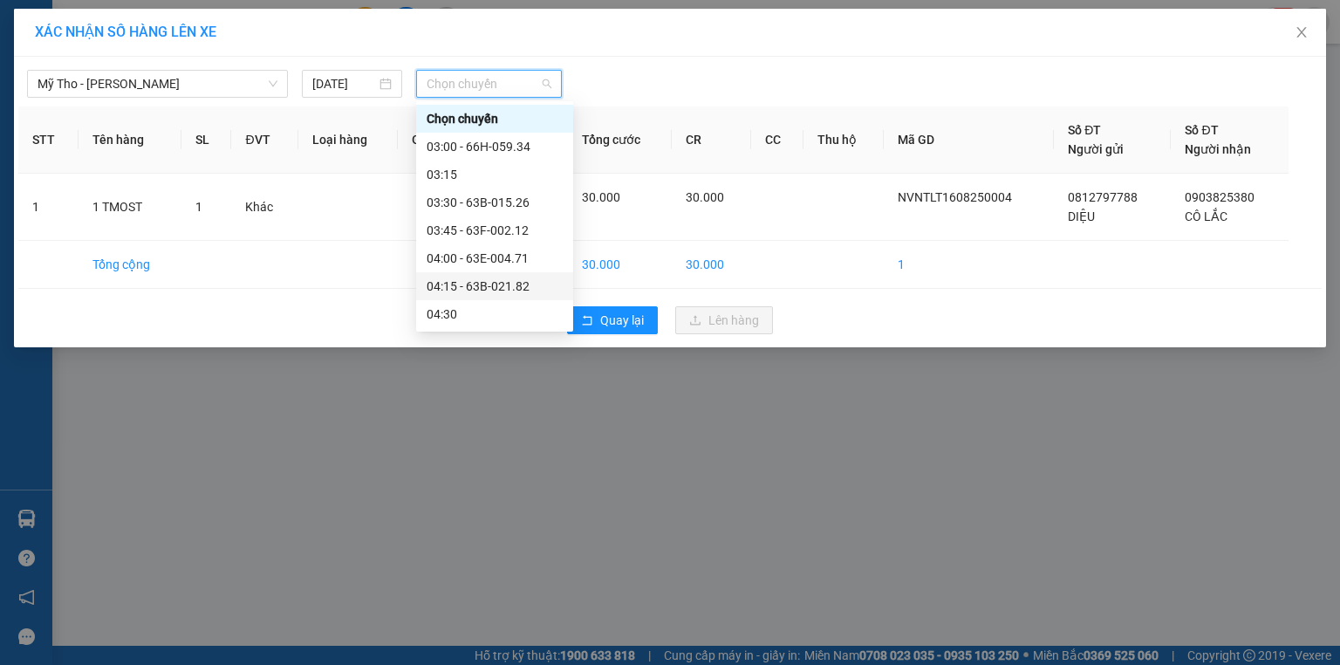
click at [519, 284] on div "04:15 - 63B-021.82" at bounding box center [495, 286] width 136 height 19
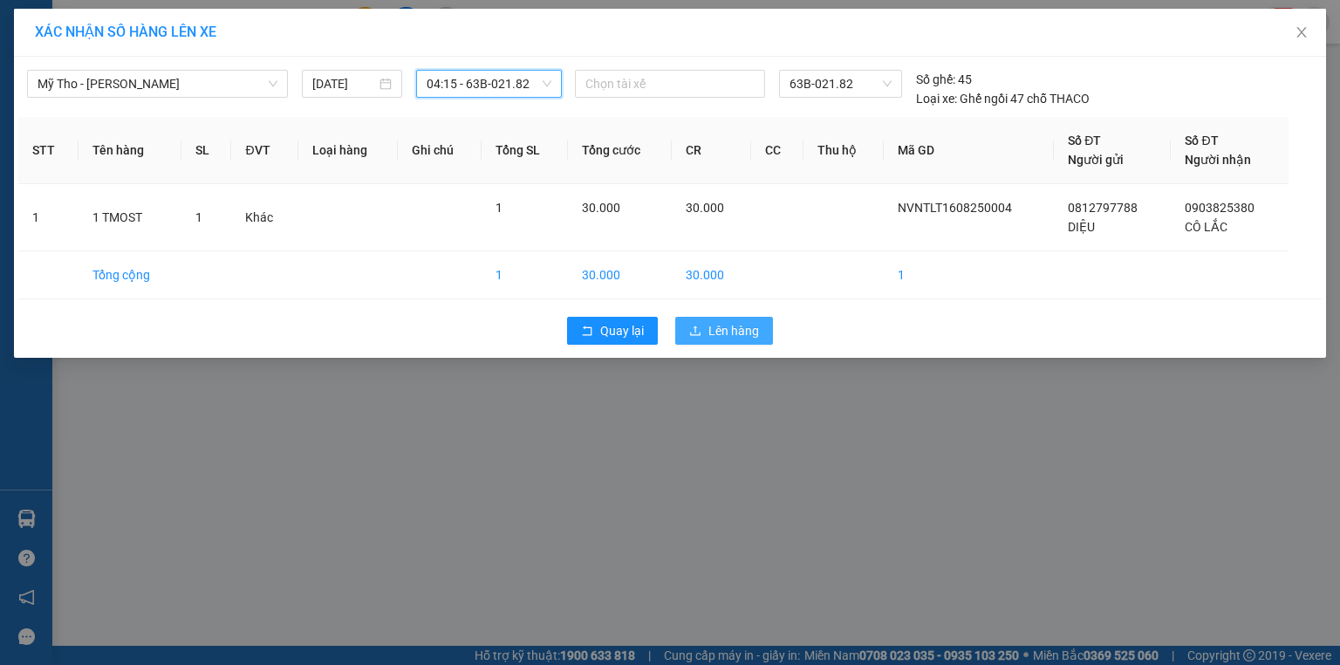
click at [697, 323] on button "Lên hàng" at bounding box center [724, 331] width 98 height 28
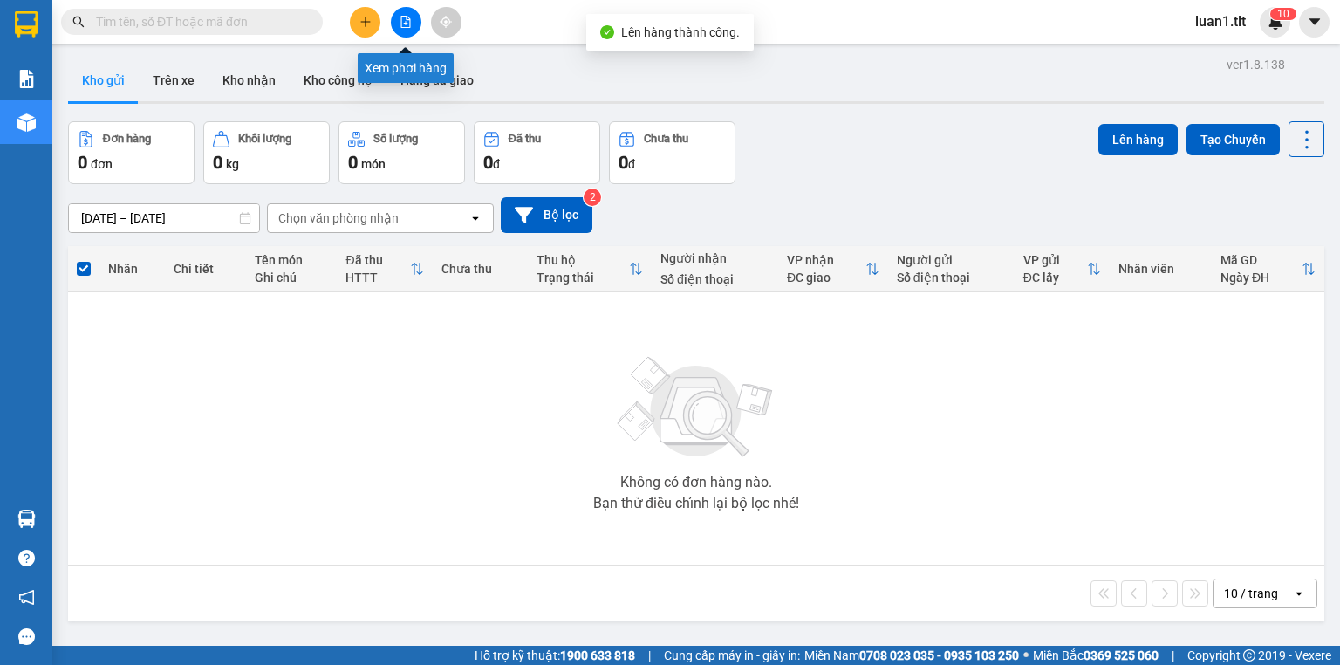
click at [400, 31] on button at bounding box center [406, 22] width 31 height 31
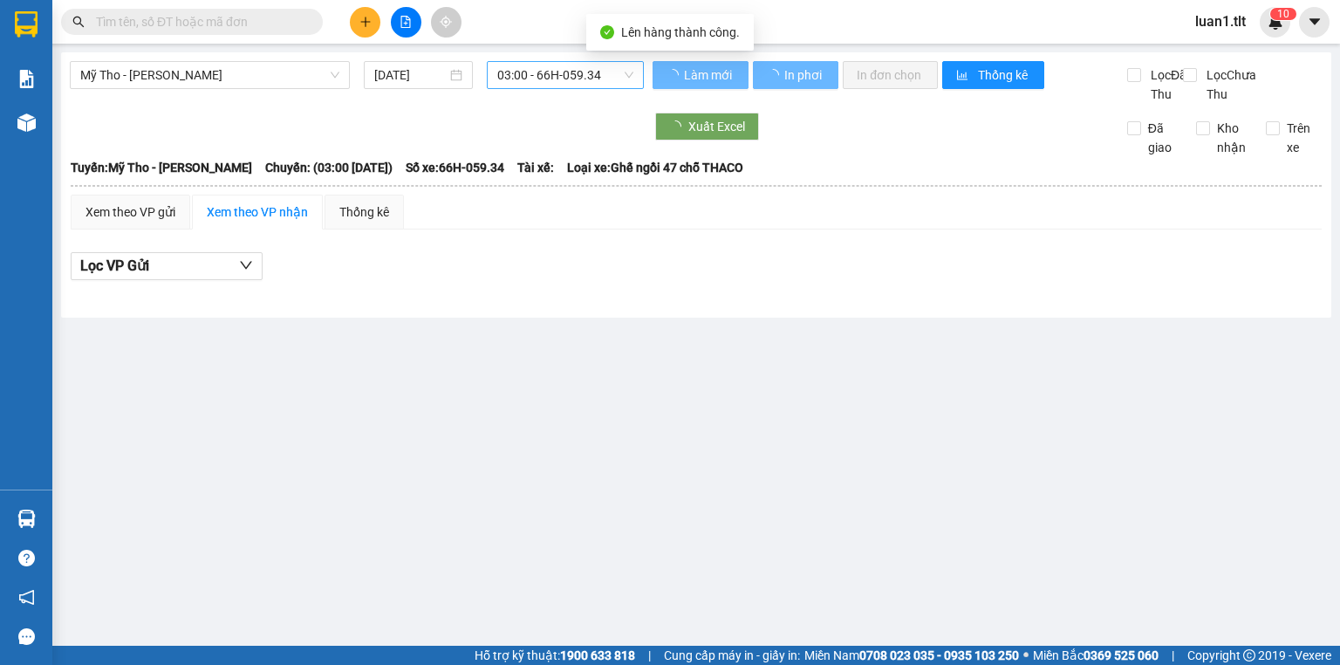
click at [540, 74] on span "03:00 - 66H-059.34" at bounding box center [565, 75] width 137 height 26
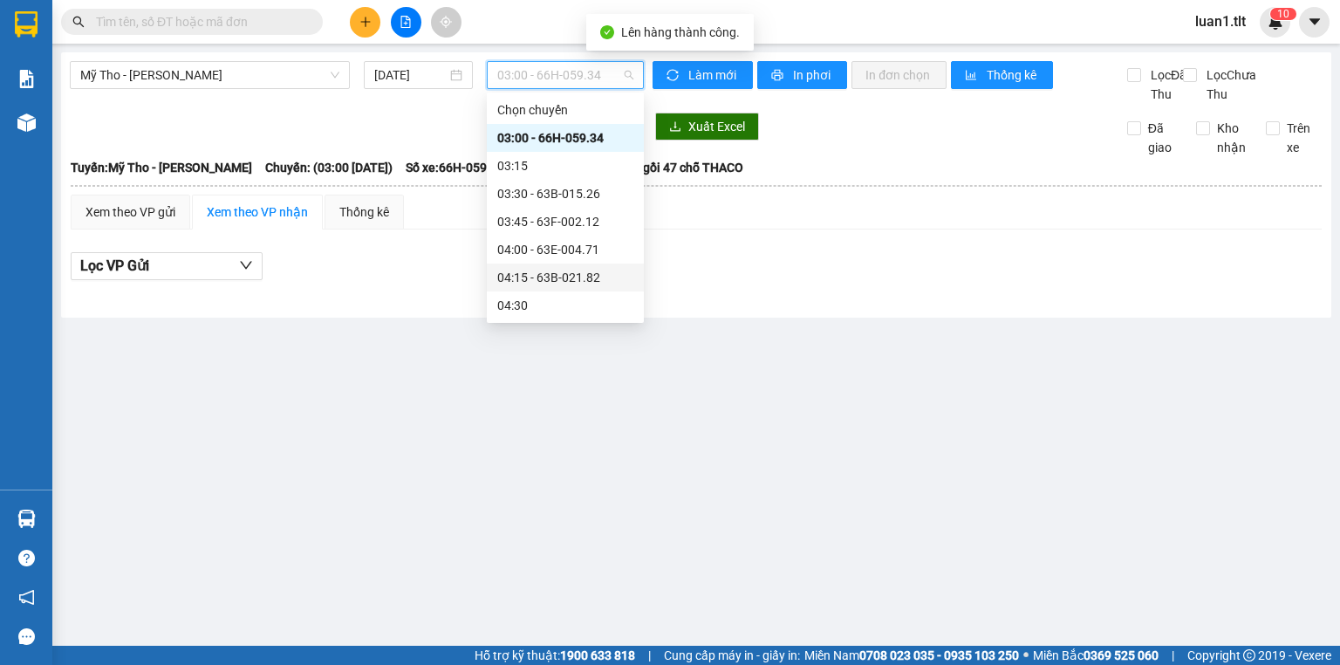
click at [607, 281] on div "04:15 - 63B-021.82" at bounding box center [565, 277] width 136 height 19
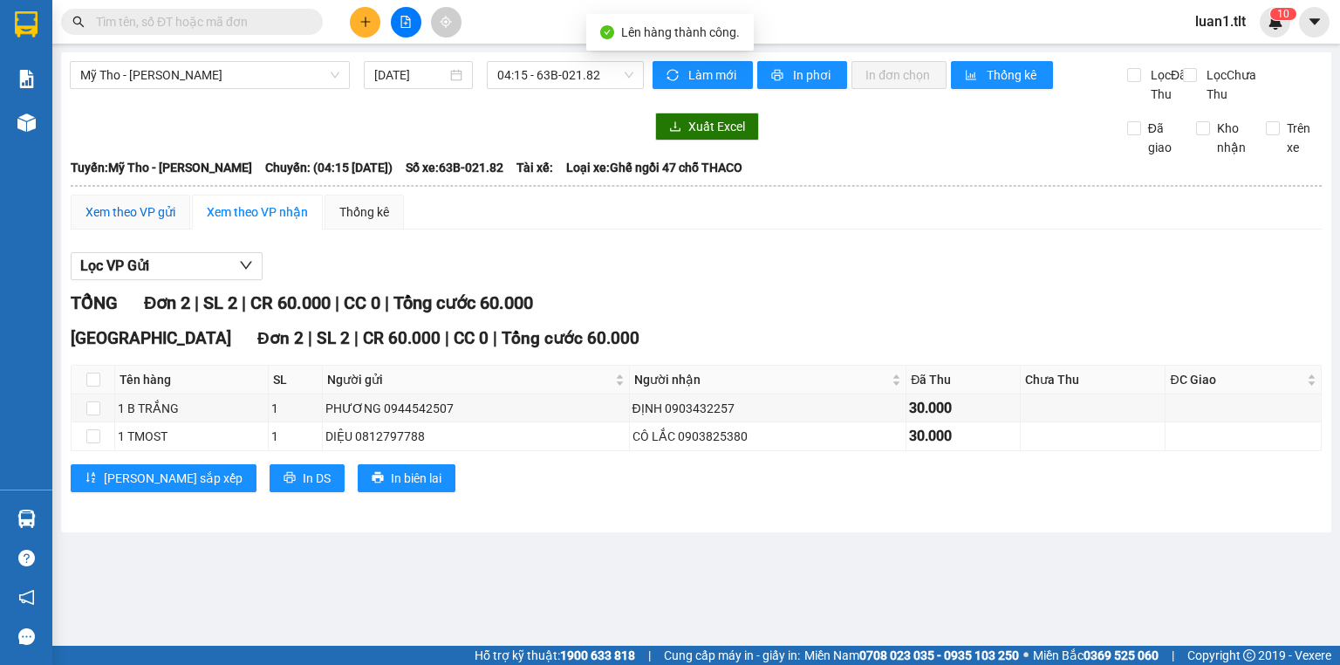
click at [169, 222] on div "Xem theo VP gửi" at bounding box center [131, 211] width 90 height 19
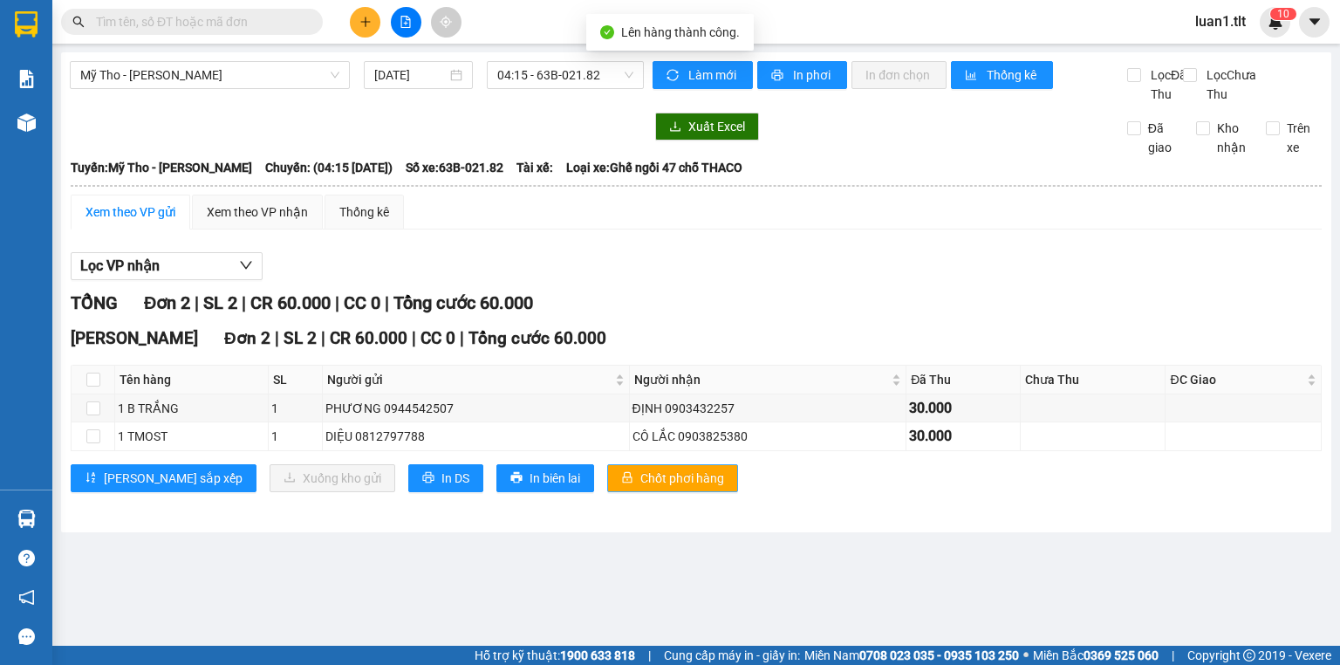
click at [621, 483] on icon "lock" at bounding box center [627, 477] width 12 height 12
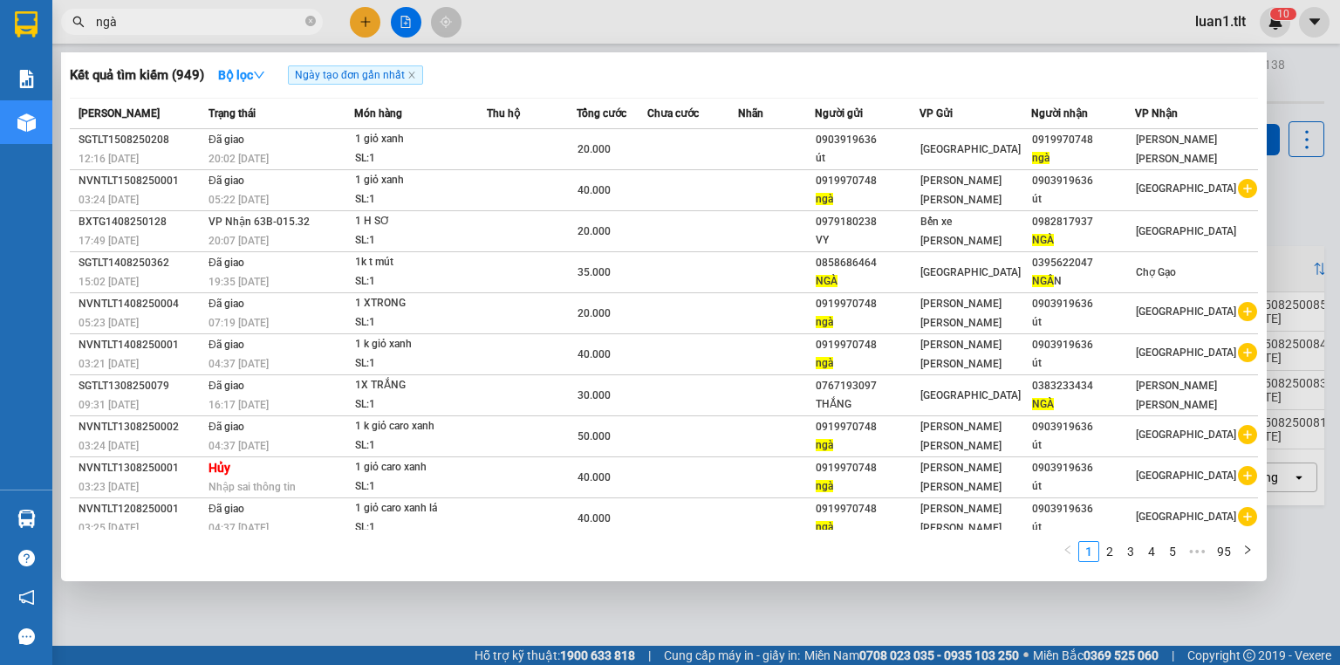
type input "ngà"
click at [503, 590] on div at bounding box center [670, 332] width 1340 height 665
